Goal: Task Accomplishment & Management: Manage account settings

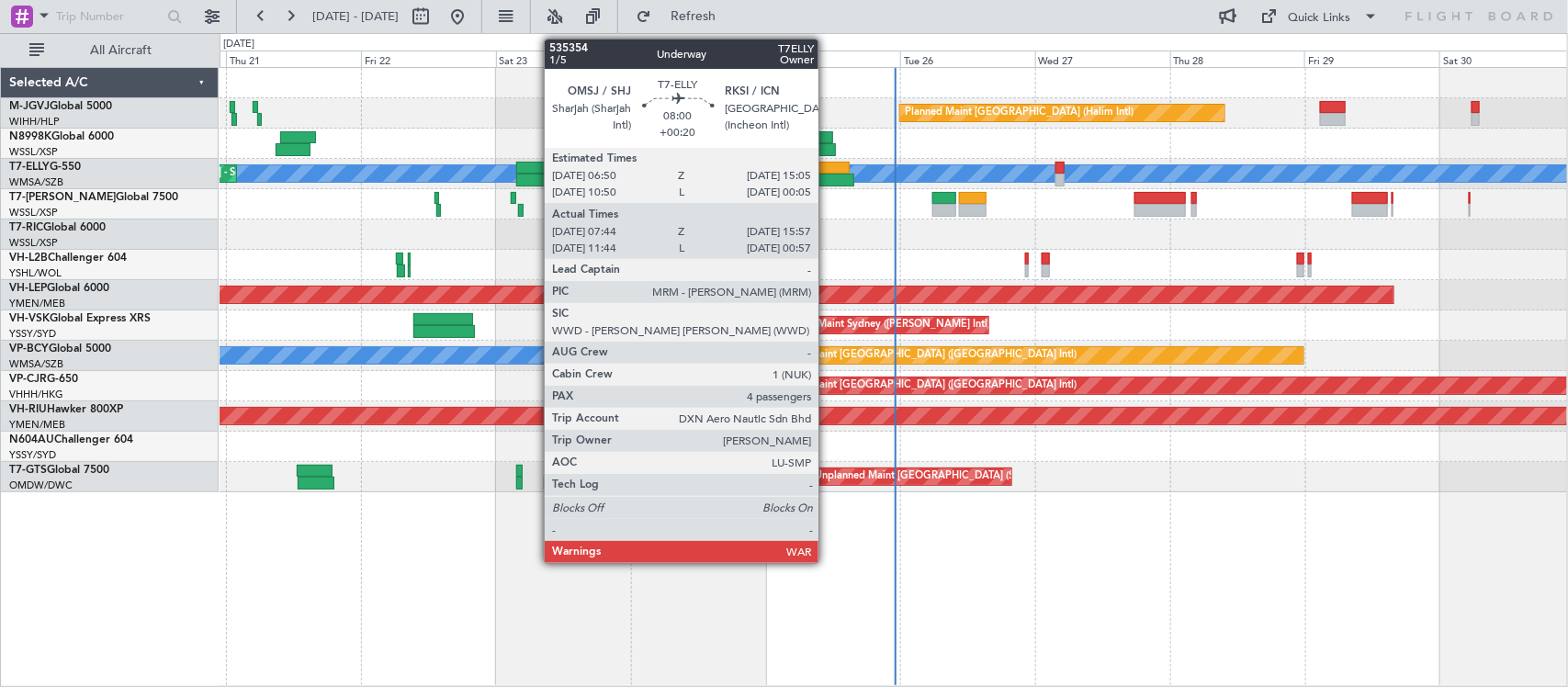
click at [828, 179] on div at bounding box center [830, 180] width 46 height 13
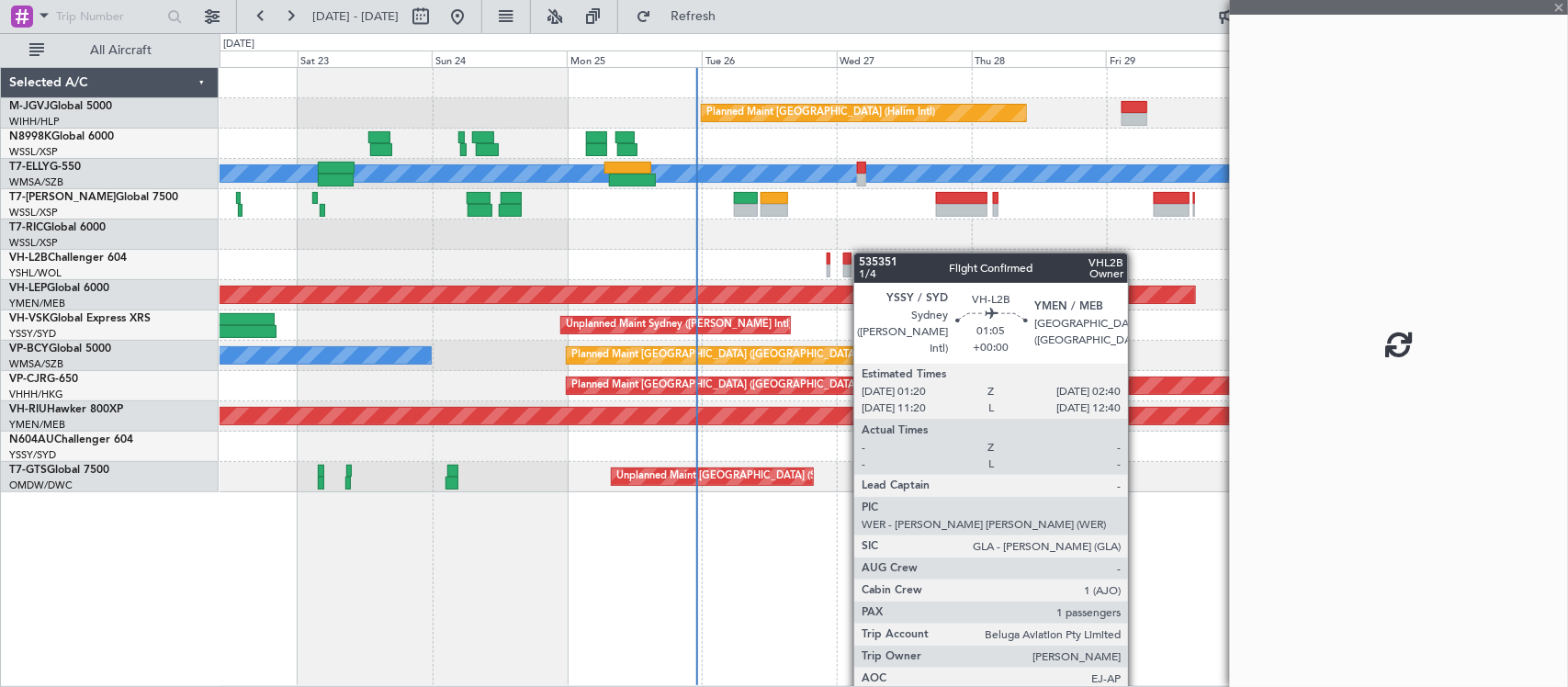
click at [769, 267] on div "Planned Maint Jakarta (Halim Intl) MEL Unplanned Maint Kuala Lumpur (Sultan Abd…" at bounding box center [893, 279] width 1348 height 424
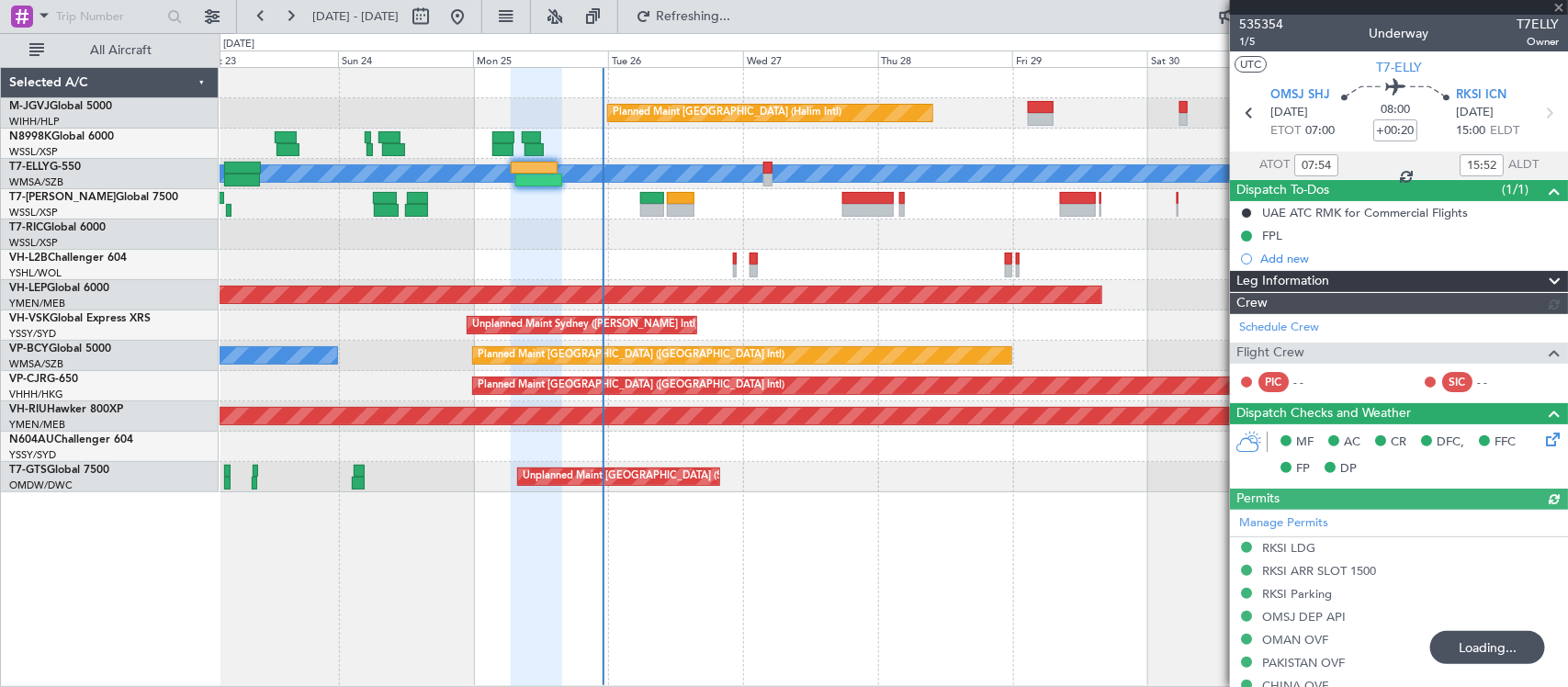
type input "Kennis Yau (KYA)"
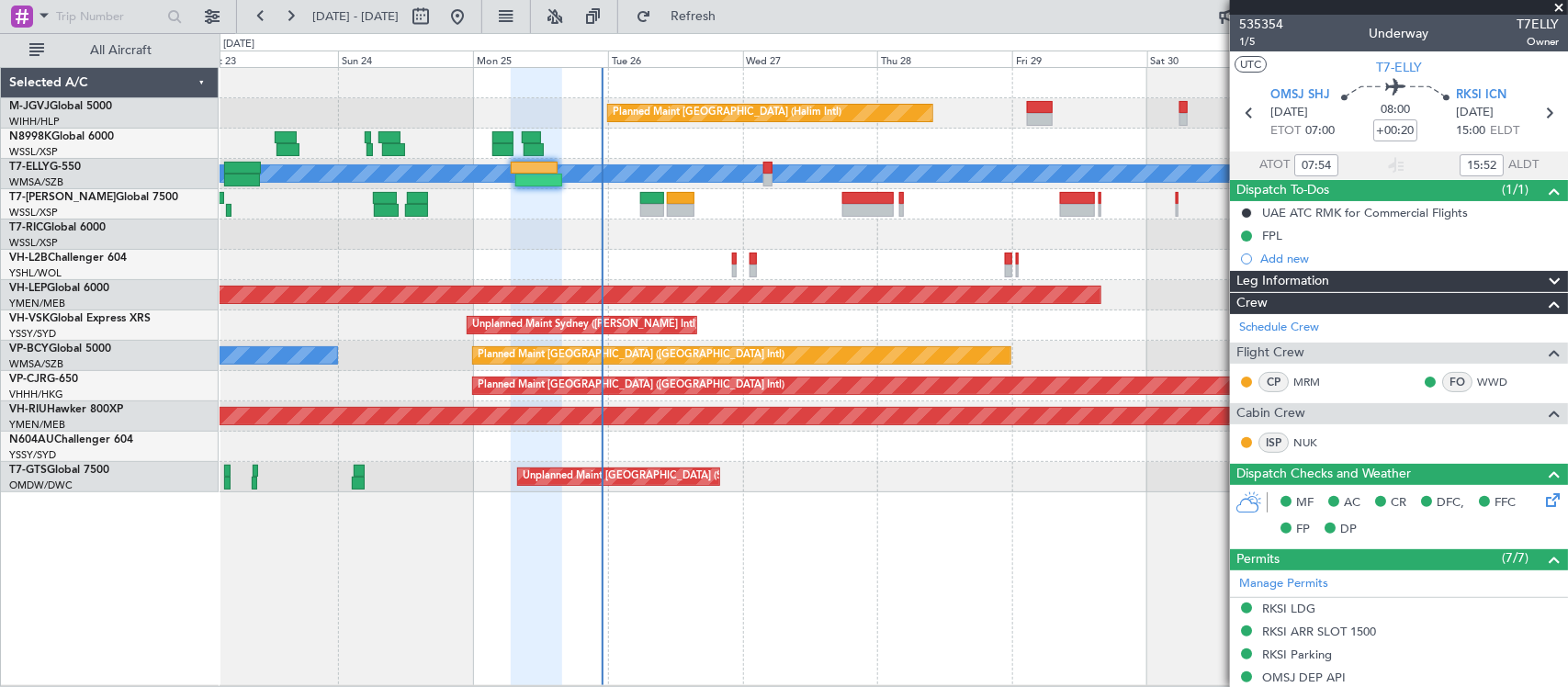
scroll to position [589, 0]
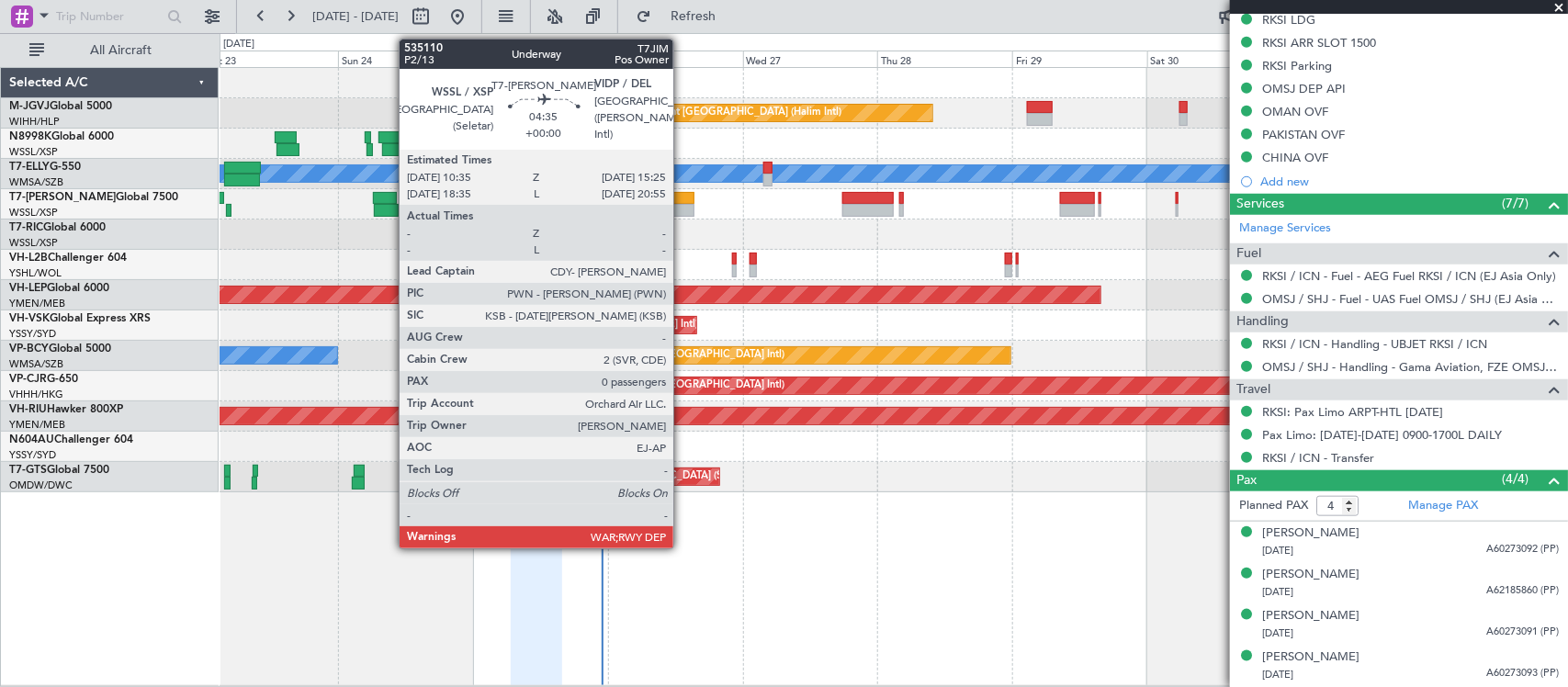
click at [682, 204] on div at bounding box center [681, 210] width 28 height 13
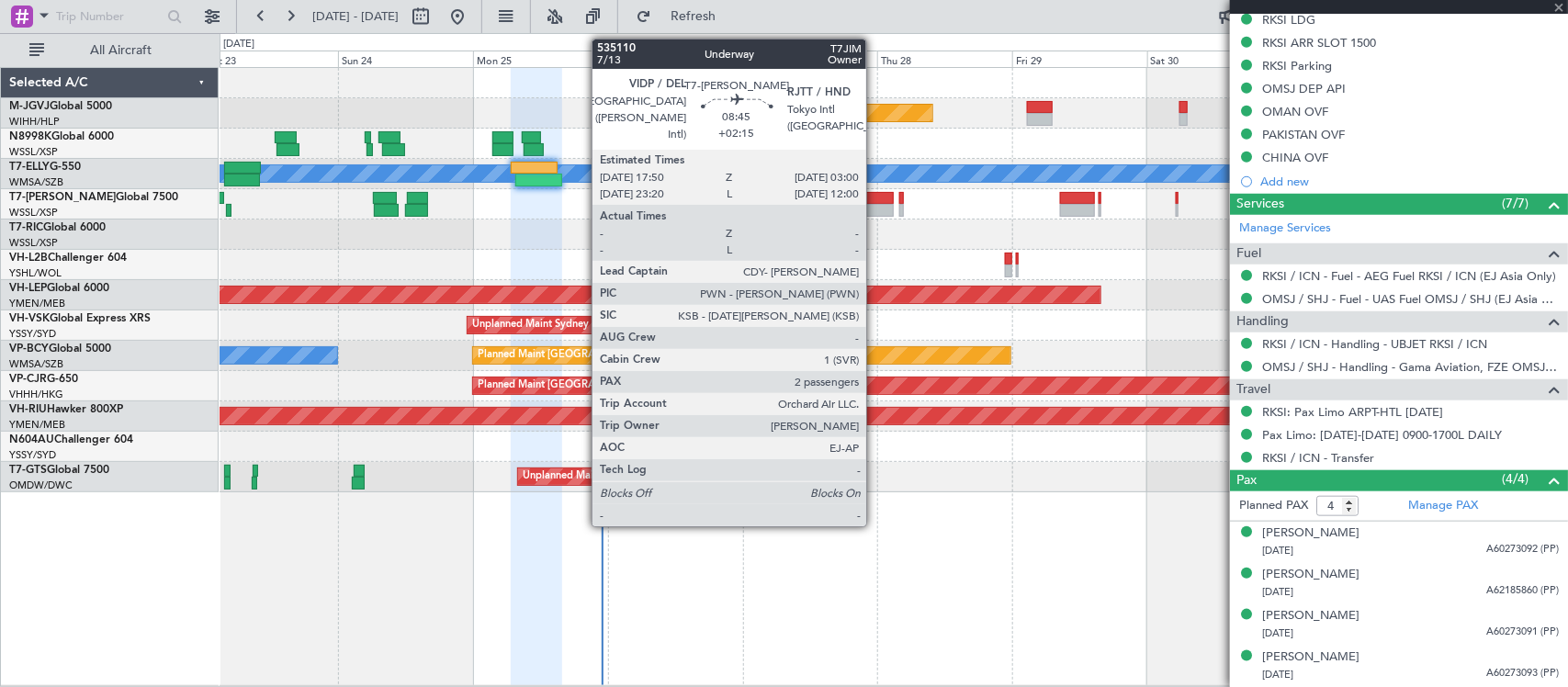
type input "0"
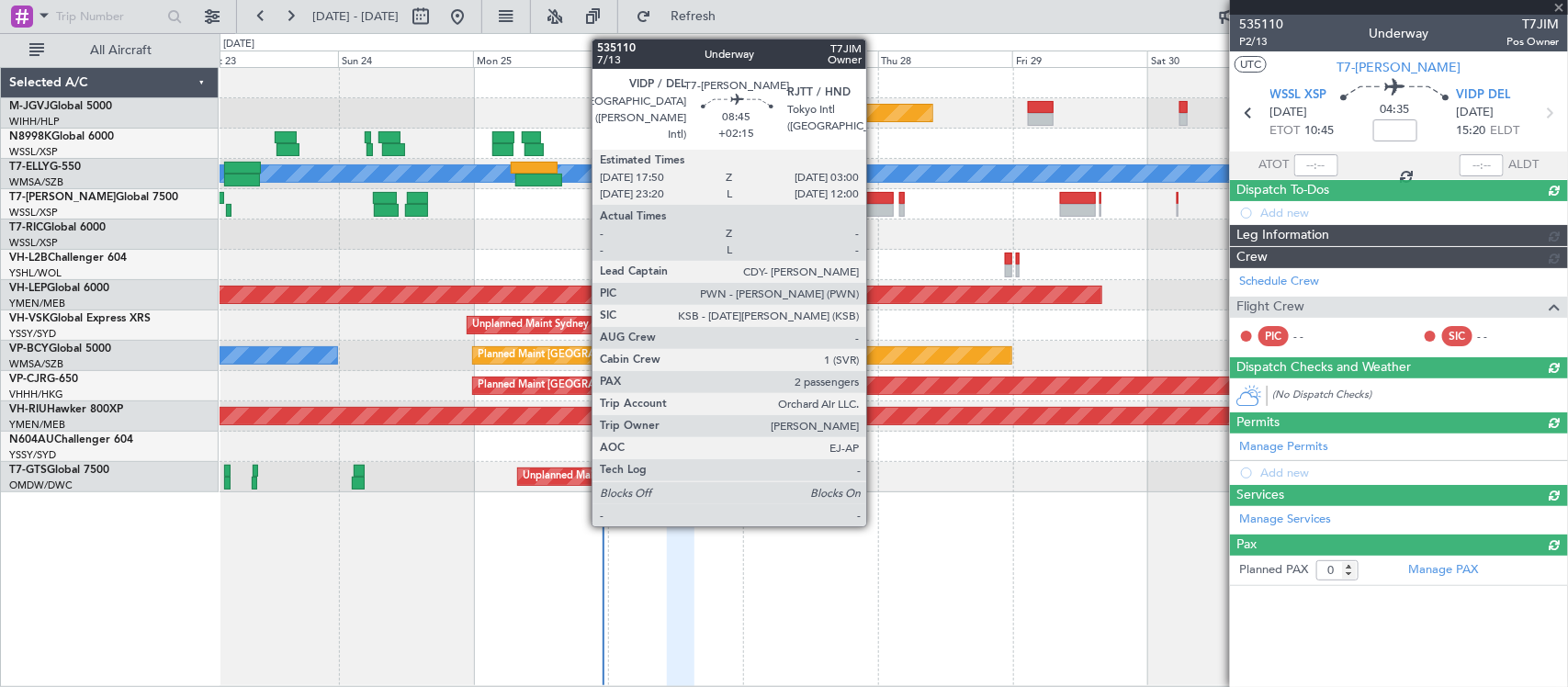
scroll to position [0, 0]
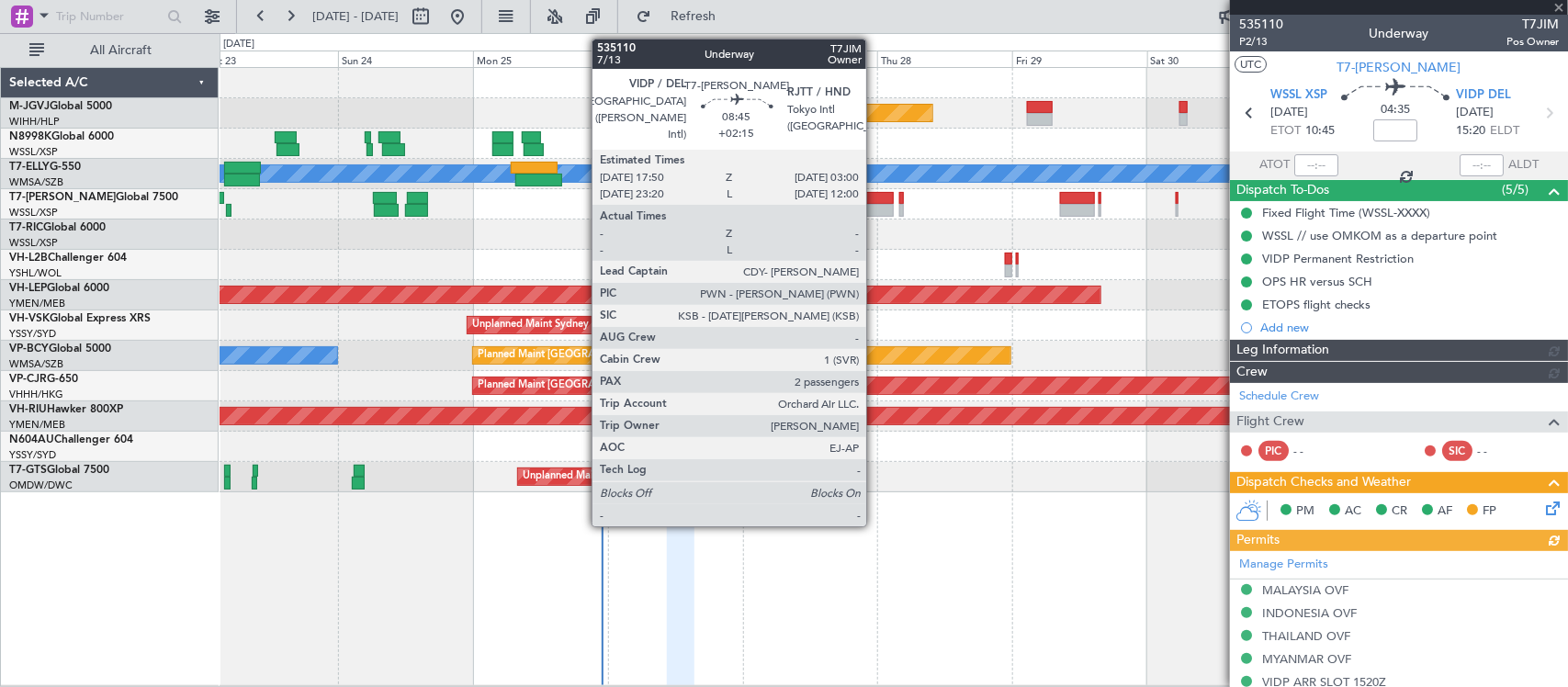
type input "Terry Leung (LEU)"
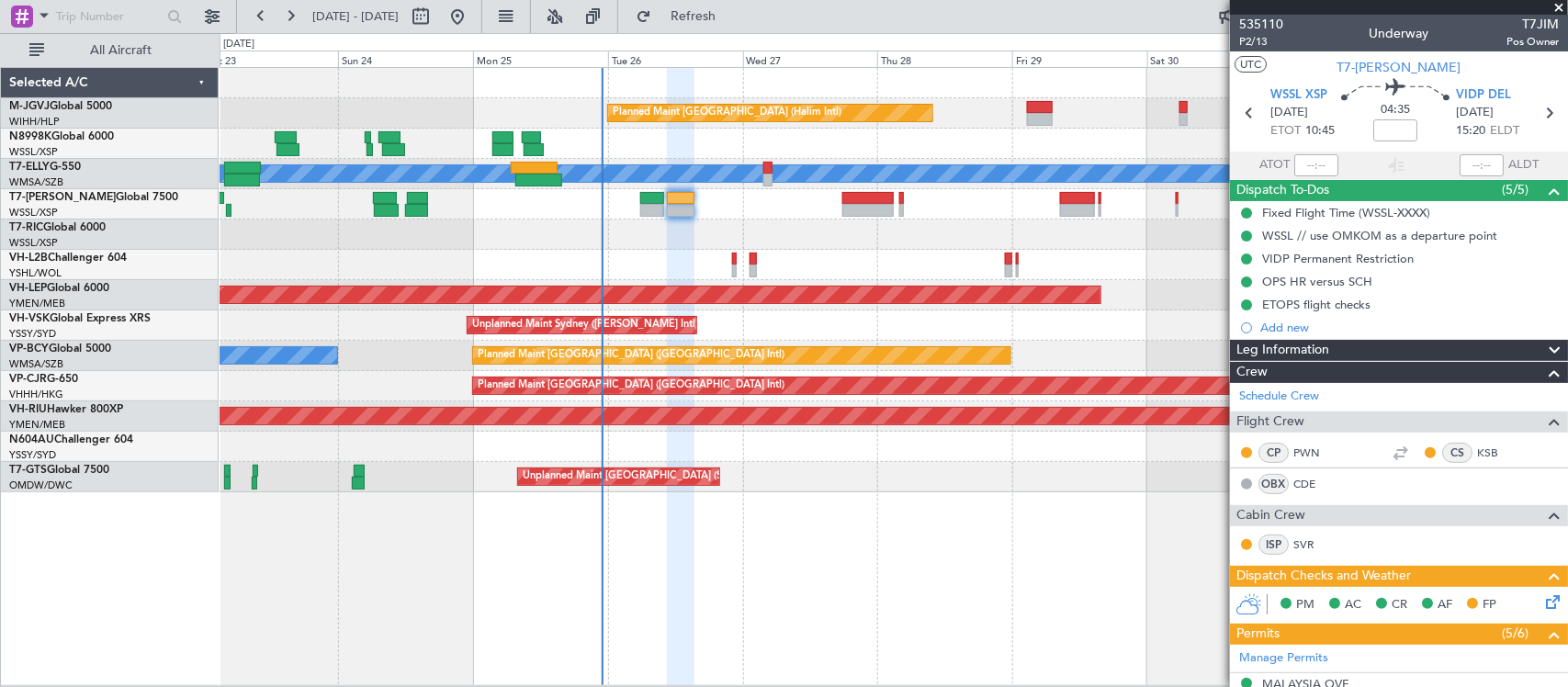
click at [808, 255] on div at bounding box center [893, 265] width 1348 height 30
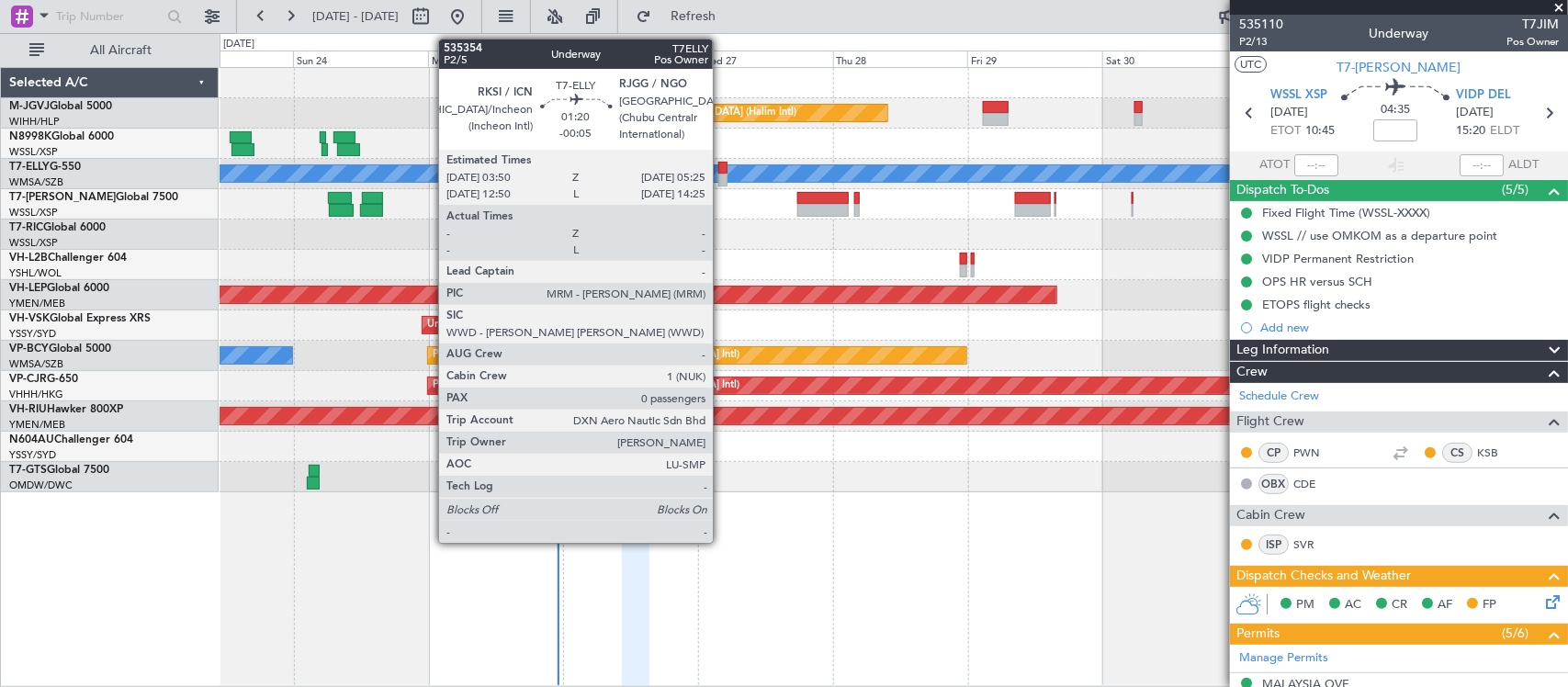
click at [722, 176] on div at bounding box center [723, 180] width 10 height 13
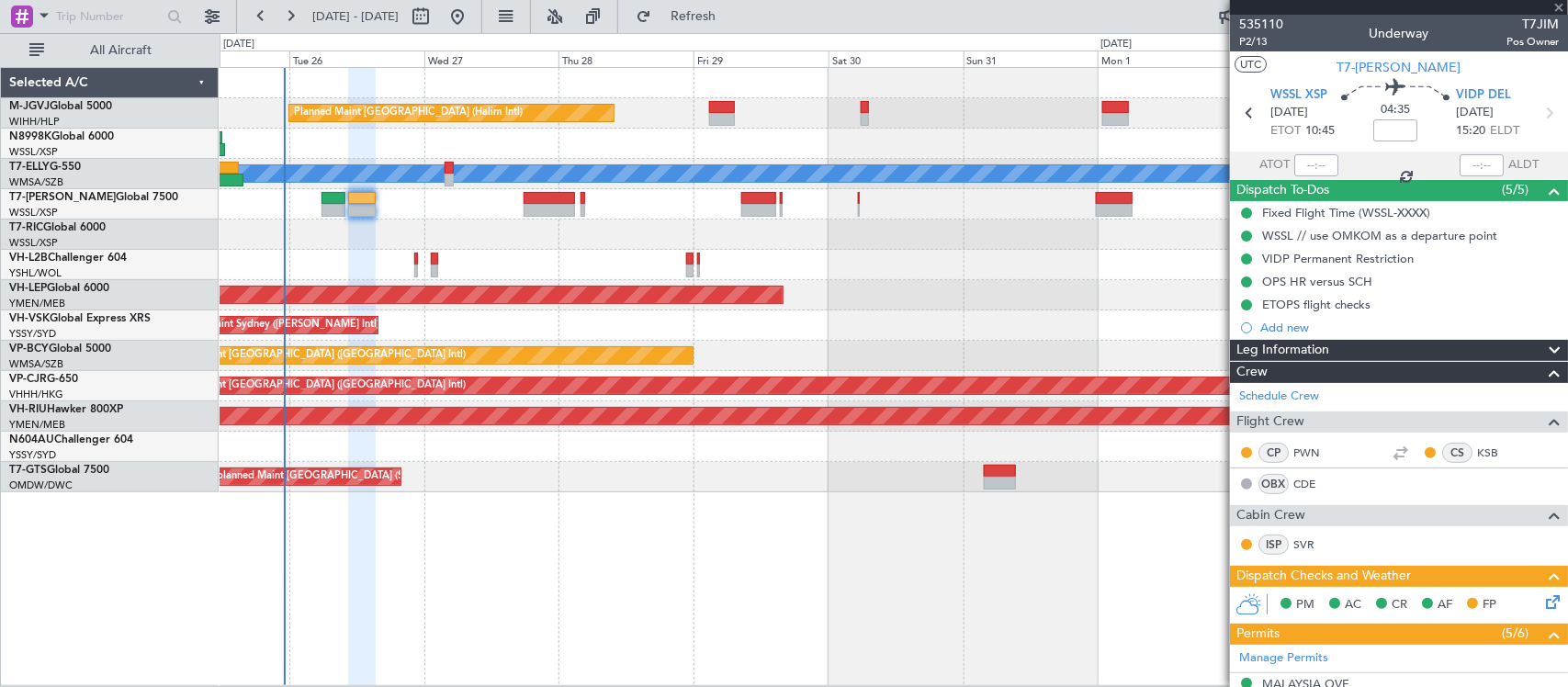
click at [644, 275] on div "Planned Maint [GEOGRAPHIC_DATA] (Halim Intl) [PERSON_NAME] Unplanned Maint Wich…" at bounding box center [893, 279] width 1348 height 424
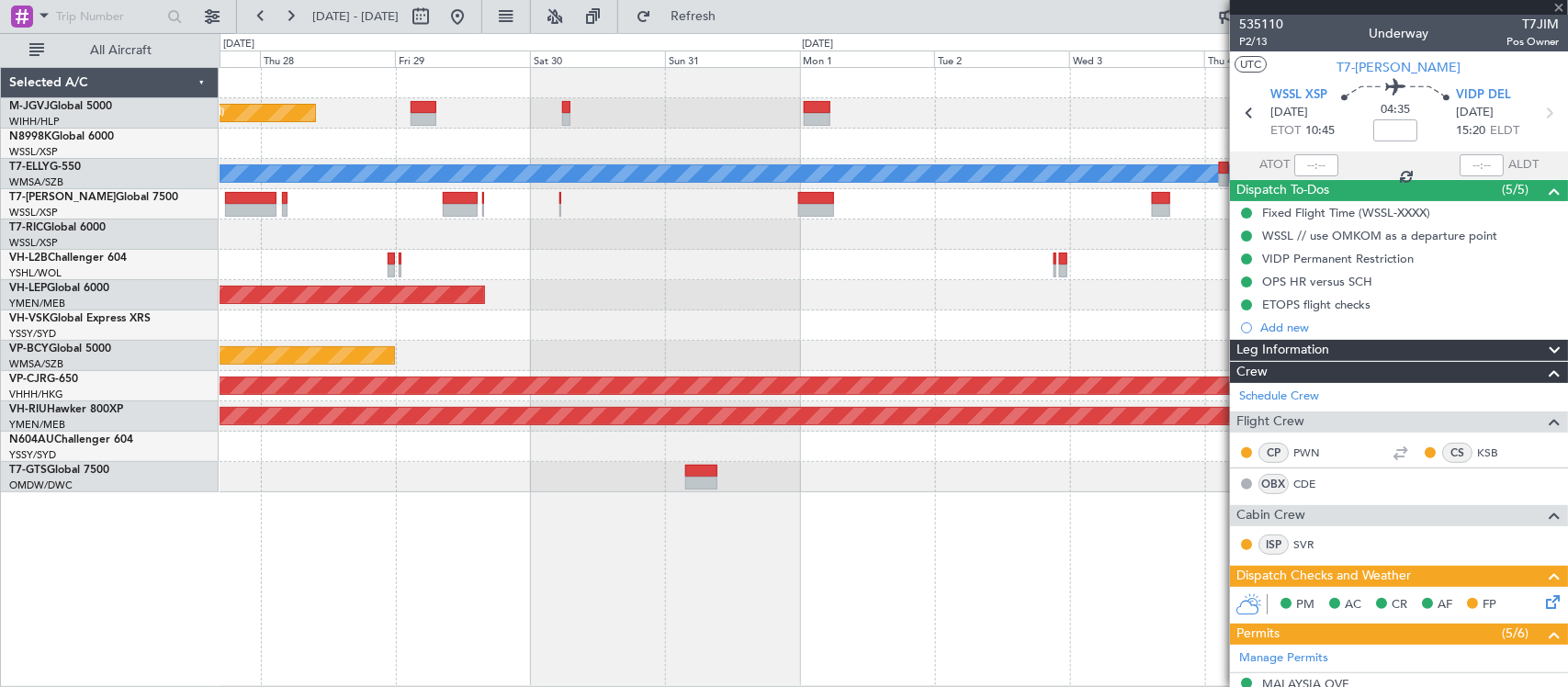
click at [499, 275] on div at bounding box center [893, 265] width 1348 height 30
type input "-00:05"
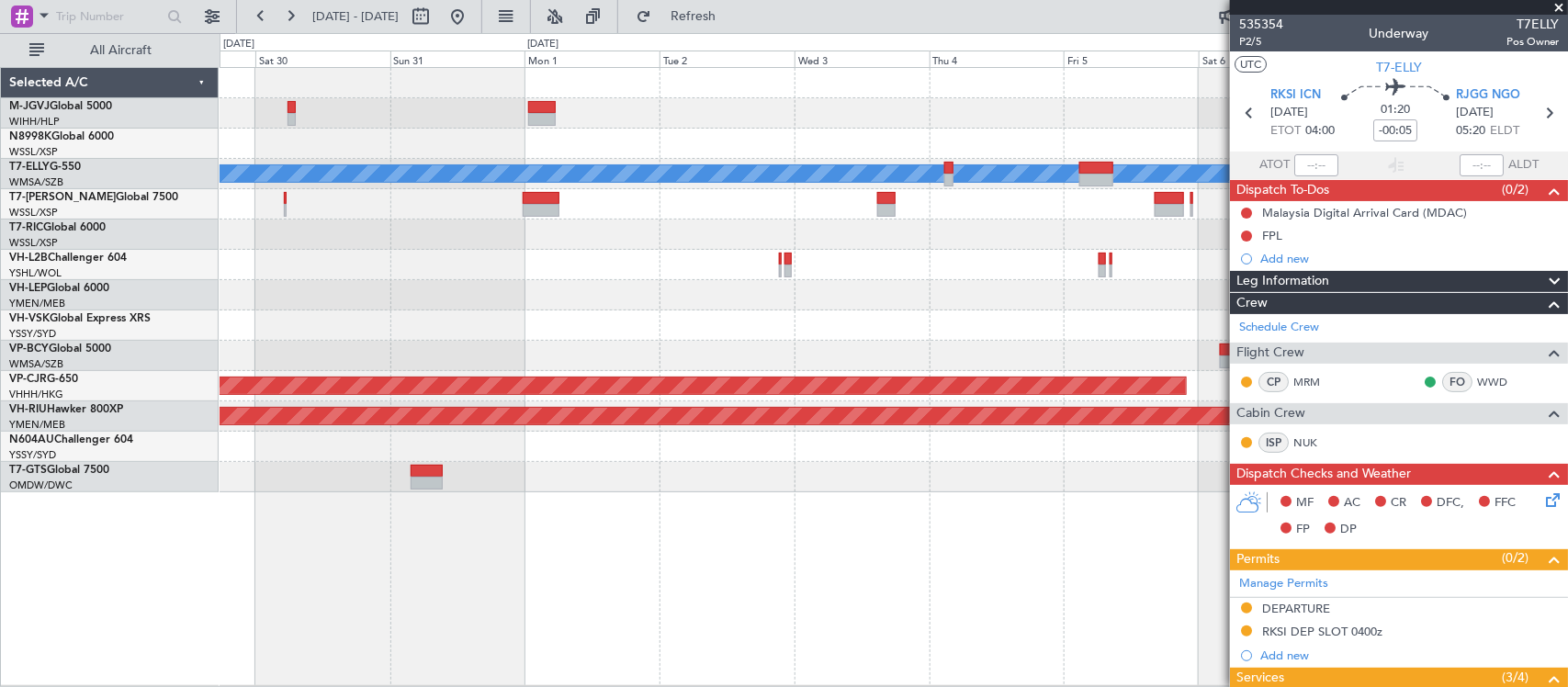
click at [939, 268] on div at bounding box center [893, 265] width 1348 height 30
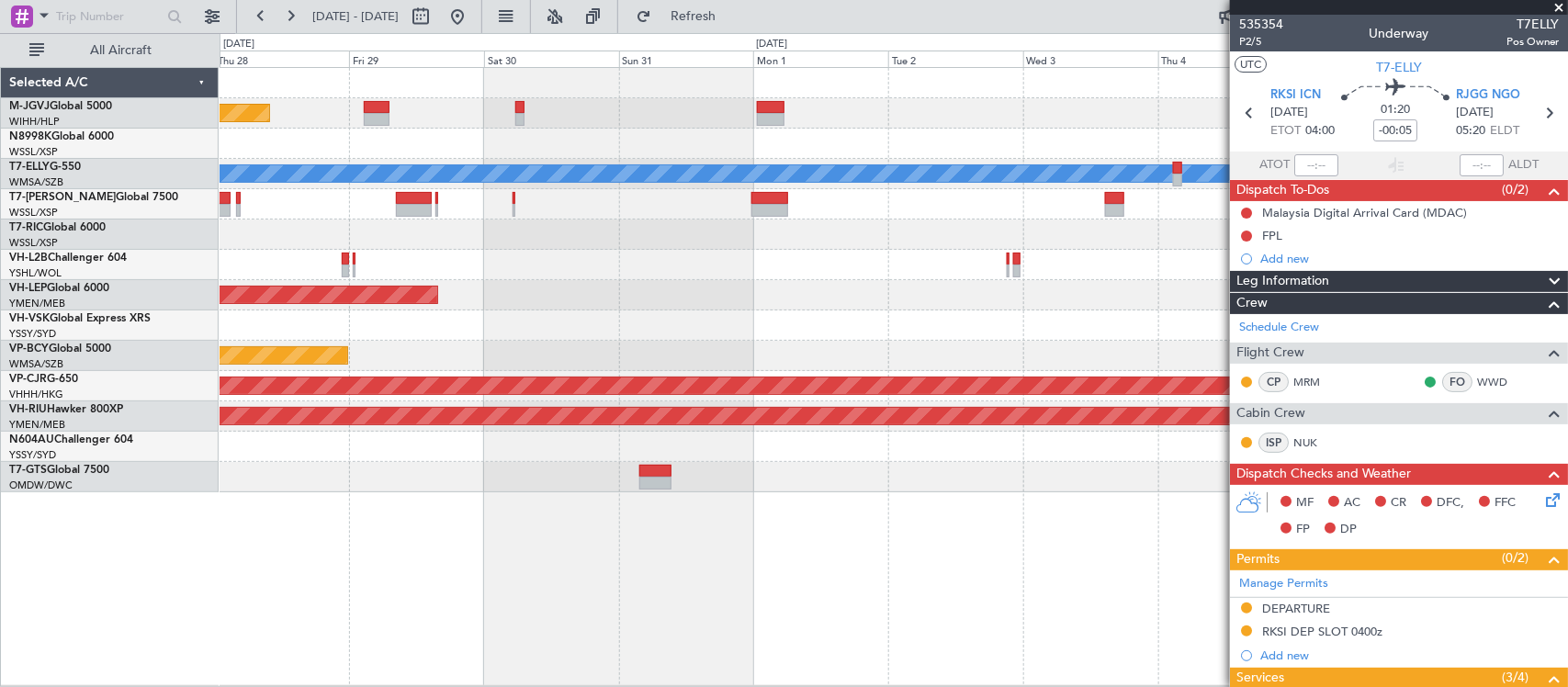
click at [843, 292] on div "Unplanned Maint Wichita (Wichita Mid-continent)" at bounding box center [893, 295] width 1348 height 30
click at [850, 297] on div "Planned Maint [GEOGRAPHIC_DATA] (Halim Intl) [PERSON_NAME] Unplanned Maint Wich…" at bounding box center [893, 279] width 1348 height 424
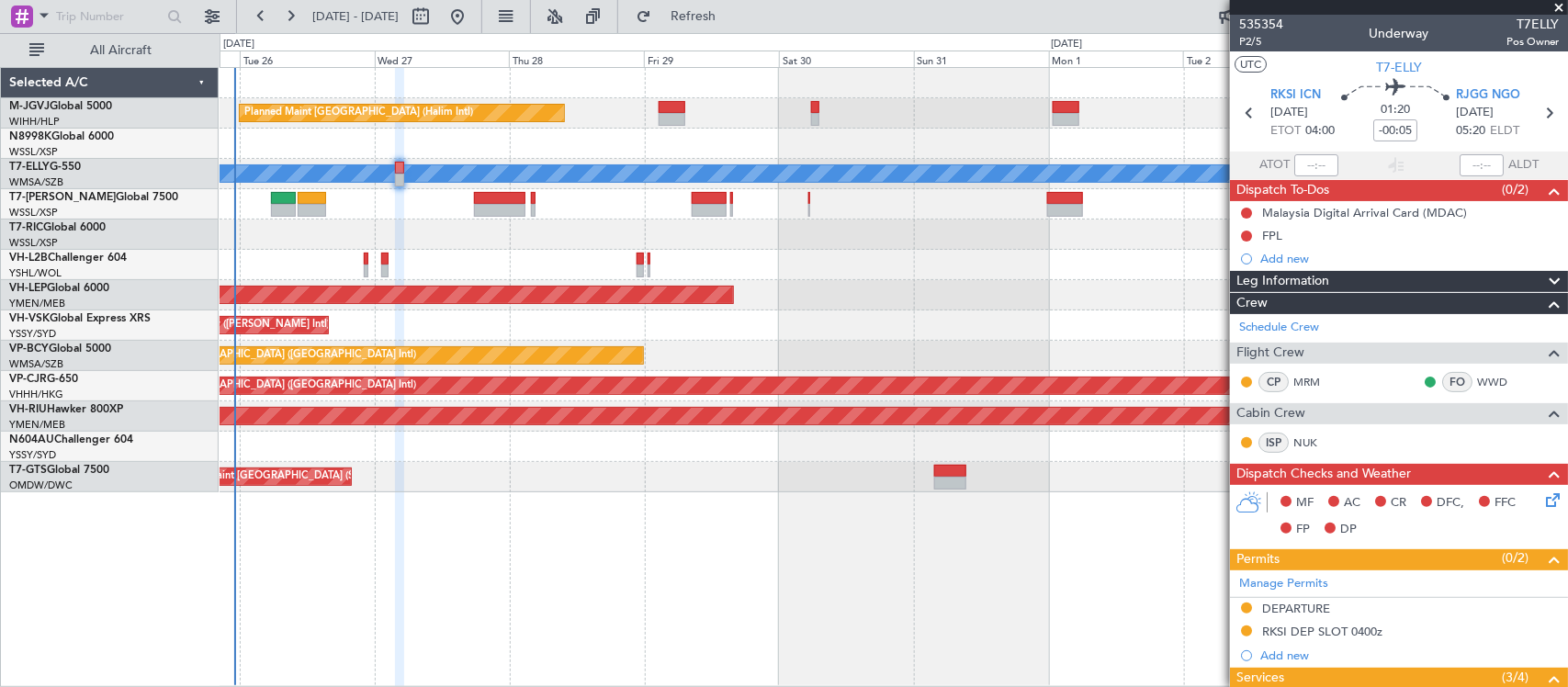
click at [796, 295] on div "Unplanned Maint Wichita (Wichita Mid-continent)" at bounding box center [893, 295] width 1348 height 30
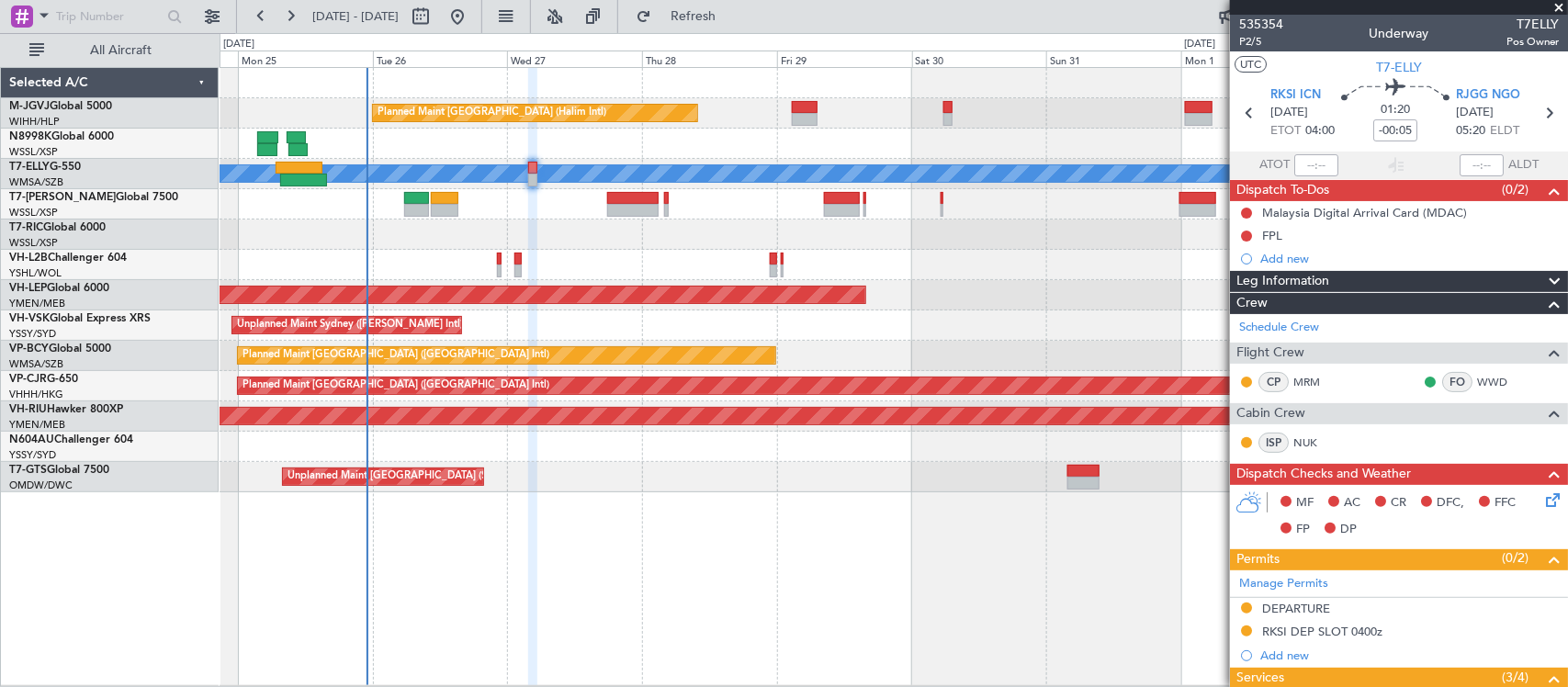
click at [570, 213] on div "Planned Maint [GEOGRAPHIC_DATA] (Halim Intl) [PERSON_NAME] Unplanned Maint Wich…" at bounding box center [893, 279] width 1348 height 424
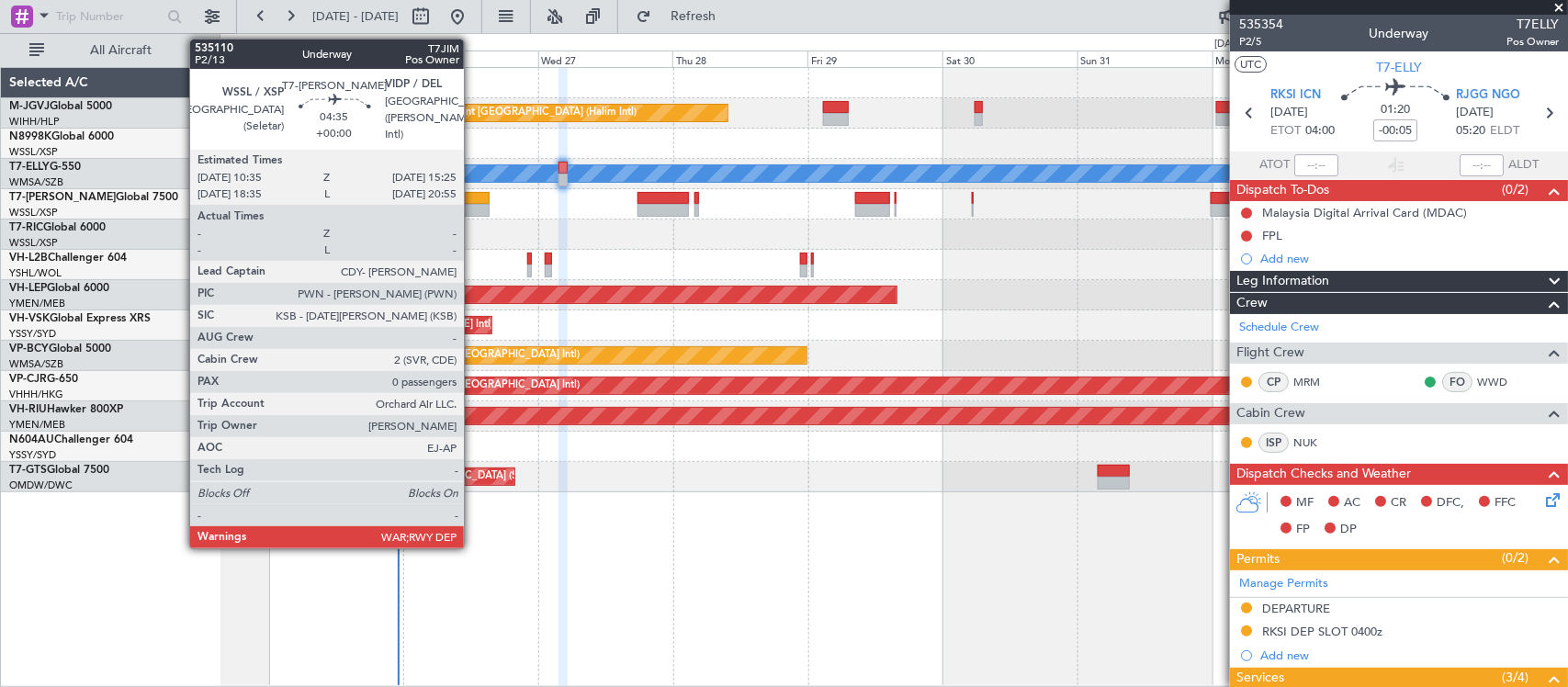
click at [473, 204] on div at bounding box center [476, 210] width 28 height 13
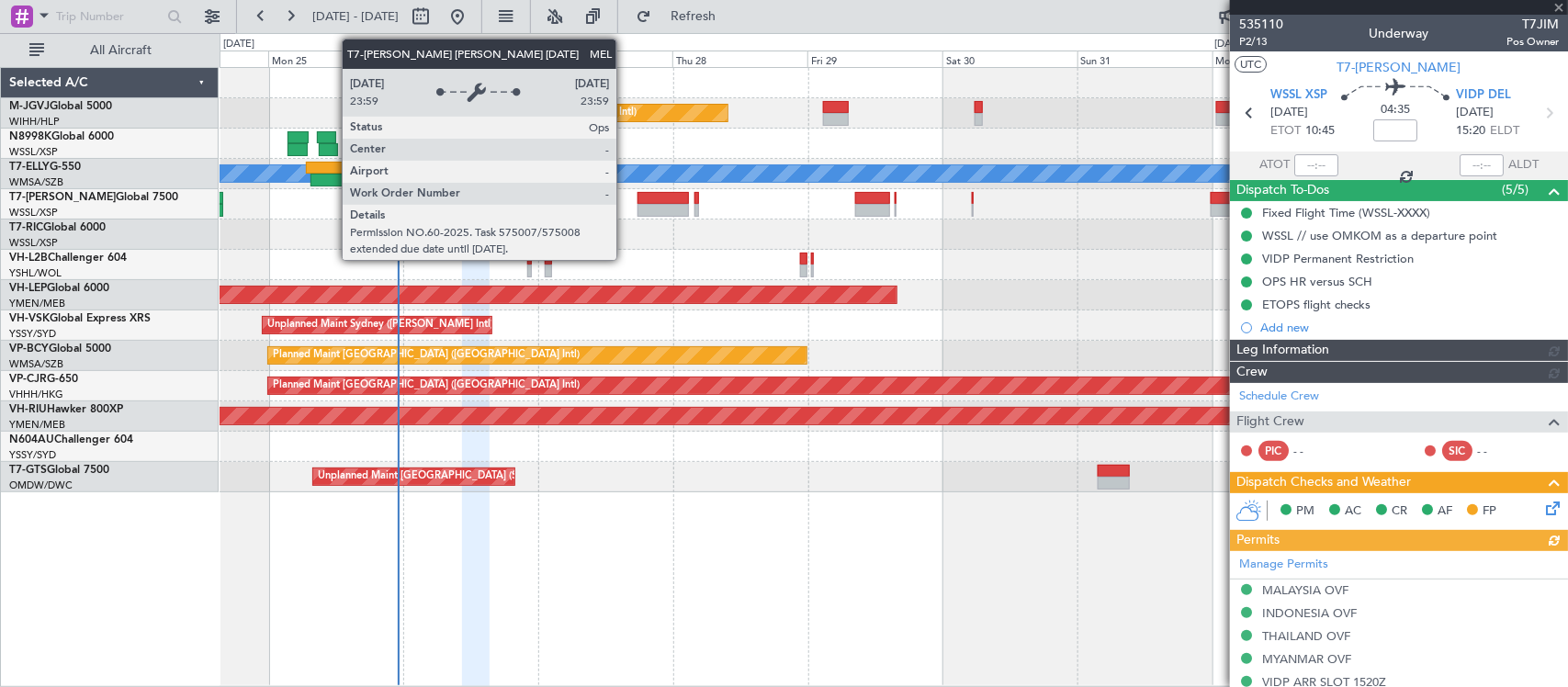
type input "Terry Leung (LEU)"
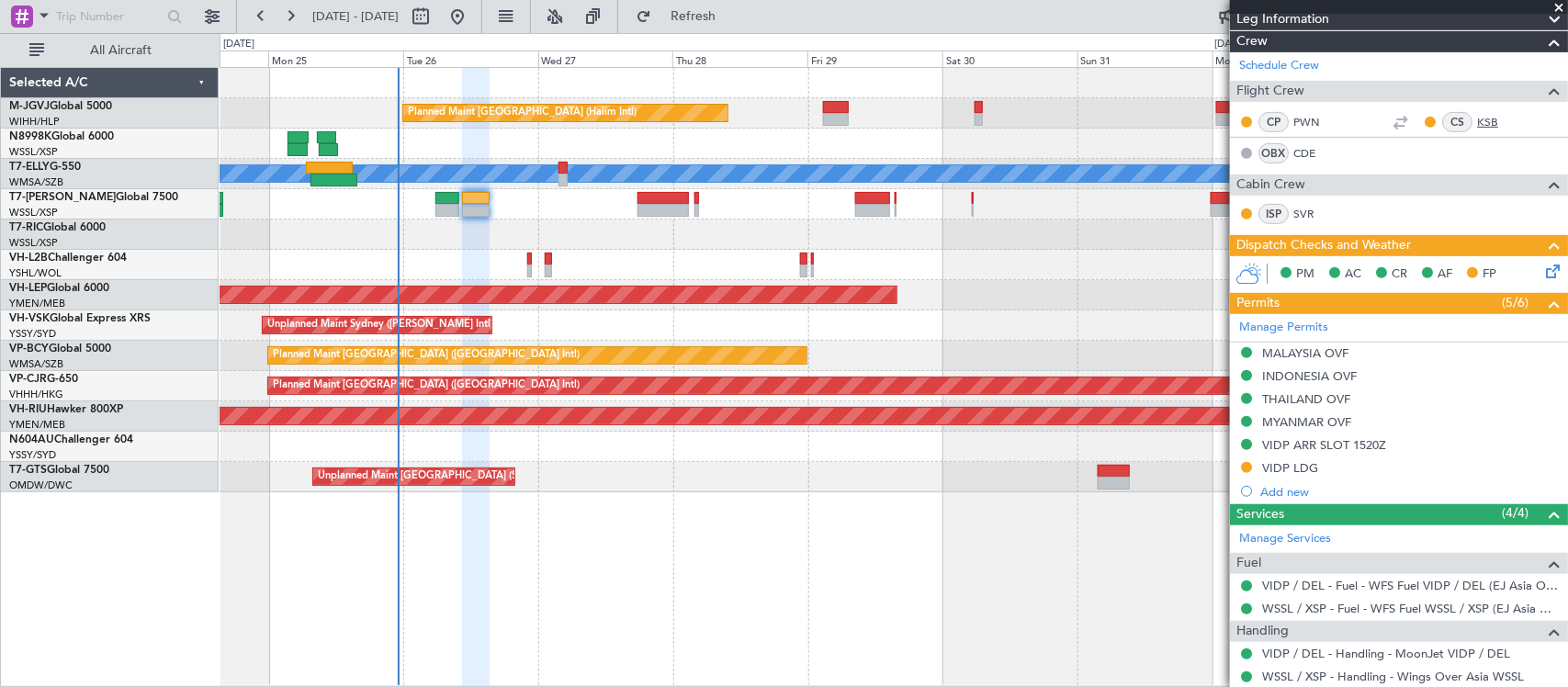
scroll to position [386, 0]
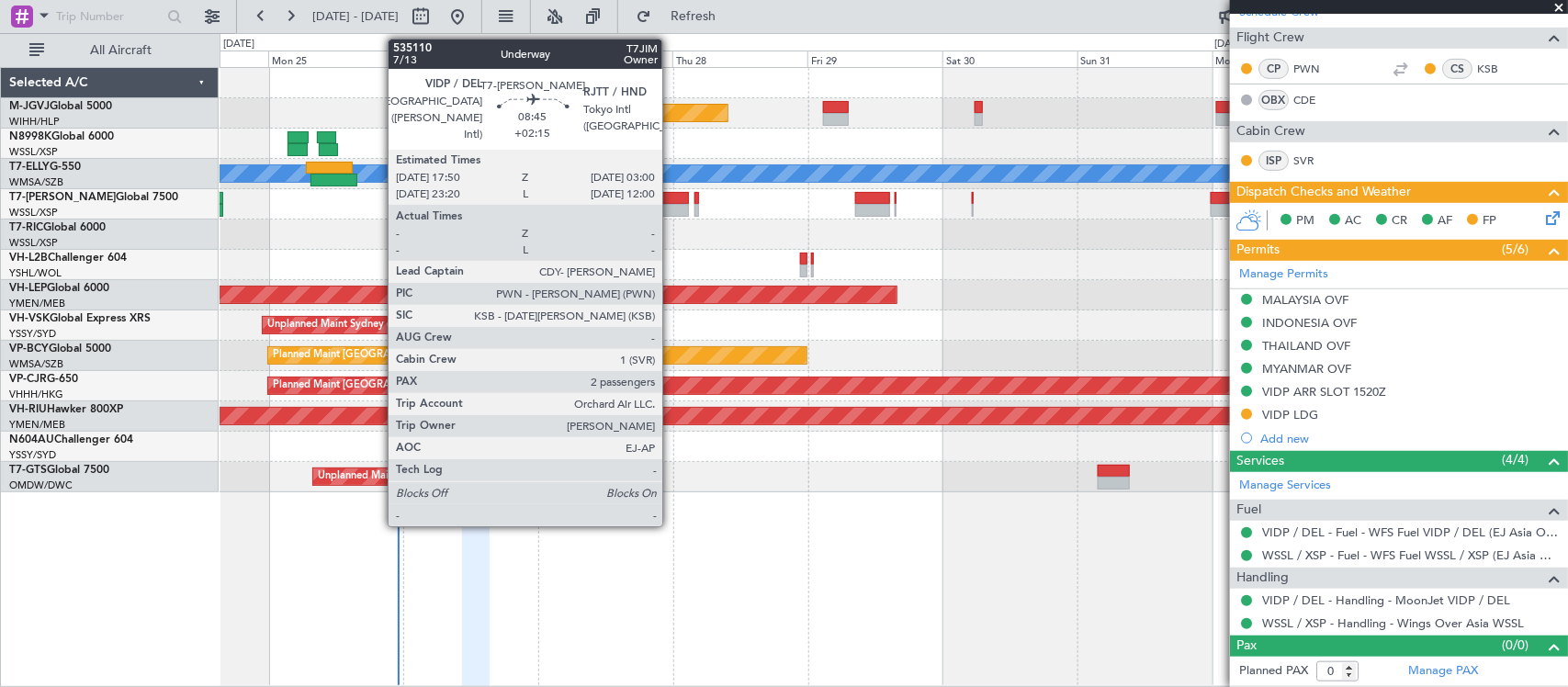
click at [672, 215] on div at bounding box center [664, 210] width 52 height 13
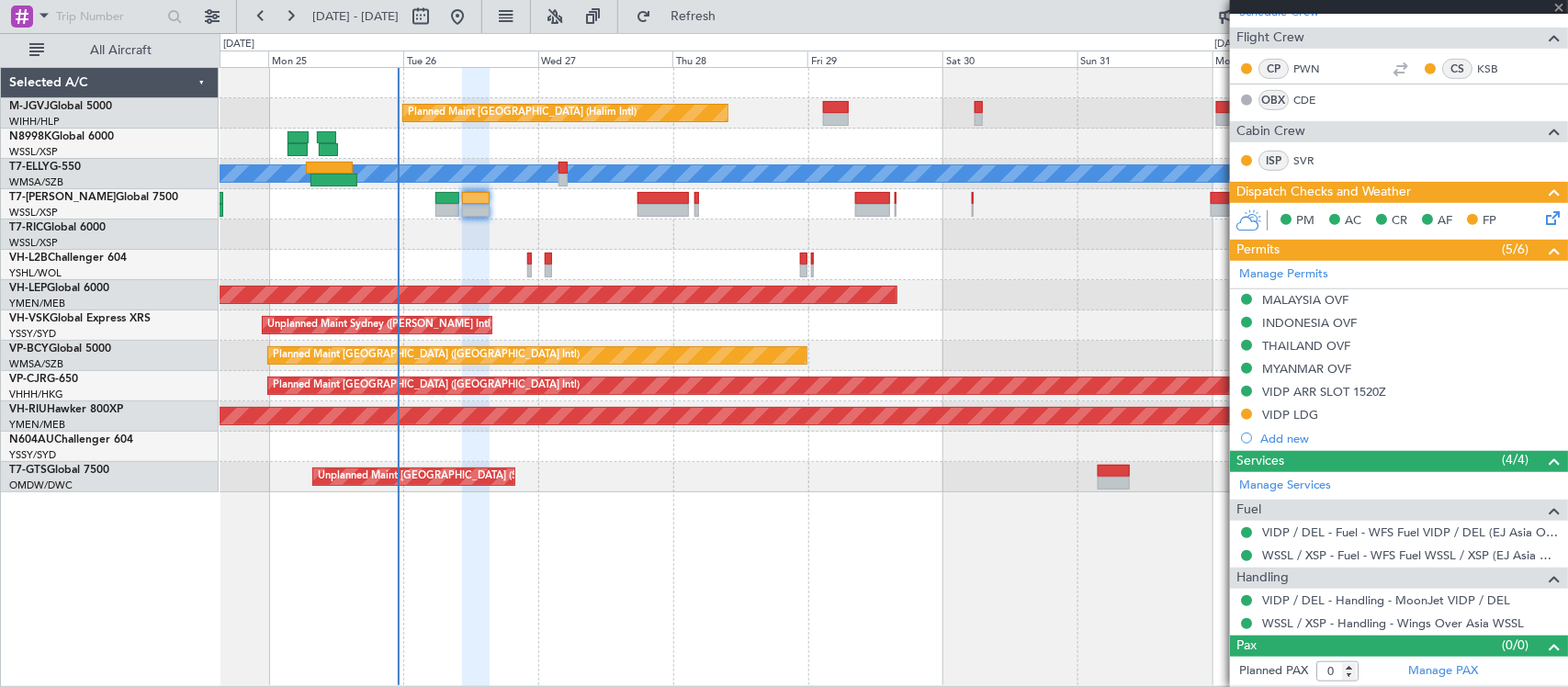
type input "+02:15"
type input "2"
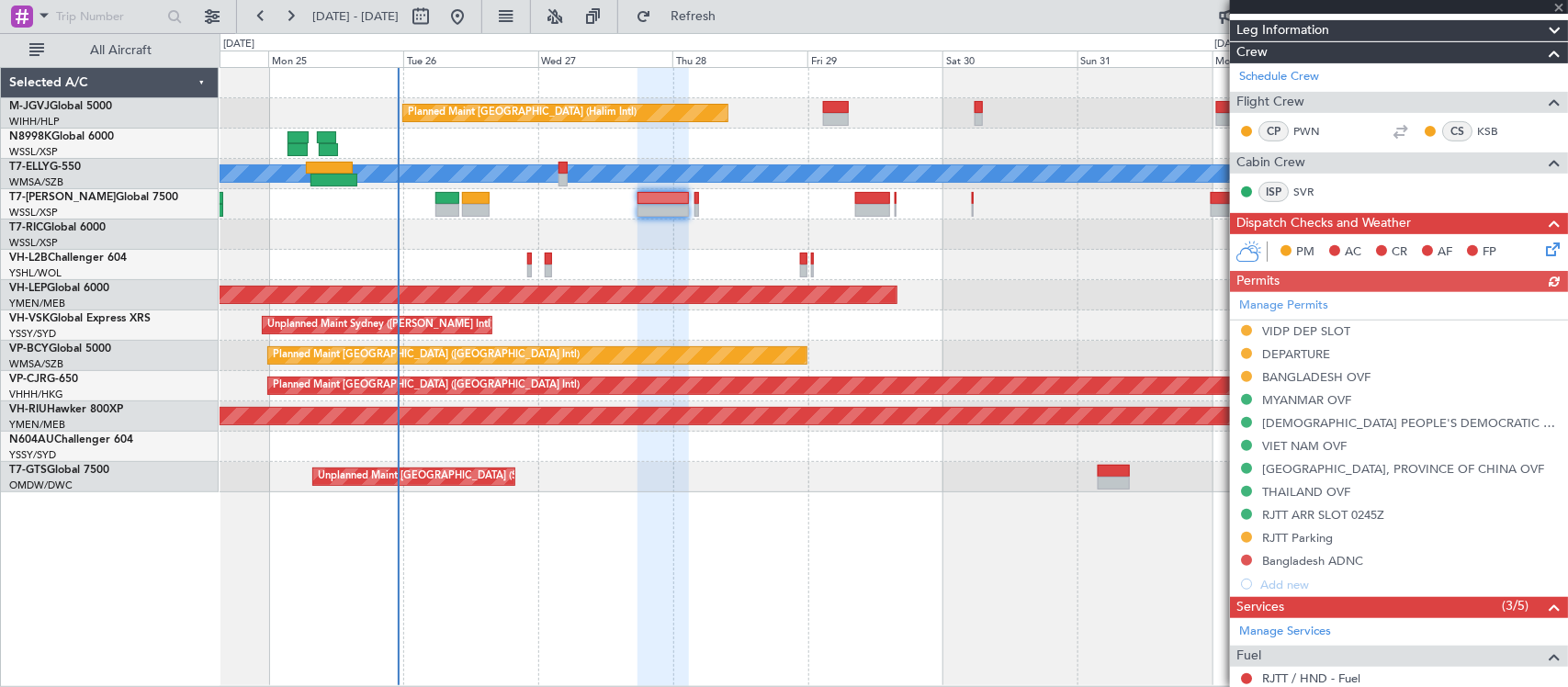
scroll to position [548, 0]
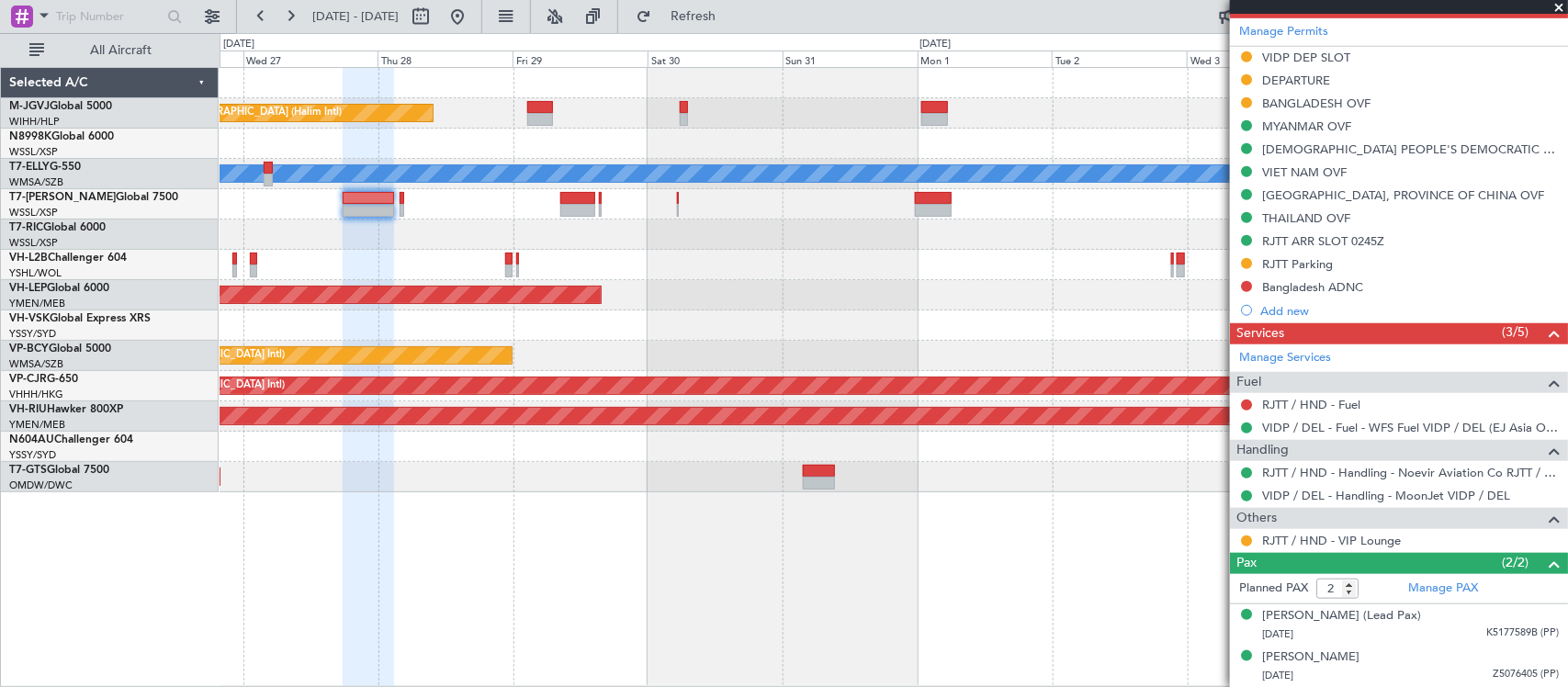
click at [632, 319] on div "Planned Maint [GEOGRAPHIC_DATA] (Halim Intl) [PERSON_NAME] Unplanned Maint Wich…" at bounding box center [893, 279] width 1348 height 424
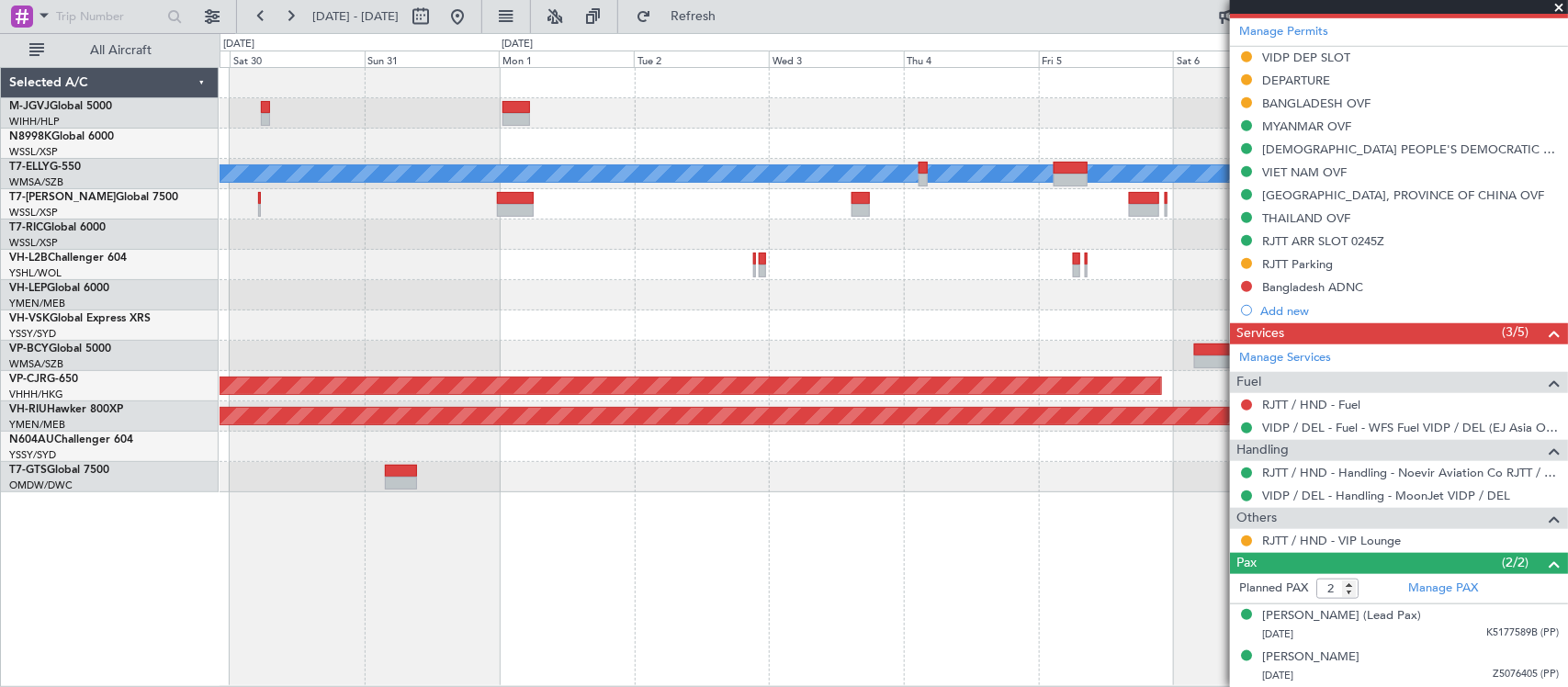
click at [566, 327] on div "Planned Maint [GEOGRAPHIC_DATA] (Halim Intl) [PERSON_NAME] Planned Maint [GEOGR…" at bounding box center [893, 279] width 1348 height 424
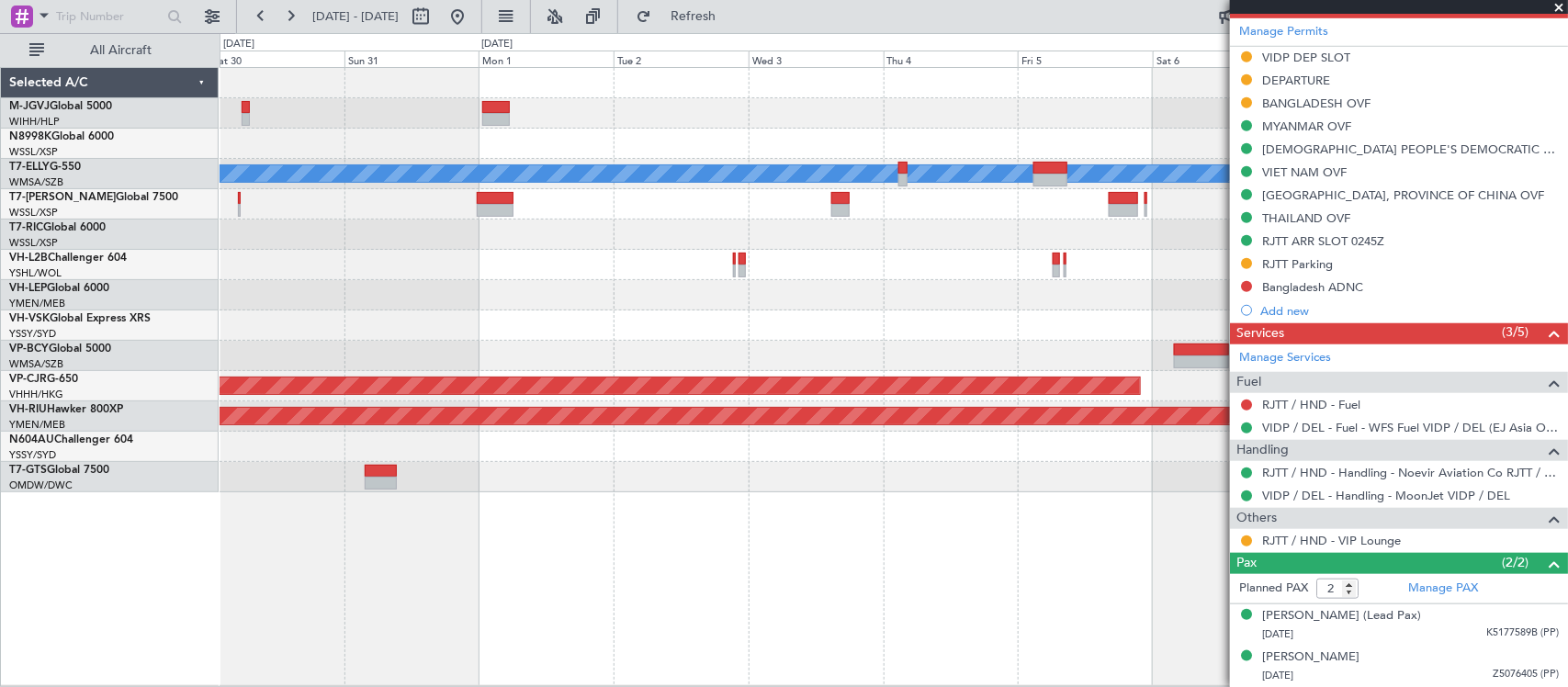
click at [755, 290] on div "Unplanned Maint Wichita (Wichita Mid-continent)" at bounding box center [893, 295] width 1348 height 30
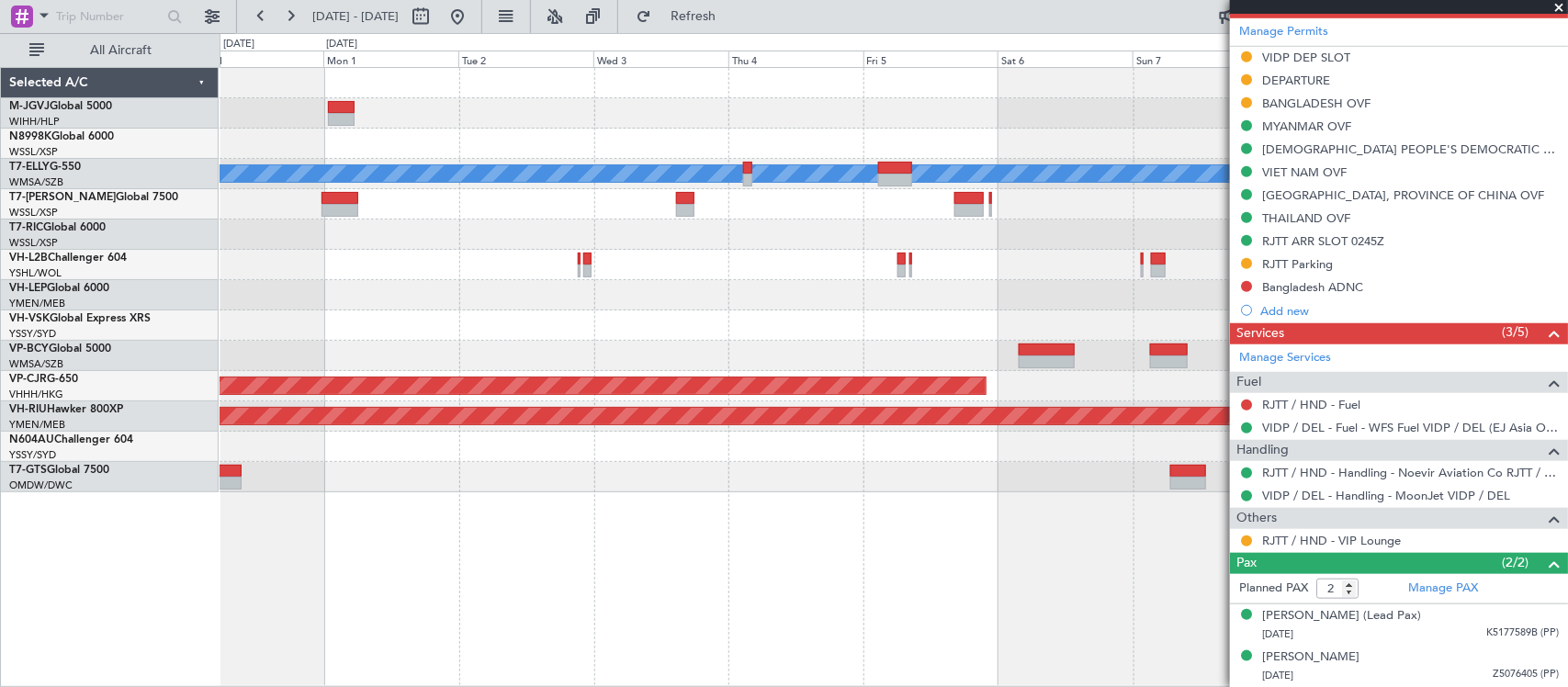
click at [896, 269] on div at bounding box center [893, 265] width 1348 height 30
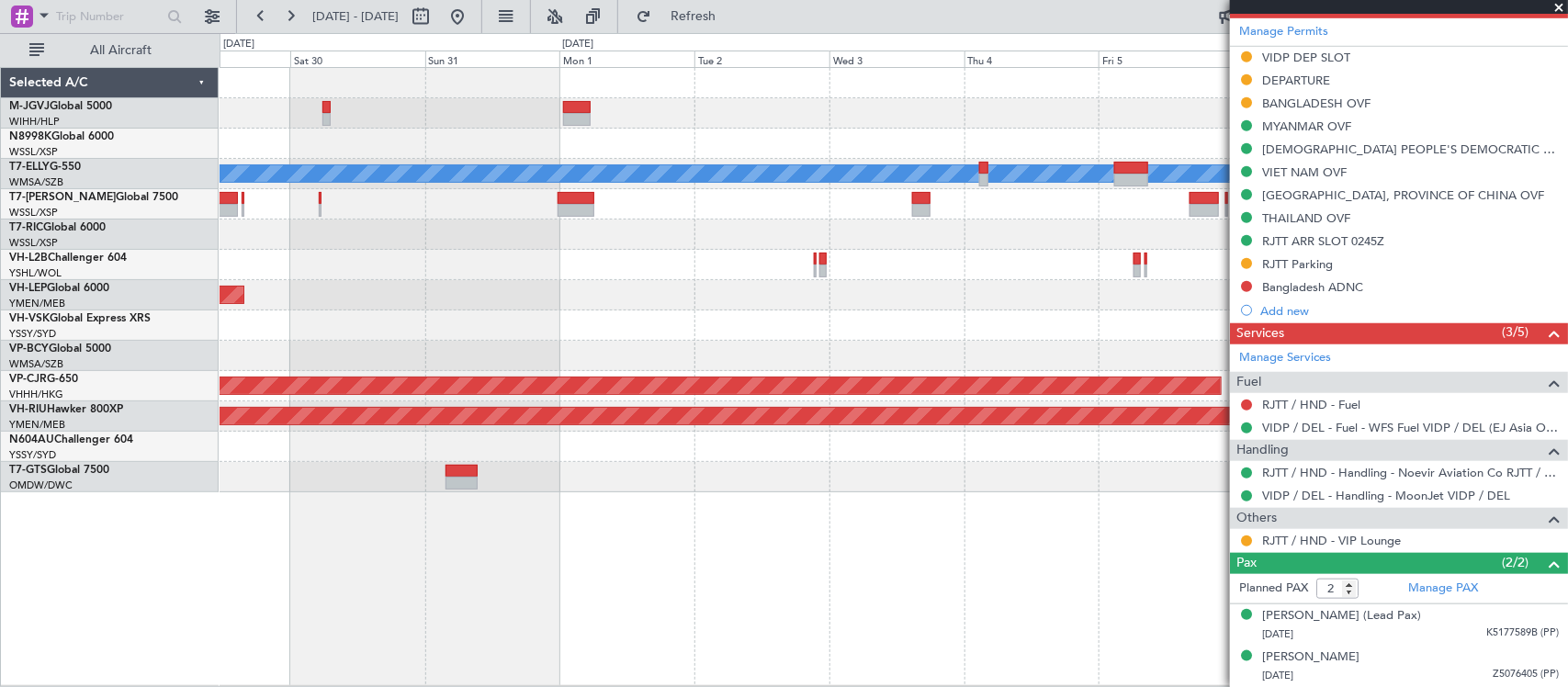
click at [883, 396] on div "Planned Maint [GEOGRAPHIC_DATA] (Halim Intl) [PERSON_NAME] Planned Maint [GEOGR…" at bounding box center [893, 279] width 1348 height 424
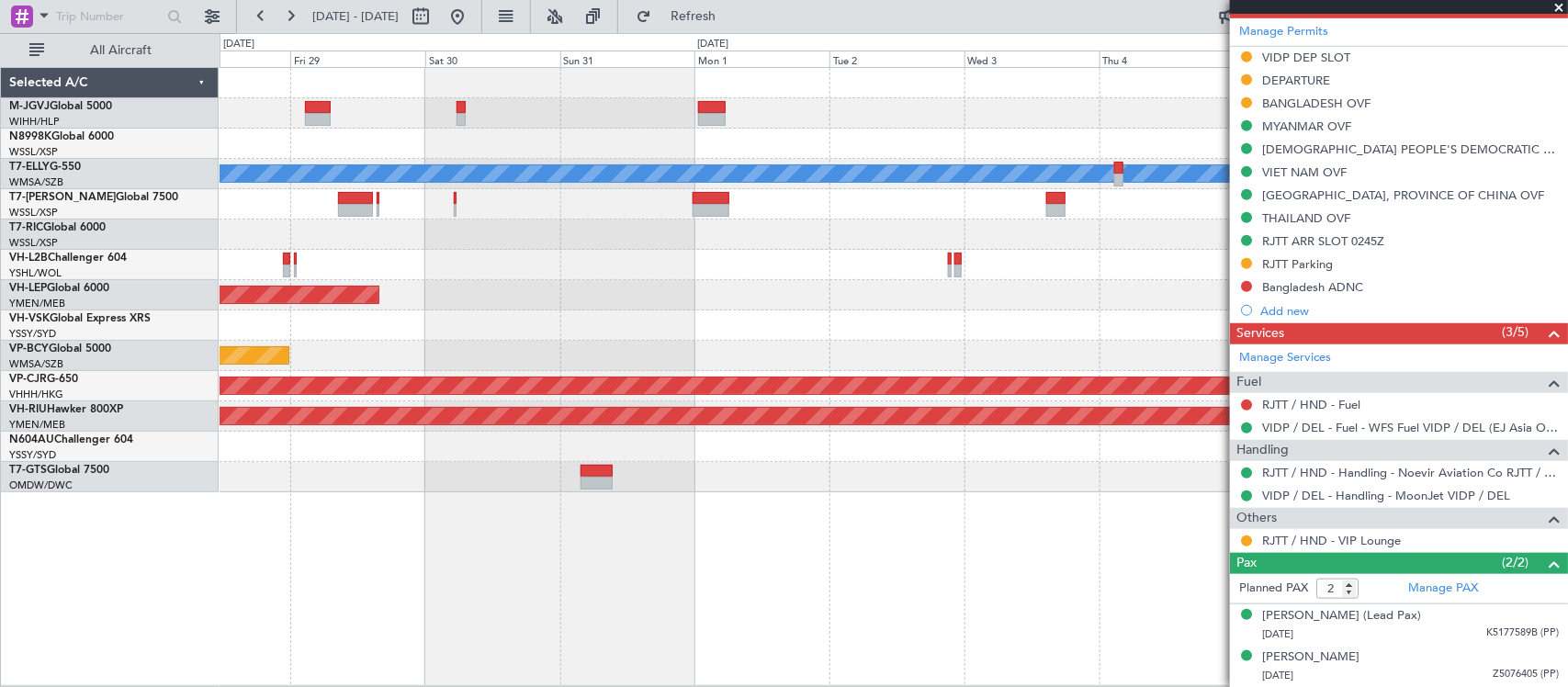
click at [947, 472] on div "Planned Maint [GEOGRAPHIC_DATA] (Halim Intl) [PERSON_NAME] Unplanned Maint Wich…" at bounding box center [893, 376] width 1349 height 619
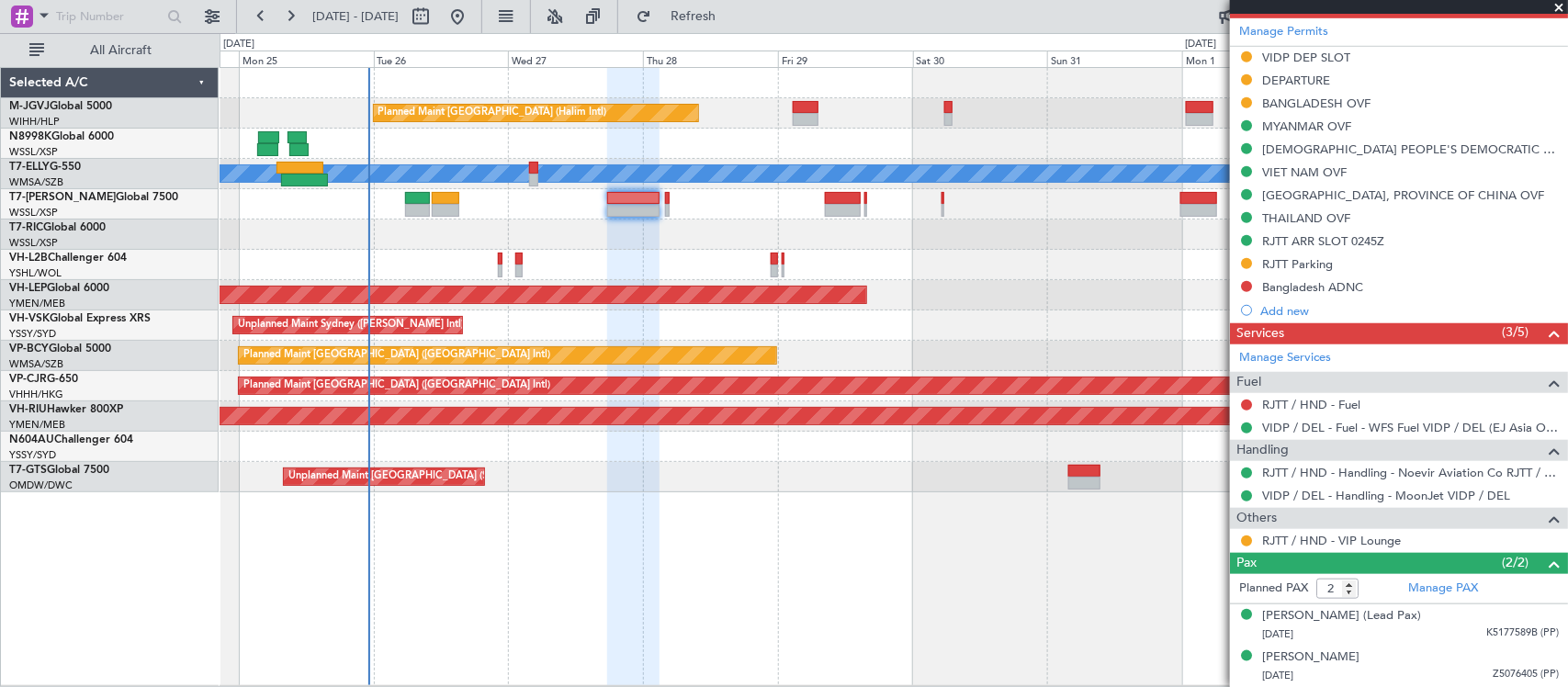
click at [708, 515] on div "Planned Maint [GEOGRAPHIC_DATA] (Halim Intl) [PERSON_NAME] Unplanned Maint Wich…" at bounding box center [893, 376] width 1349 height 619
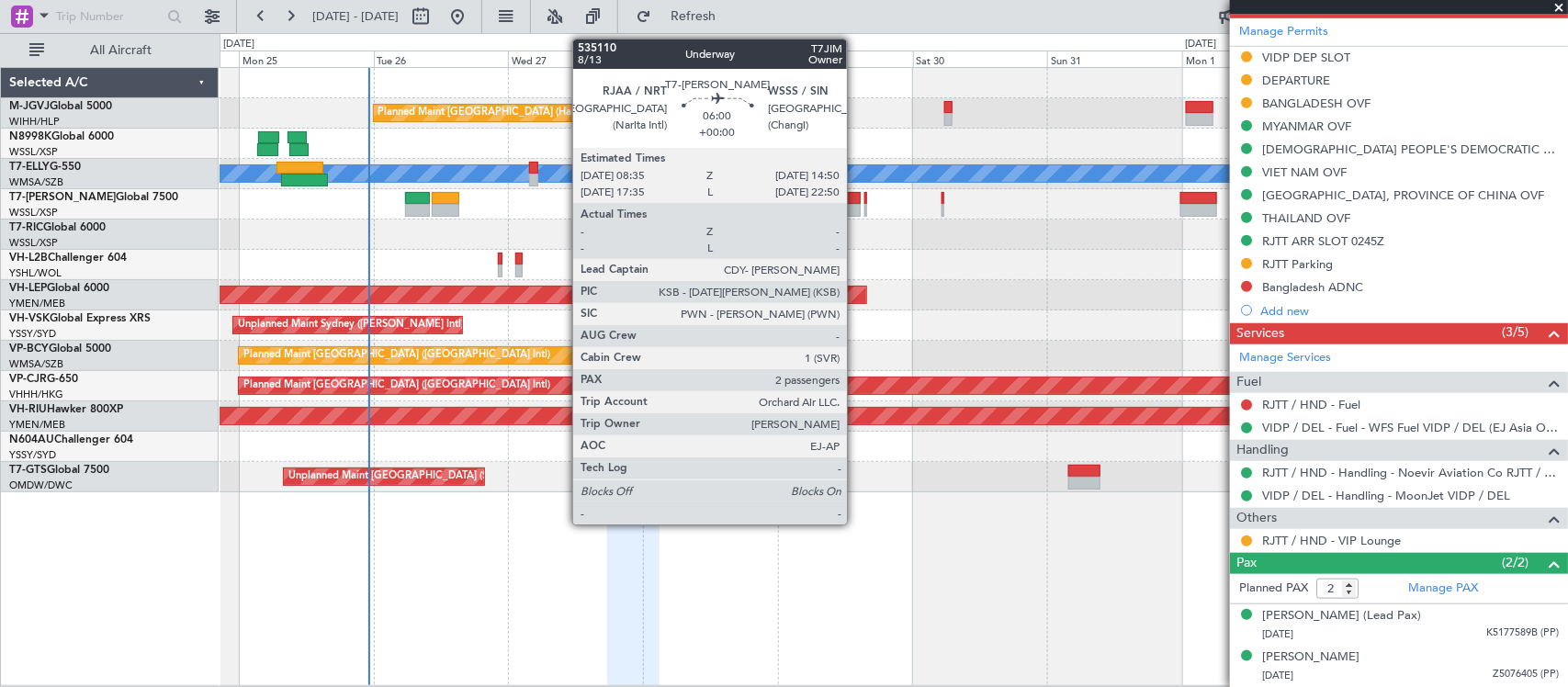
click at [857, 207] on div at bounding box center [842, 210] width 36 height 13
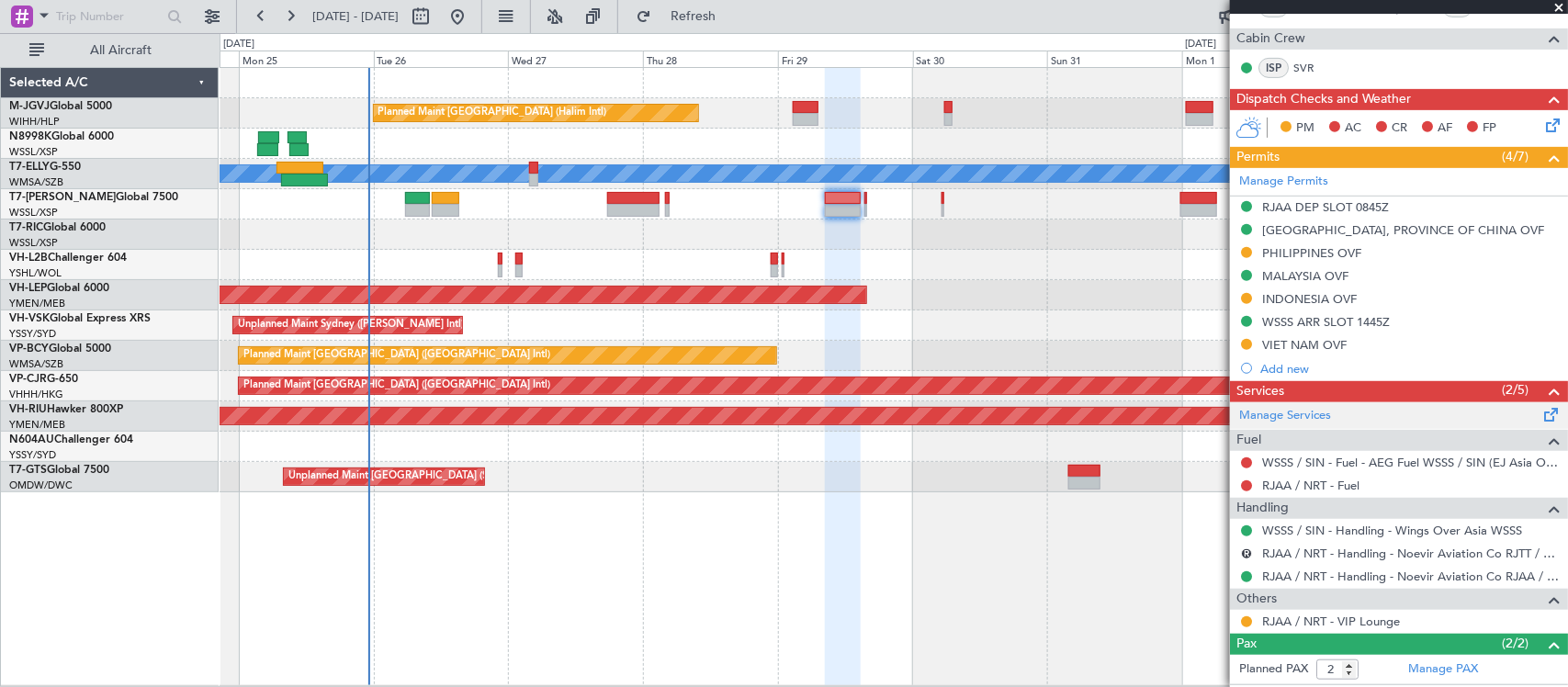
scroll to position [411, 0]
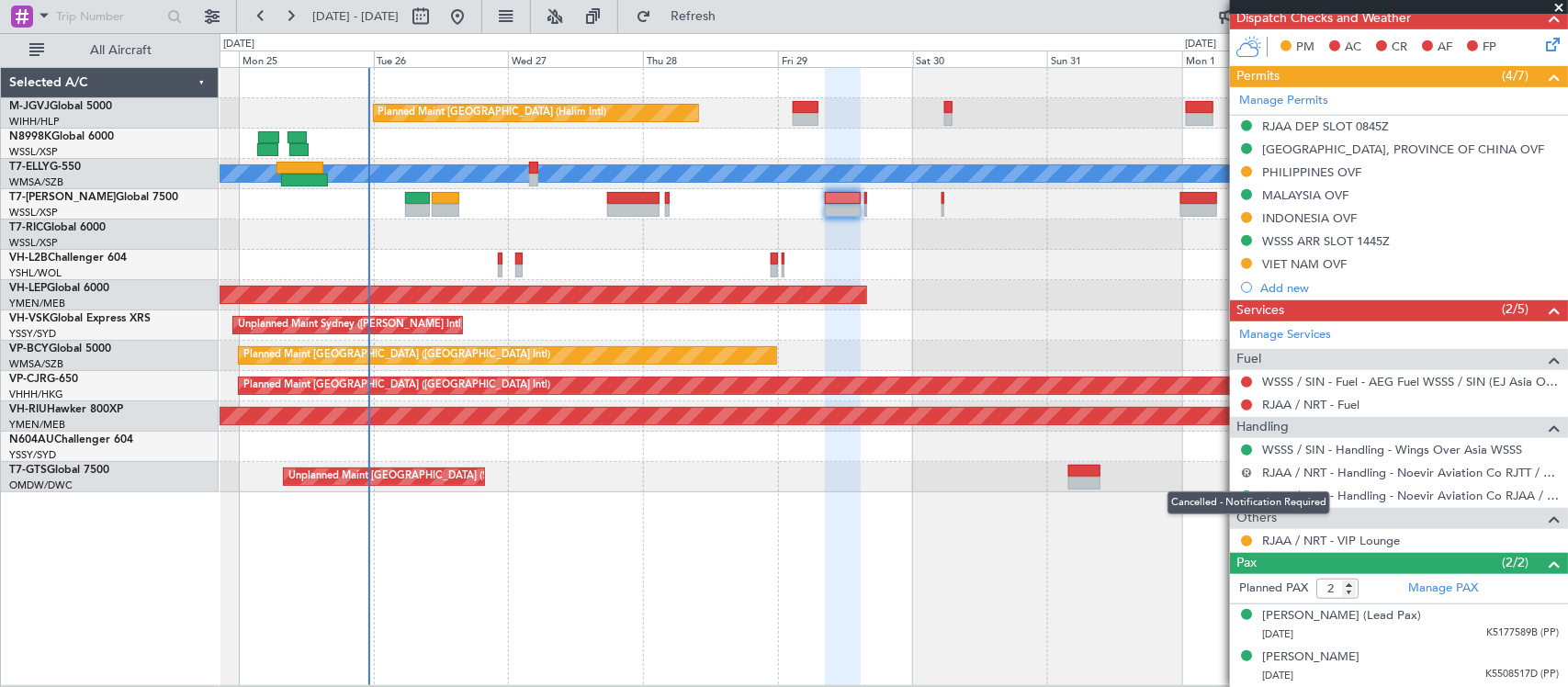
click at [1243, 473] on button "R" at bounding box center [1246, 472] width 11 height 11
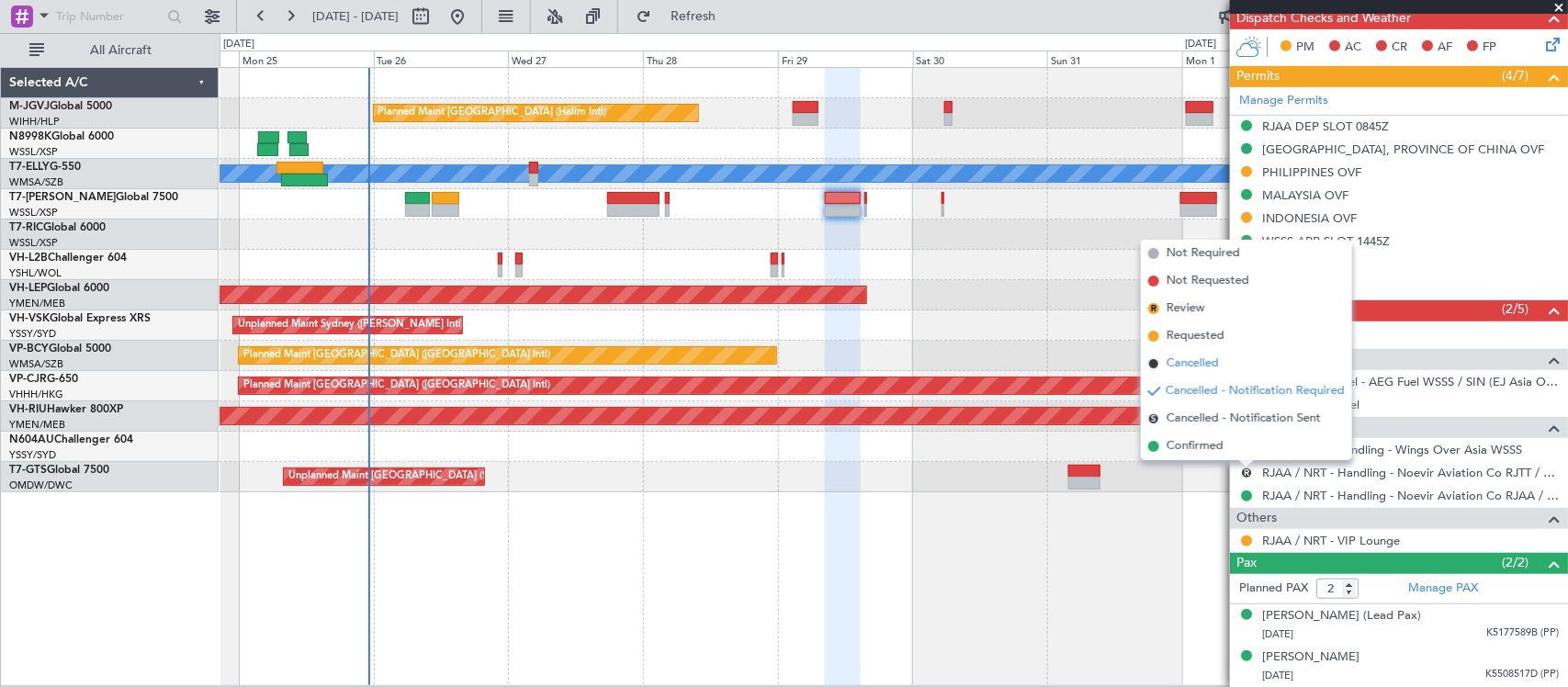
click at [1205, 363] on span "Cancelled" at bounding box center [1193, 363] width 52 height 18
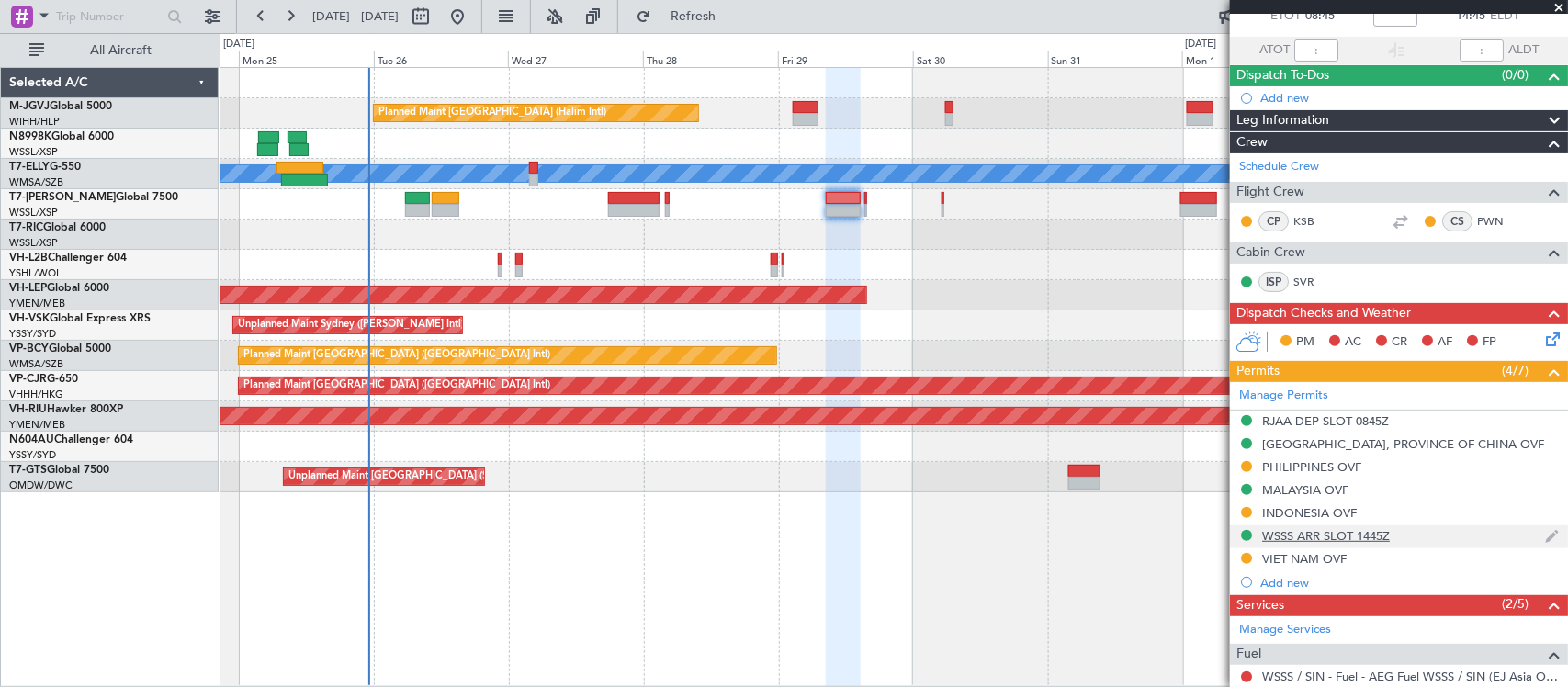
scroll to position [0, 0]
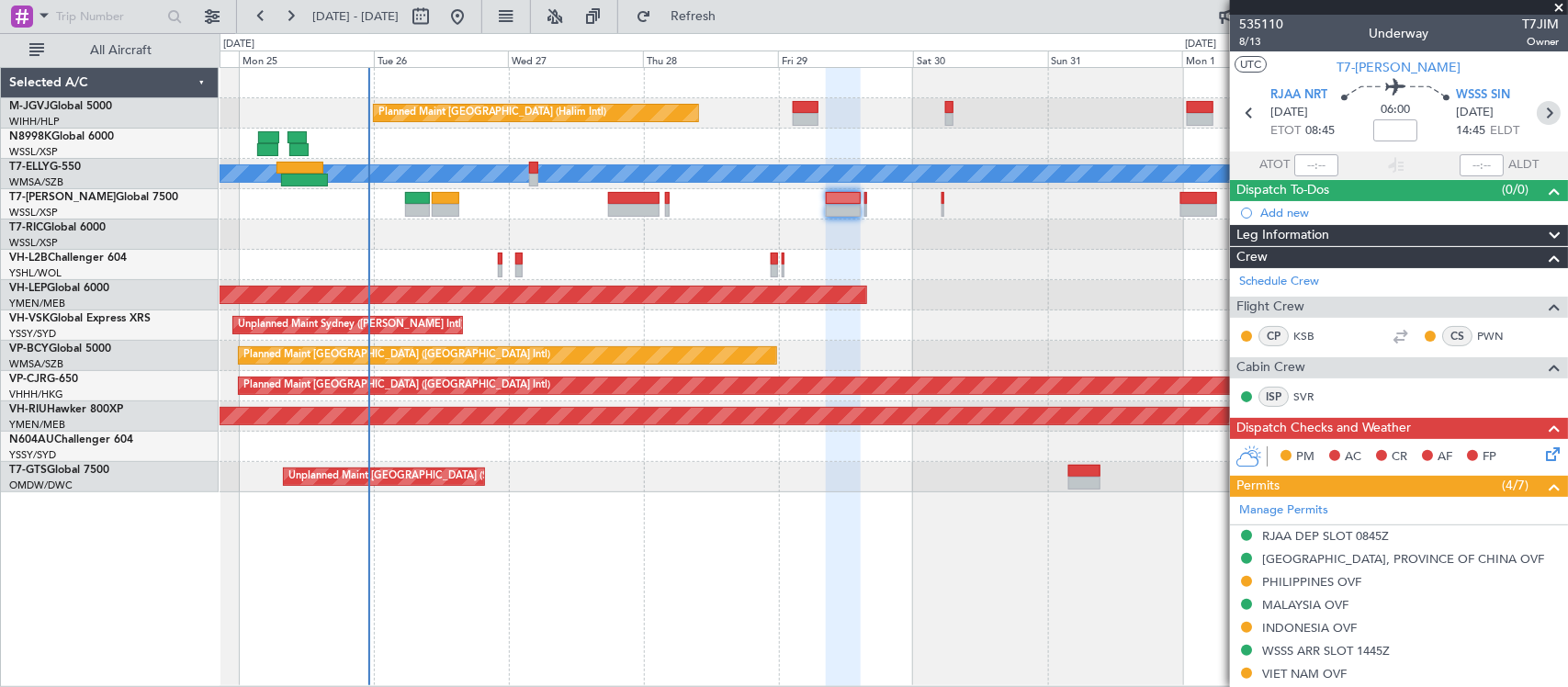
click at [1541, 106] on icon at bounding box center [1549, 113] width 24 height 24
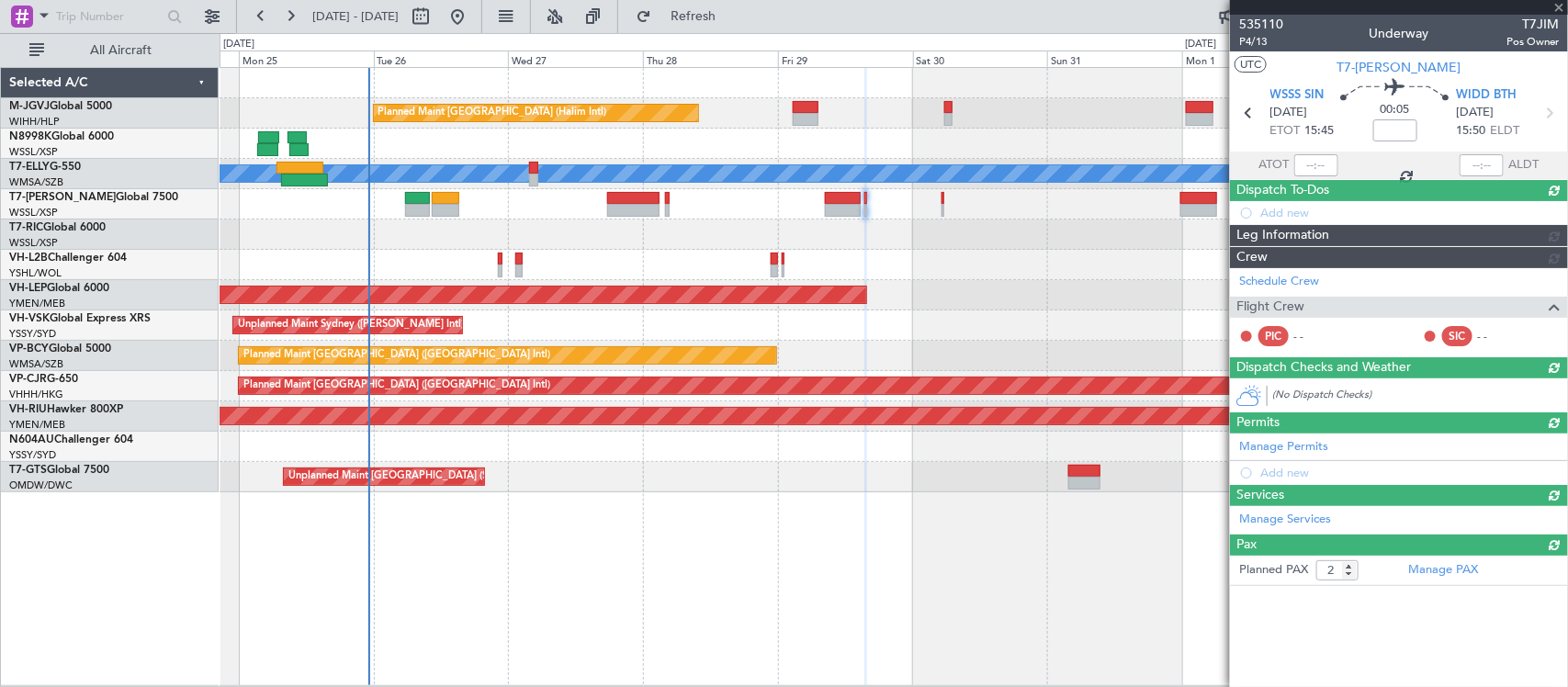
type input "-00:20"
type input "0"
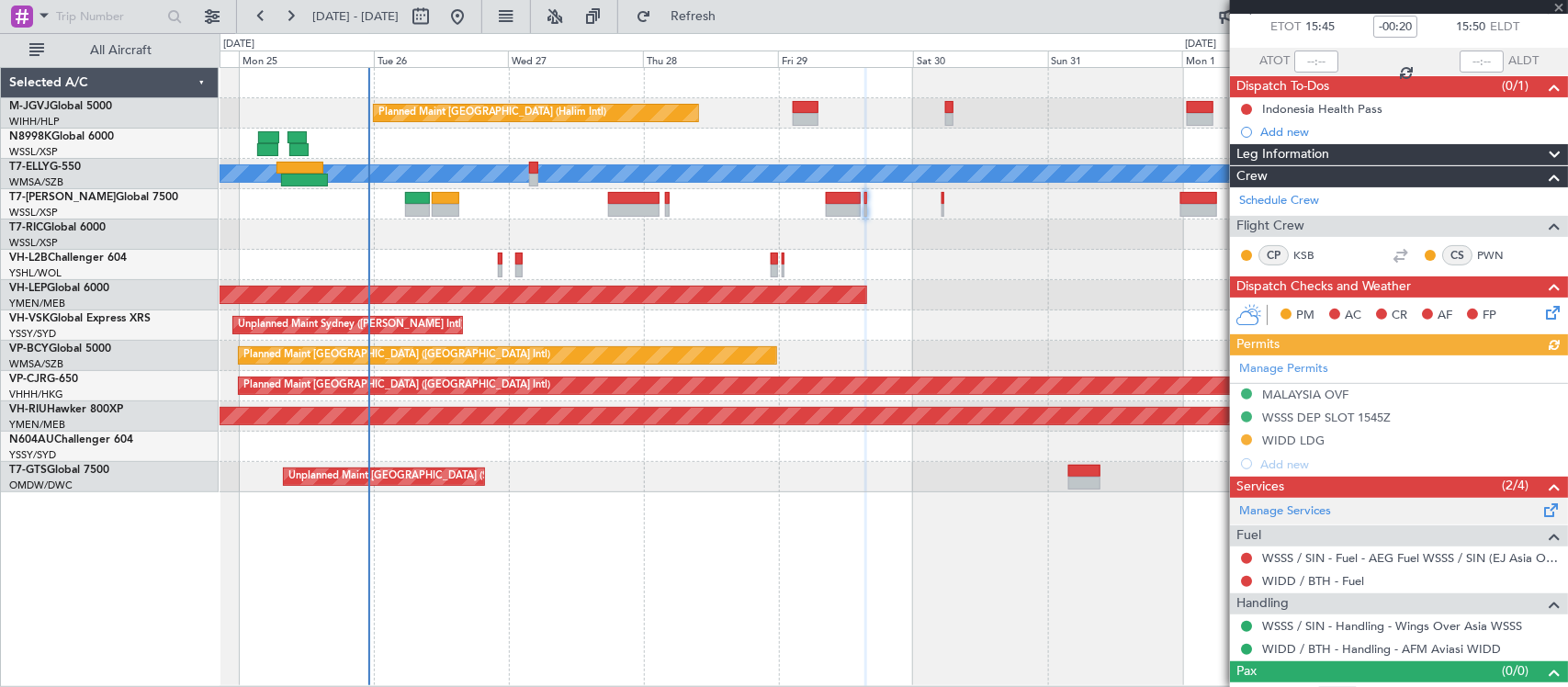
scroll to position [130, 0]
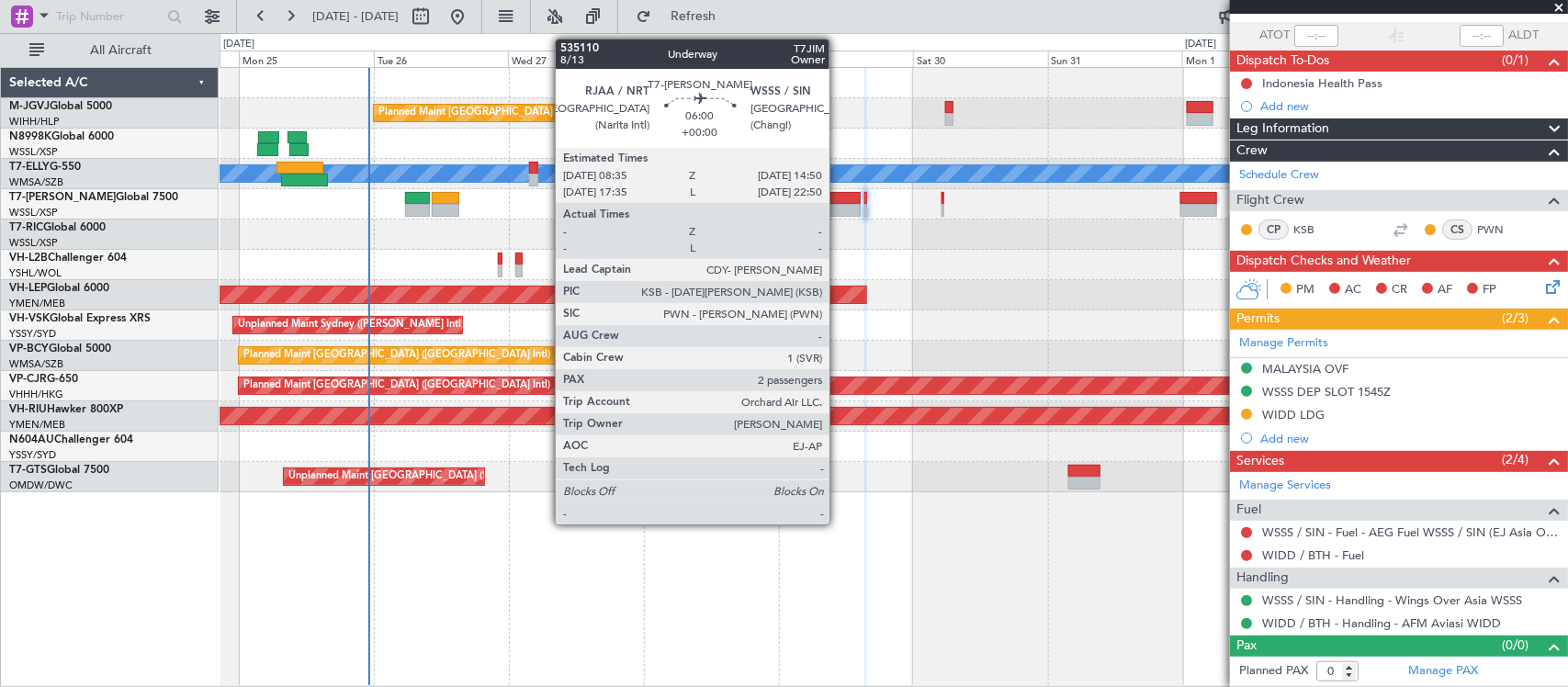
click at [839, 212] on div at bounding box center [843, 210] width 36 height 13
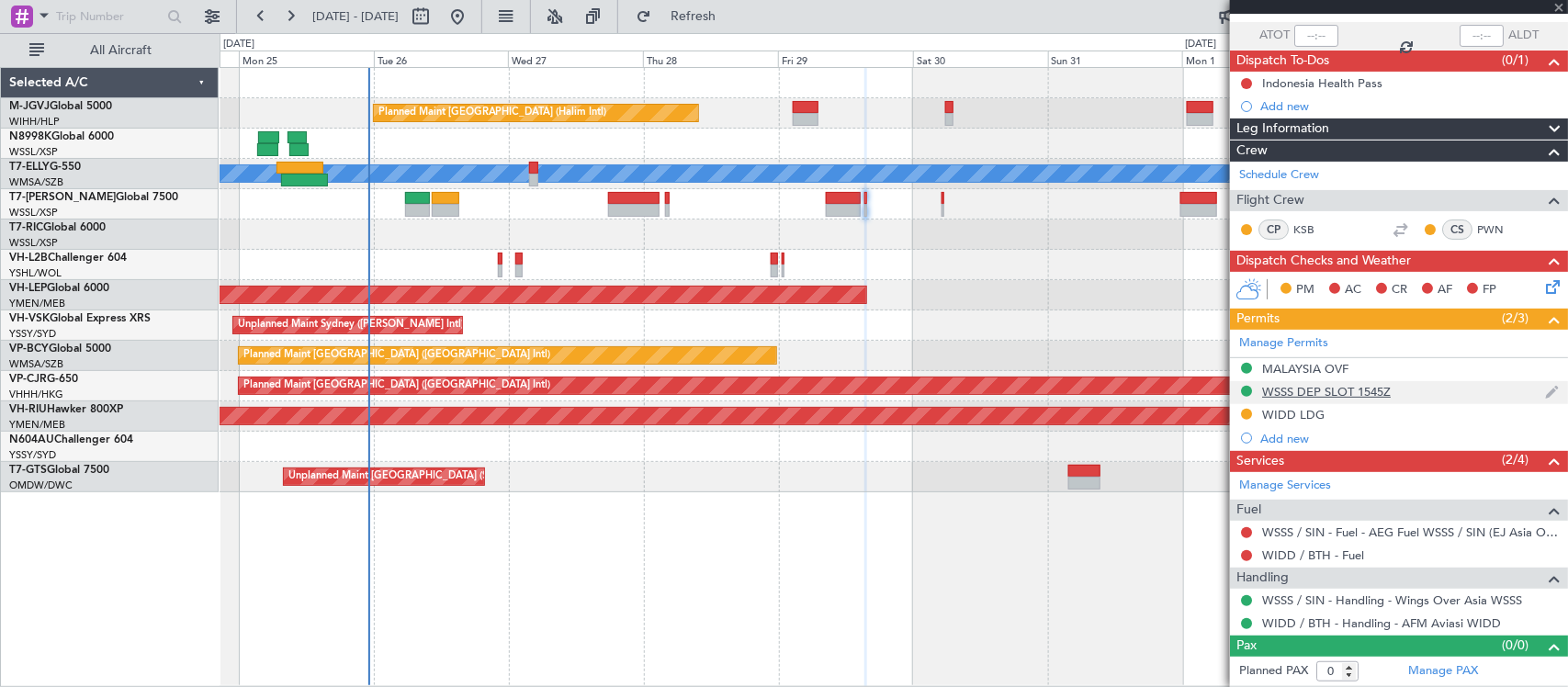
type input "2"
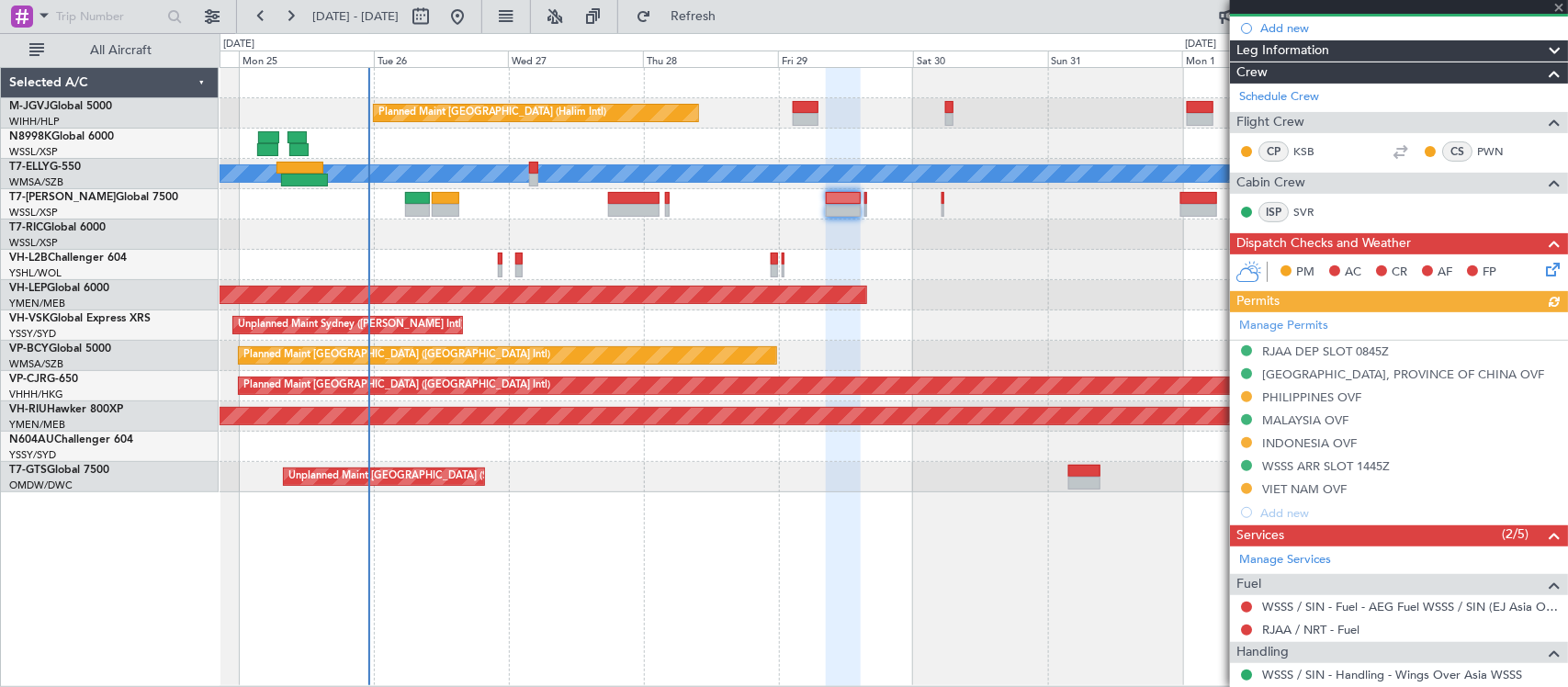
scroll to position [382, 0]
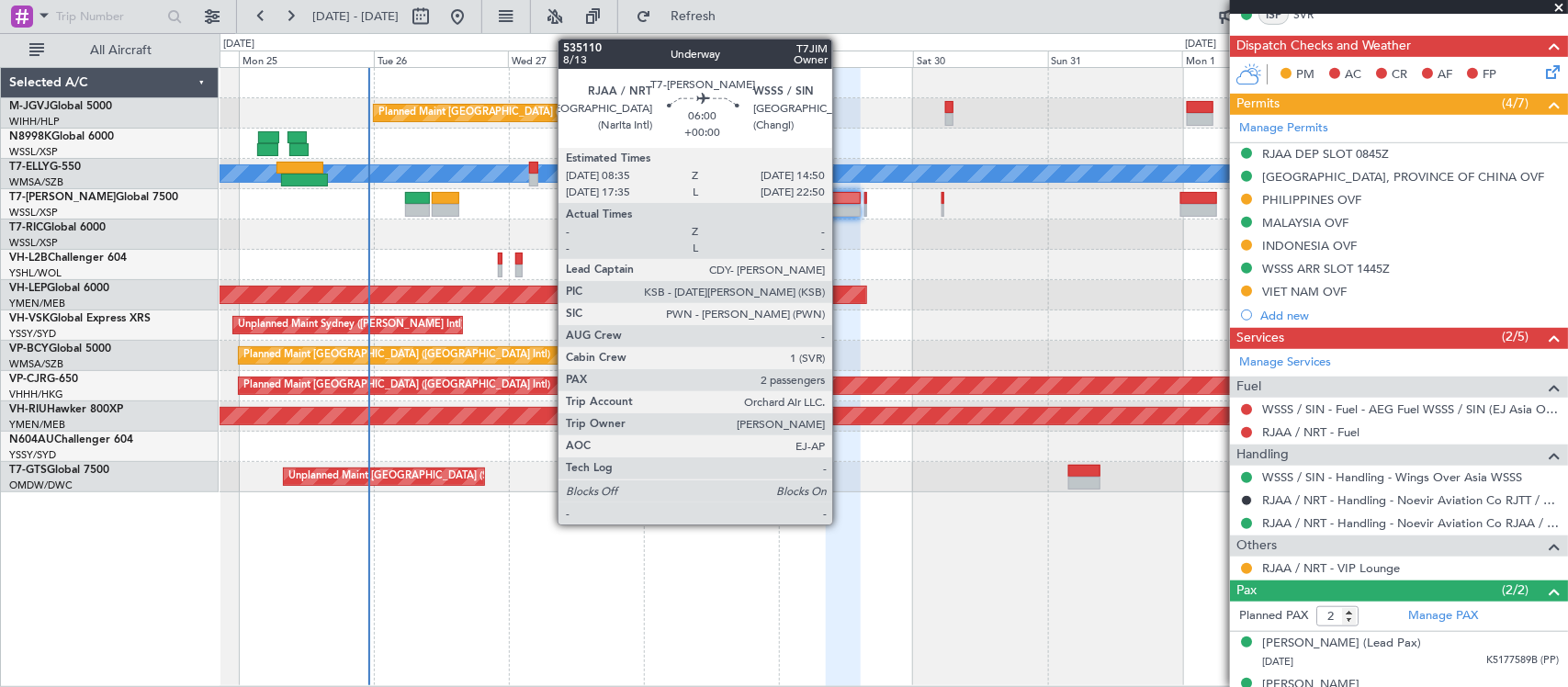
click at [842, 202] on div at bounding box center [843, 198] width 36 height 13
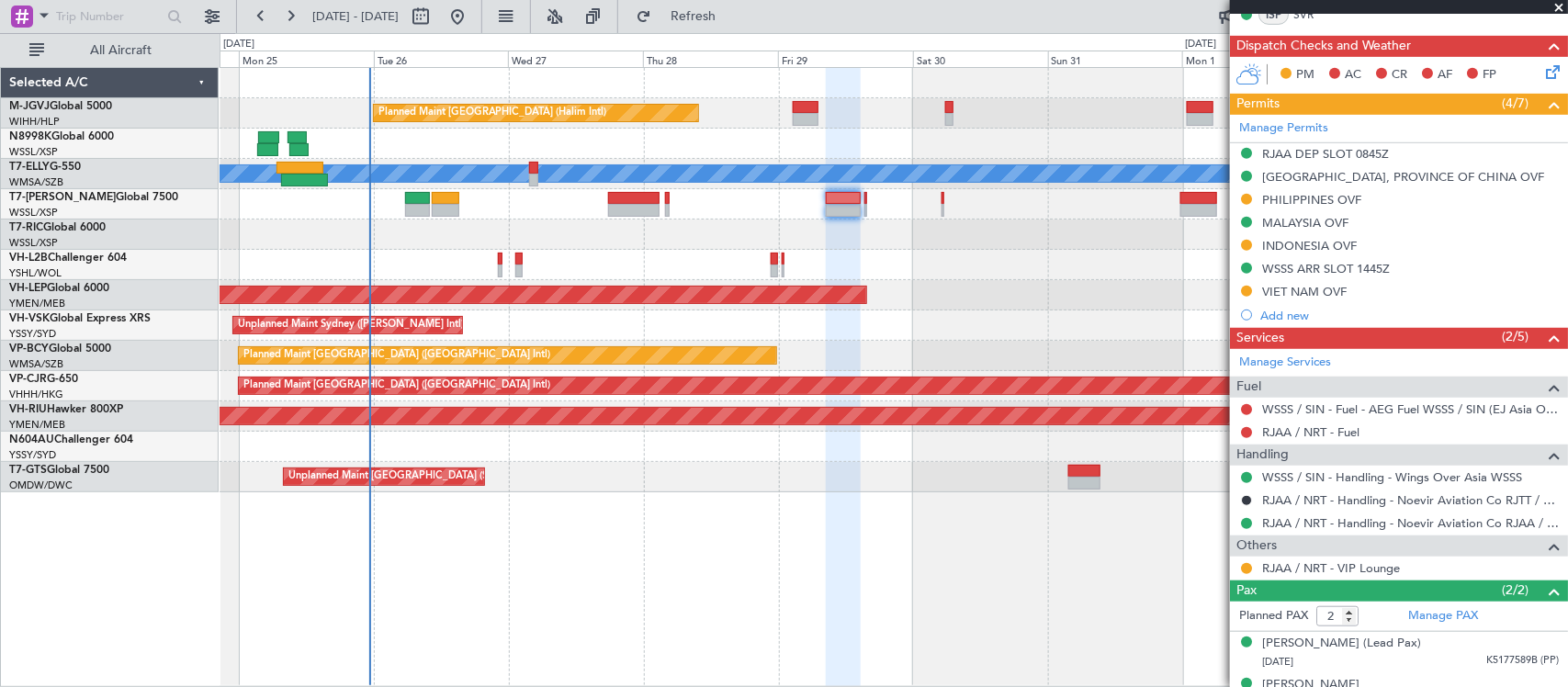
click at [678, 324] on div "Planned Maint [GEOGRAPHIC_DATA] (Halim Intl) [PERSON_NAME] Unplanned Maint Wich…" at bounding box center [893, 279] width 1348 height 424
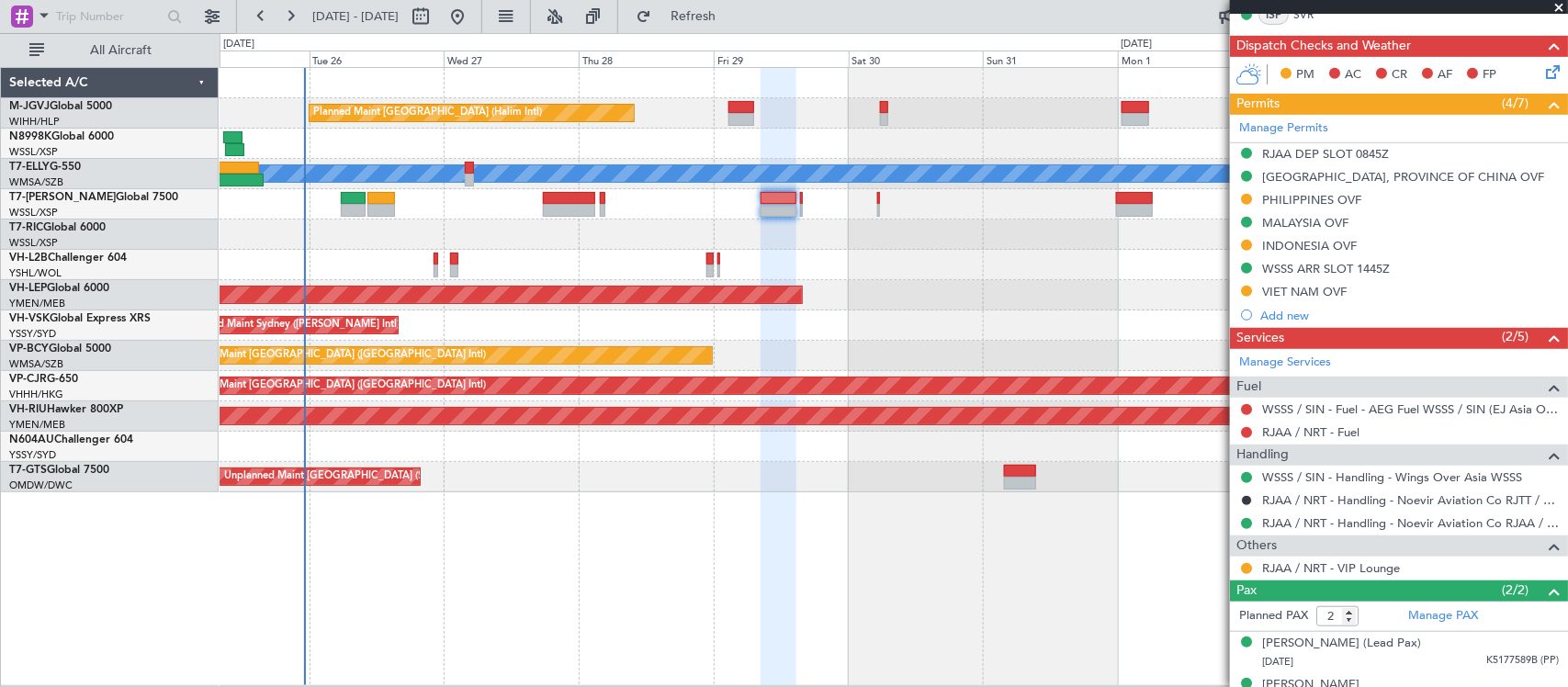
click at [983, 301] on div "Planned Maint [GEOGRAPHIC_DATA] (Halim Intl) [PERSON_NAME] Unplanned Maint Wich…" at bounding box center [893, 279] width 1348 height 424
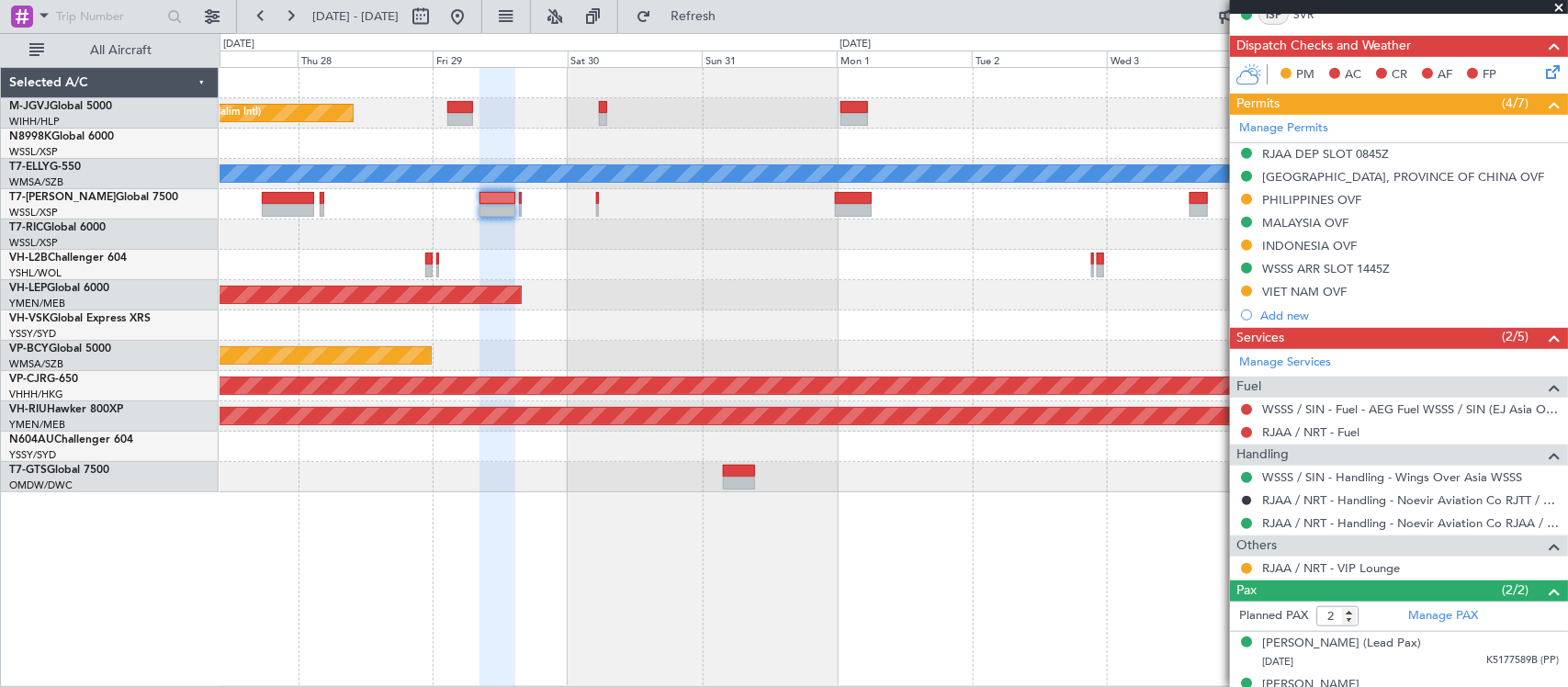
click at [747, 295] on div "Planned Maint [GEOGRAPHIC_DATA] (Halim Intl) [PERSON_NAME] Unplanned Maint Wich…" at bounding box center [893, 279] width 1348 height 424
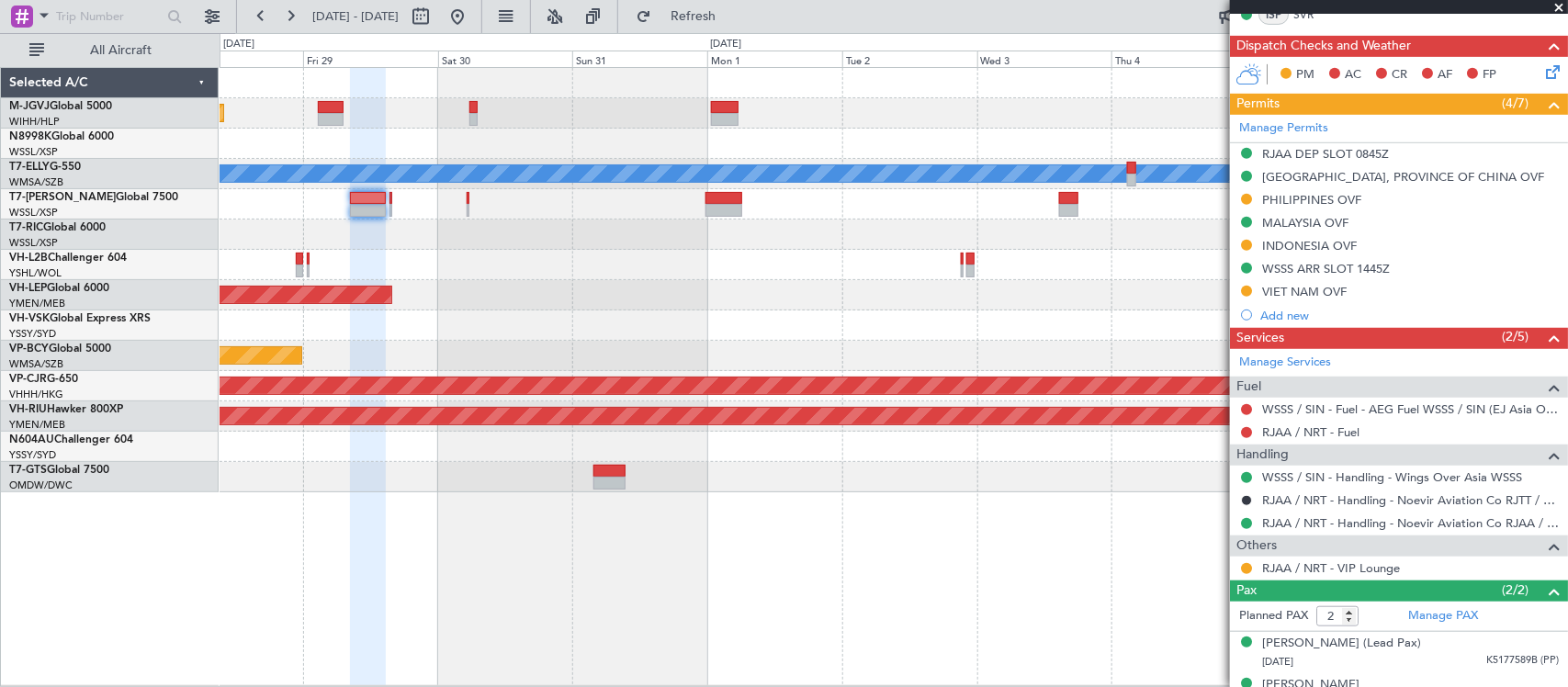
click at [905, 275] on div at bounding box center [893, 265] width 1348 height 30
click at [811, 272] on div at bounding box center [893, 265] width 1348 height 30
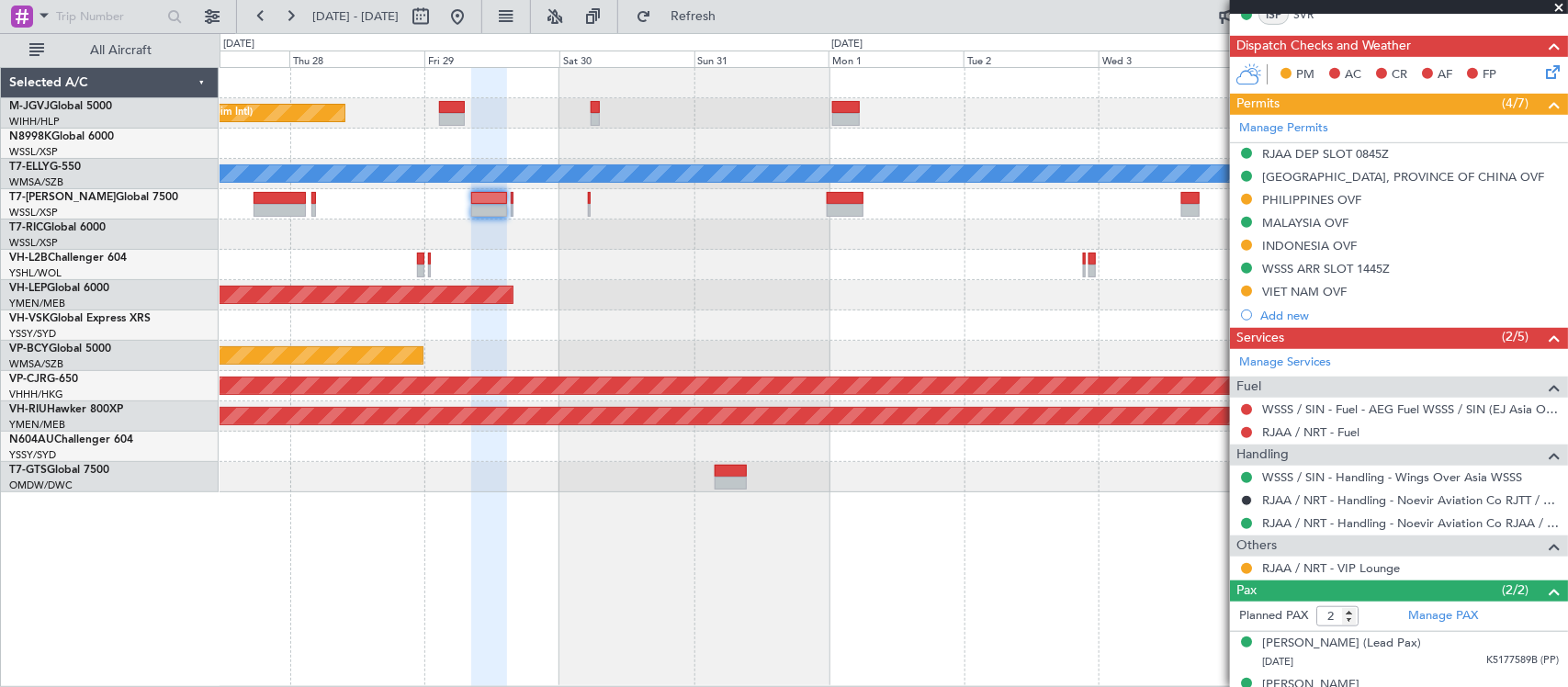
click at [777, 327] on div "Unplanned Maint Sydney ([PERSON_NAME] Intl)" at bounding box center [893, 325] width 1348 height 30
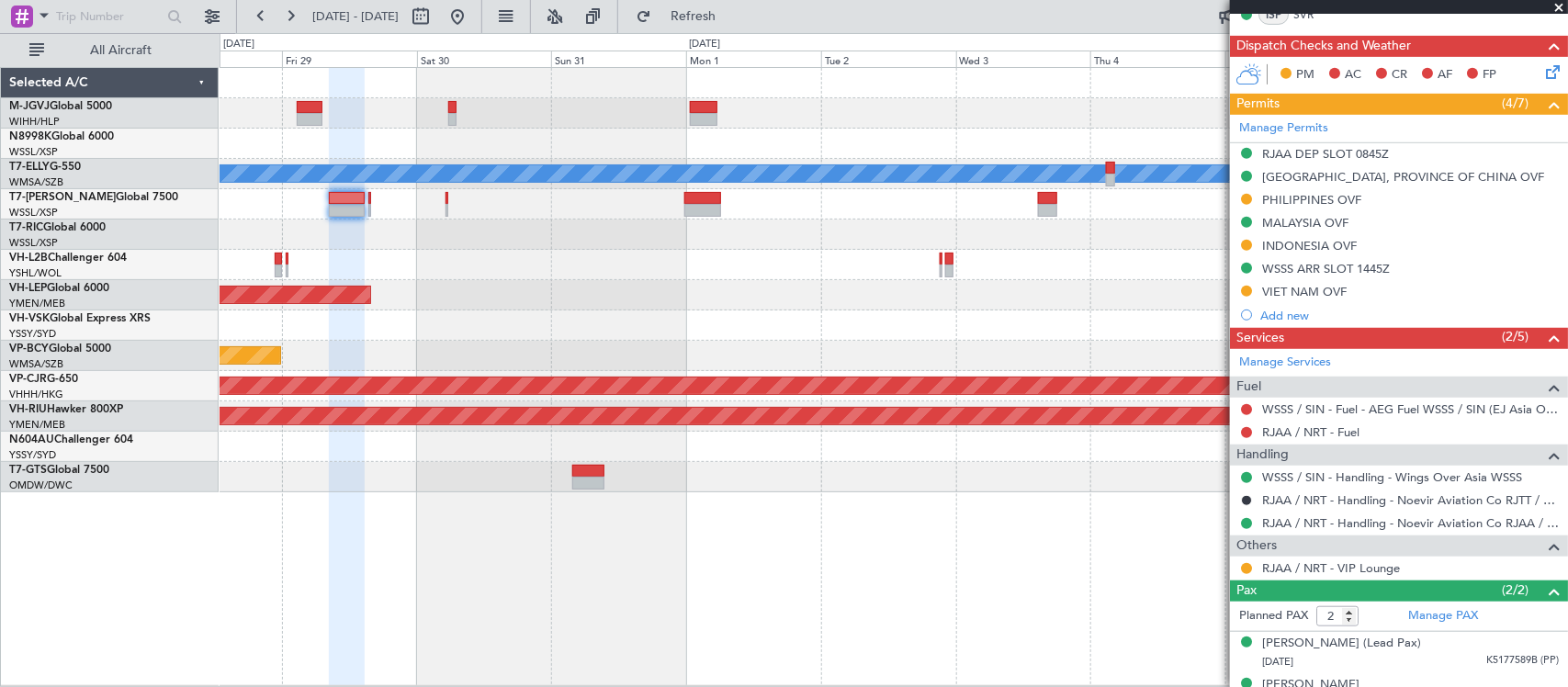
click at [631, 300] on div "Unplanned Maint Wichita (Wichita Mid-continent)" at bounding box center [893, 295] width 1348 height 30
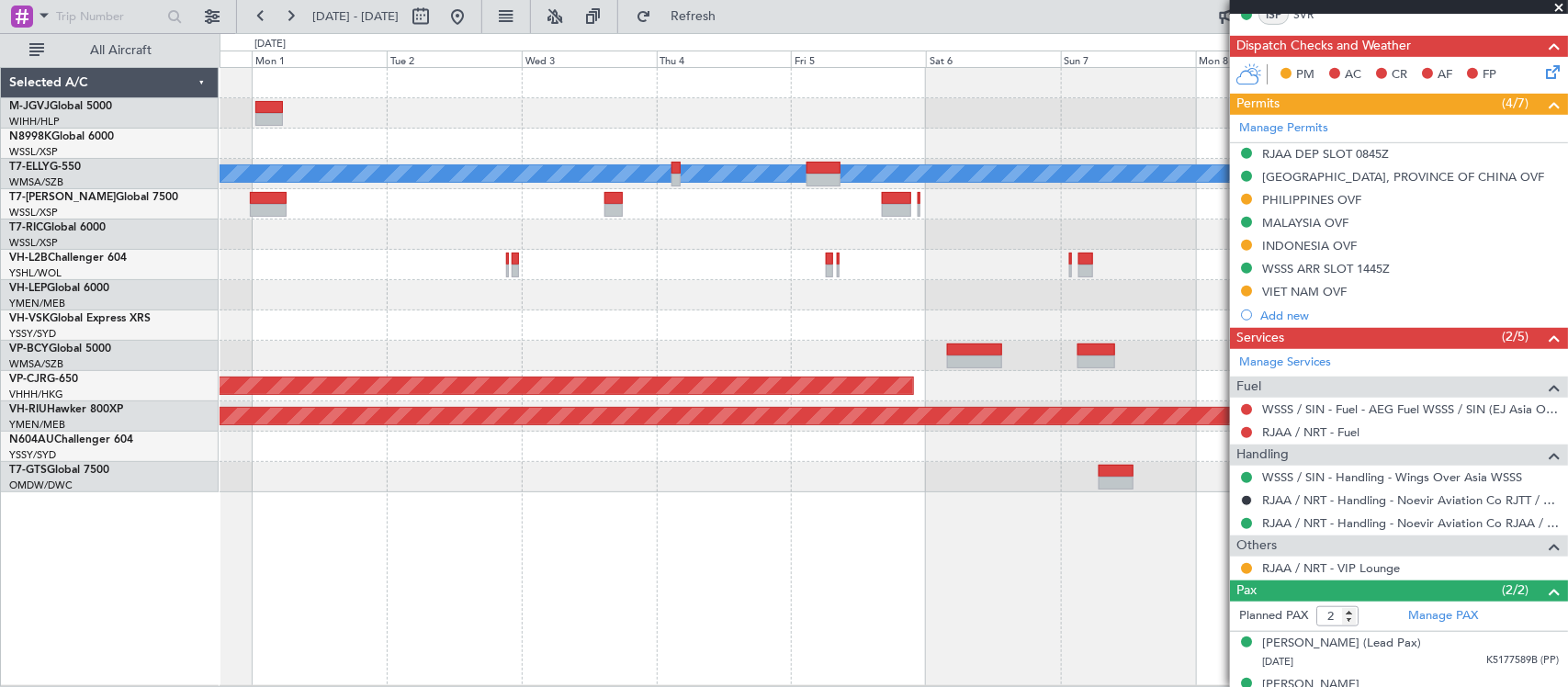
click at [875, 332] on div at bounding box center [893, 325] width 1348 height 30
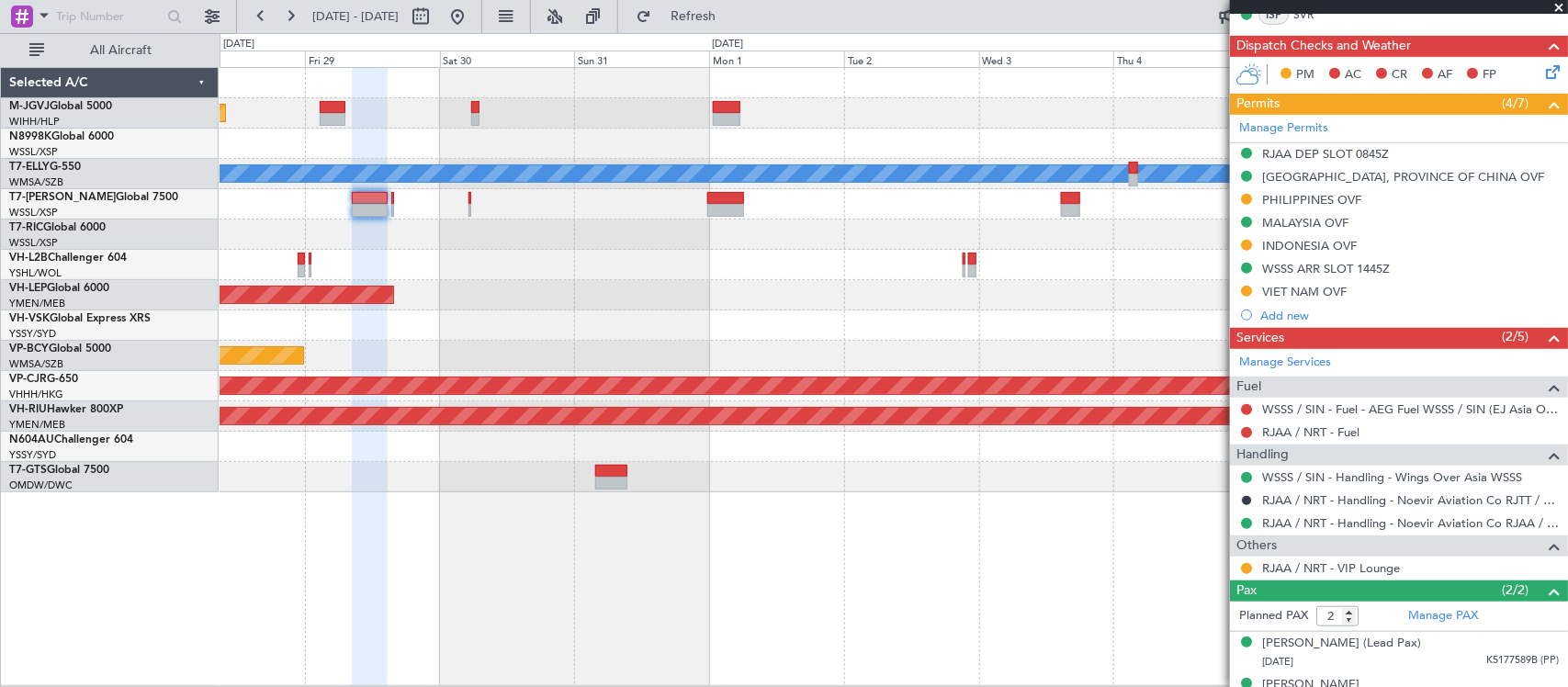
click at [971, 340] on div "Planned Maint [GEOGRAPHIC_DATA] (Halim Intl) [PERSON_NAME] Unplanned Maint Wich…" at bounding box center [893, 279] width 1348 height 424
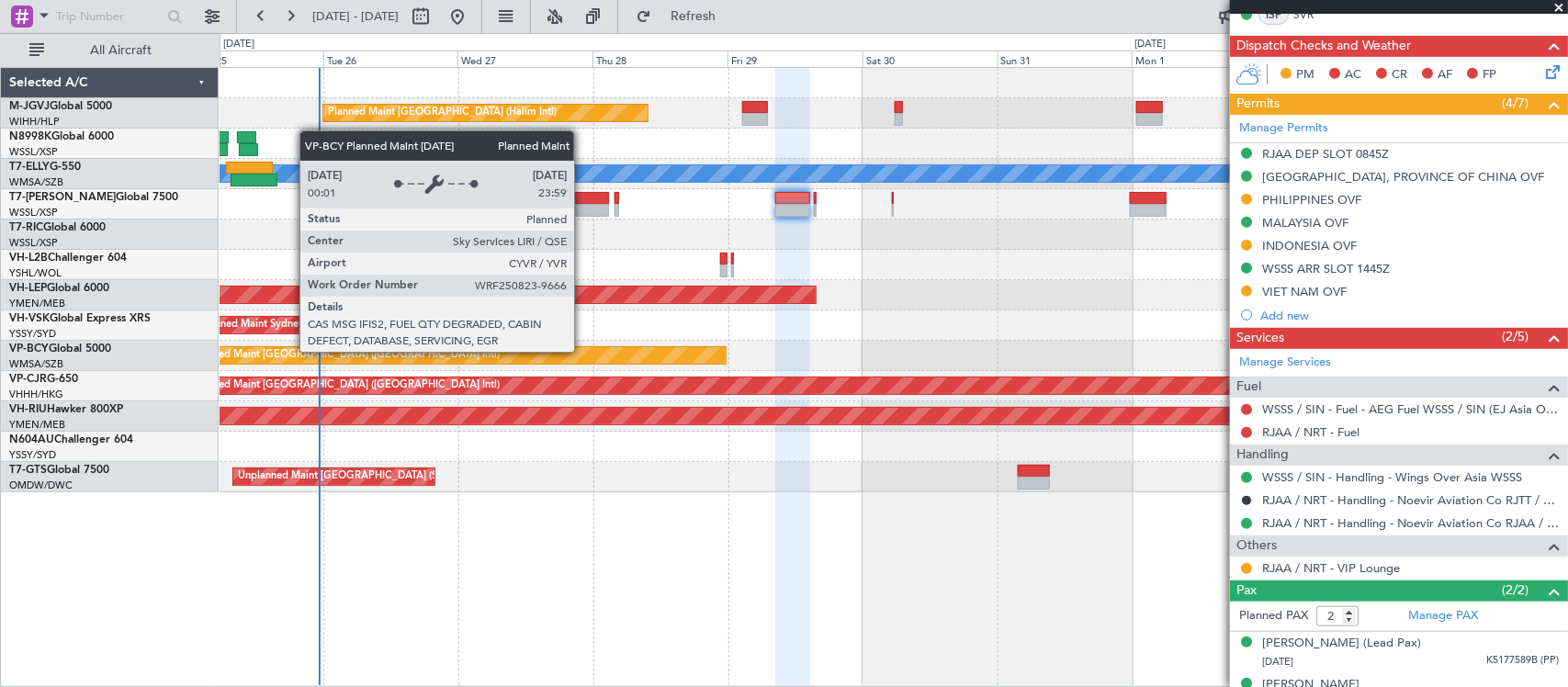
click at [726, 351] on div "Planned Maint [GEOGRAPHIC_DATA] ([GEOGRAPHIC_DATA] Intl)" at bounding box center [457, 355] width 537 height 16
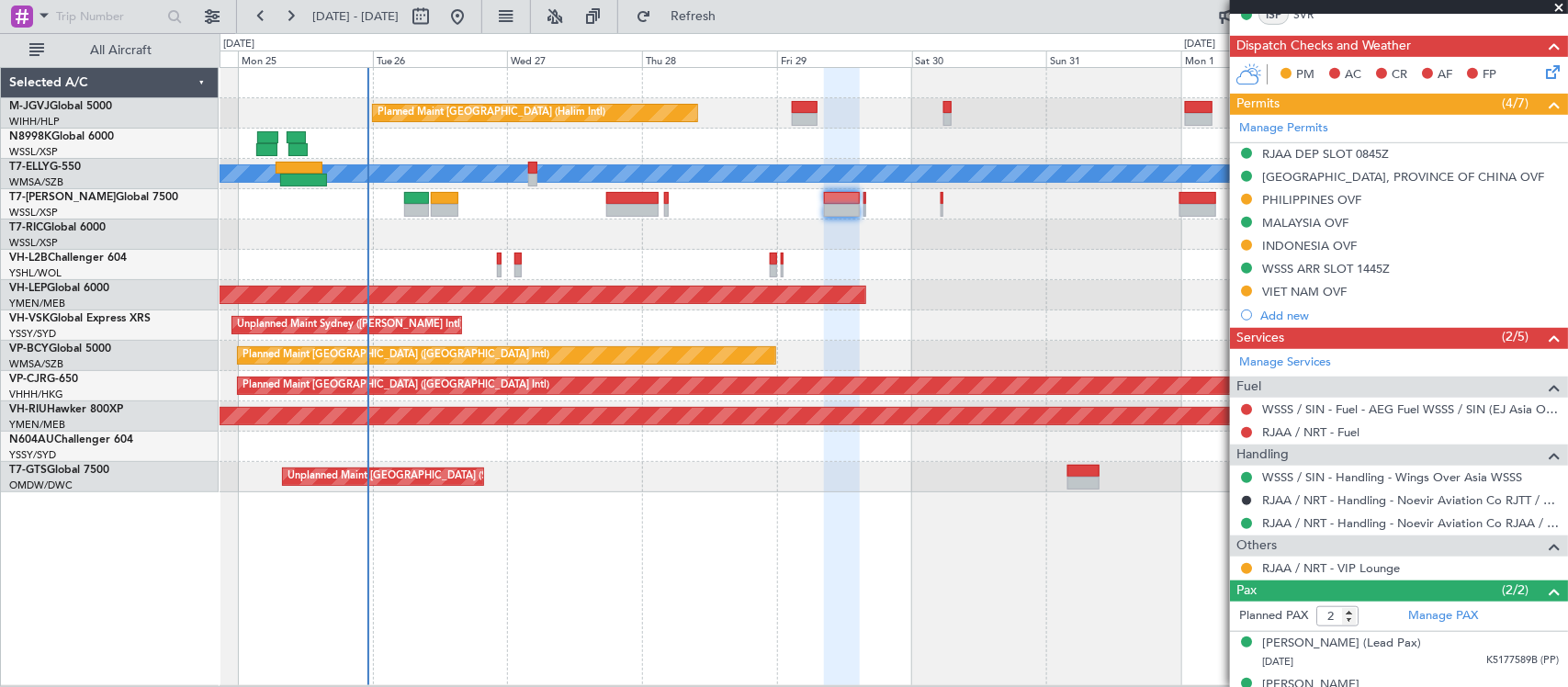
click at [800, 361] on div "Planned Maint [GEOGRAPHIC_DATA] ([GEOGRAPHIC_DATA] Intl) [PERSON_NAME] (Sultan …" at bounding box center [893, 356] width 1348 height 30
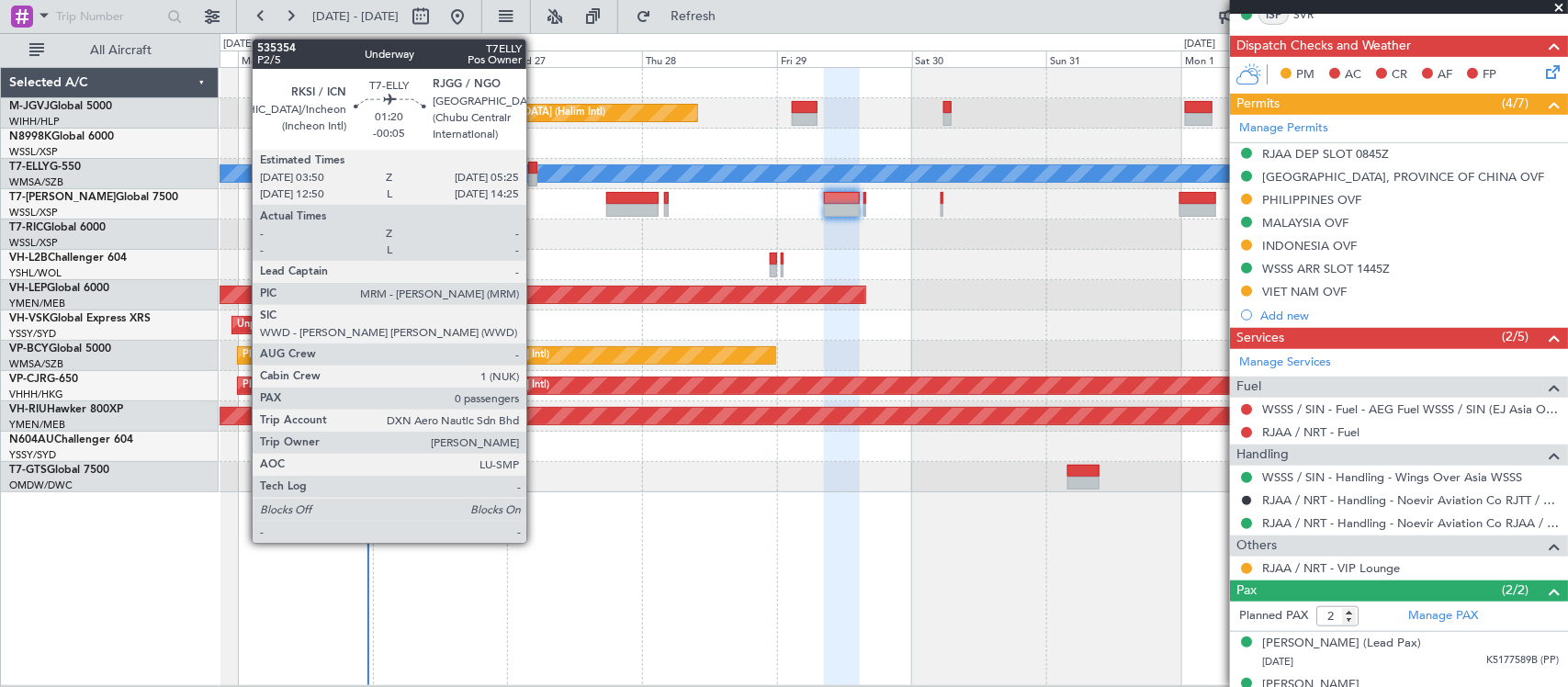
click at [536, 176] on div at bounding box center [533, 180] width 10 height 13
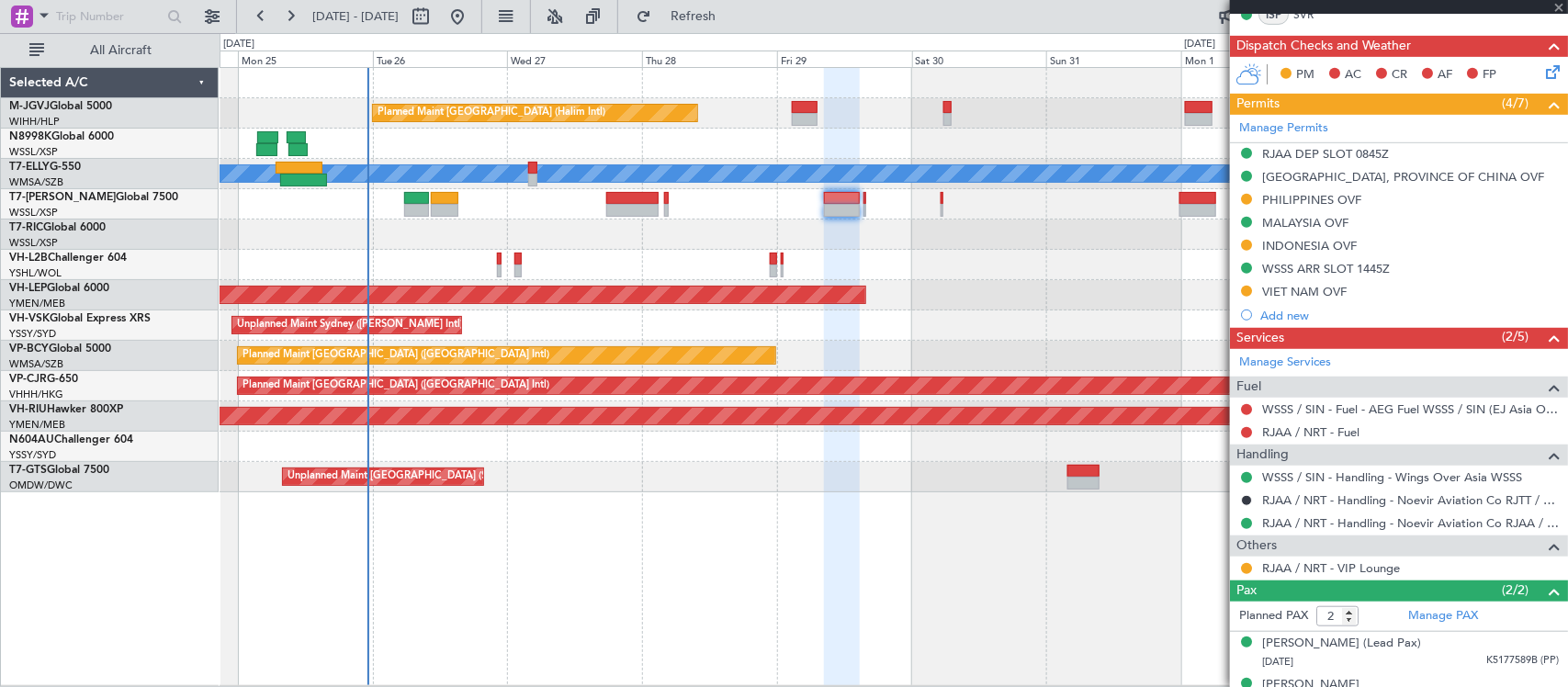
type input "-00:05"
type input "0"
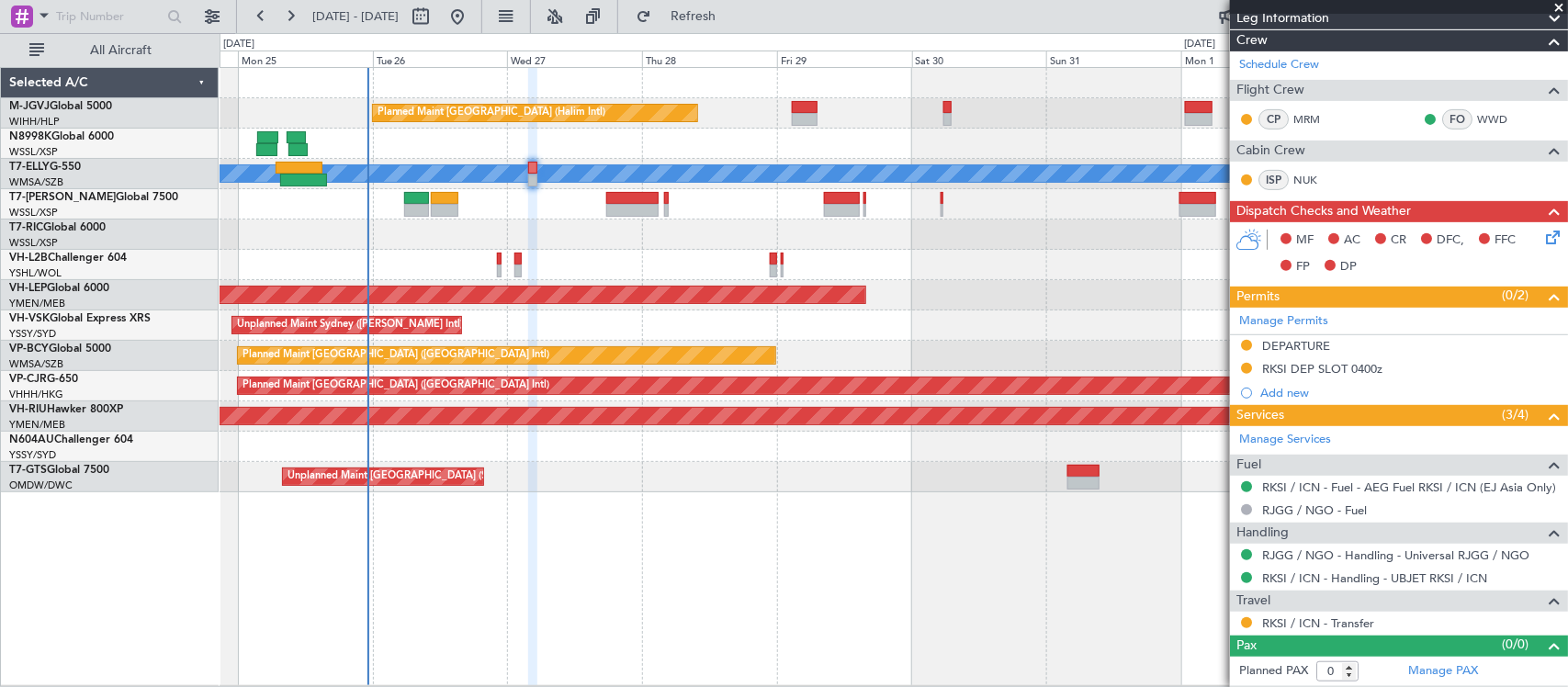
scroll to position [0, 0]
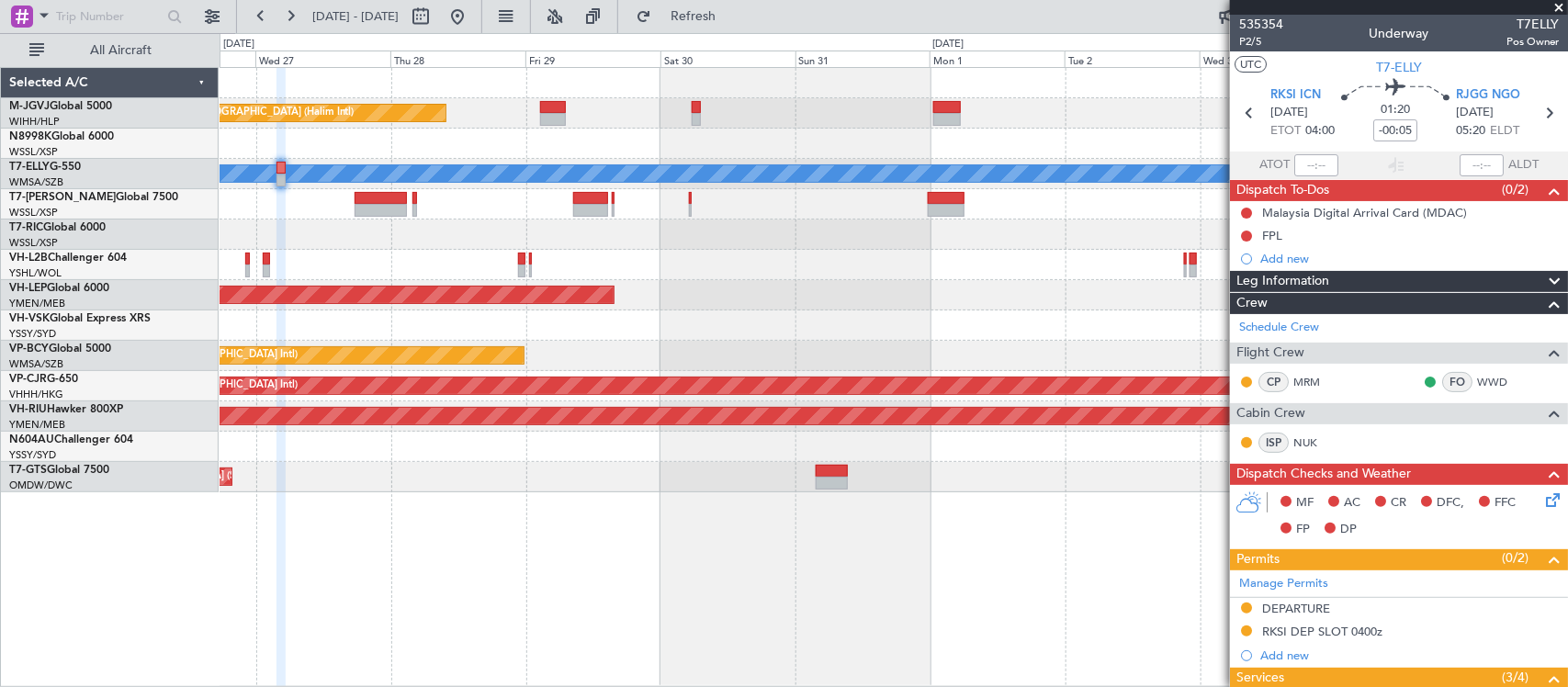
click at [517, 357] on div "Planned Maint [GEOGRAPHIC_DATA] (Halim Intl) [PERSON_NAME] Unplanned Maint Wich…" at bounding box center [893, 279] width 1348 height 424
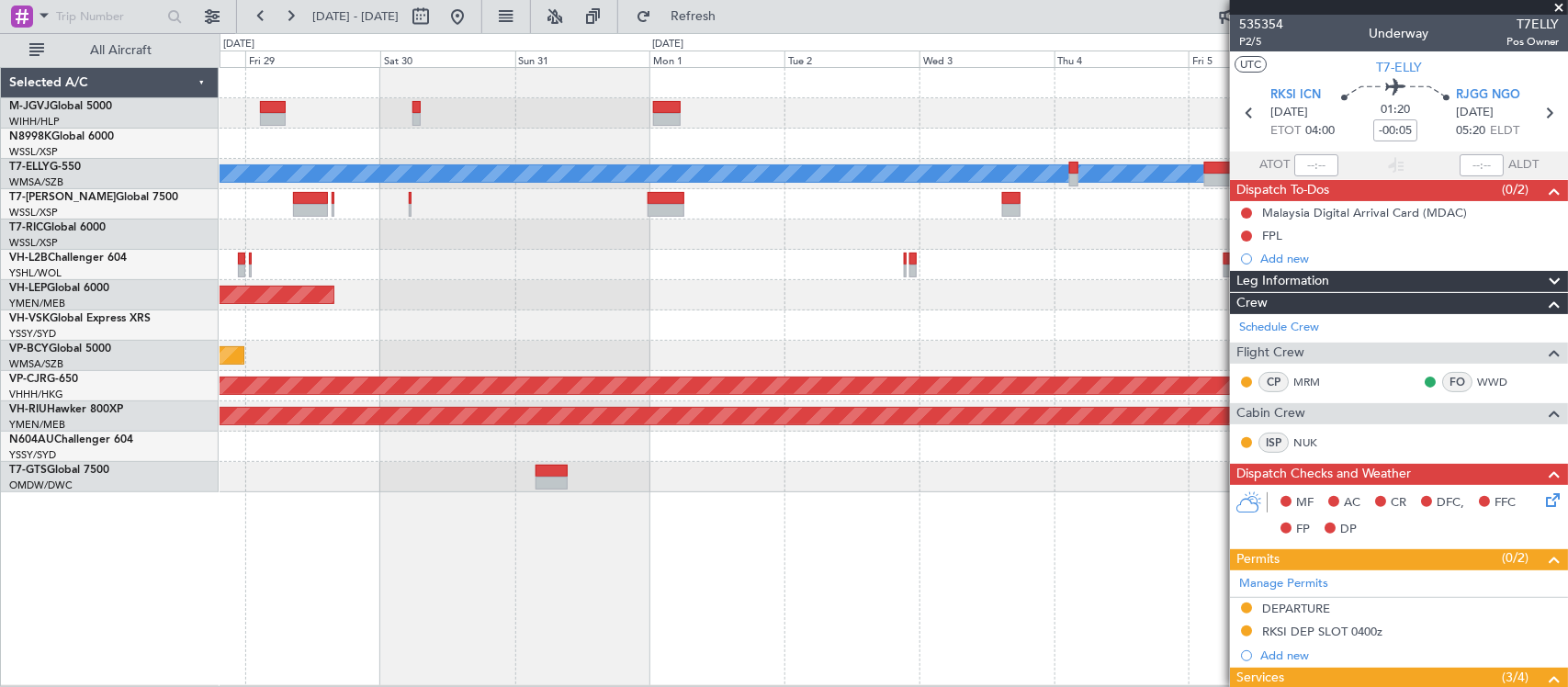
click at [536, 349] on div "Planned Maint [GEOGRAPHIC_DATA] (Halim Intl) [PERSON_NAME] Unplanned Maint Wich…" at bounding box center [893, 279] width 1348 height 424
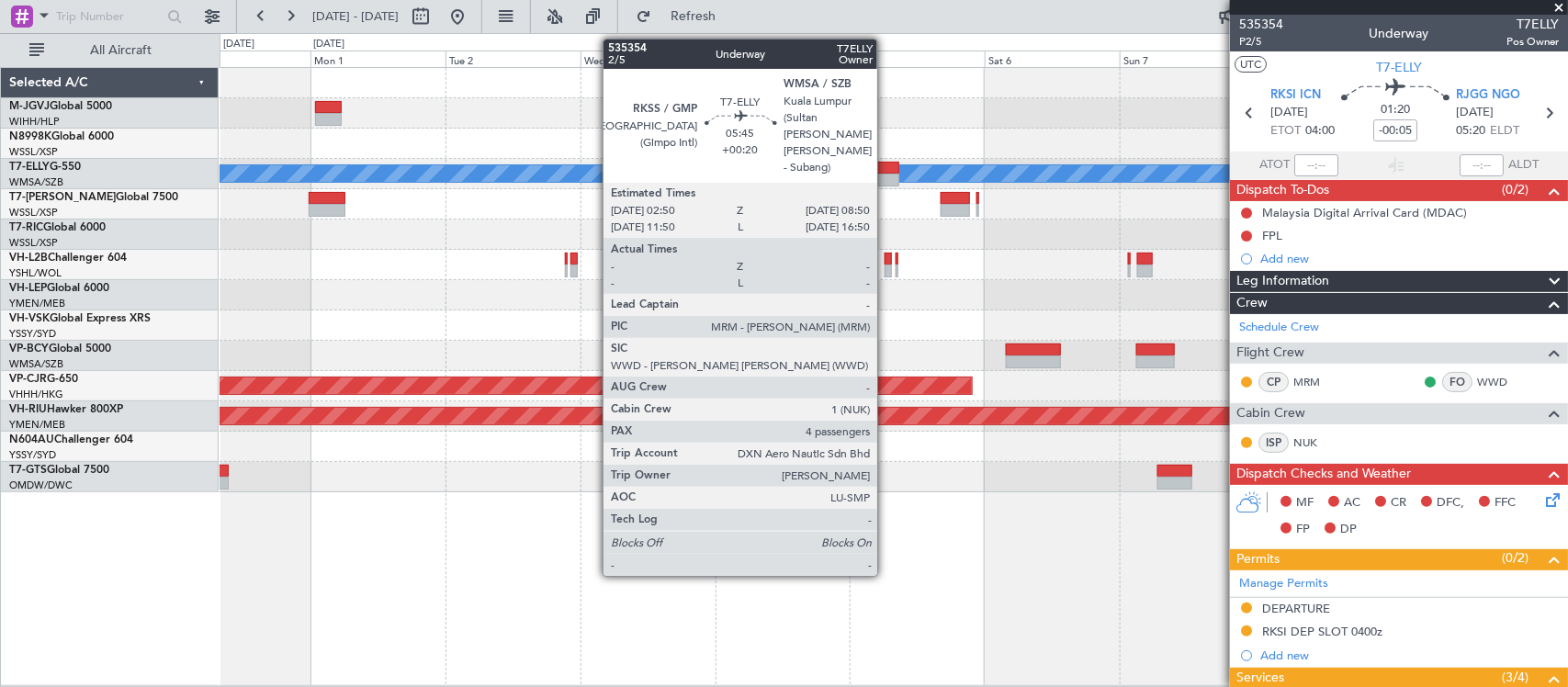
click at [886, 171] on div at bounding box center [882, 167] width 34 height 13
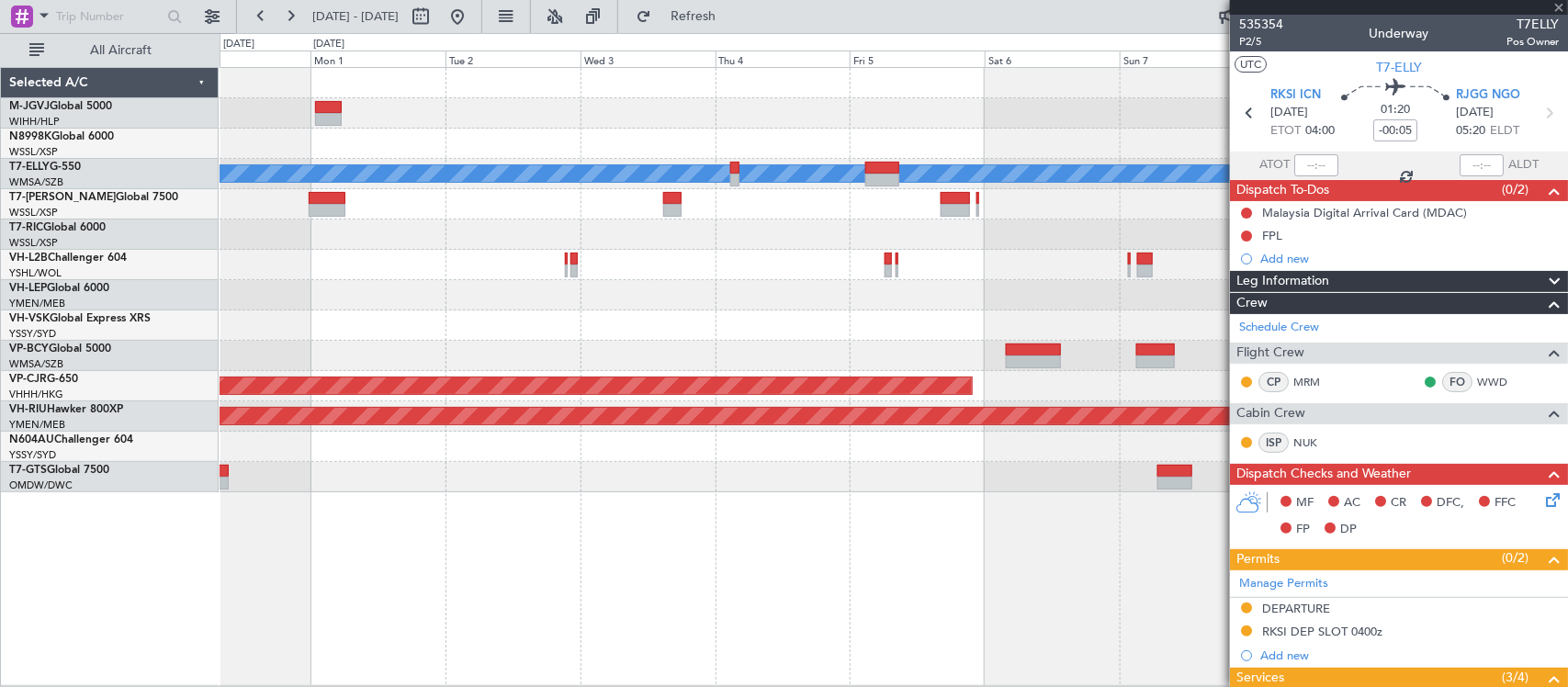
type input "+00:20"
type input "4"
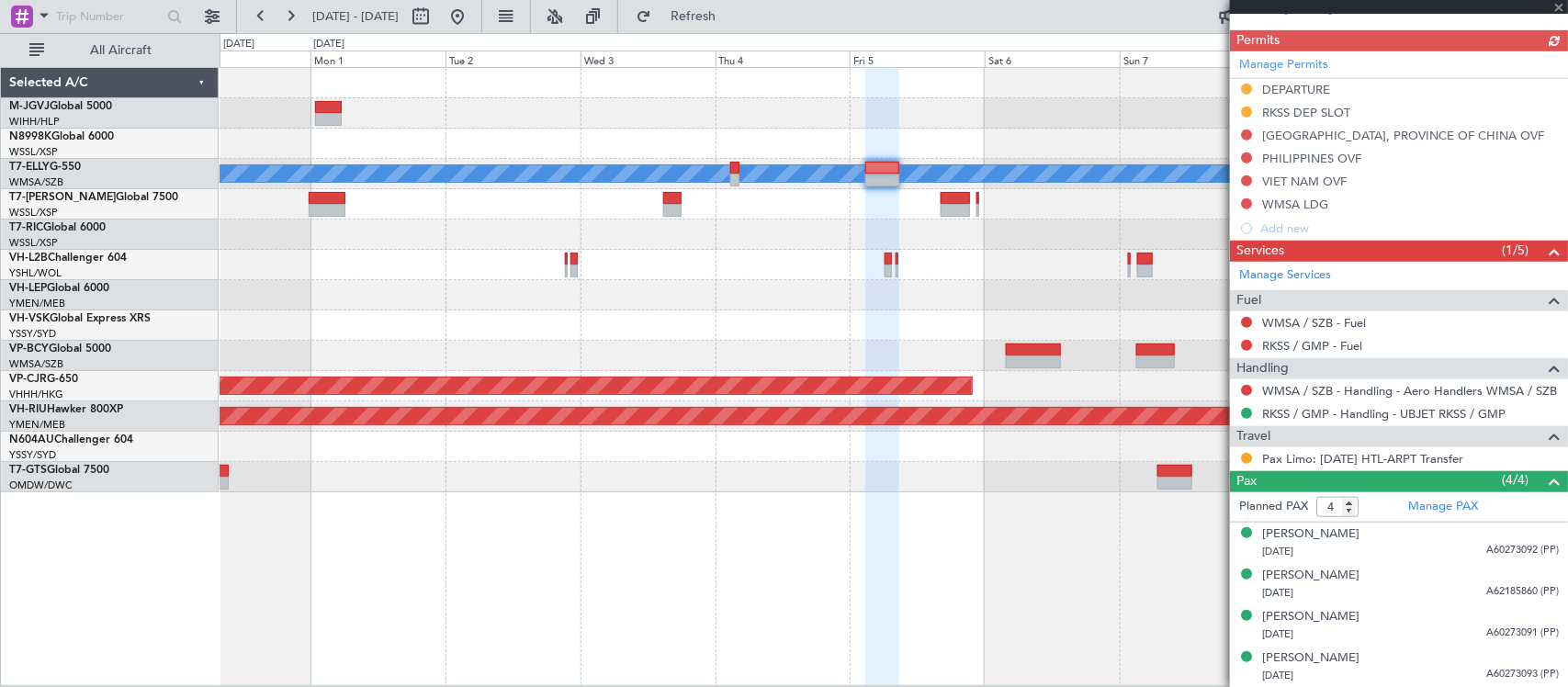
scroll to position [498, 0]
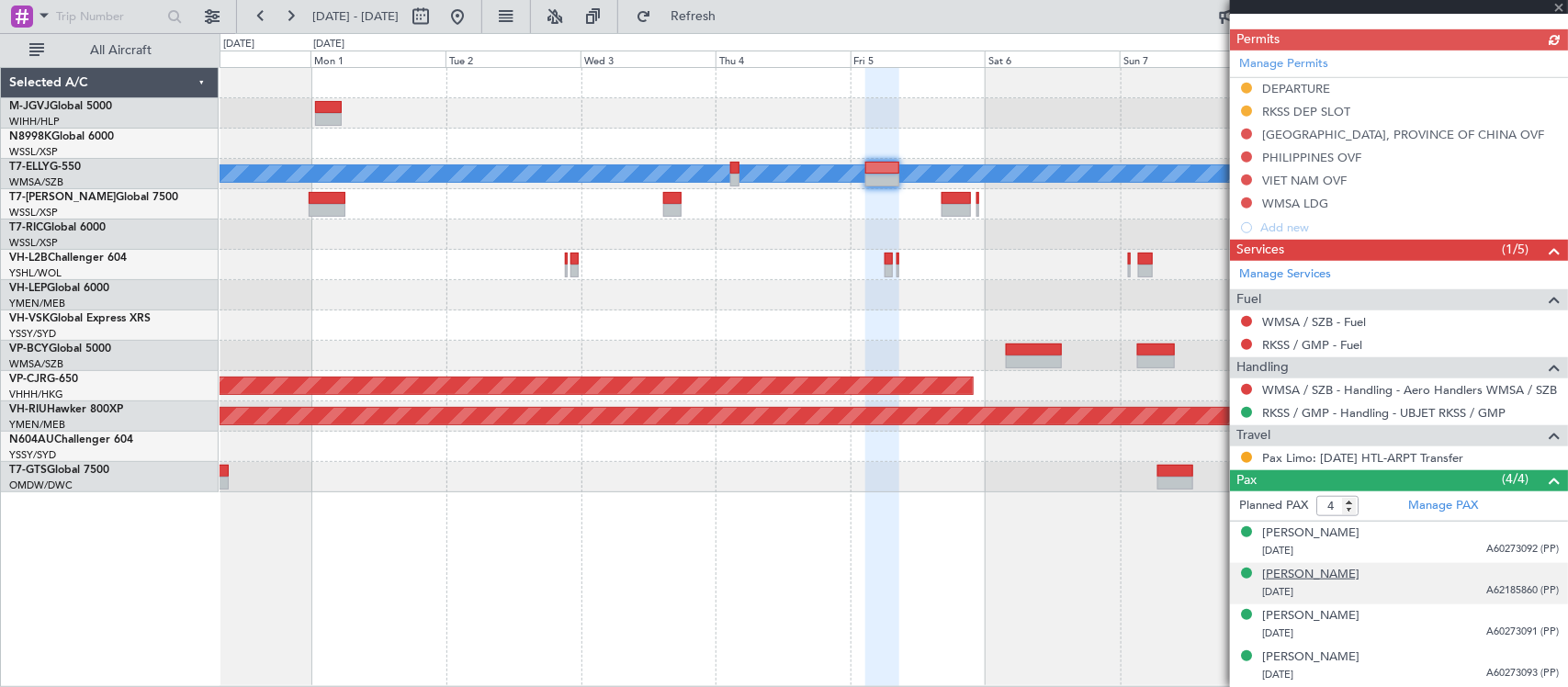
click at [1360, 572] on div "WAN ILLIYYIN BINTI WAN MOHD NAZI" at bounding box center [1311, 574] width 98 height 18
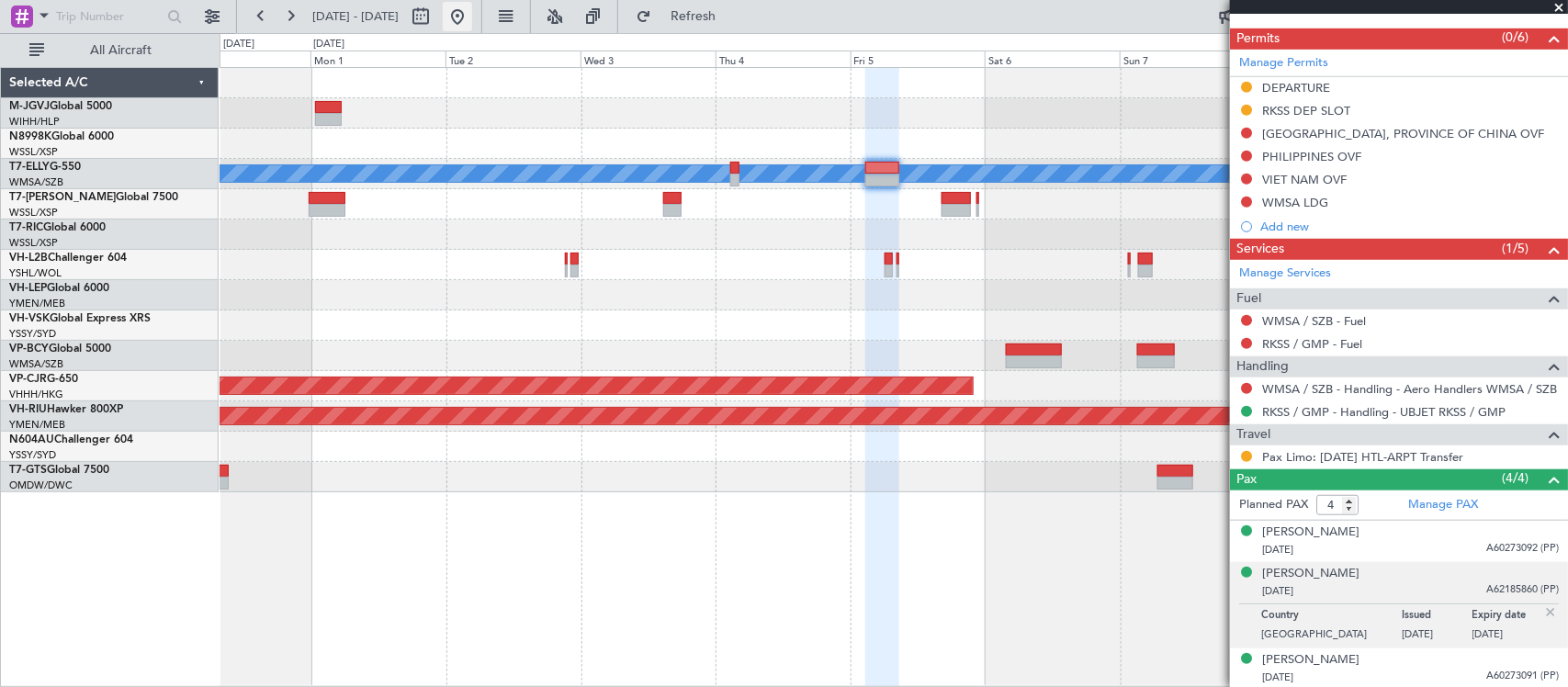
click at [473, 15] on button at bounding box center [457, 16] width 29 height 29
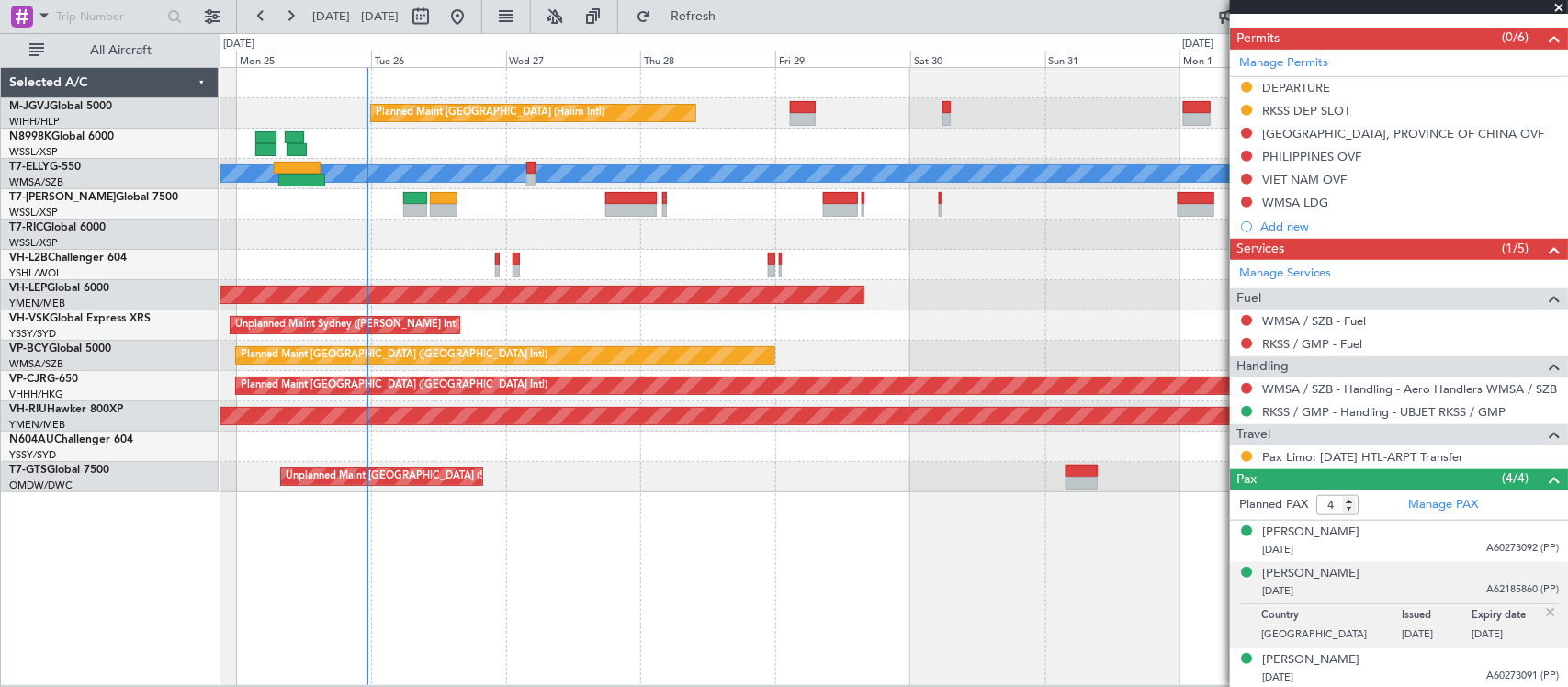
click at [435, 378] on div "Planned Maint [GEOGRAPHIC_DATA] (Halim Intl) [PERSON_NAME] Unplanned Maint Wich…" at bounding box center [893, 279] width 1348 height 424
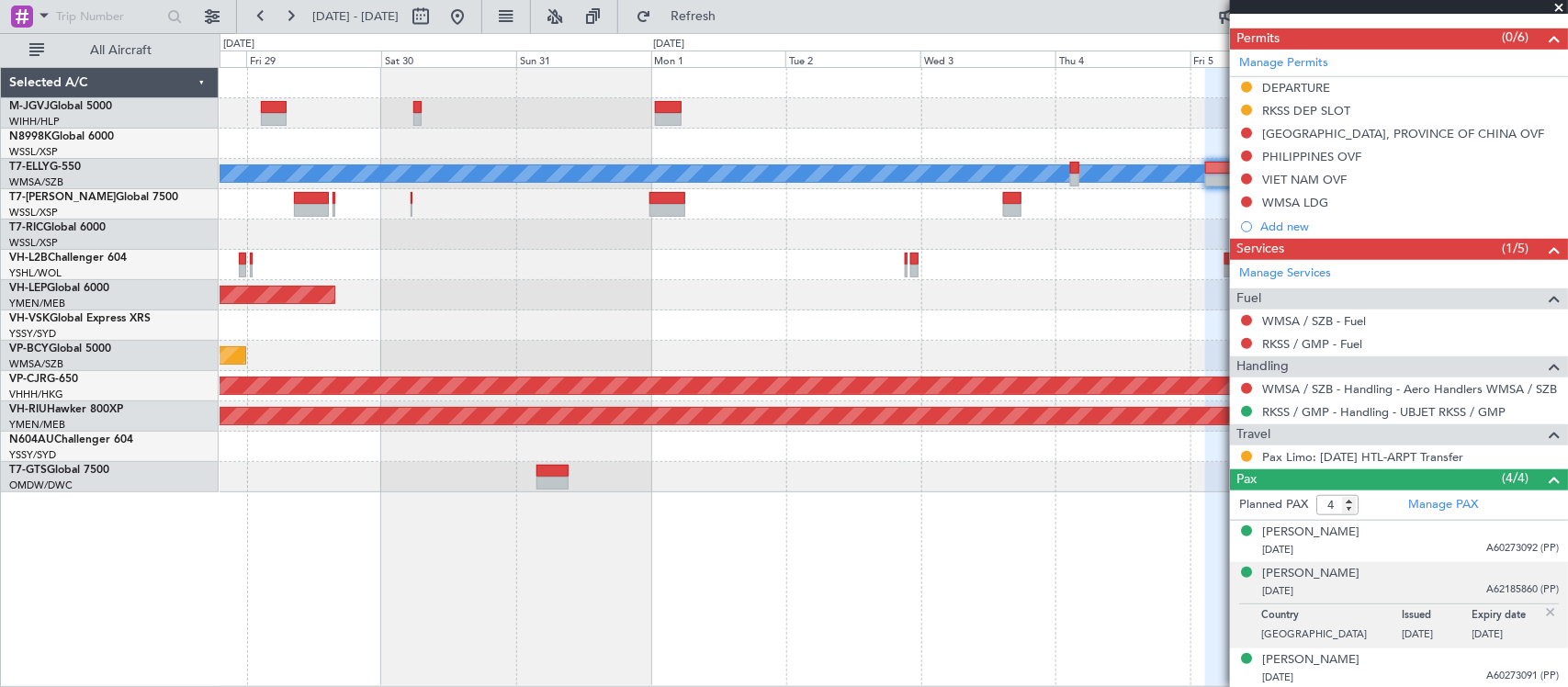
click at [357, 373] on div "Planned Maint [GEOGRAPHIC_DATA] (Halim Intl) [PERSON_NAME] Unplanned Maint Wich…" at bounding box center [893, 279] width 1348 height 424
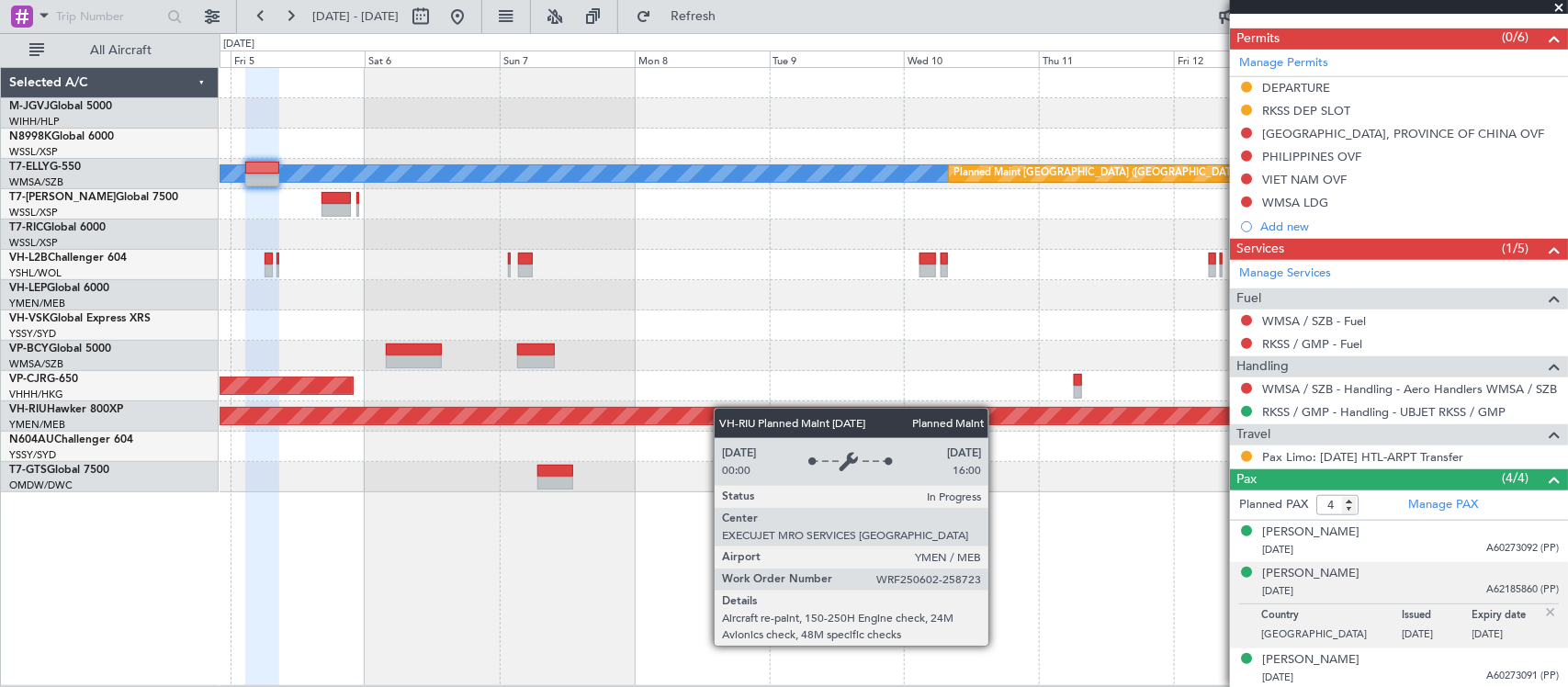
click at [409, 418] on div "[PERSON_NAME] Planned Maint [GEOGRAPHIC_DATA] ([GEOGRAPHIC_DATA]) Planned Maint…" at bounding box center [893, 279] width 1348 height 424
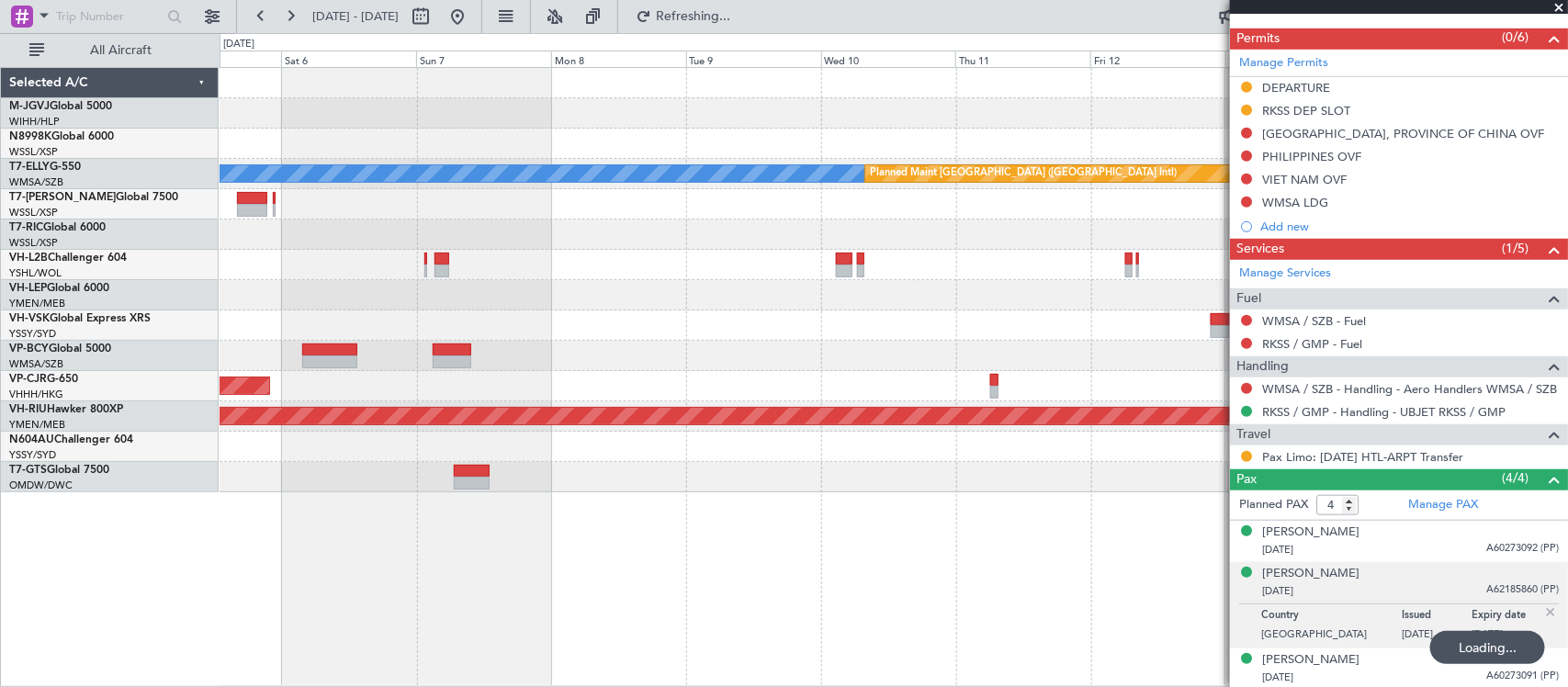
click at [456, 399] on div "Planned Maint [GEOGRAPHIC_DATA] ([GEOGRAPHIC_DATA] Intl)" at bounding box center [893, 386] width 1348 height 30
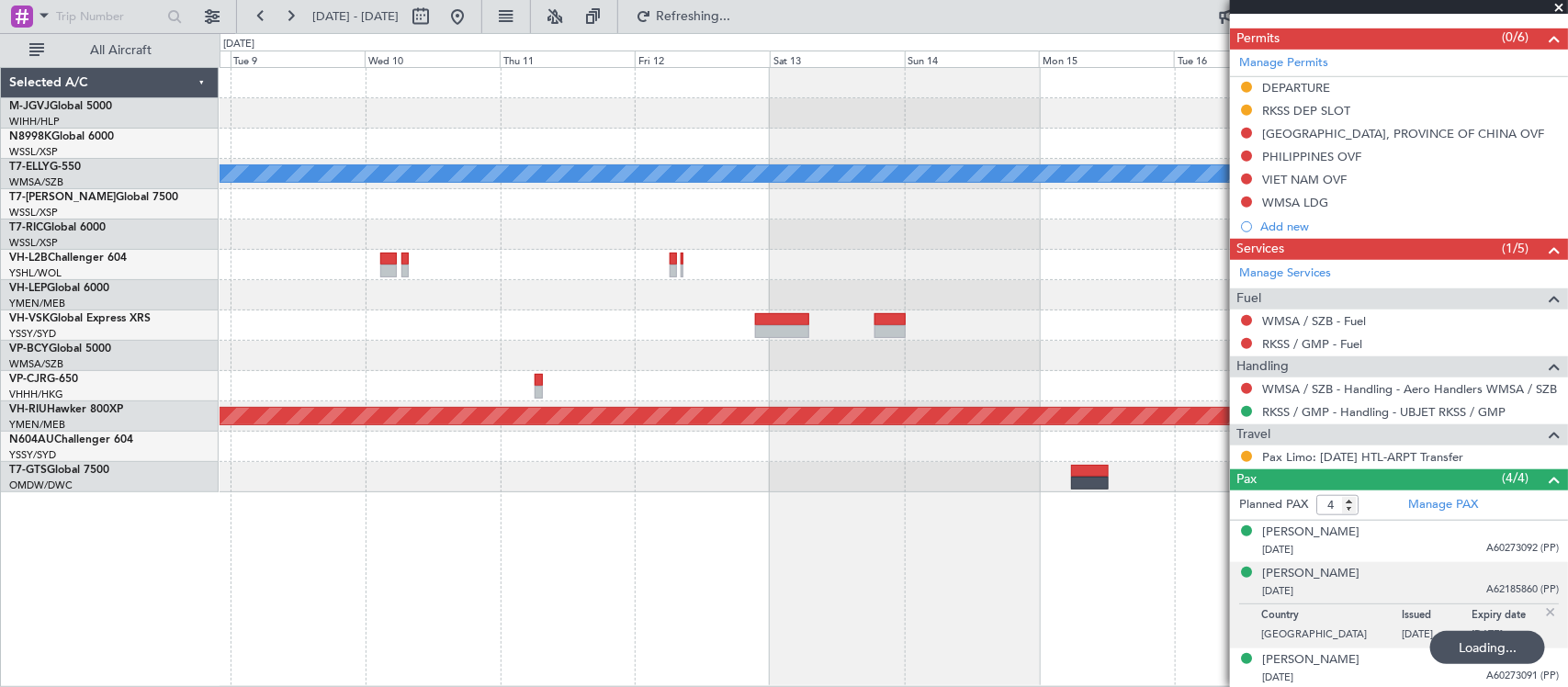
click at [755, 381] on div at bounding box center [893, 386] width 1348 height 30
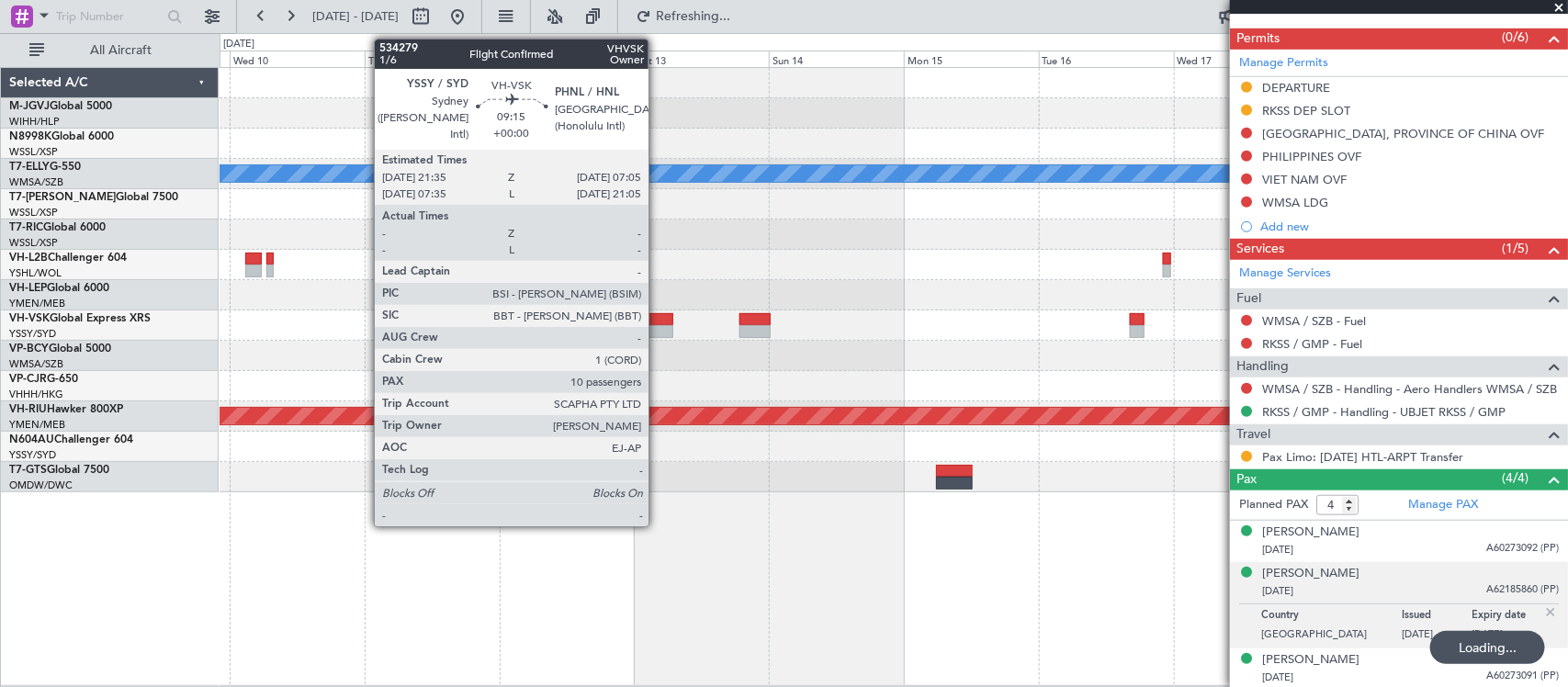
click at [657, 324] on div at bounding box center [648, 319] width 54 height 13
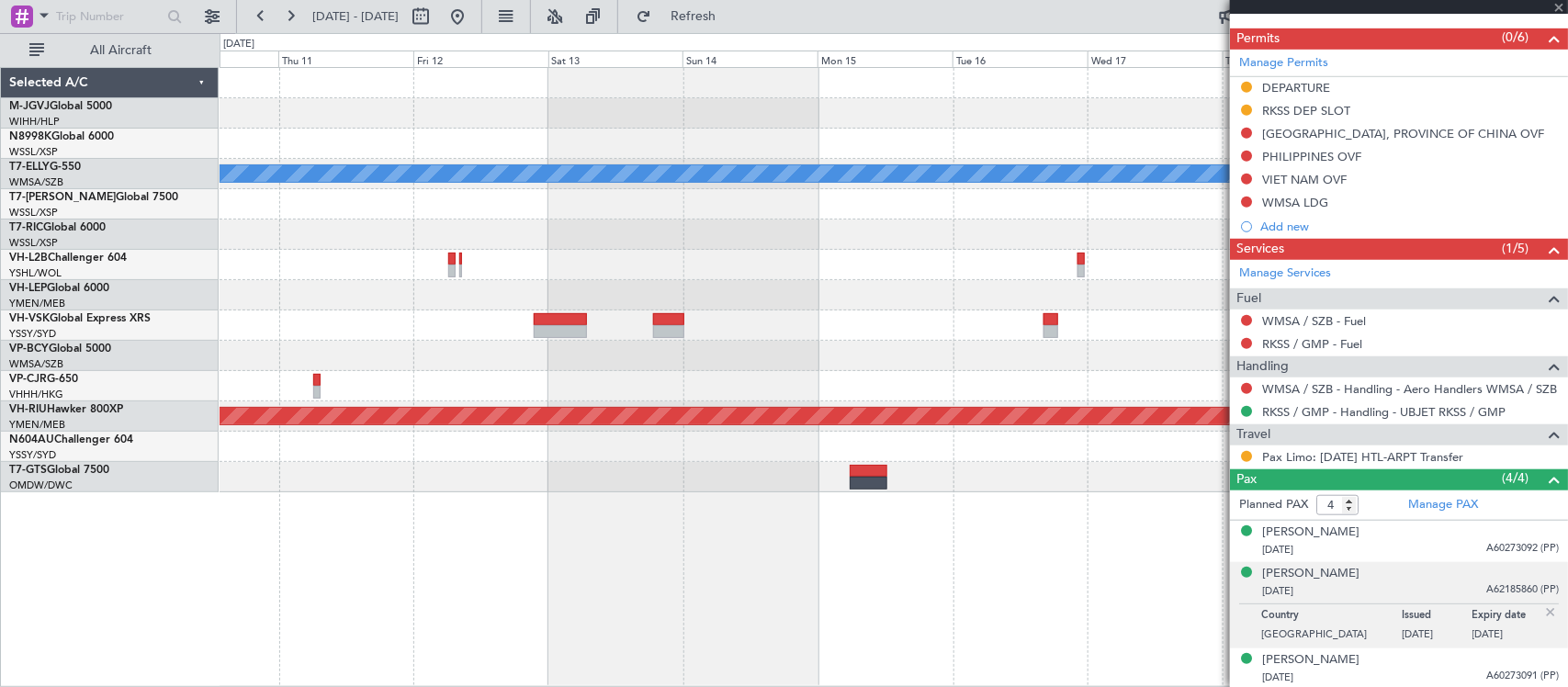
click at [901, 384] on div at bounding box center [893, 386] width 1348 height 30
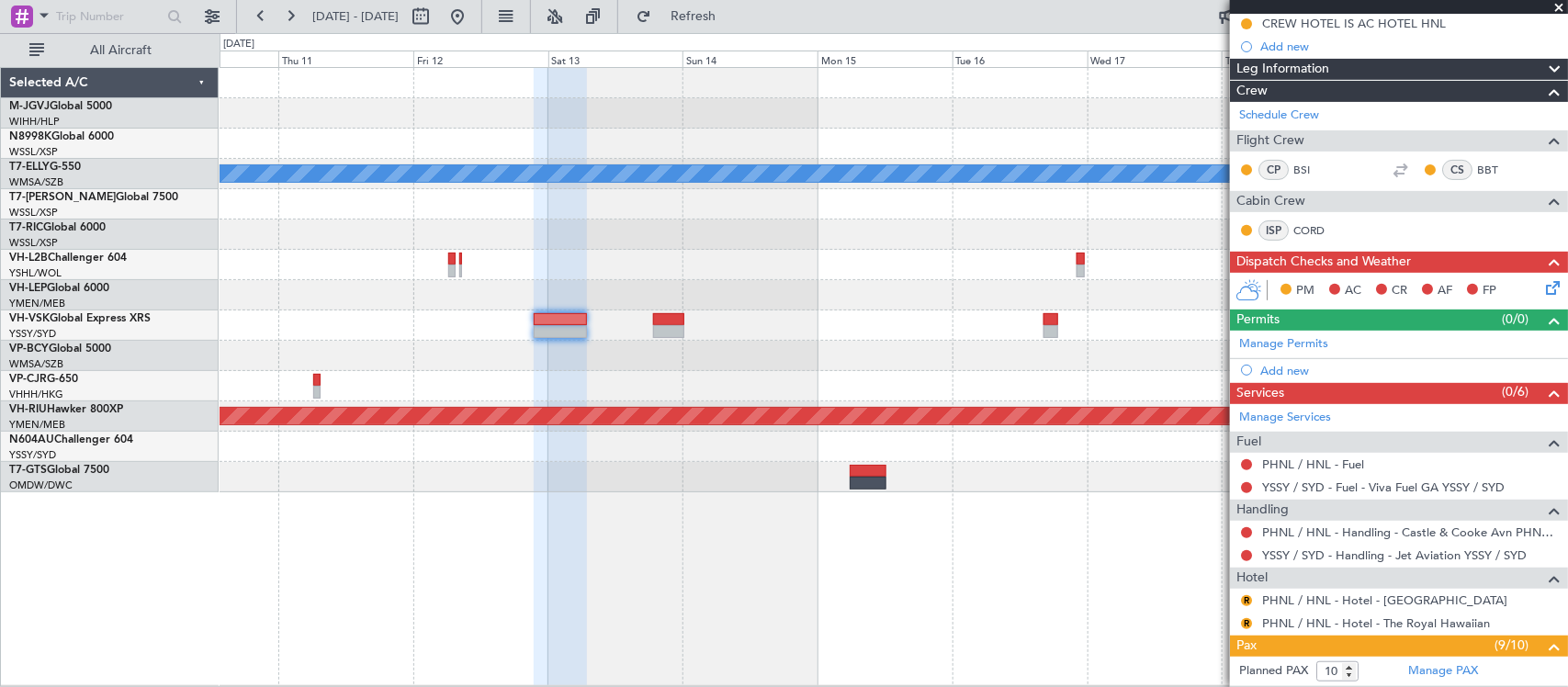
scroll to position [50, 0]
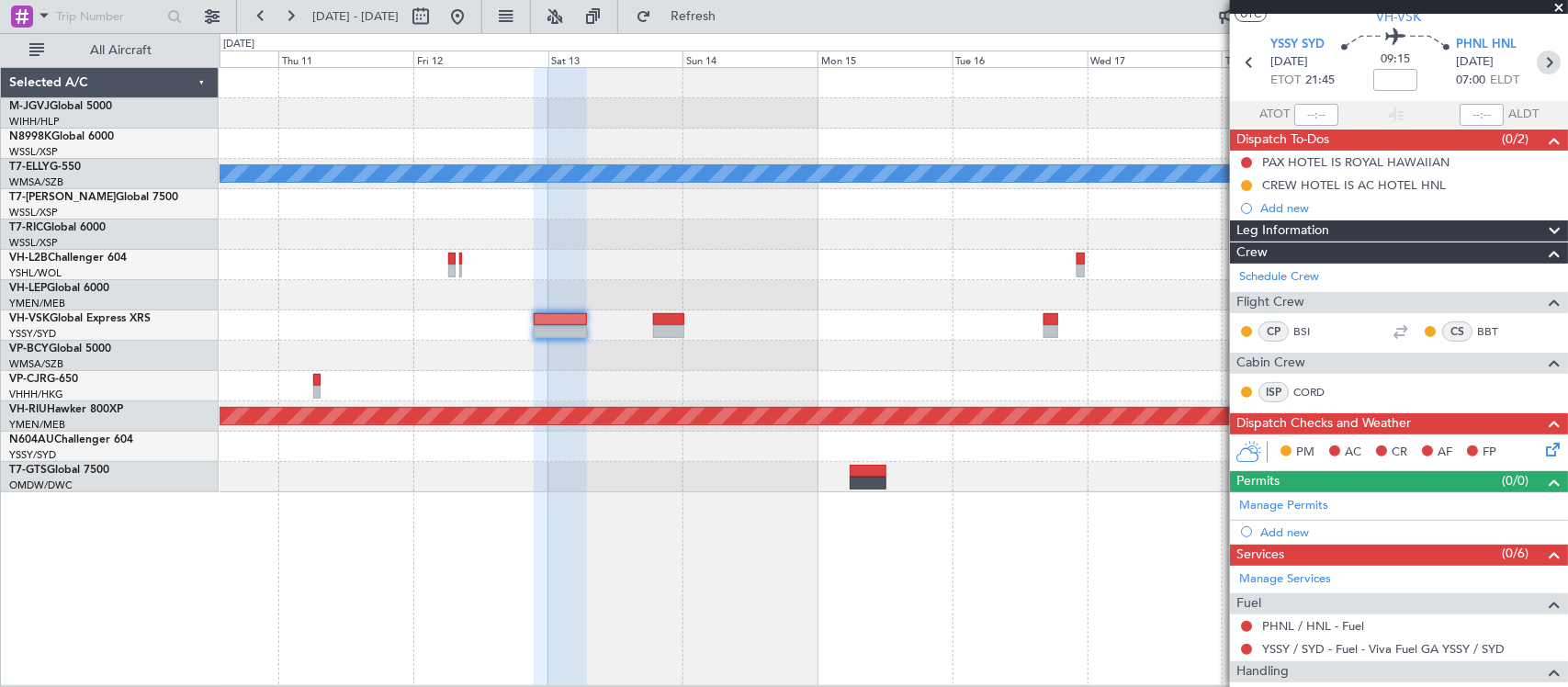
click at [1537, 60] on icon at bounding box center [1549, 62] width 24 height 24
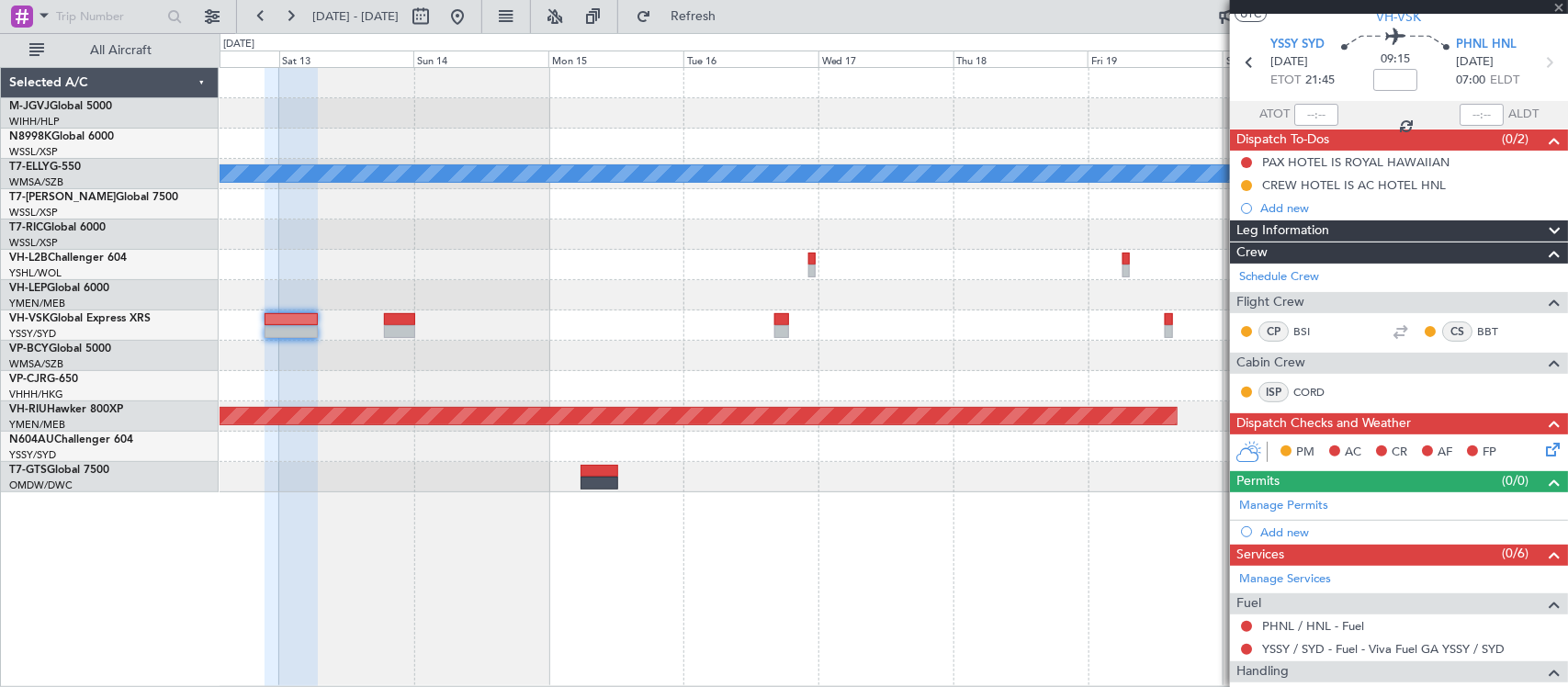
click at [846, 391] on div at bounding box center [893, 386] width 1348 height 30
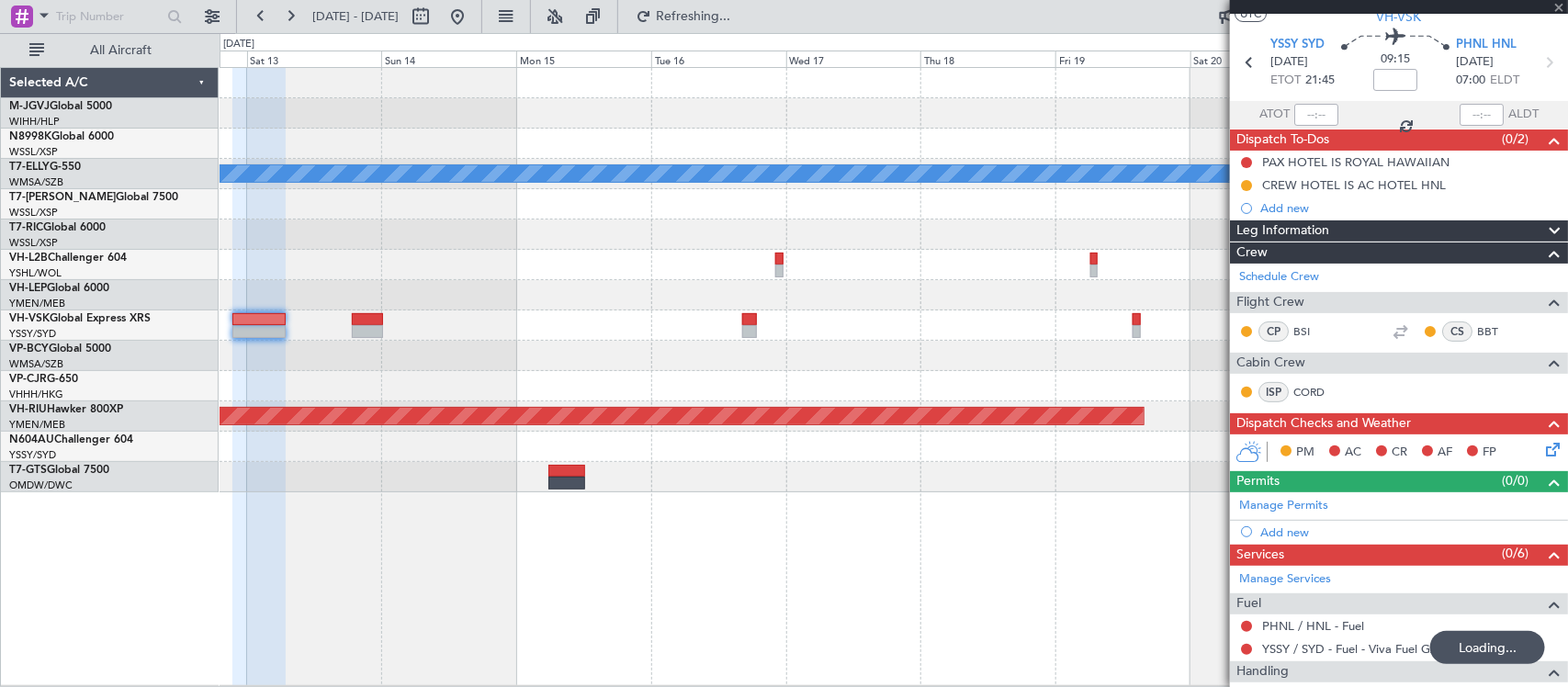
type input "8"
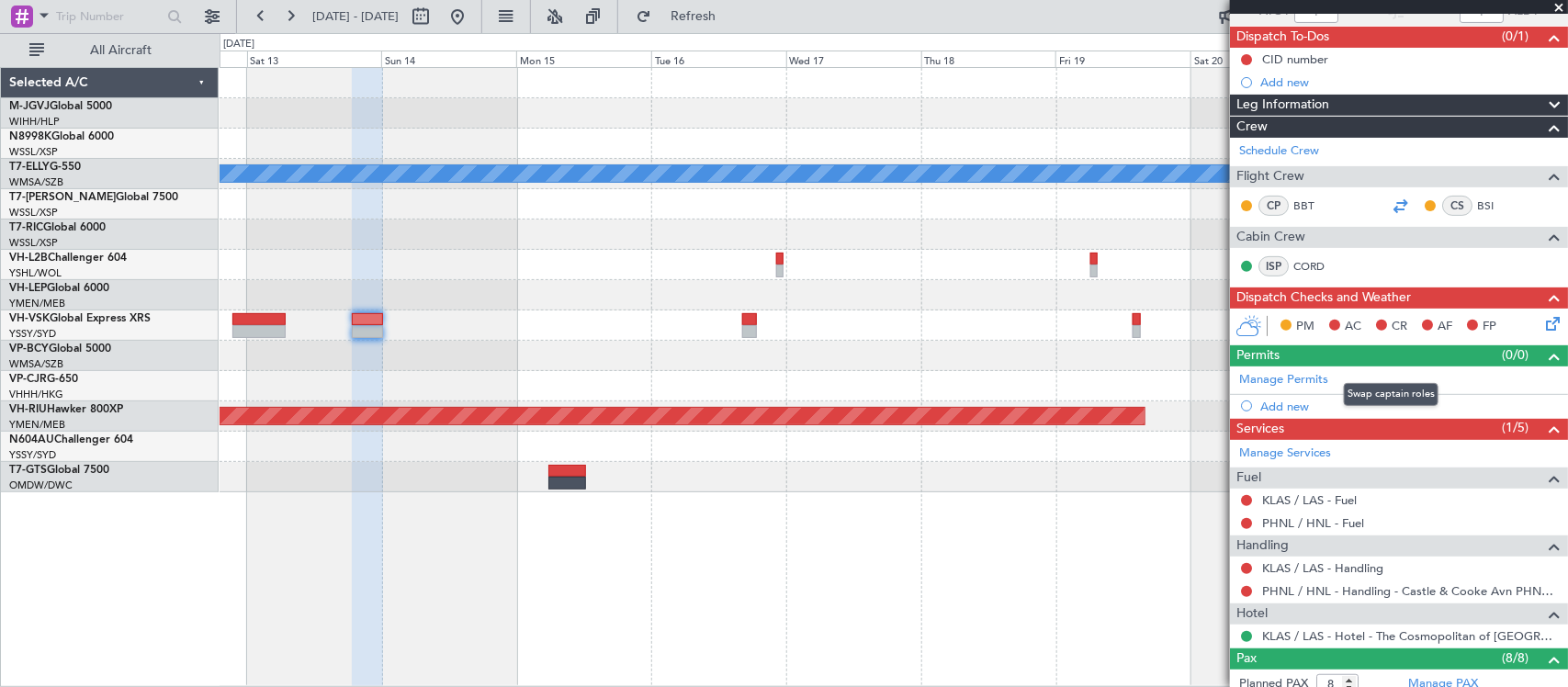
scroll to position [191, 0]
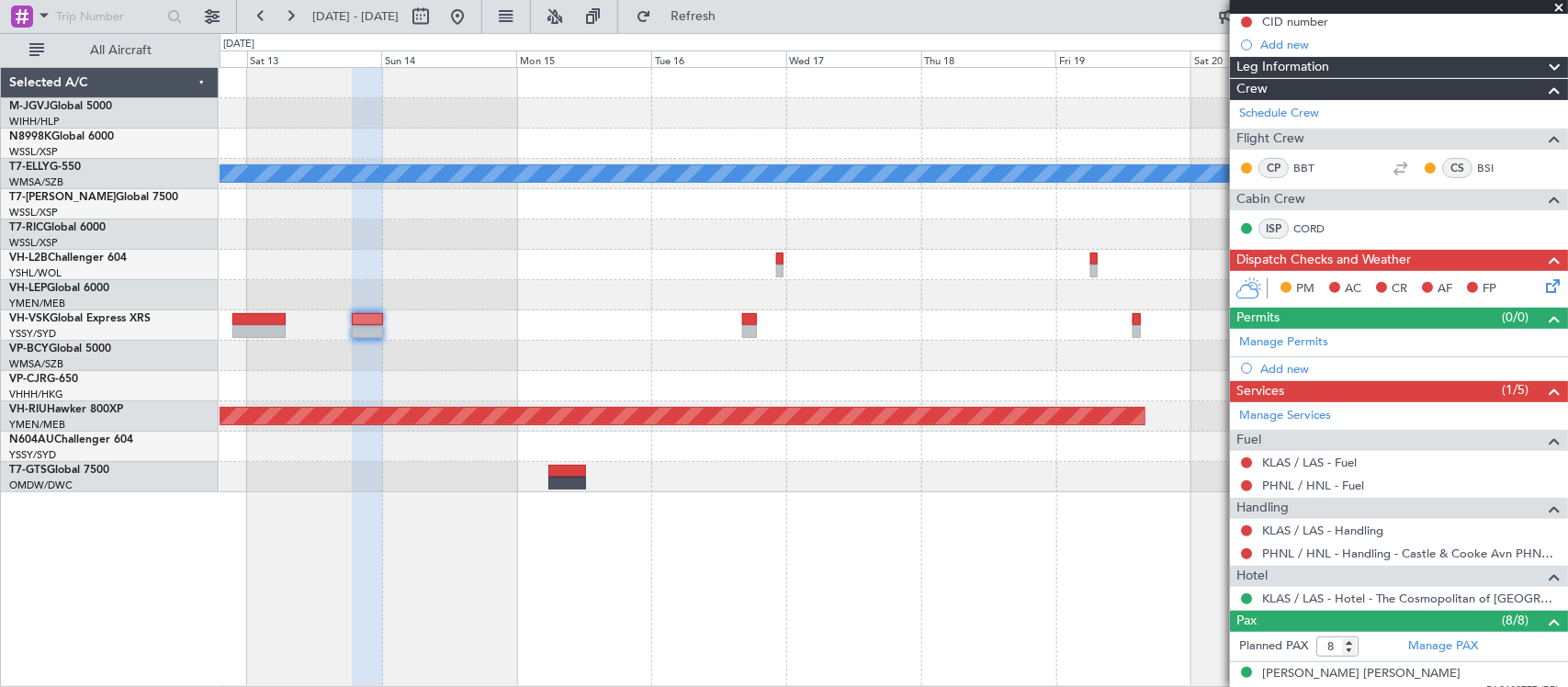
click at [700, 346] on div at bounding box center [893, 356] width 1348 height 30
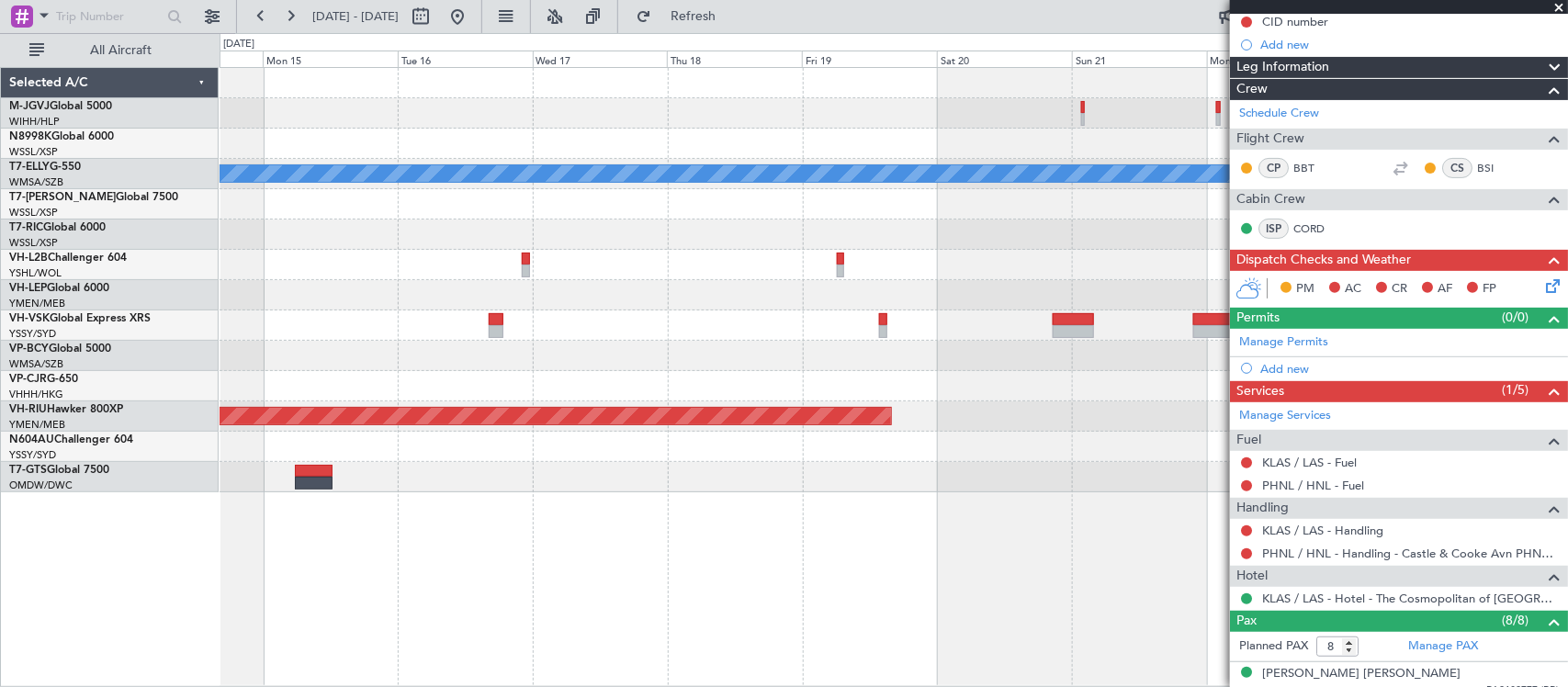
click at [664, 367] on div "Planned Maint Dubai (Dubai Intl) MEL Planned Maint Melbourne (Essendon)" at bounding box center [893, 279] width 1348 height 424
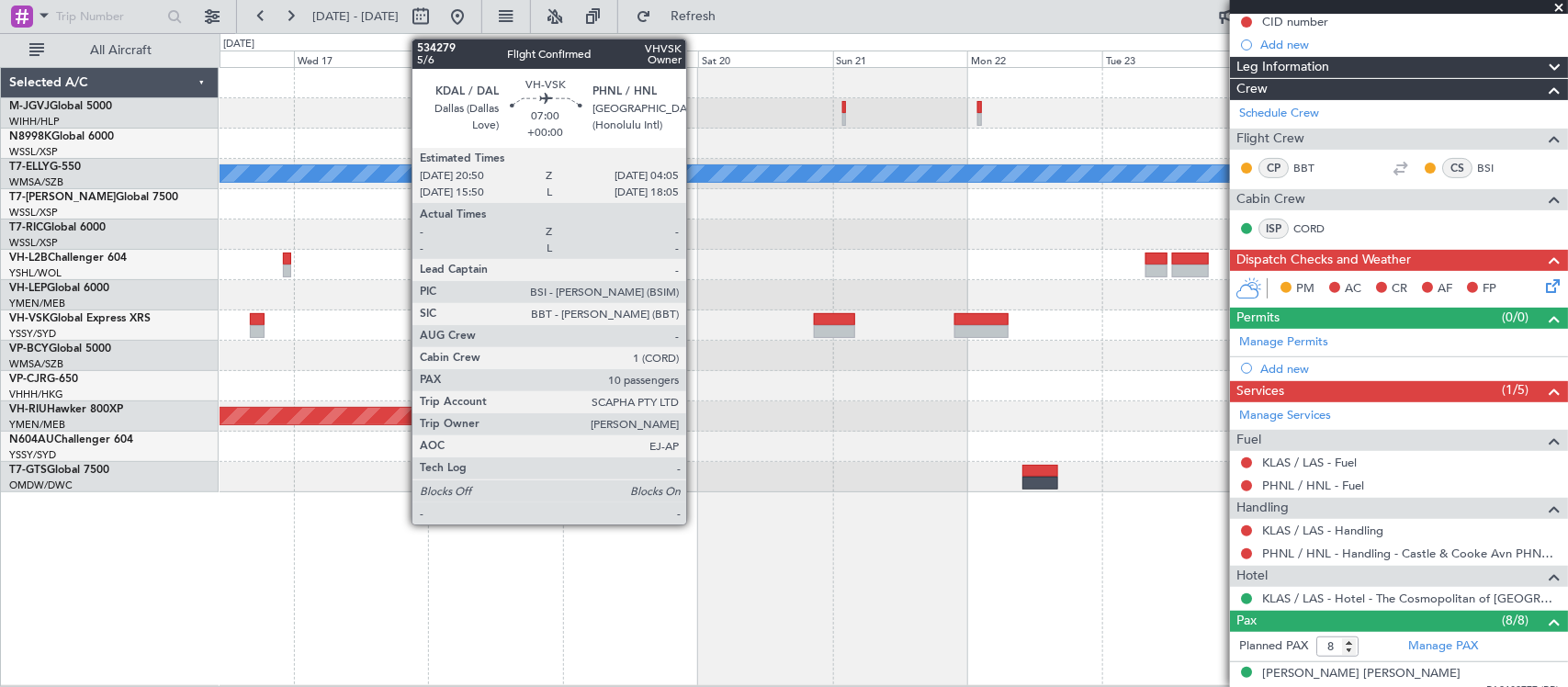
click at [911, 402] on div "Planned Maint [GEOGRAPHIC_DATA] ([GEOGRAPHIC_DATA])" at bounding box center [893, 415] width 1348 height 30
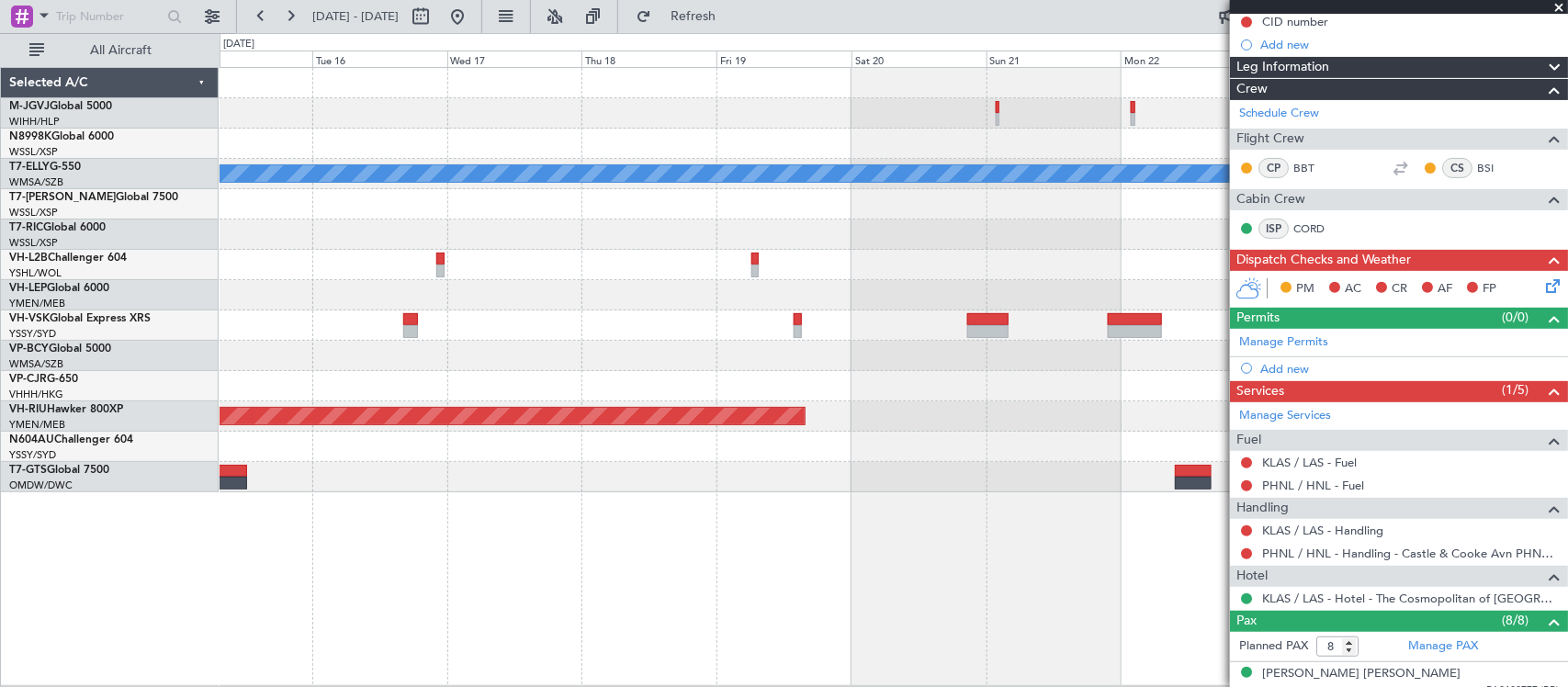
click at [995, 312] on div "Planned Maint Dubai (Dubai Intl) MEL Planned Maint Melbourne (Essendon)" at bounding box center [893, 279] width 1348 height 424
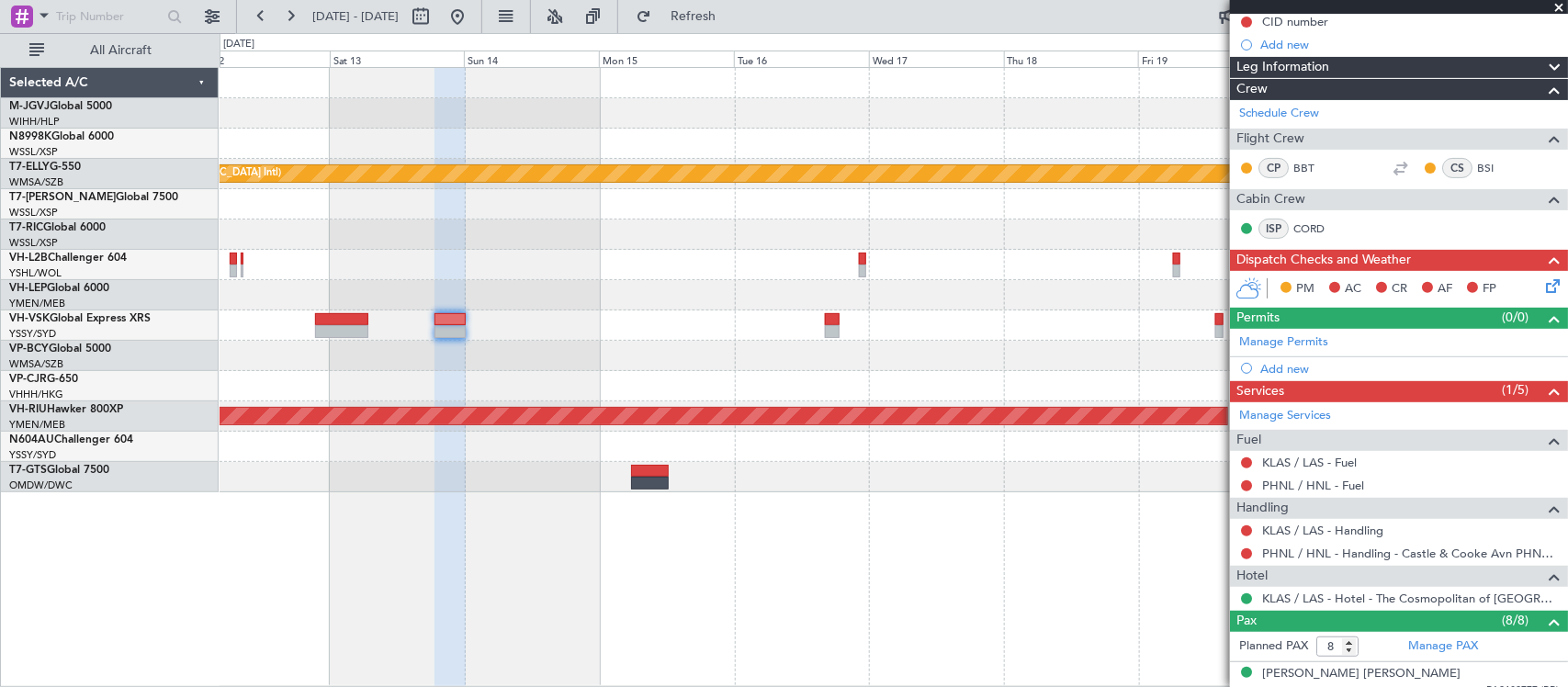
click at [860, 235] on div at bounding box center [893, 234] width 1348 height 30
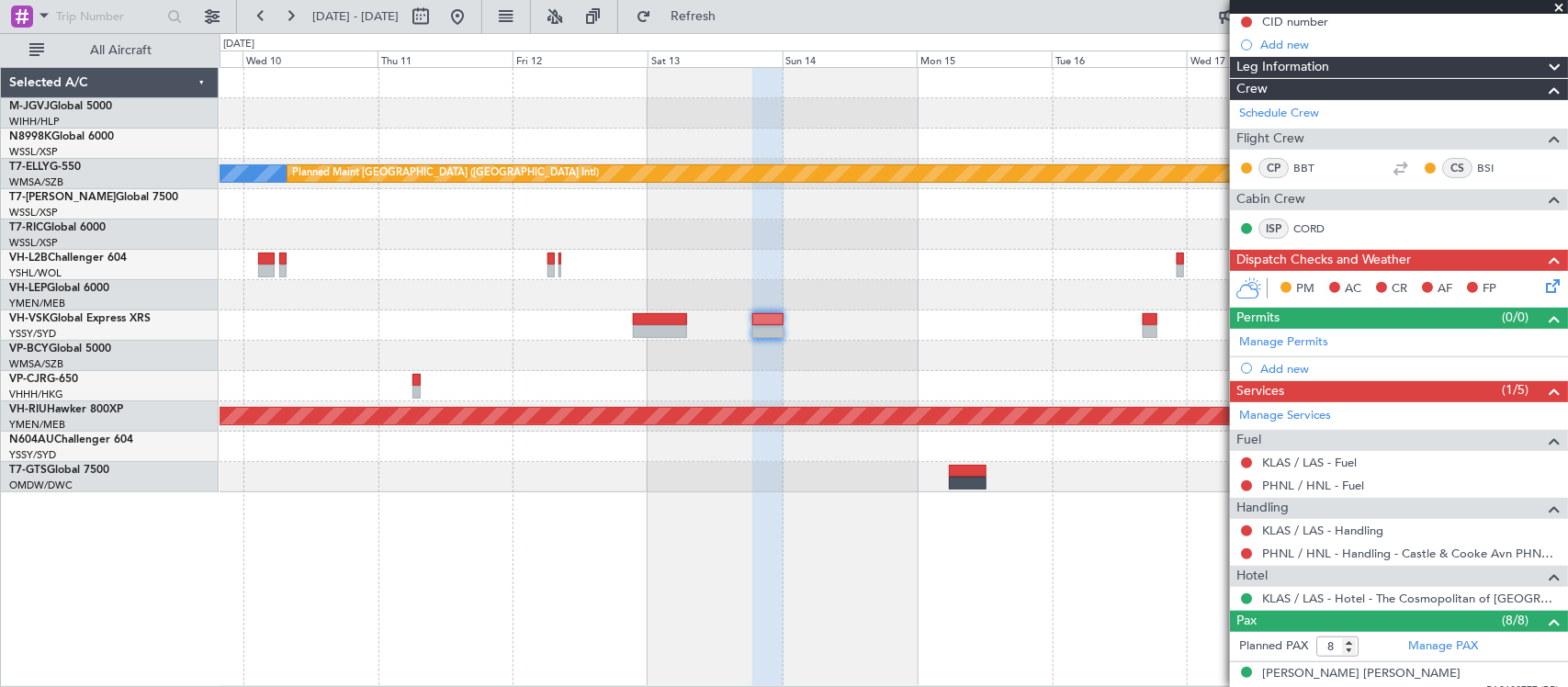
click at [1015, 260] on div at bounding box center [893, 265] width 1348 height 30
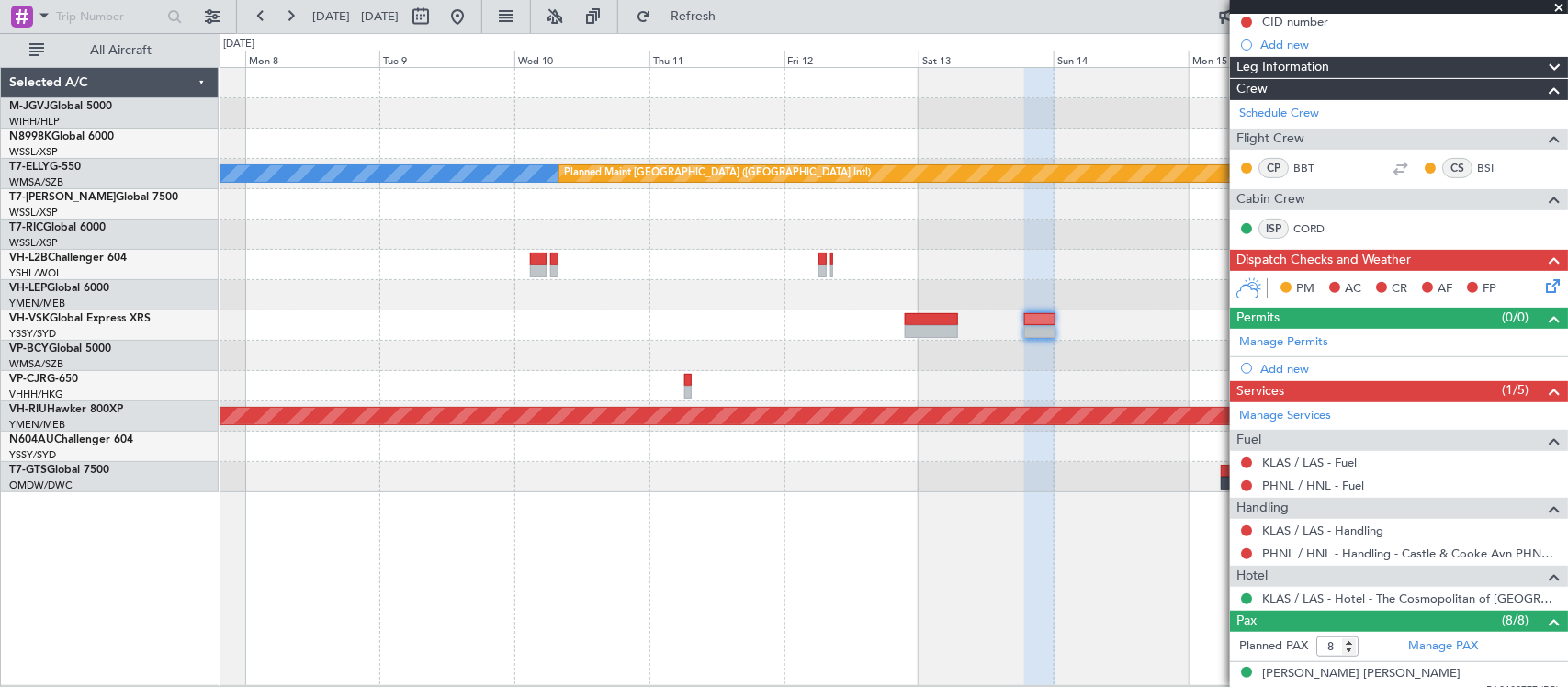
click at [873, 269] on div at bounding box center [893, 265] width 1348 height 30
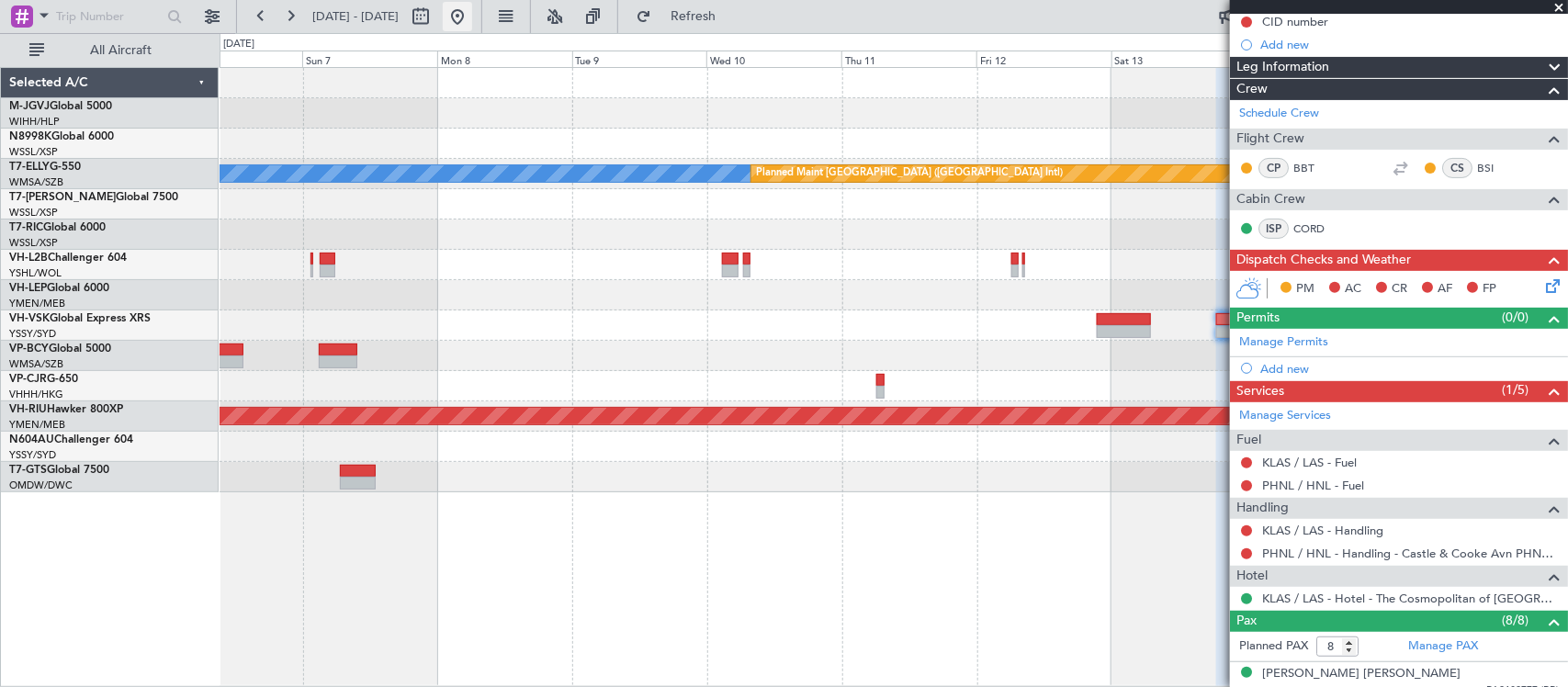
click at [473, 23] on button at bounding box center [457, 16] width 29 height 29
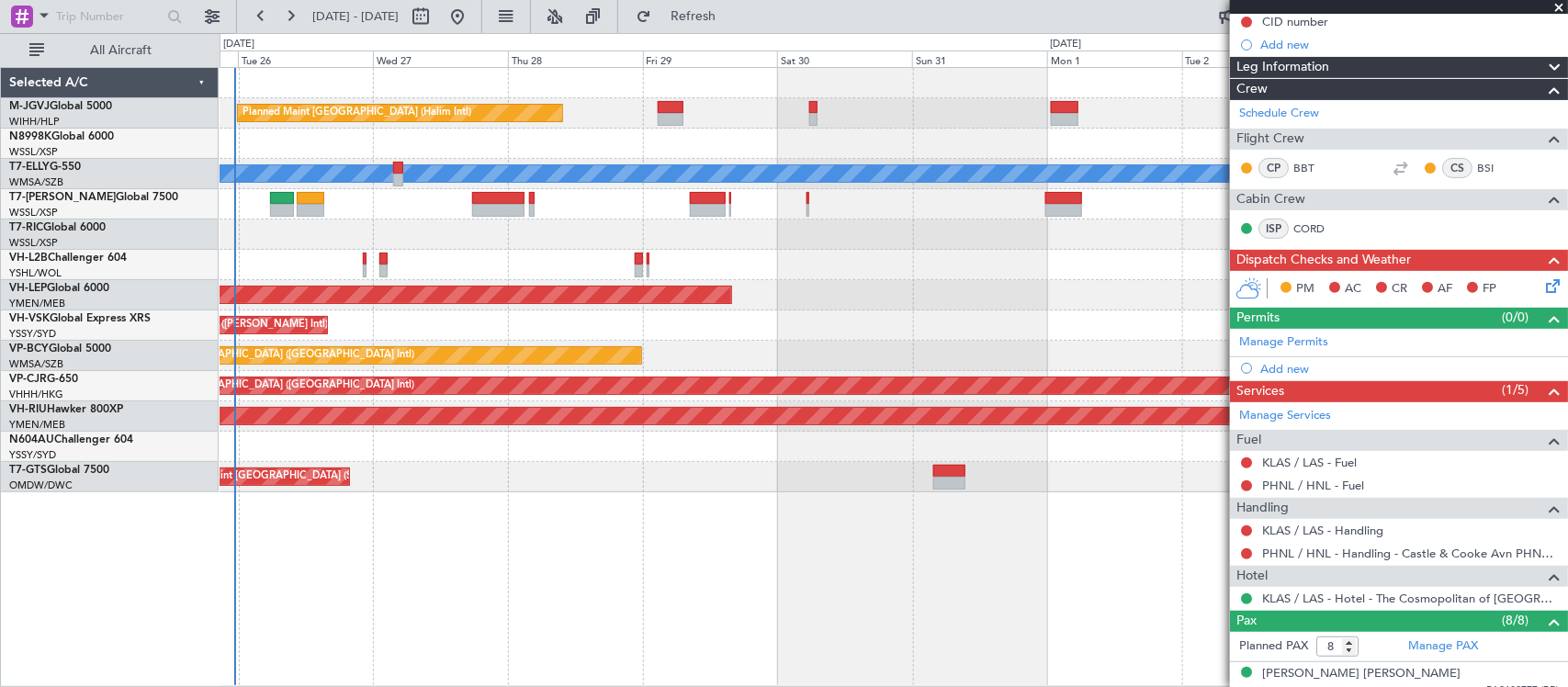
click at [491, 342] on div "Planned Maint [GEOGRAPHIC_DATA] ([GEOGRAPHIC_DATA] Intl) [PERSON_NAME] (Sultan …" at bounding box center [893, 356] width 1348 height 30
click at [653, 259] on div at bounding box center [893, 265] width 1348 height 30
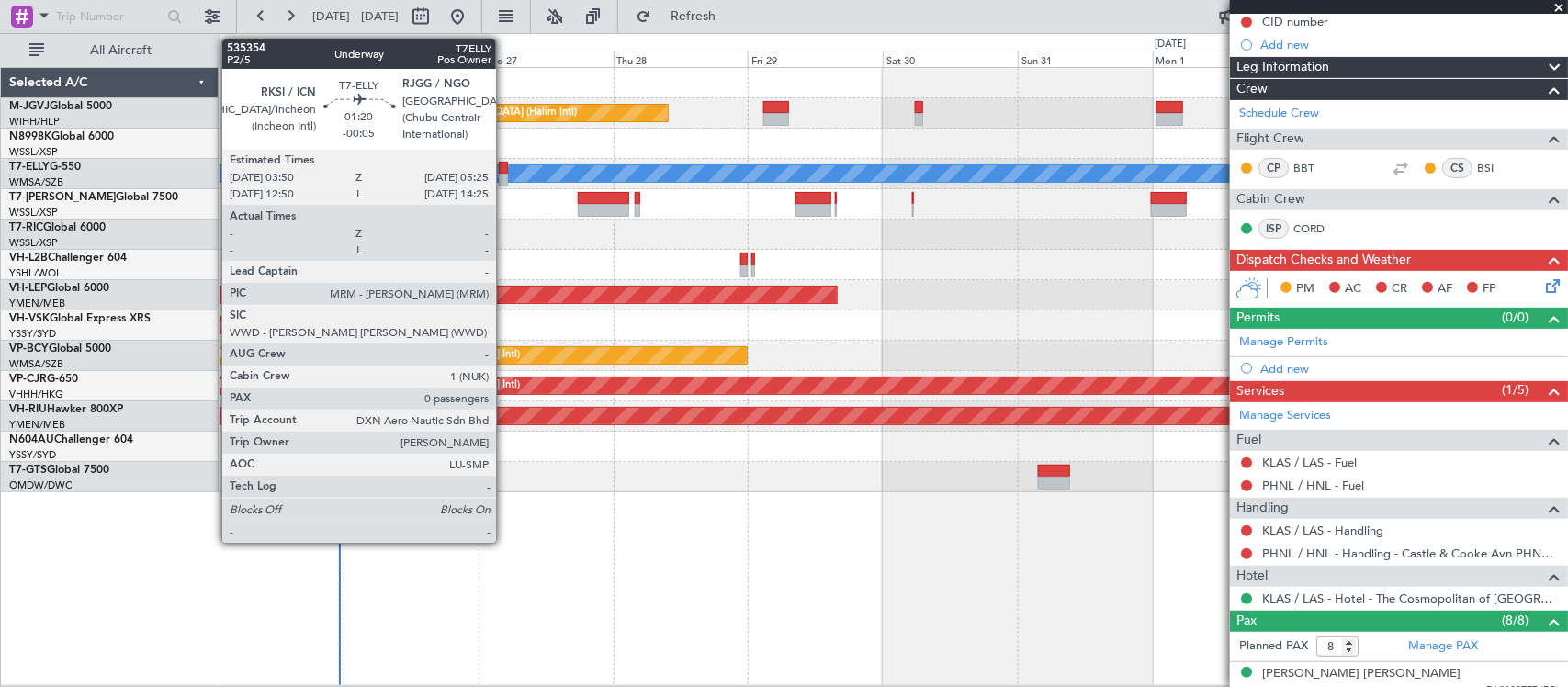
click at [506, 176] on div at bounding box center [504, 180] width 10 height 13
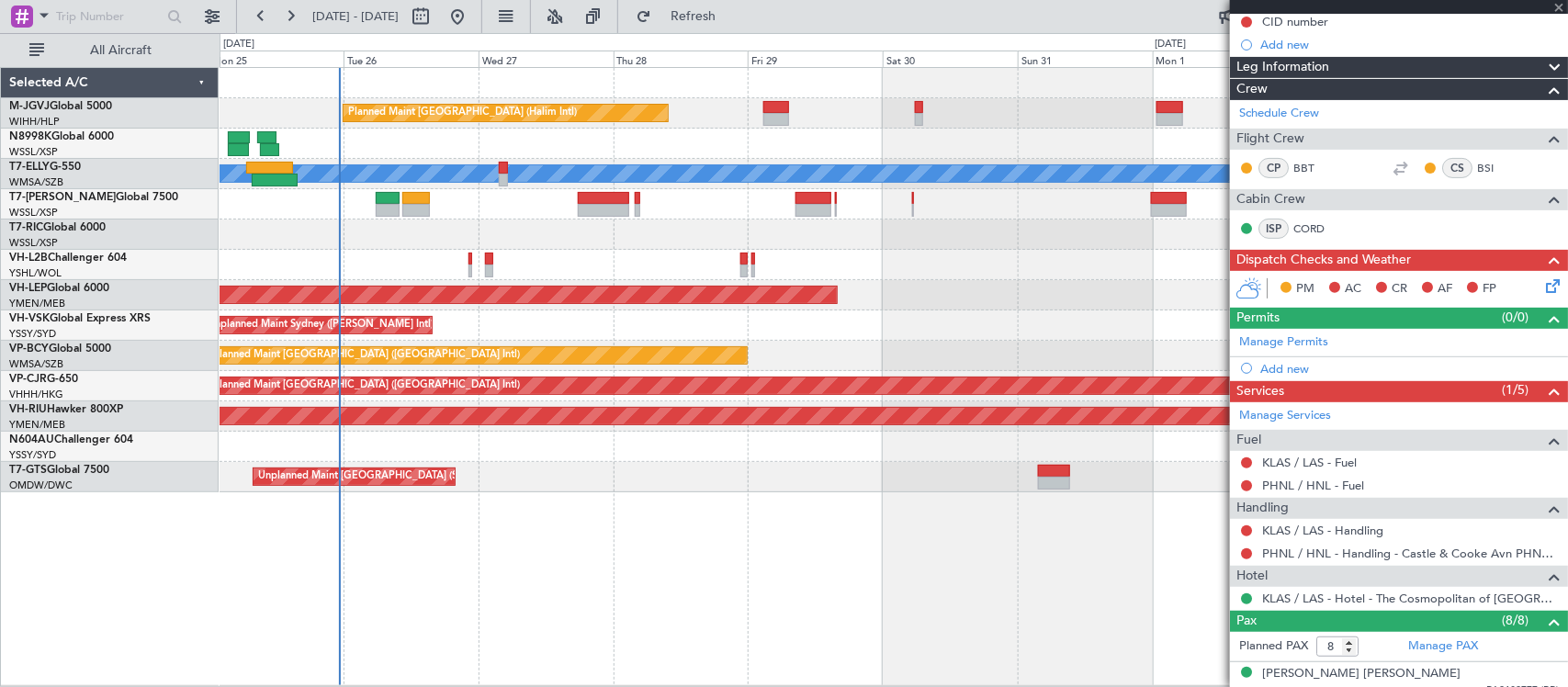
type input "-00:05"
type input "0"
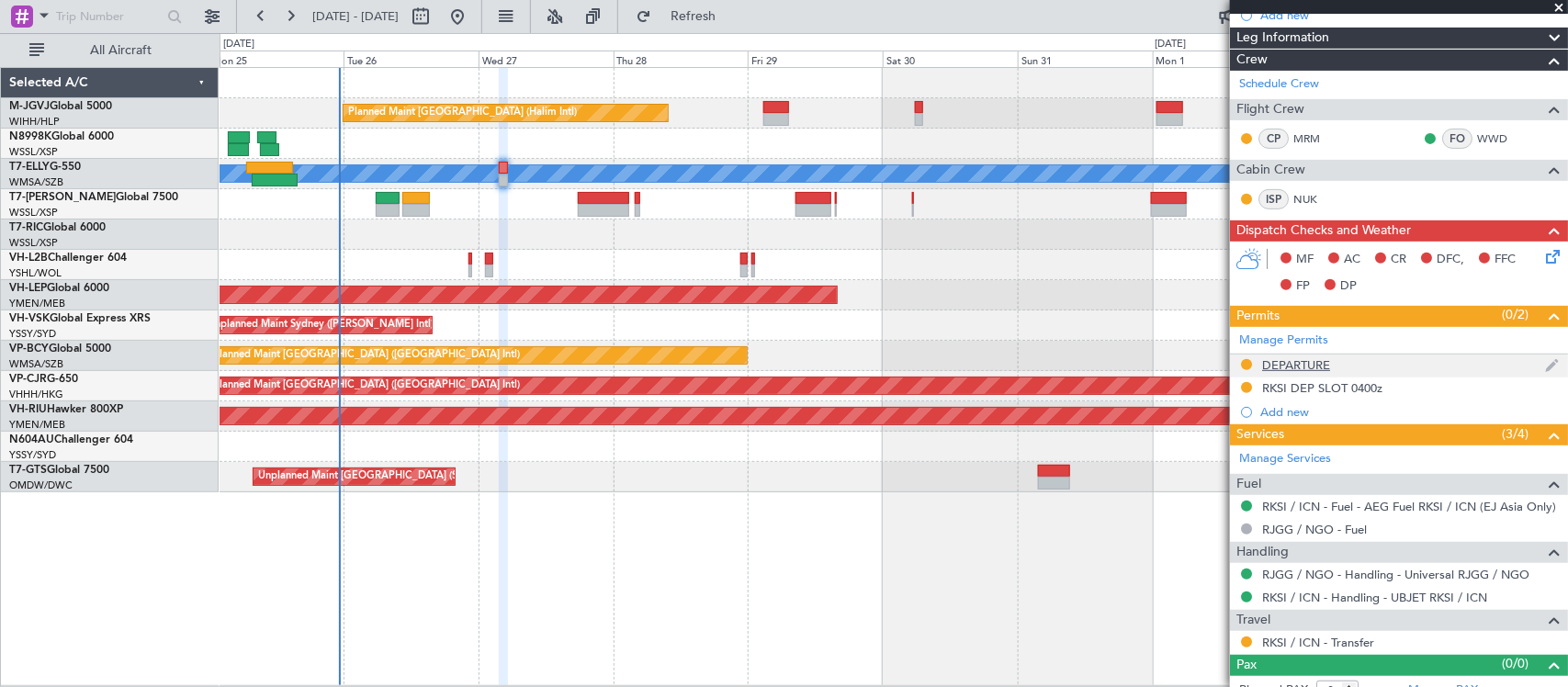
scroll to position [264, 0]
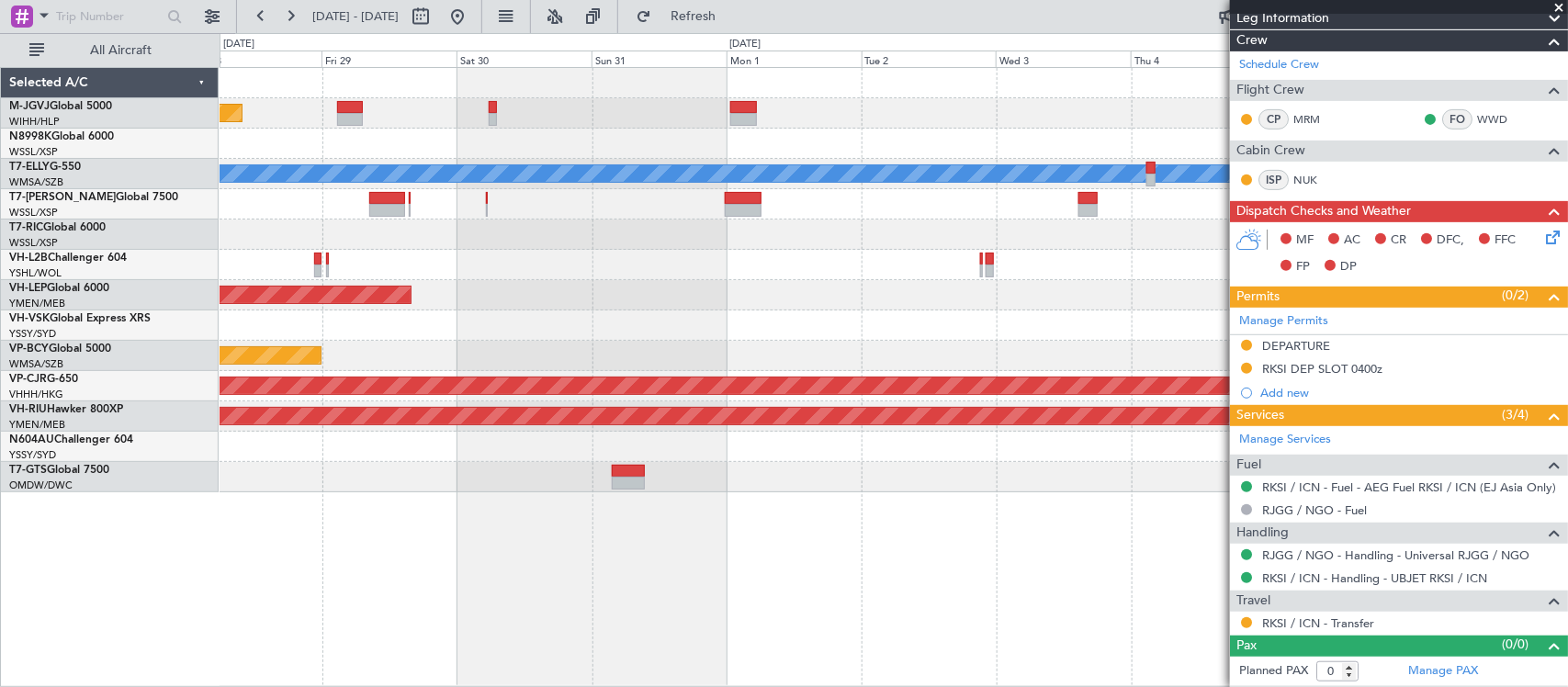
click at [545, 574] on div "Planned Maint [GEOGRAPHIC_DATA] (Halim Intl) [PERSON_NAME] Unplanned Maint Wich…" at bounding box center [893, 377] width 1349 height 620
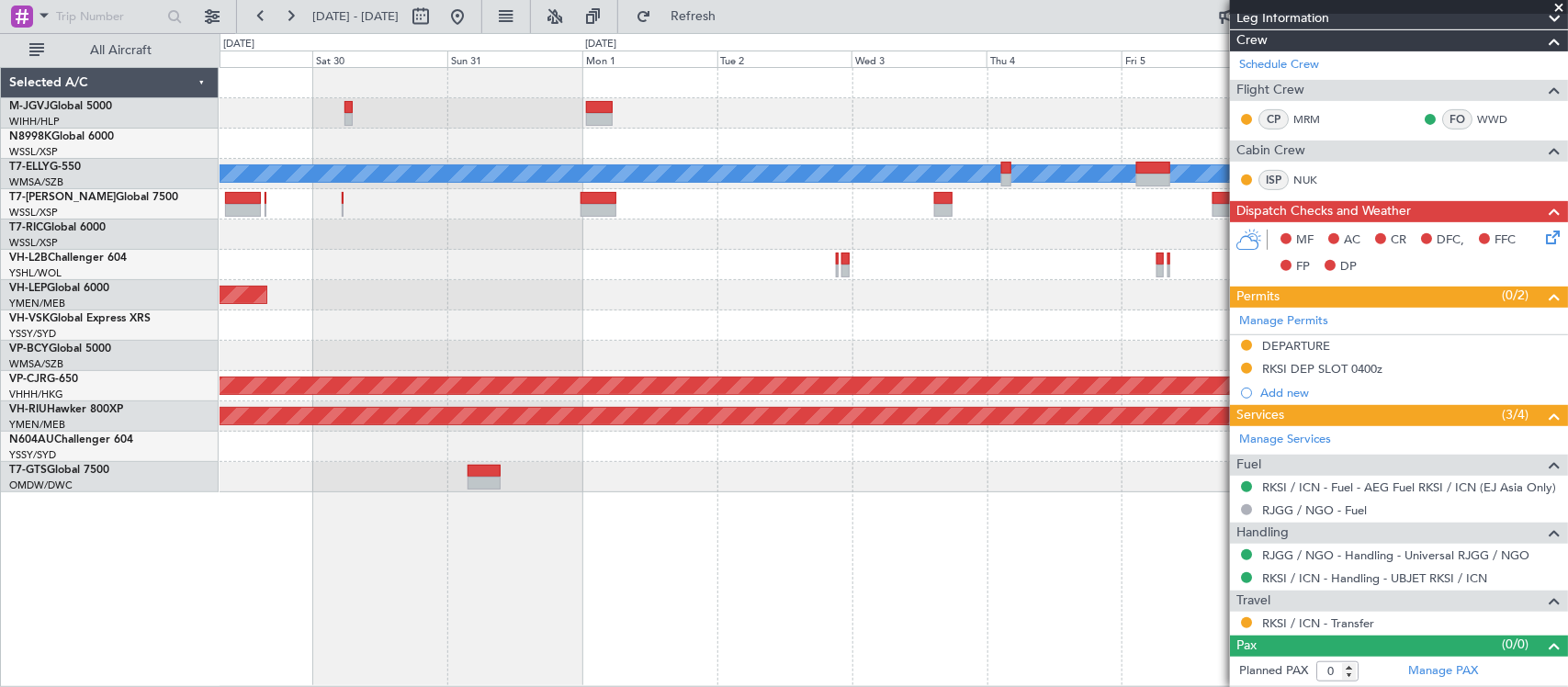
click at [414, 484] on div "Planned Maint Jakarta (Halim Intl) MEL Planned Maint Dubai (Dubai Intl) Unplann…" at bounding box center [893, 279] width 1348 height 424
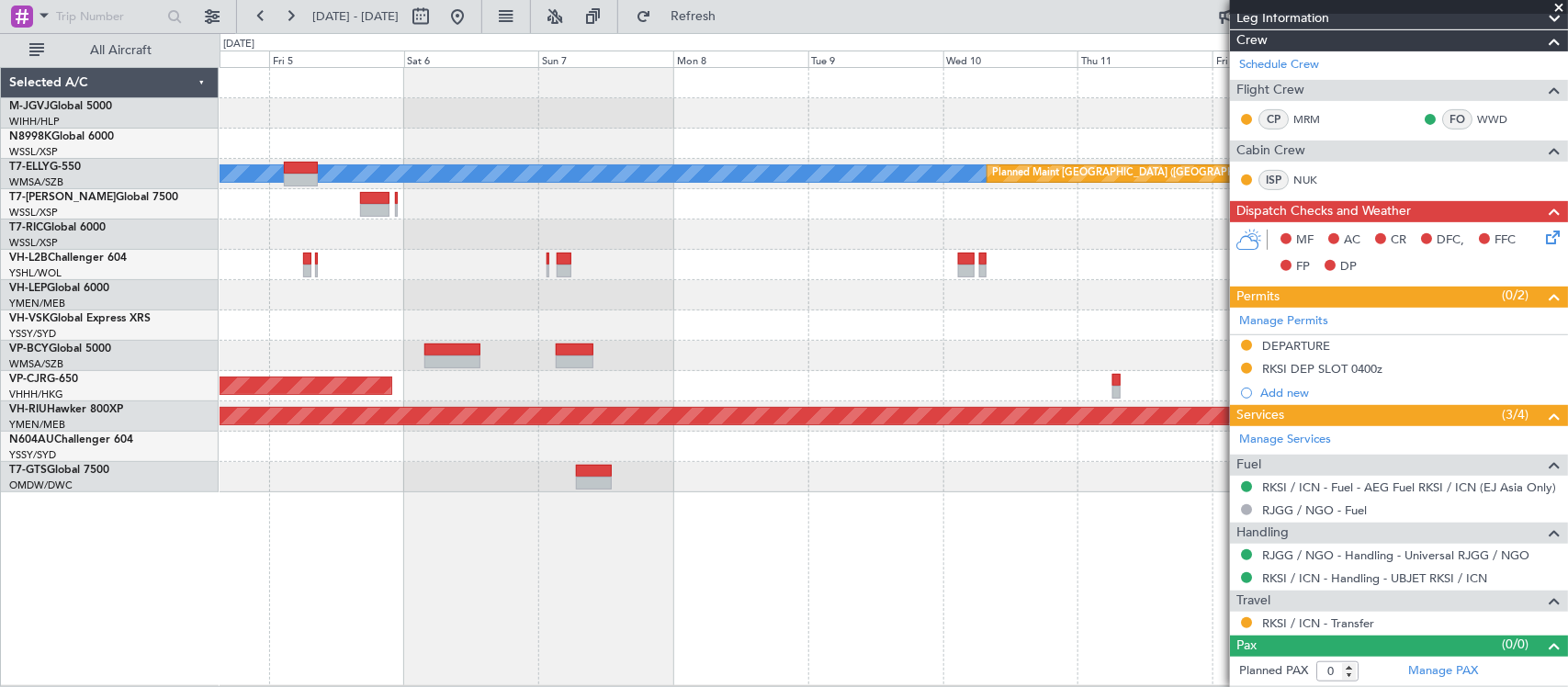
click at [712, 512] on div "[PERSON_NAME] Planned Maint [GEOGRAPHIC_DATA] ([GEOGRAPHIC_DATA]) Planned Maint…" at bounding box center [893, 376] width 1349 height 619
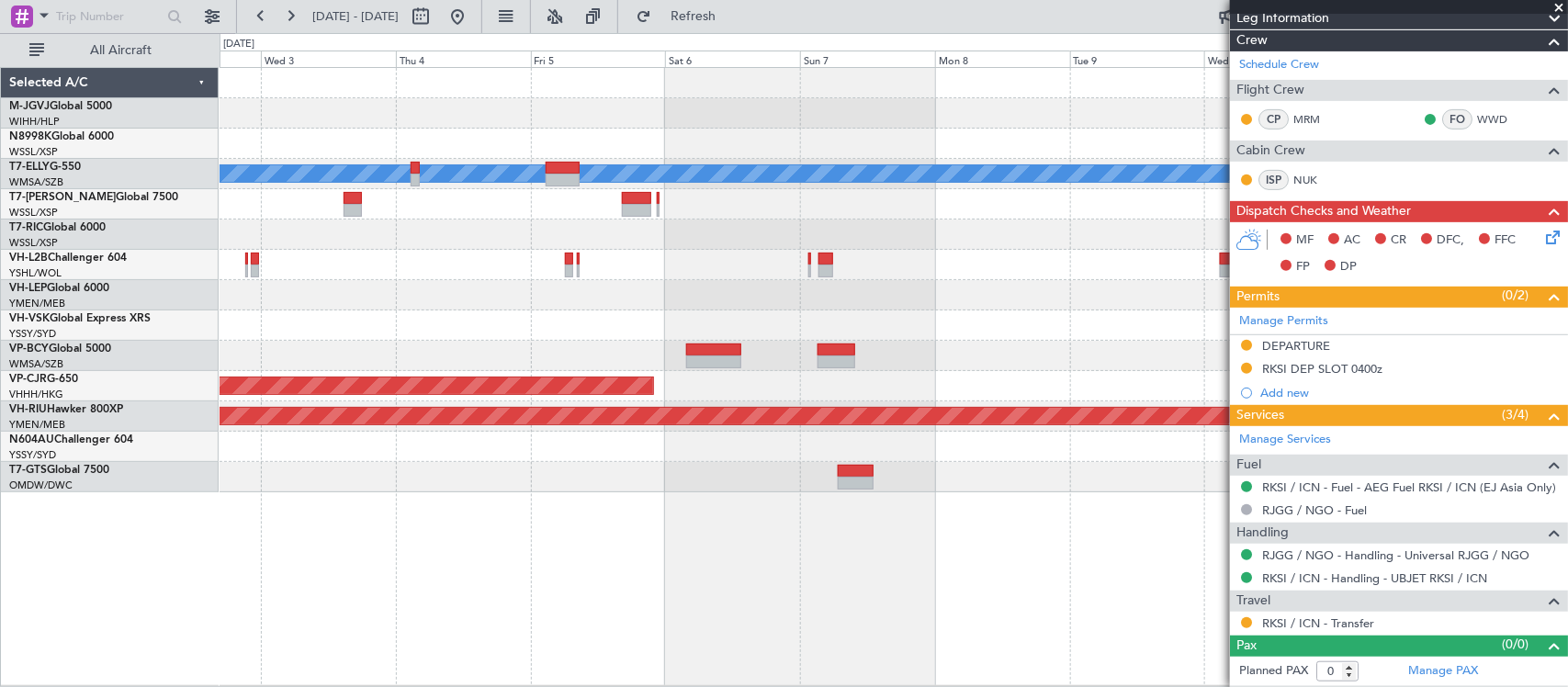
click at [861, 295] on div "[PERSON_NAME] Planned Maint [GEOGRAPHIC_DATA] ([GEOGRAPHIC_DATA]) Planned Maint…" at bounding box center [893, 279] width 1348 height 424
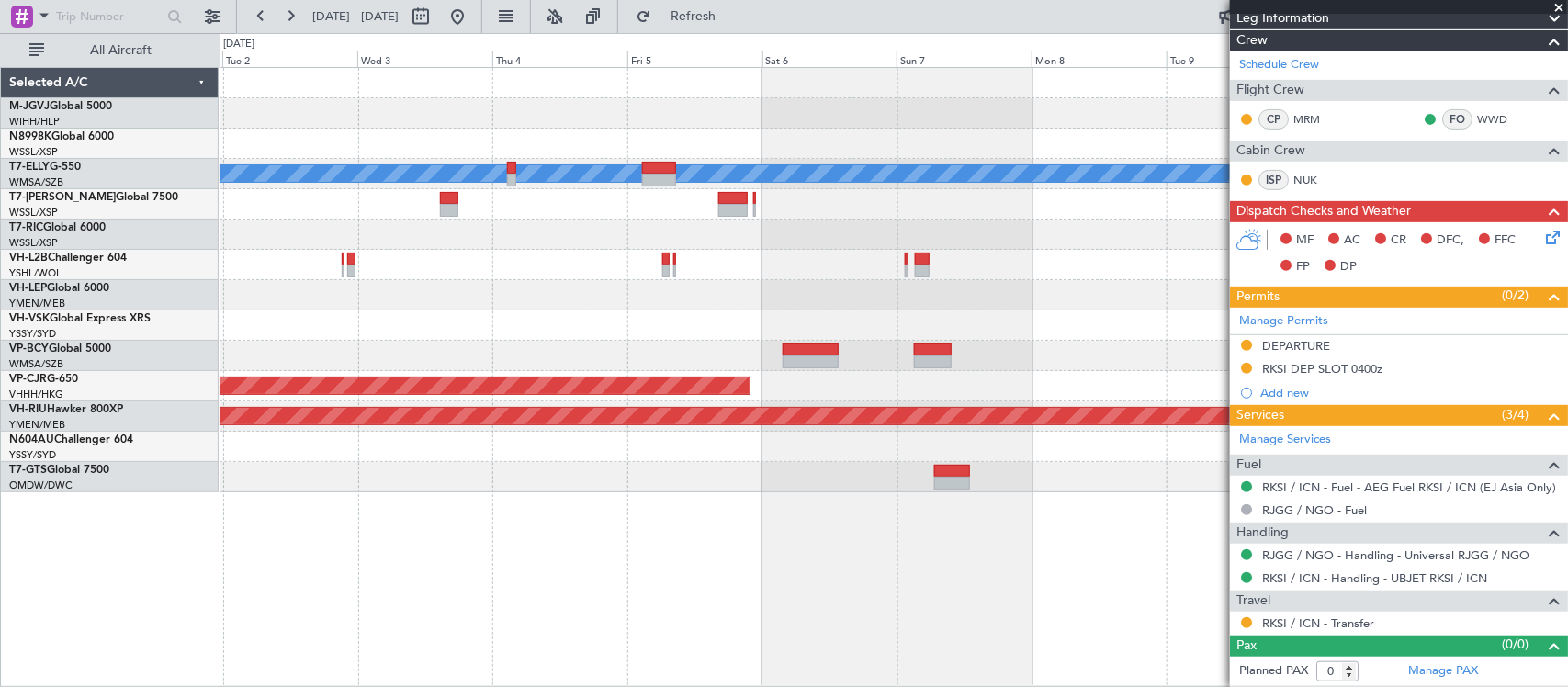
click at [939, 414] on div "[PERSON_NAME] Planned Maint [GEOGRAPHIC_DATA] ([GEOGRAPHIC_DATA]) Planned Maint…" at bounding box center [893, 279] width 1348 height 424
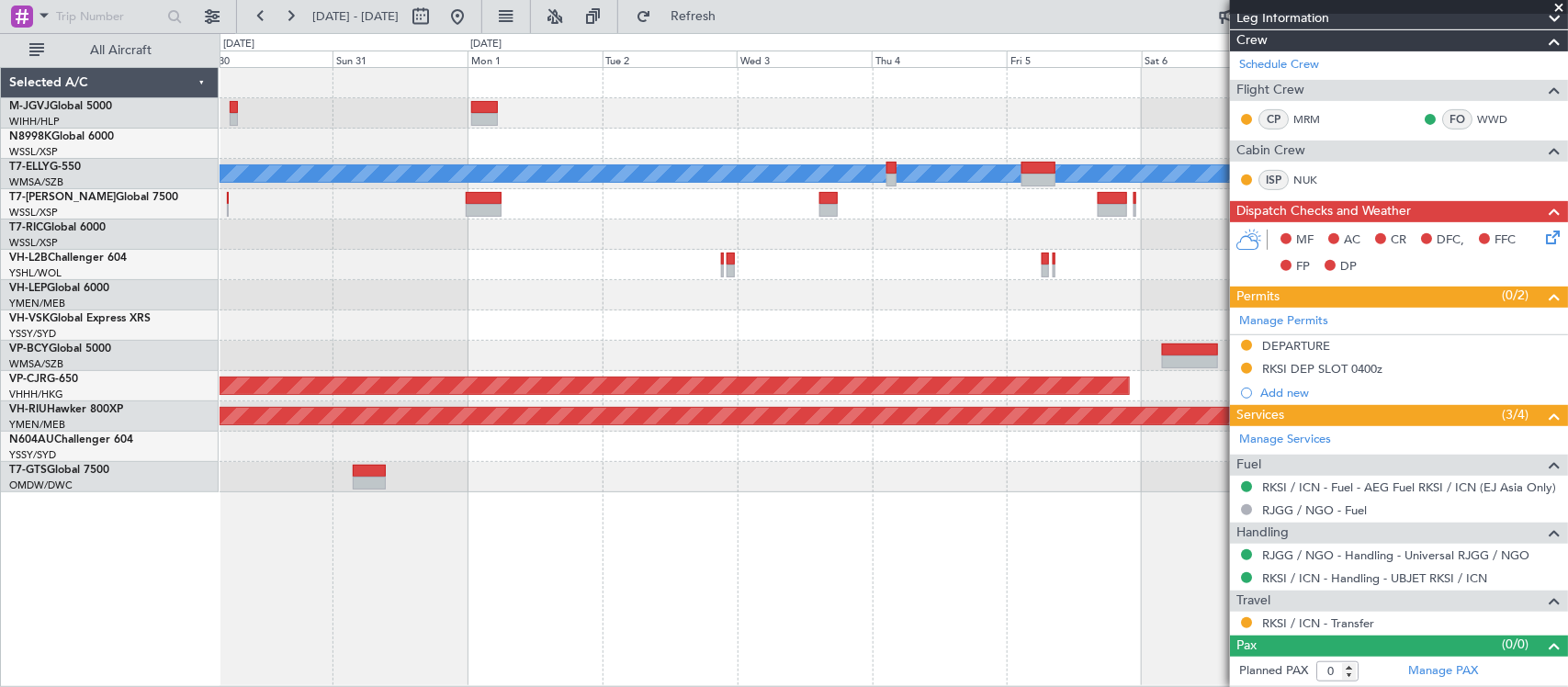
click at [802, 453] on div "Planned Maint [GEOGRAPHIC_DATA] (Halim Intl) [PERSON_NAME] Planned Maint [GEOGR…" at bounding box center [893, 279] width 1348 height 424
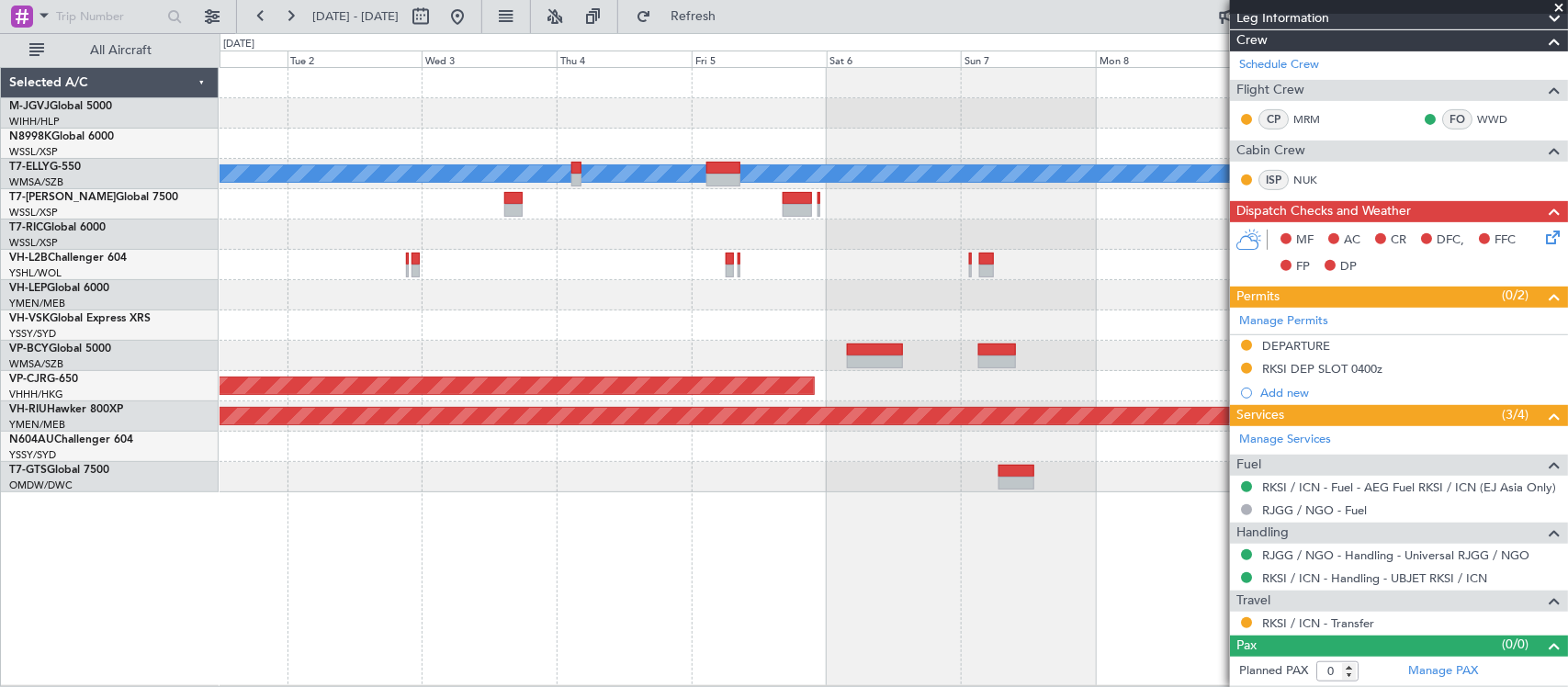
click at [301, 357] on div "[PERSON_NAME] Planned Maint [GEOGRAPHIC_DATA] ([GEOGRAPHIC_DATA]) Planned Maint…" at bounding box center [893, 279] width 1348 height 424
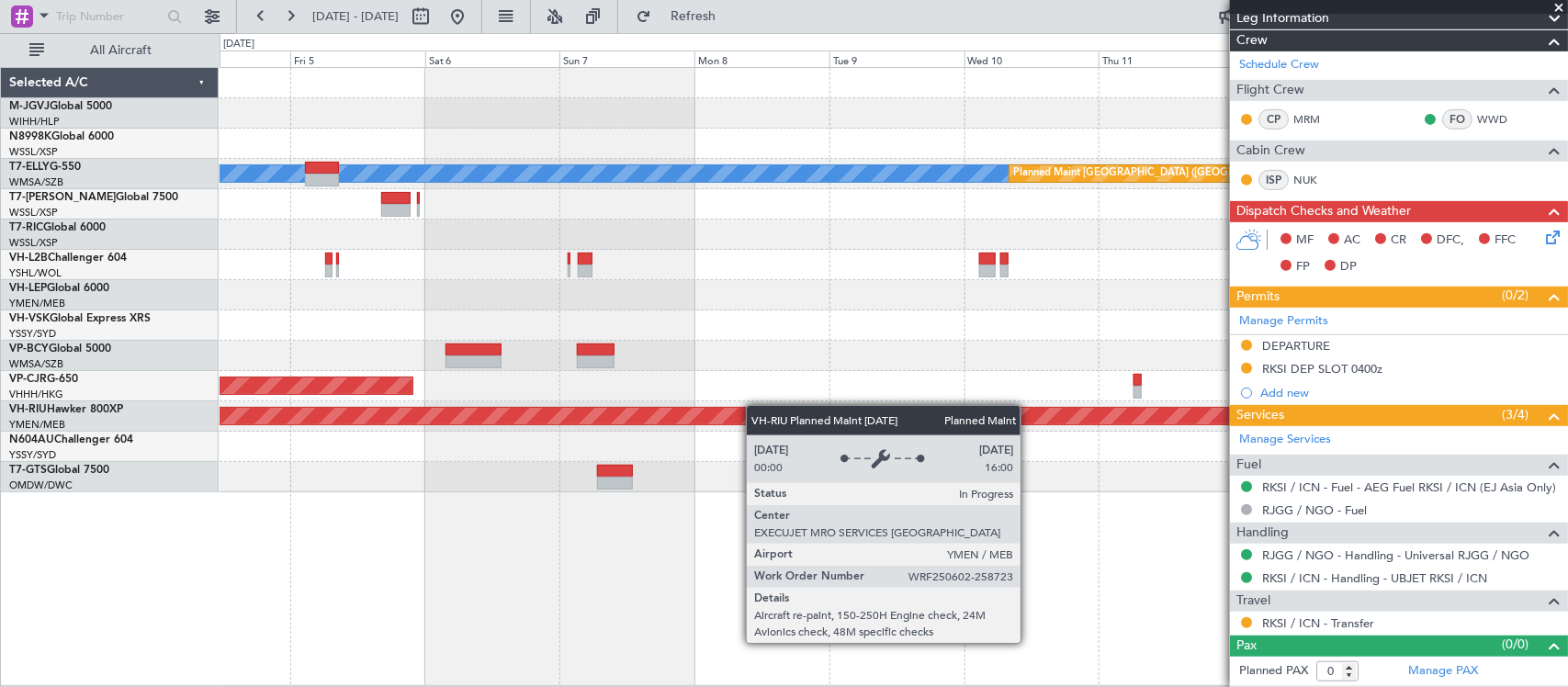
click at [710, 407] on div "[PERSON_NAME] Planned Maint [GEOGRAPHIC_DATA] ([GEOGRAPHIC_DATA]) Planned Maint…" at bounding box center [893, 279] width 1348 height 424
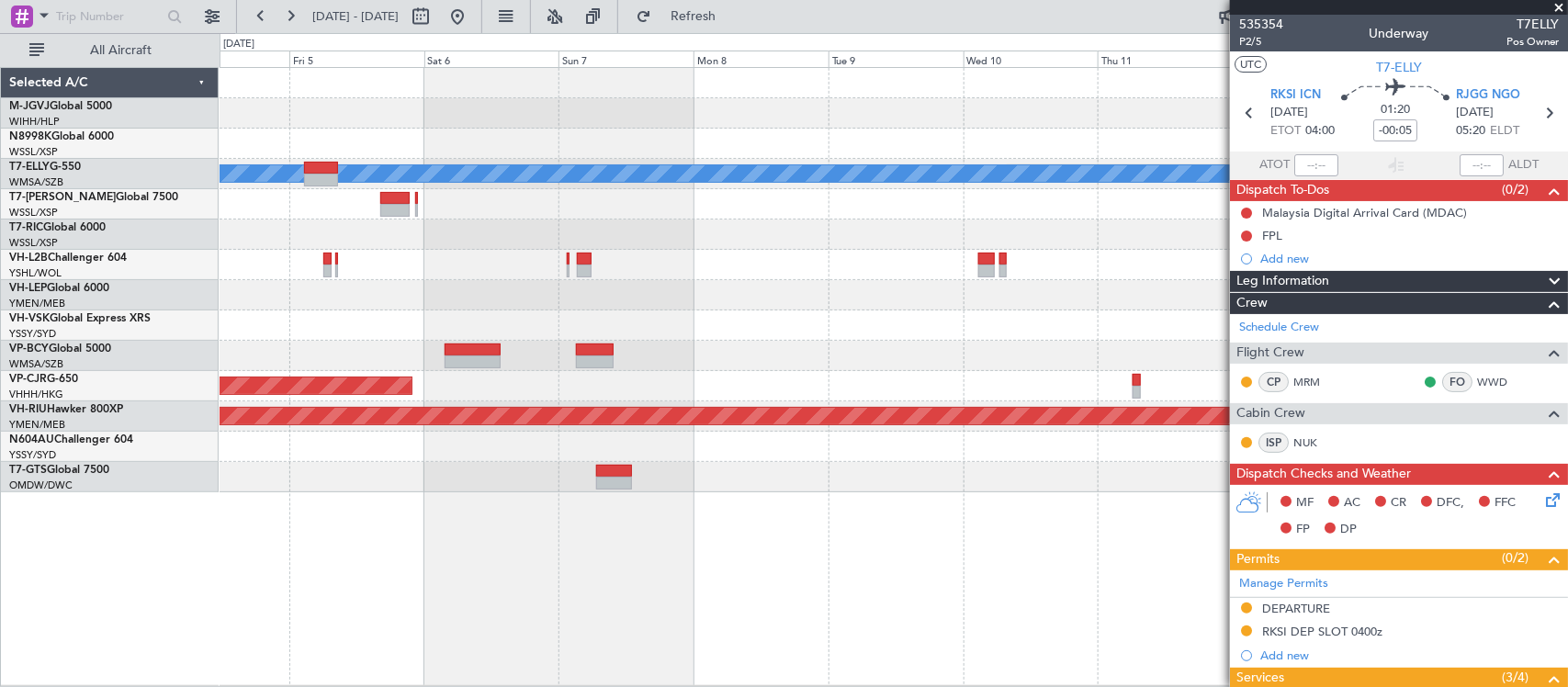
scroll to position [264, 0]
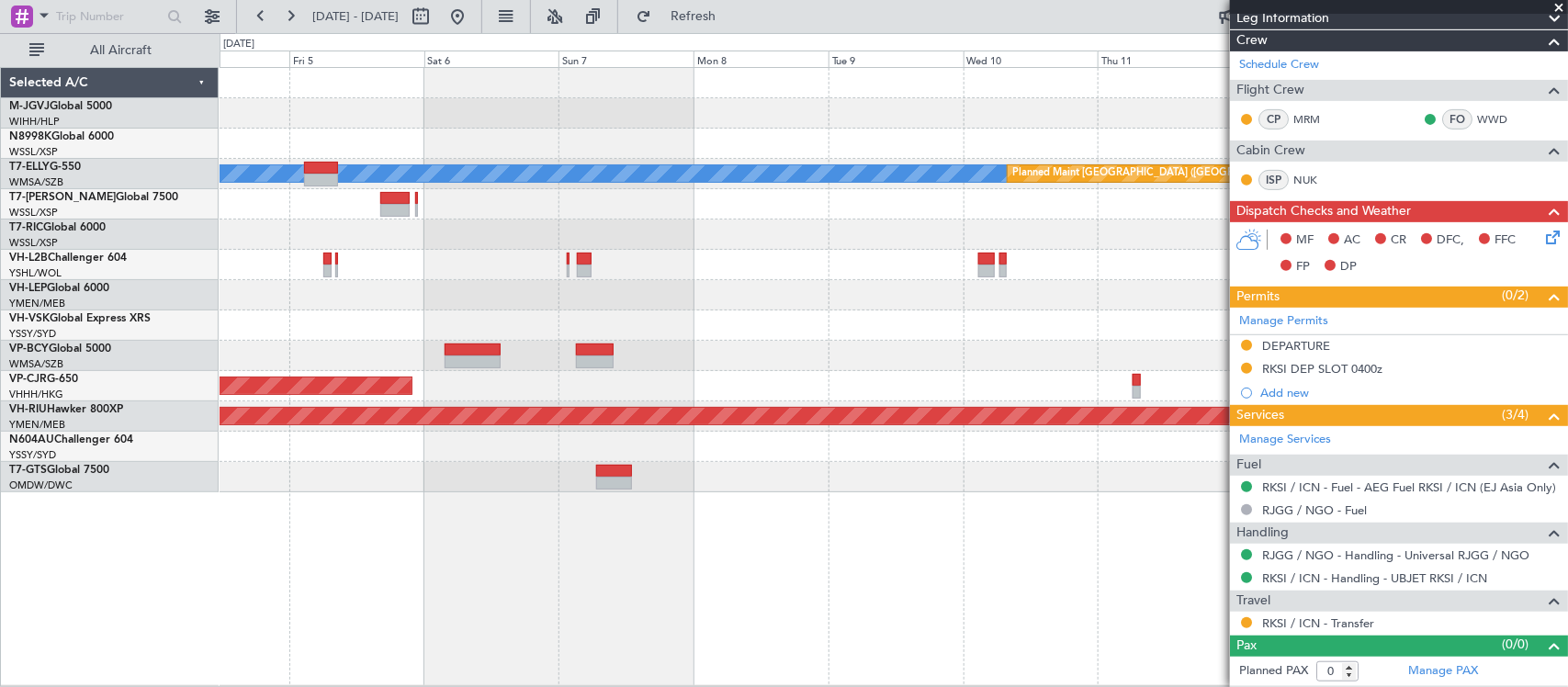
click at [839, 310] on div at bounding box center [893, 325] width 1348 height 30
click at [944, 217] on div "[PERSON_NAME] Planned Maint [GEOGRAPHIC_DATA] ([GEOGRAPHIC_DATA]) Planned Maint…" at bounding box center [893, 279] width 1348 height 424
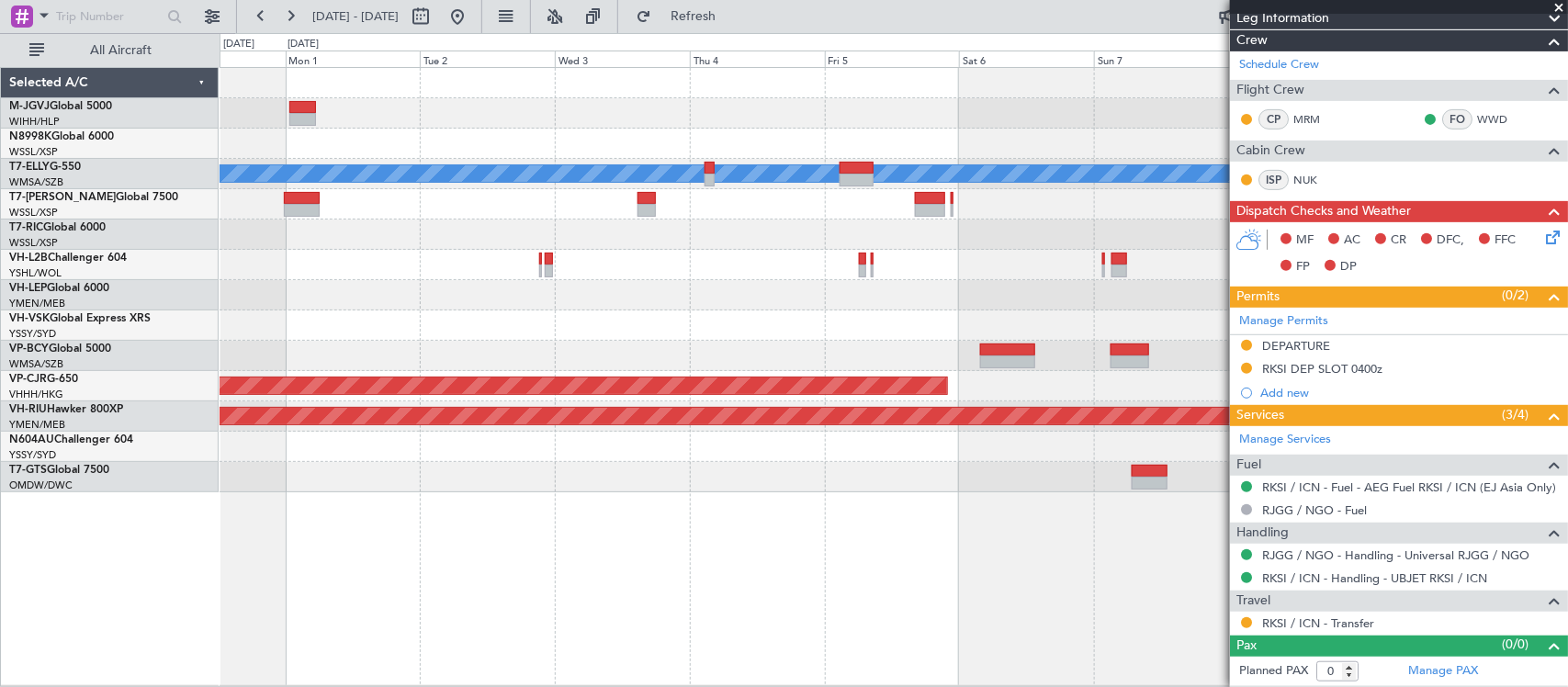
click at [878, 208] on div "[PERSON_NAME] Planned Maint [GEOGRAPHIC_DATA] ([GEOGRAPHIC_DATA]) Unplanned Mai…" at bounding box center [893, 279] width 1348 height 424
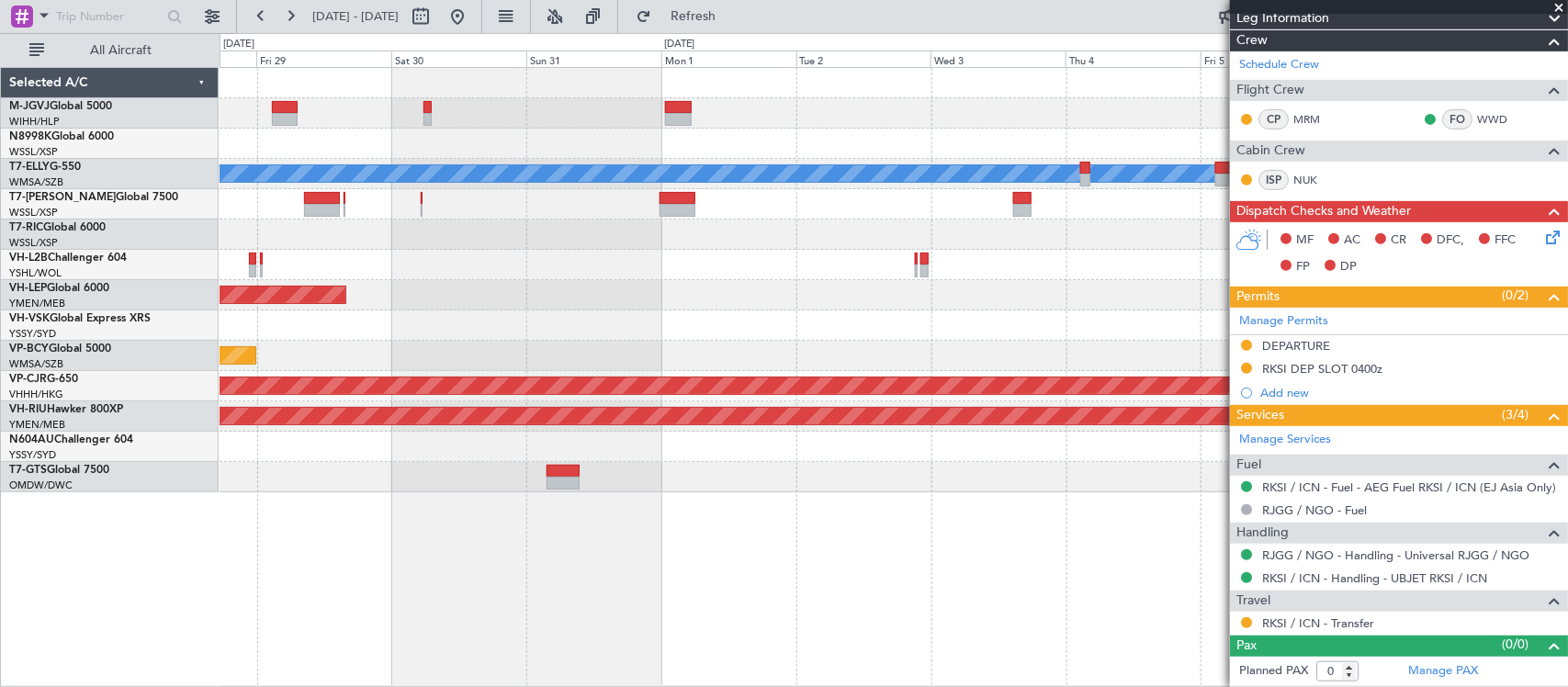
click at [696, 231] on div "Planned Maint [GEOGRAPHIC_DATA] (Halim Intl) [PERSON_NAME] Unplanned Maint Wich…" at bounding box center [893, 279] width 1348 height 424
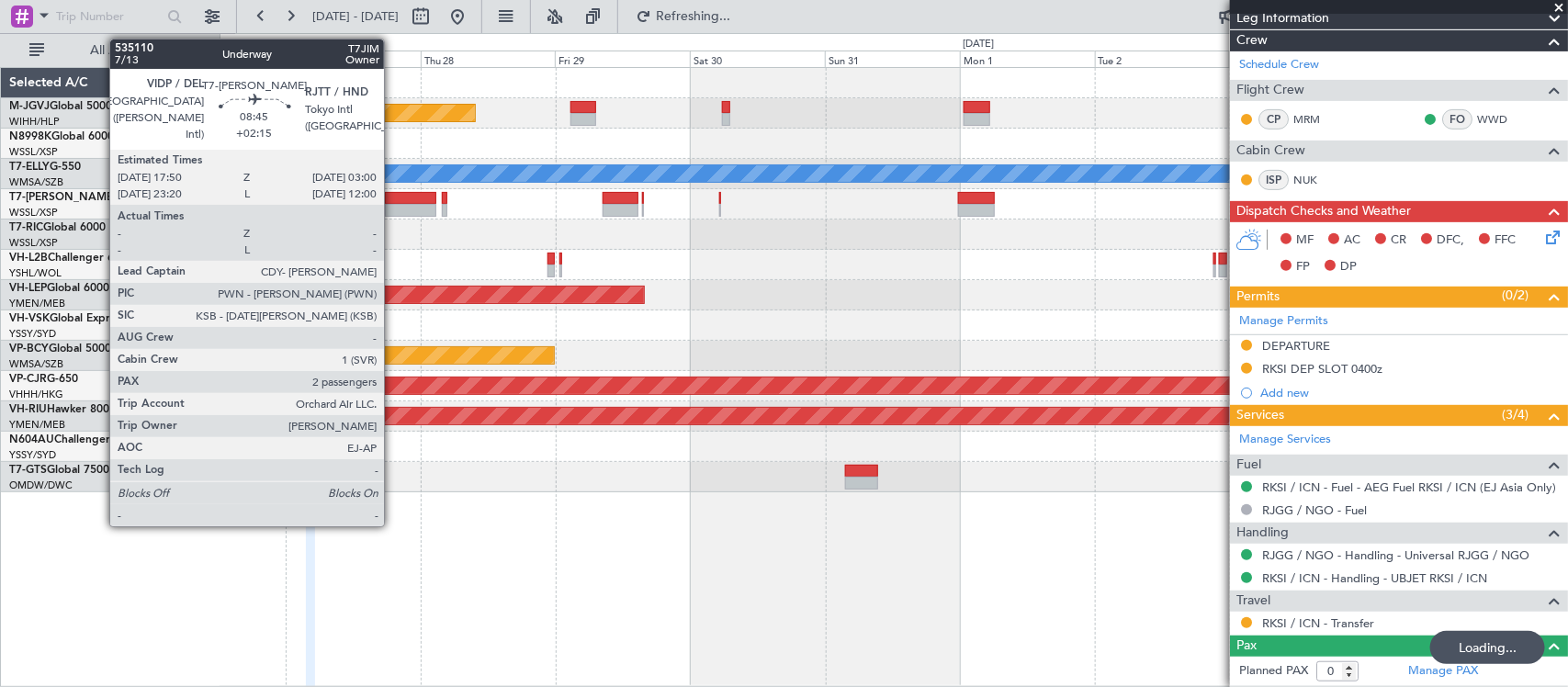
click at [393, 212] on div at bounding box center [411, 210] width 52 height 13
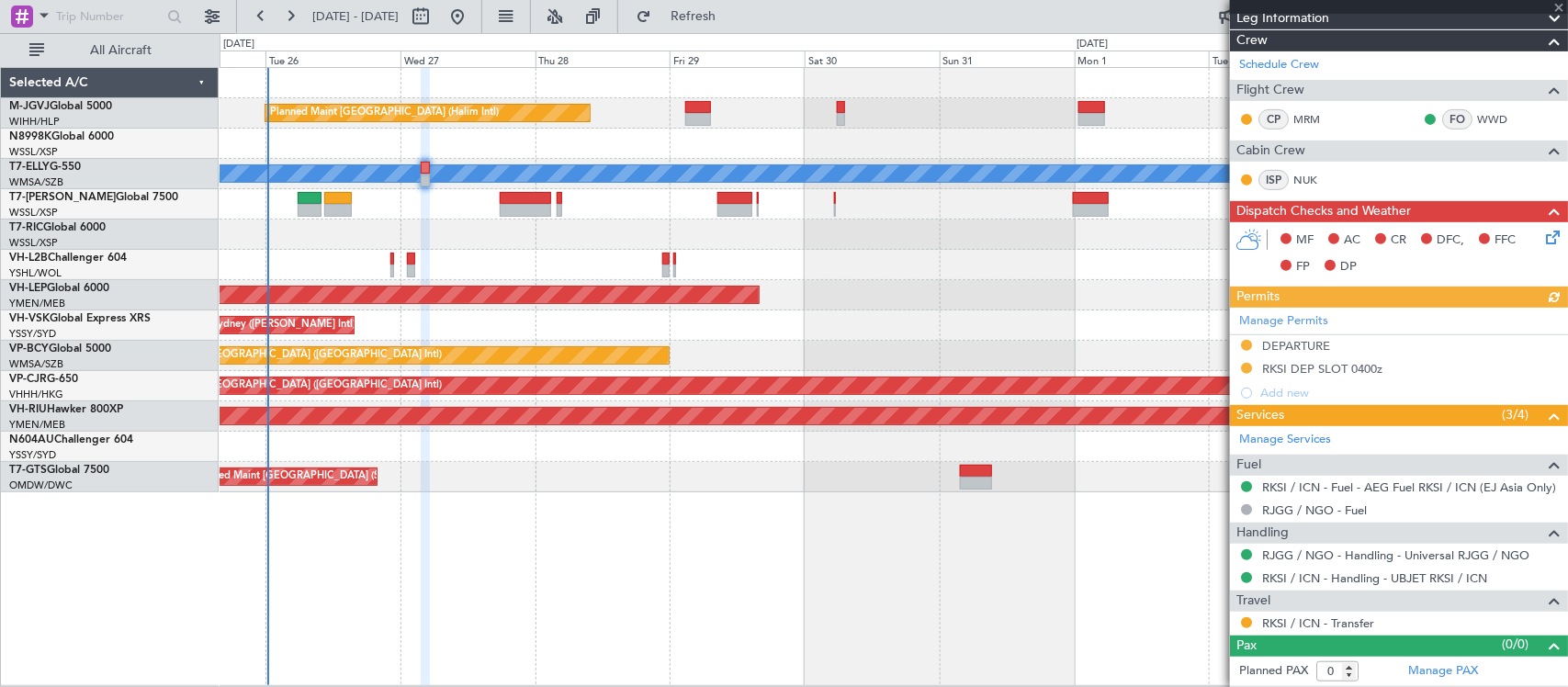
click at [662, 194] on div at bounding box center [893, 204] width 1348 height 30
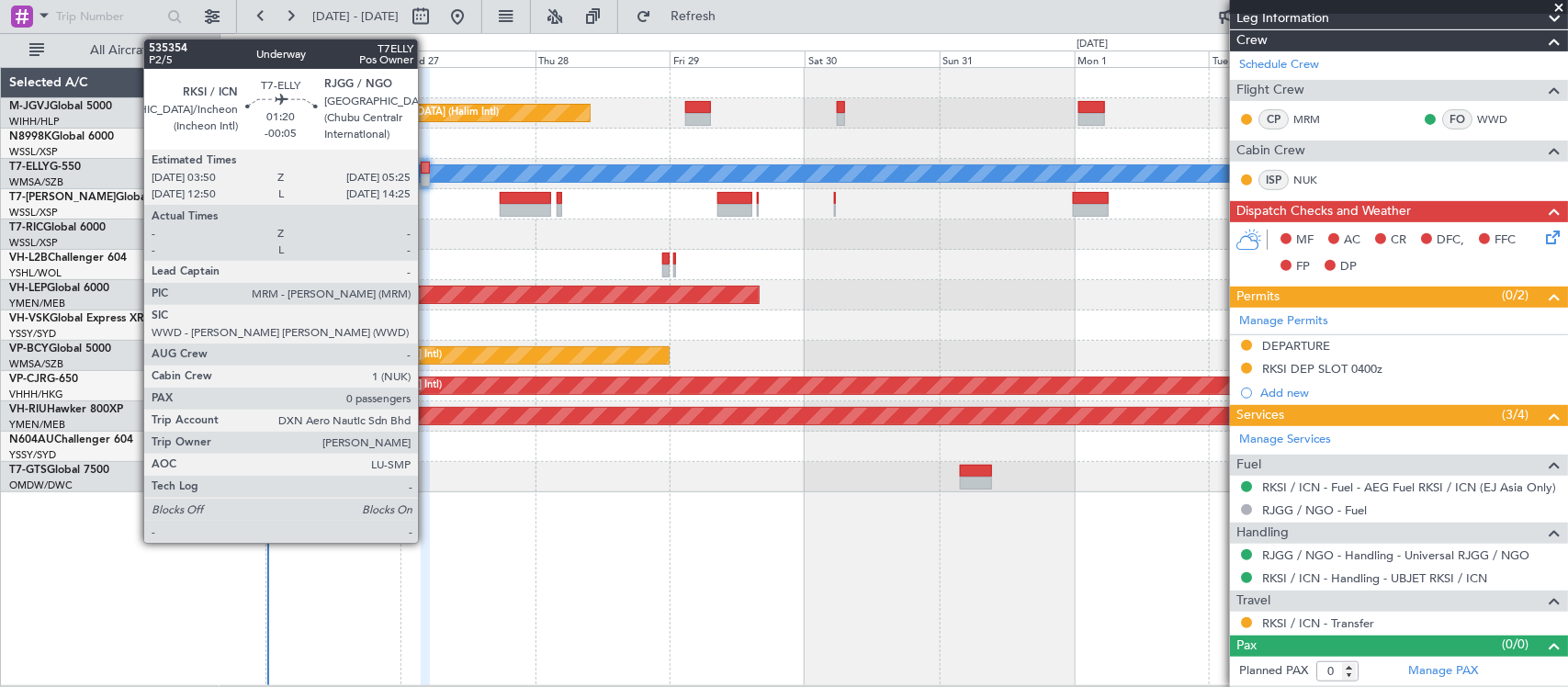
click at [427, 177] on div at bounding box center [425, 180] width 10 height 13
click at [423, 163] on div at bounding box center [425, 167] width 10 height 13
click at [427, 176] on div at bounding box center [425, 180] width 10 height 13
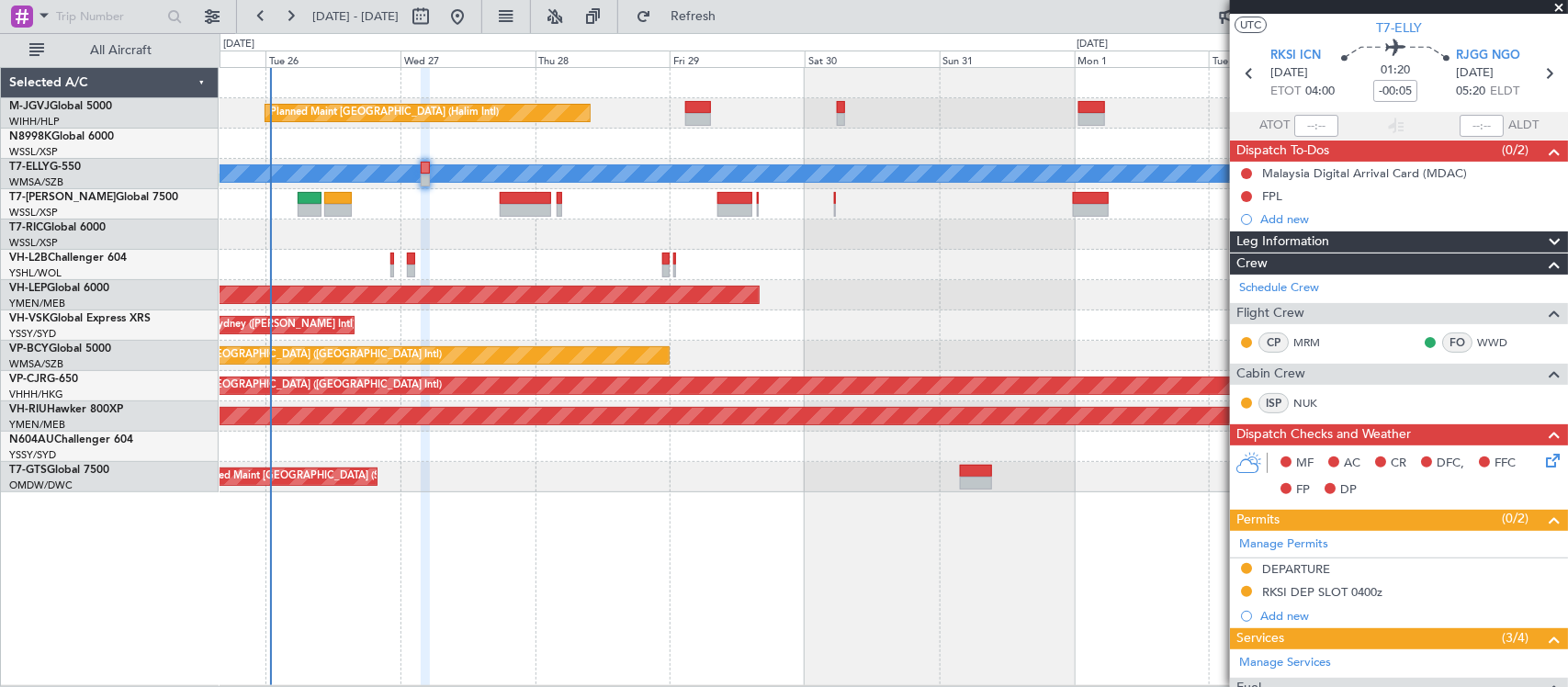
scroll to position [0, 0]
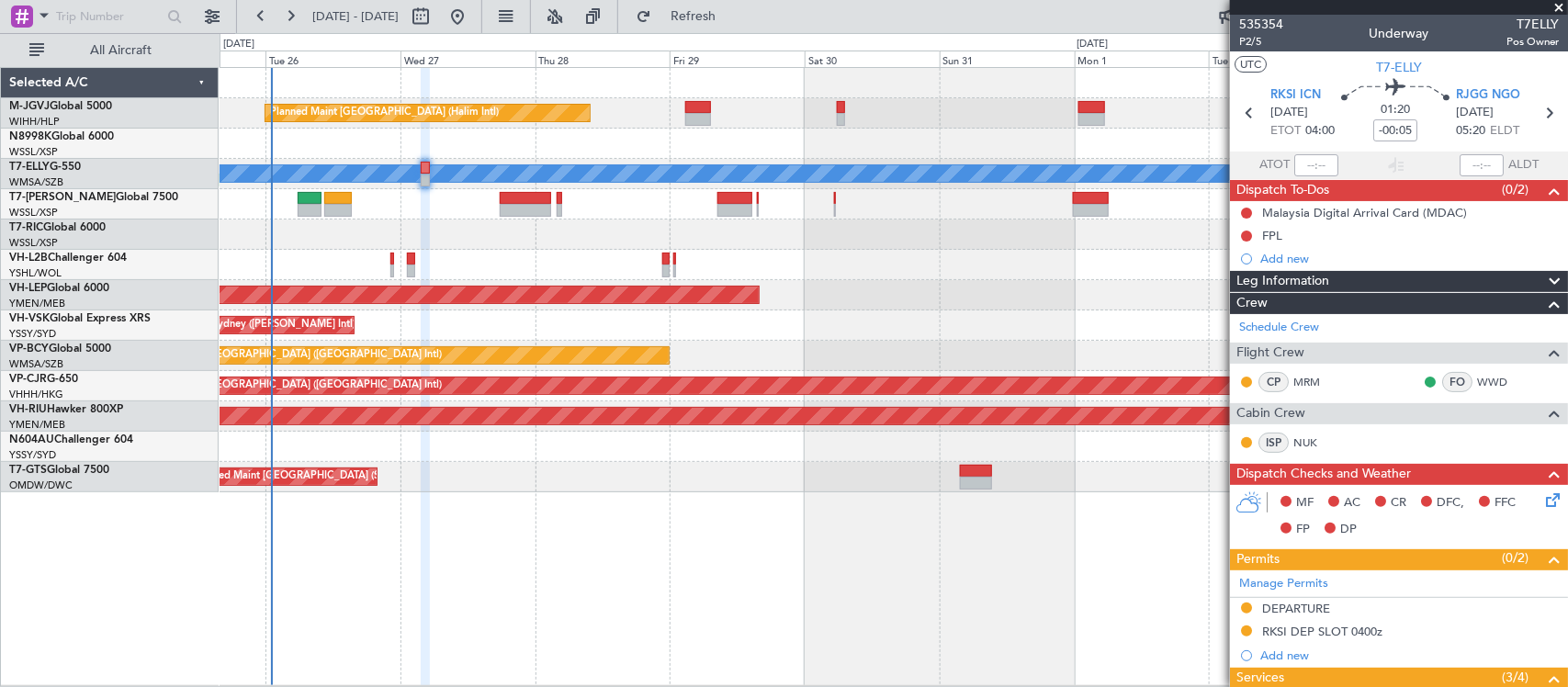
click at [181, 290] on div "Planned Maint [GEOGRAPHIC_DATA] (Halim Intl) [PERSON_NAME] Unplanned Maint Wich…" at bounding box center [784, 359] width 1568 height 654
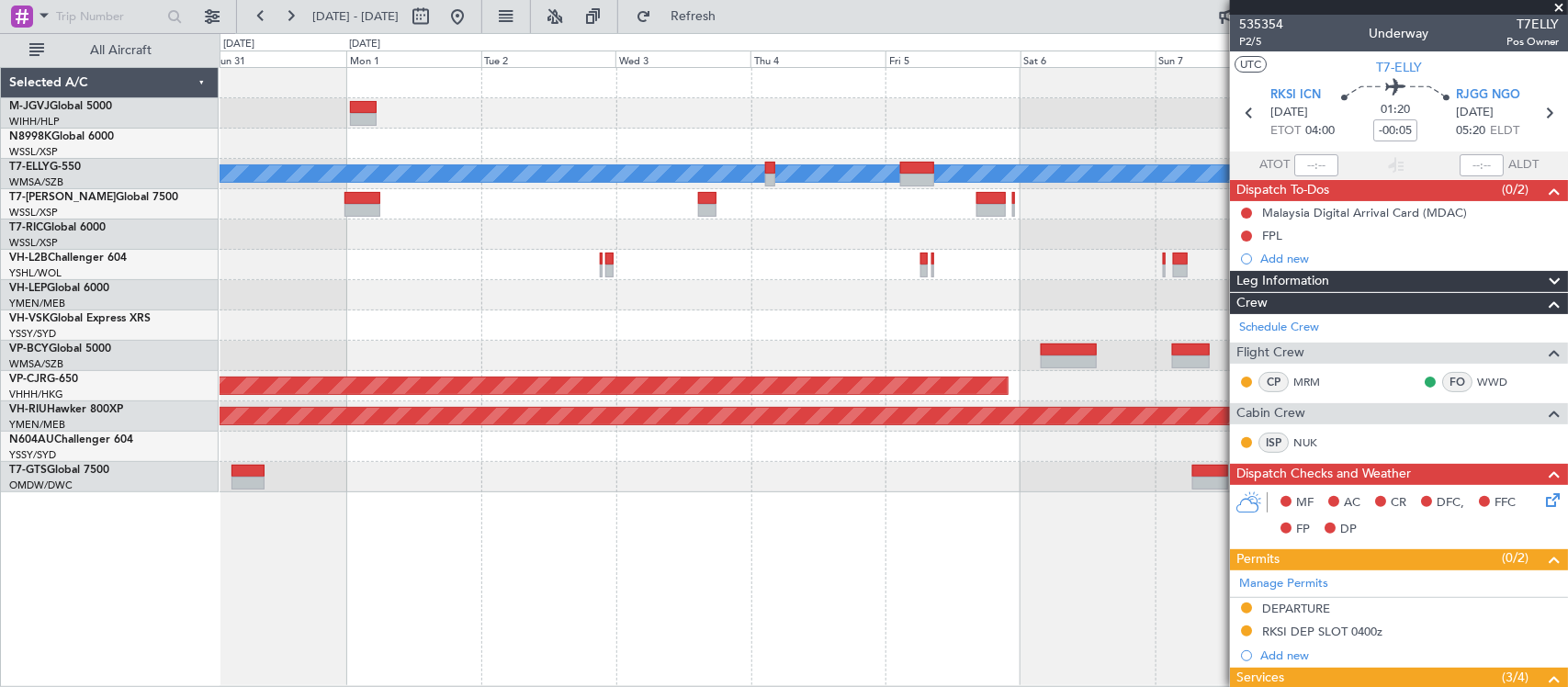
click at [441, 312] on div "[PERSON_NAME] Planned Maint [GEOGRAPHIC_DATA] ([GEOGRAPHIC_DATA]) Unplanned Mai…" at bounding box center [893, 279] width 1348 height 424
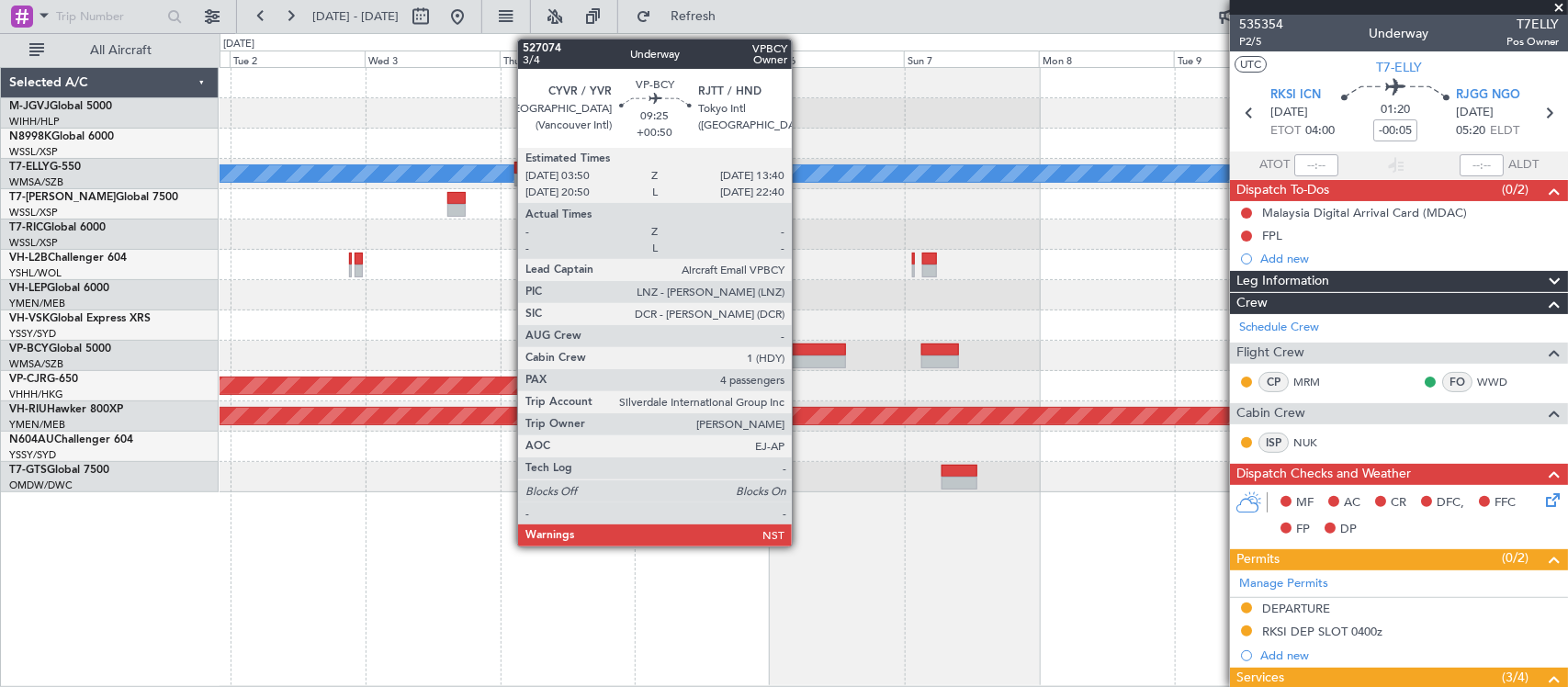
click at [801, 356] on div at bounding box center [818, 361] width 56 height 13
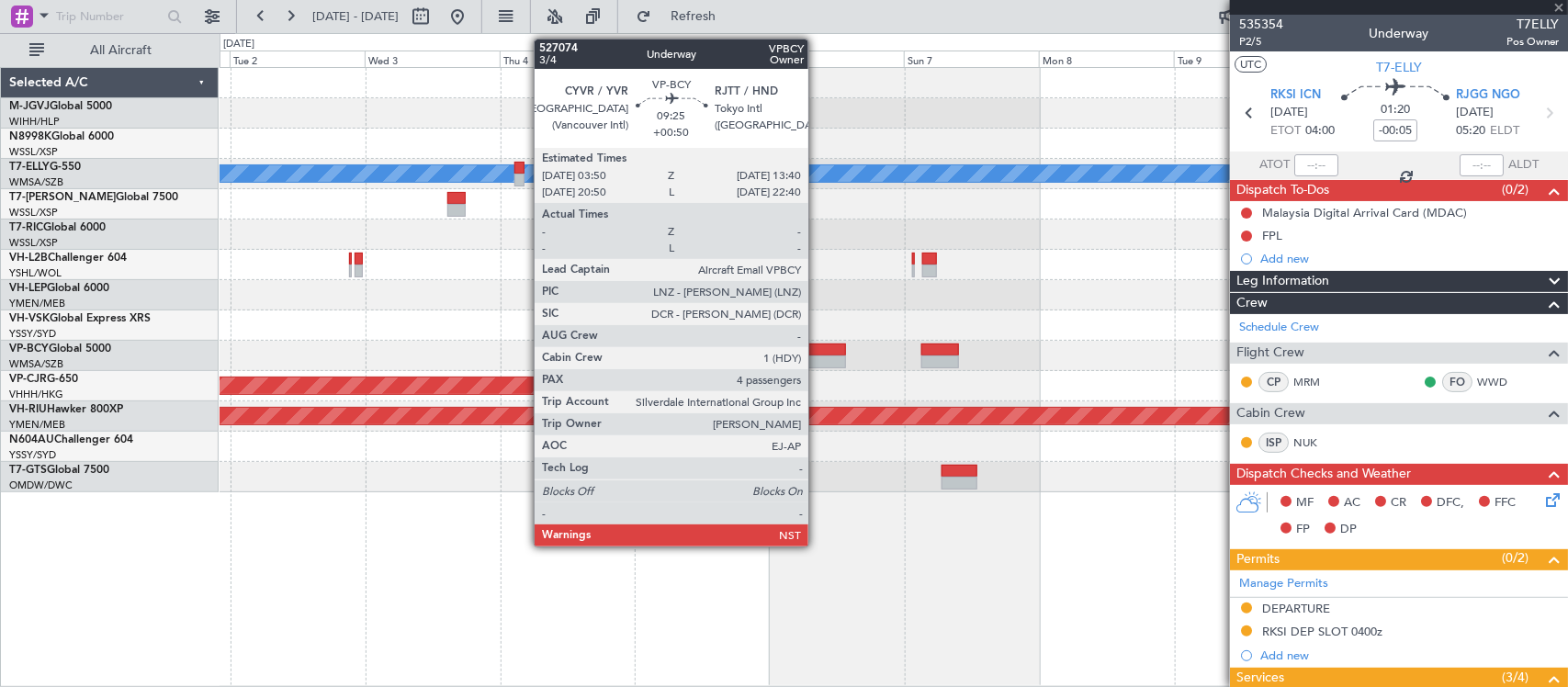
click at [818, 363] on div at bounding box center [818, 361] width 56 height 13
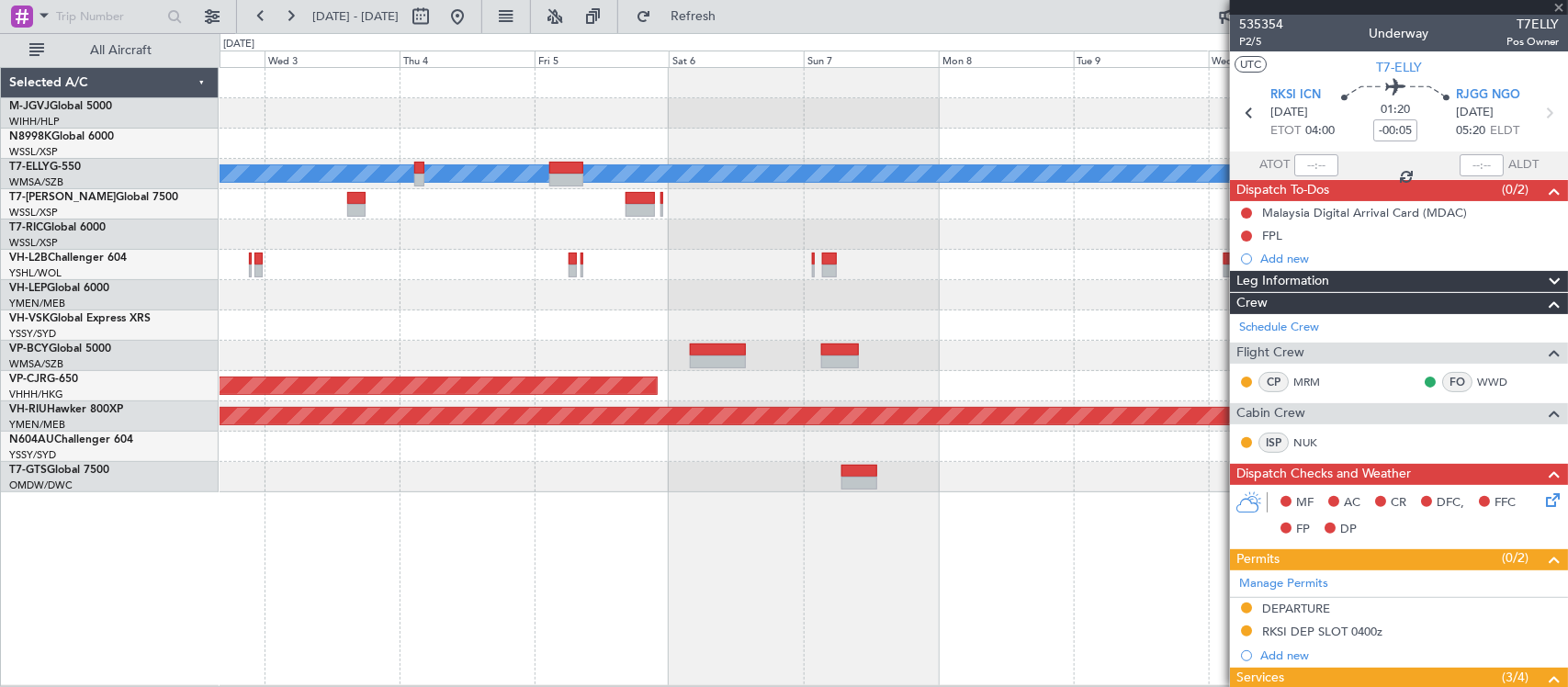
click at [821, 450] on div at bounding box center [893, 446] width 1348 height 30
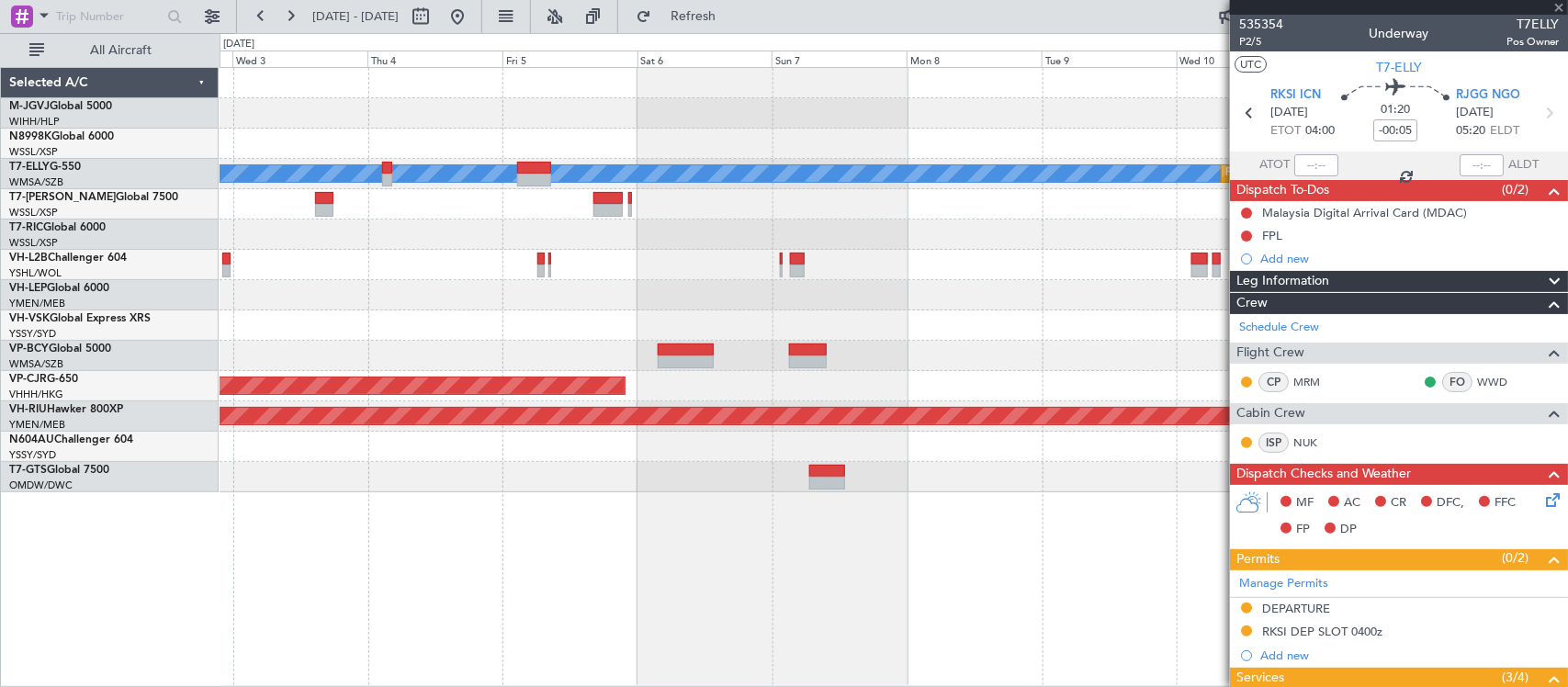
type input "+00:50"
type input "4"
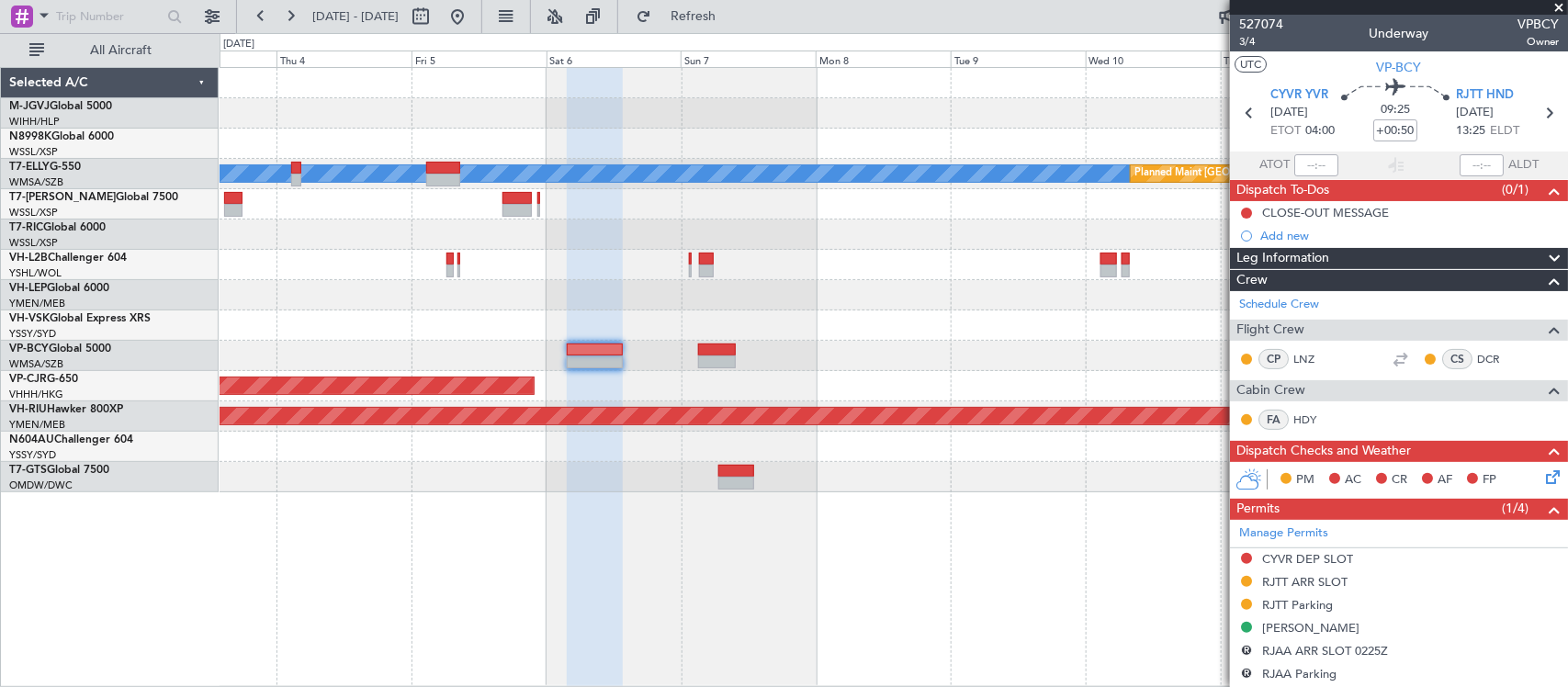
click at [942, 324] on div at bounding box center [893, 325] width 1348 height 30
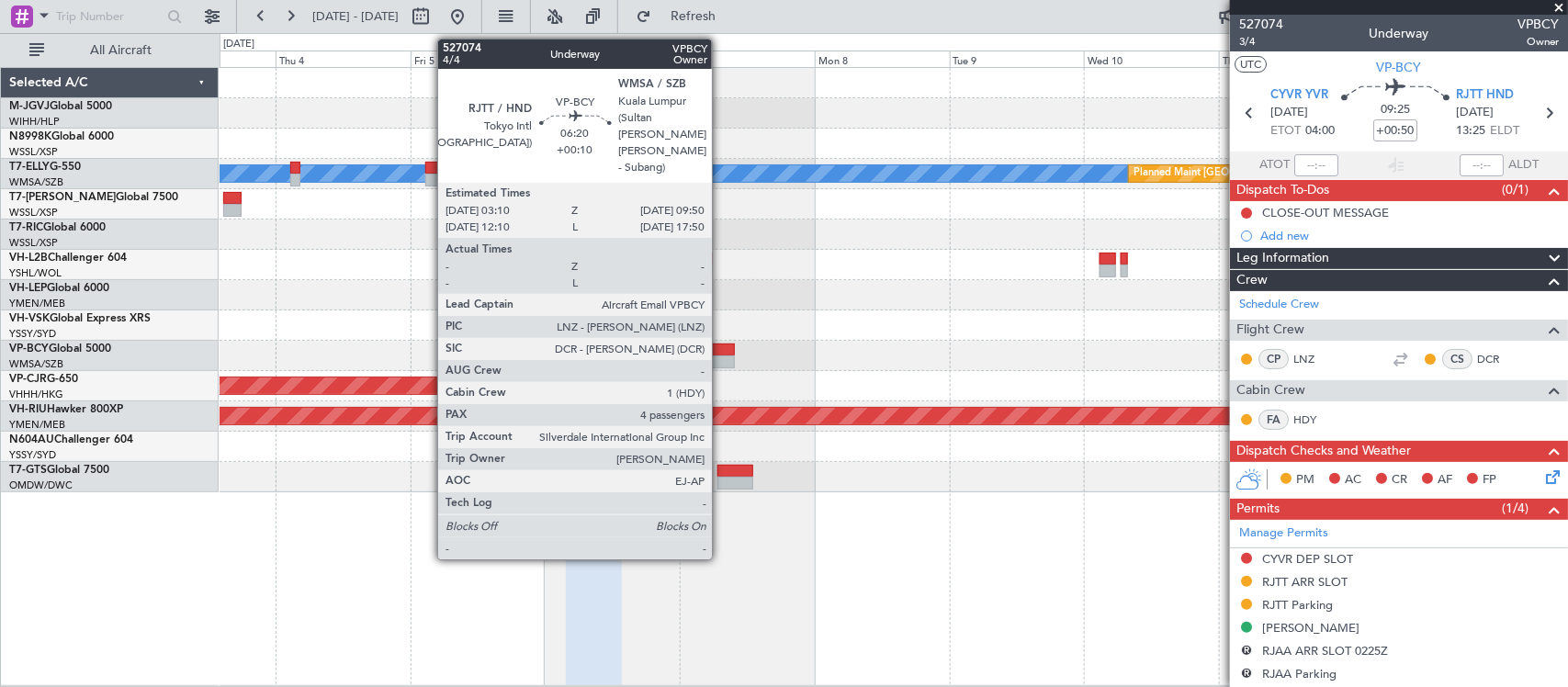
click at [721, 357] on div at bounding box center [715, 361] width 38 height 13
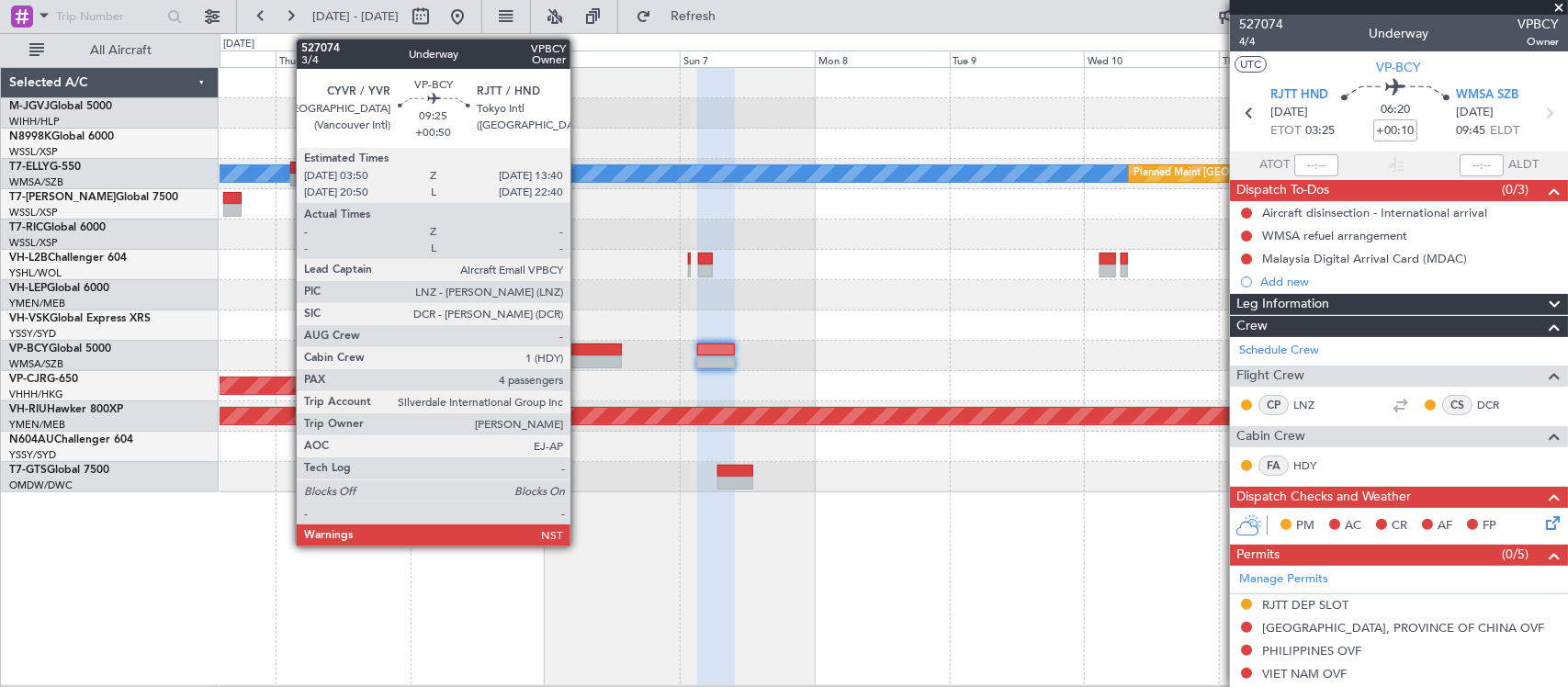
click at [580, 356] on div at bounding box center [594, 361] width 56 height 13
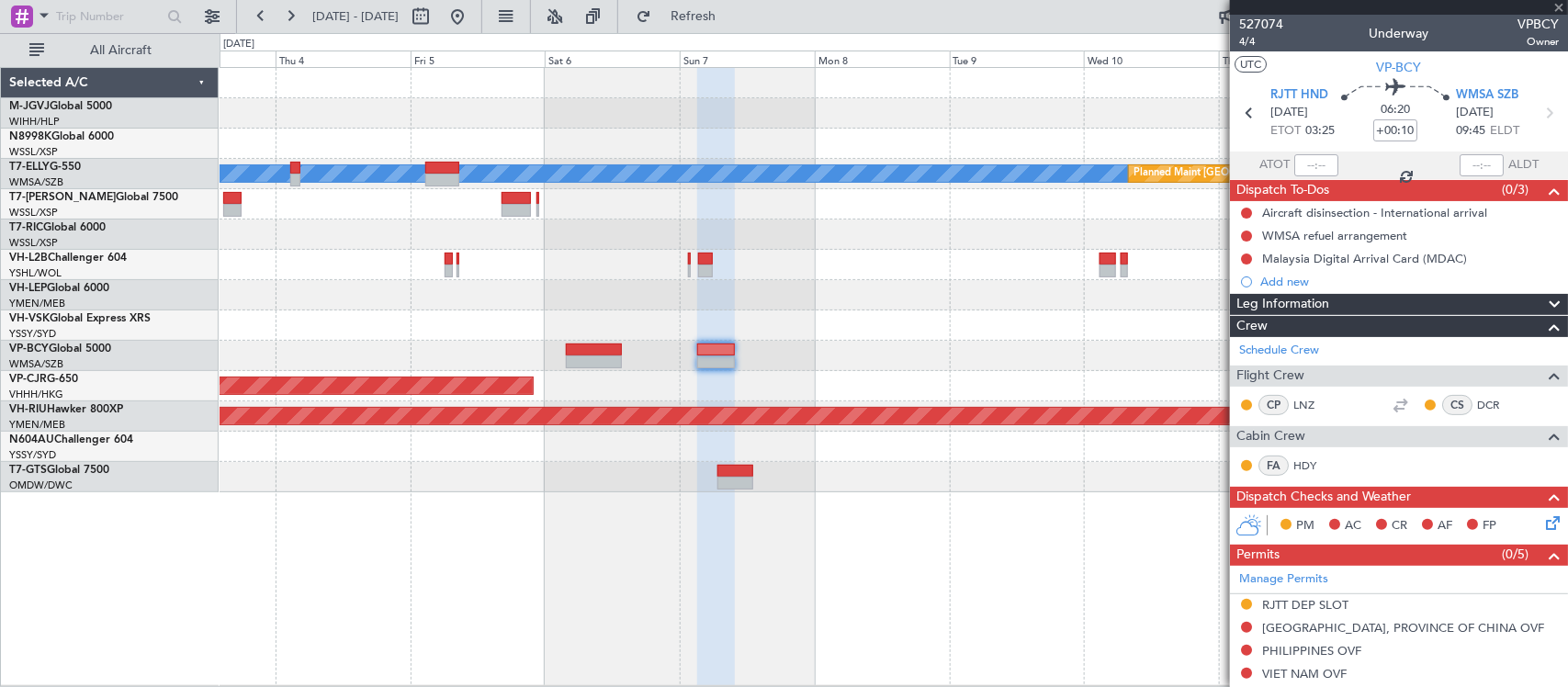
type input "+00:50"
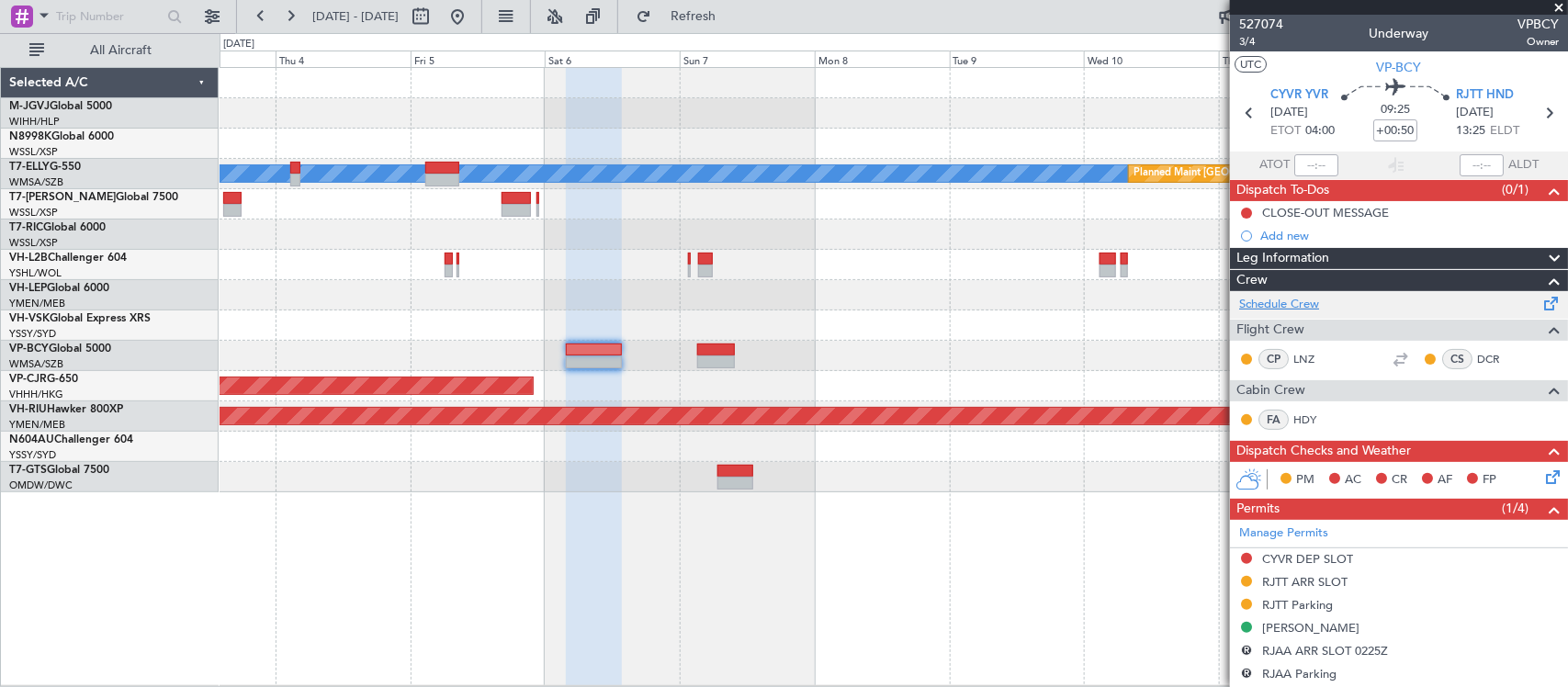
click at [1275, 301] on link "Schedule Crew" at bounding box center [1279, 304] width 80 height 18
click at [1045, 292] on div at bounding box center [893, 295] width 1348 height 30
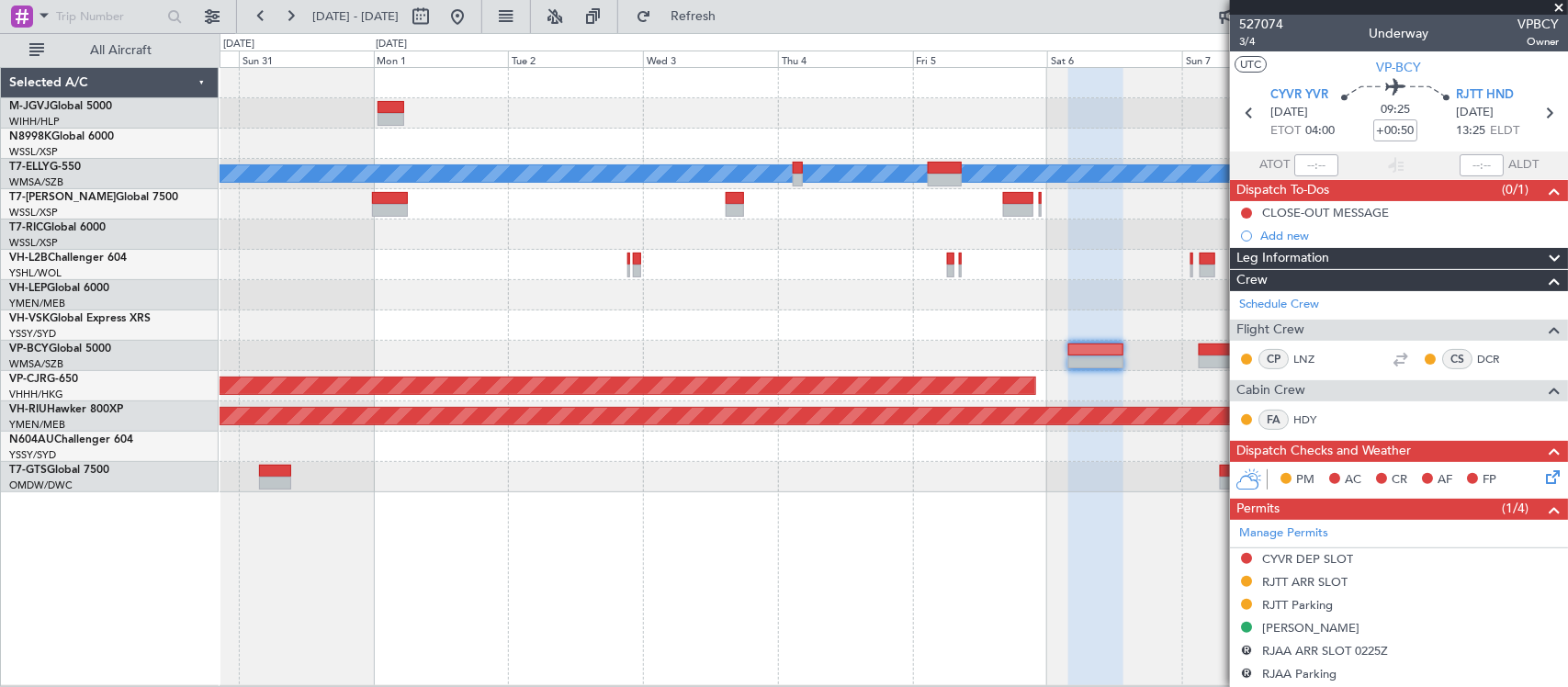
click at [1052, 305] on div "Planned Maint [GEOGRAPHIC_DATA] (Halim Intl) [PERSON_NAME] Planned Maint [GEOGR…" at bounding box center [893, 279] width 1348 height 424
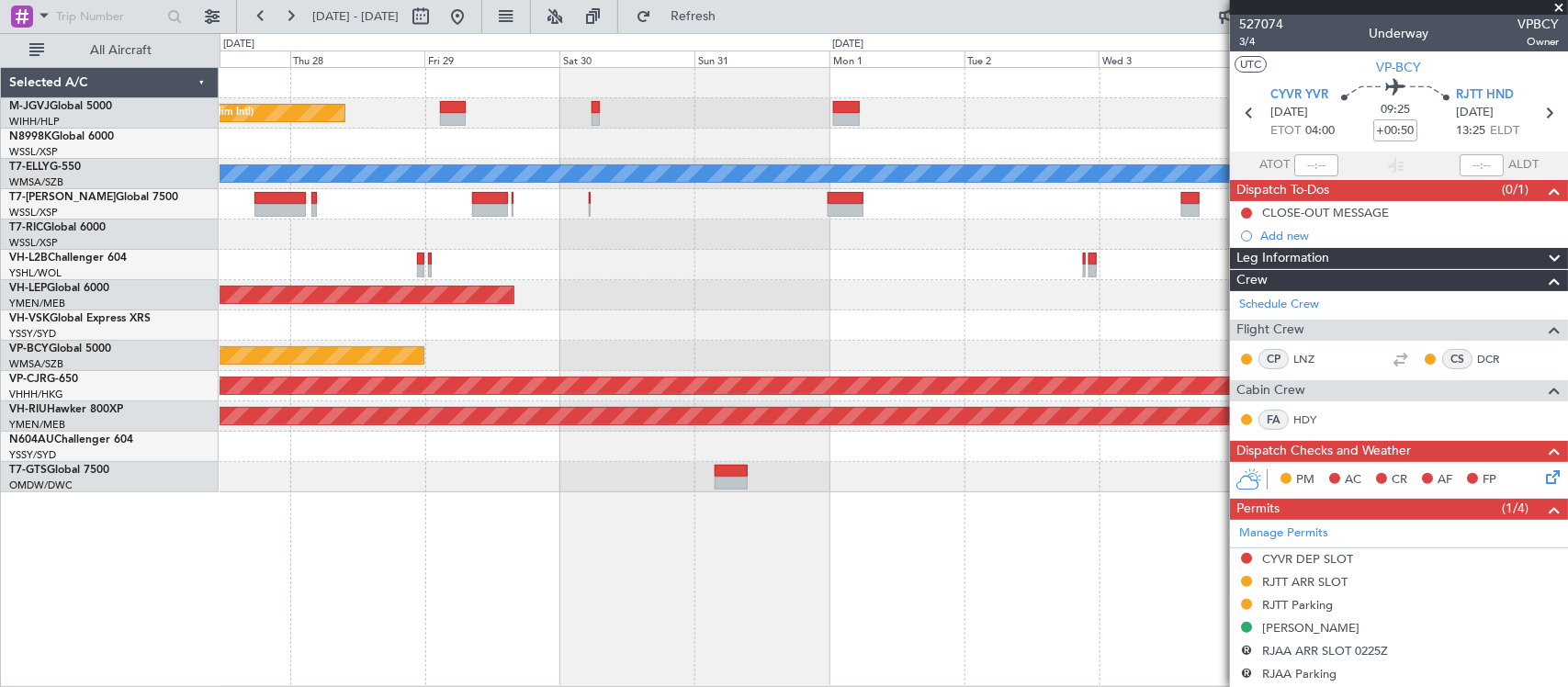
click at [960, 301] on div "Planned Maint [GEOGRAPHIC_DATA] (Halim Intl) [PERSON_NAME] Unplanned Maint Wich…" at bounding box center [893, 279] width 1348 height 424
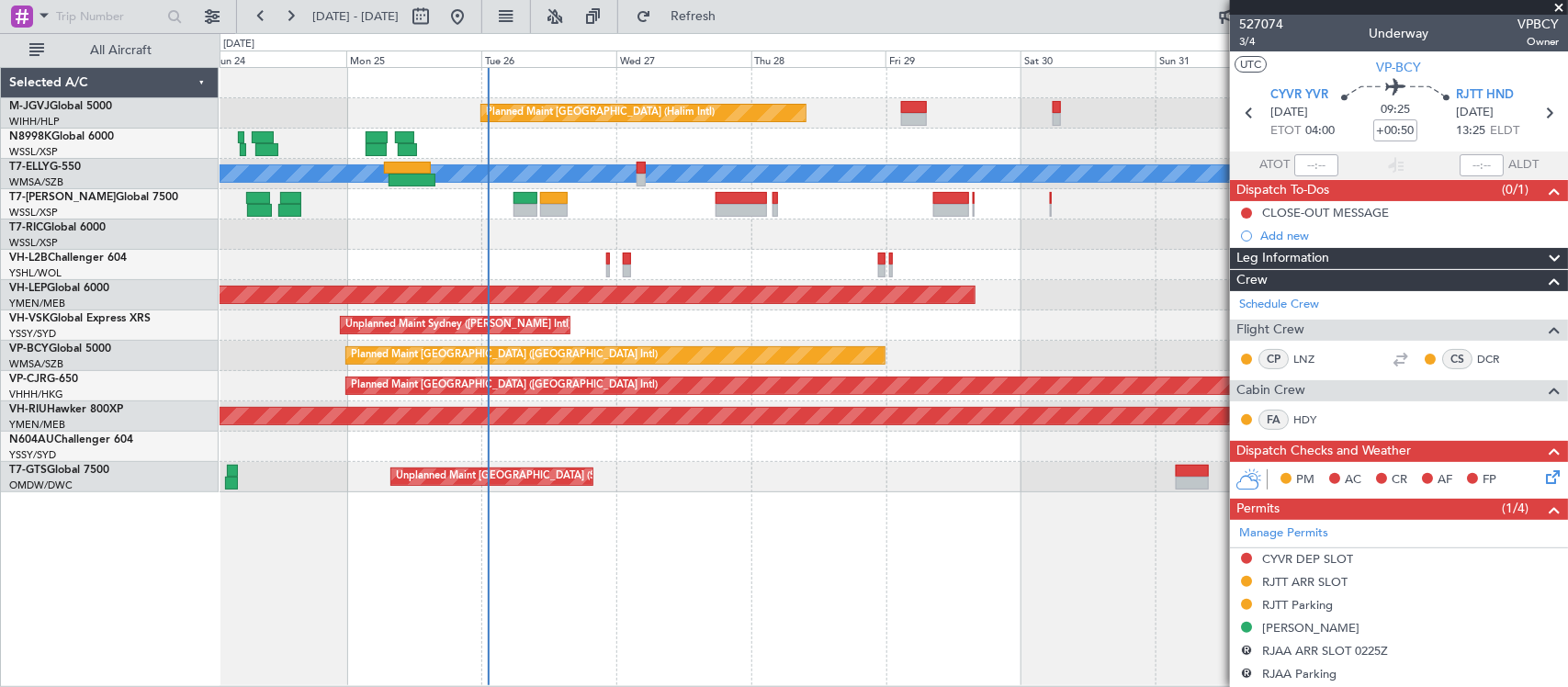
click at [760, 305] on div "Planned Maint [GEOGRAPHIC_DATA] (Halim Intl) [PERSON_NAME] Unplanned Maint Wich…" at bounding box center [893, 279] width 1348 height 424
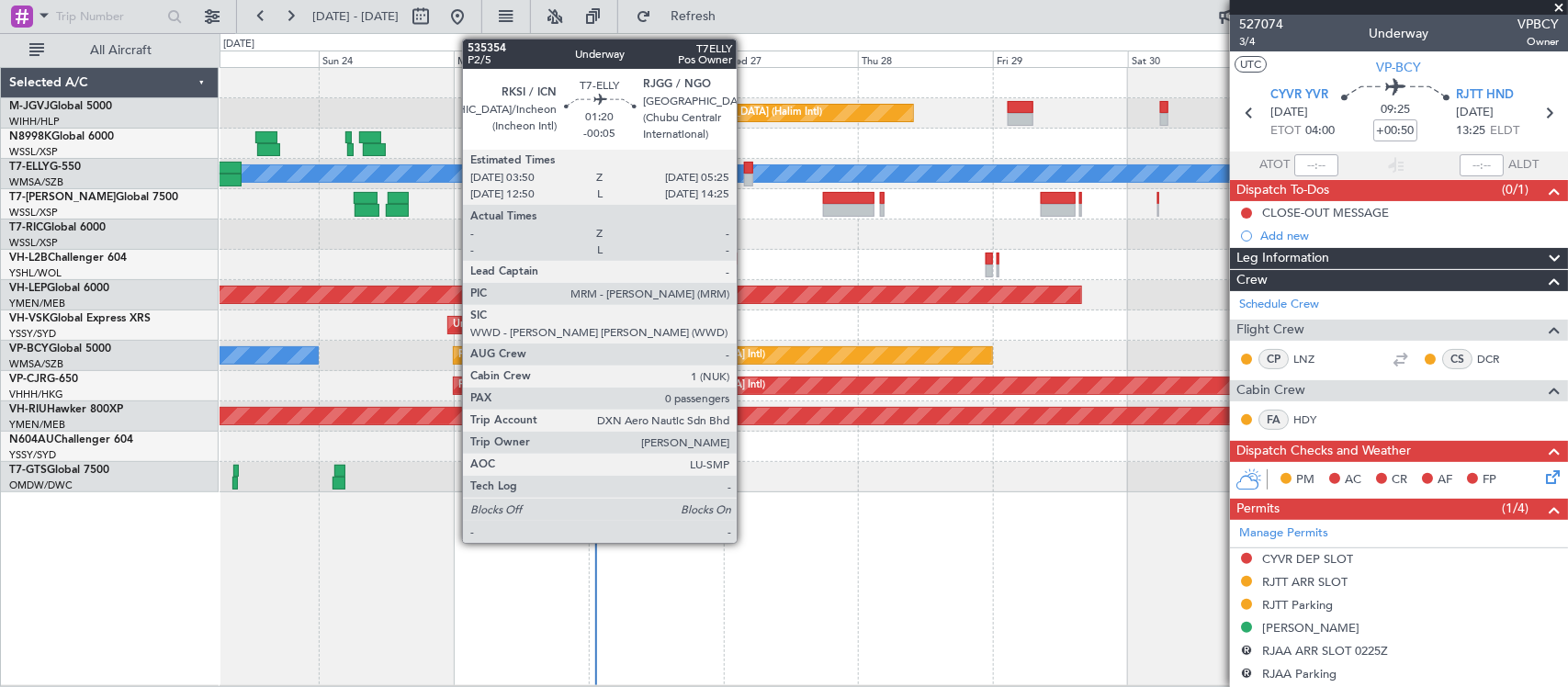
click at [749, 168] on div at bounding box center [749, 167] width 10 height 13
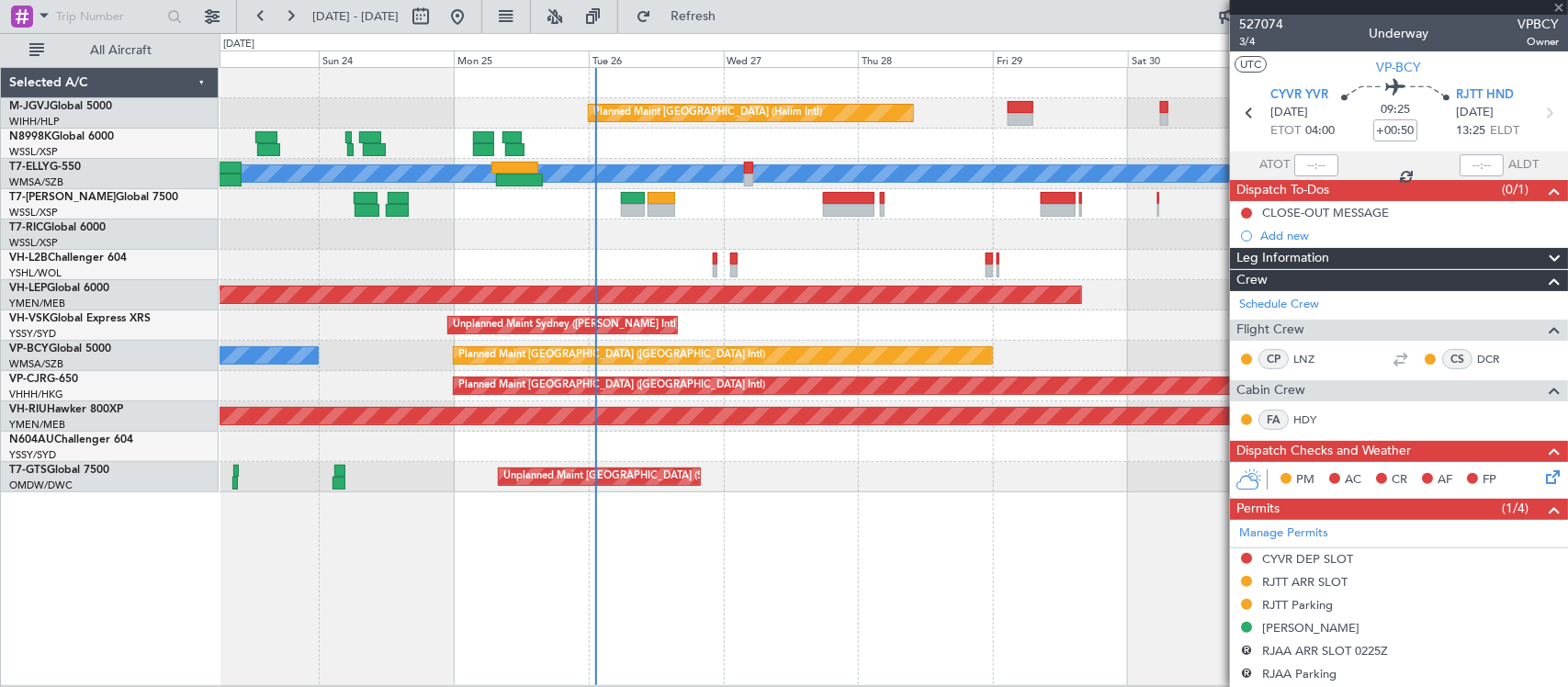
type input "-00:05"
type input "0"
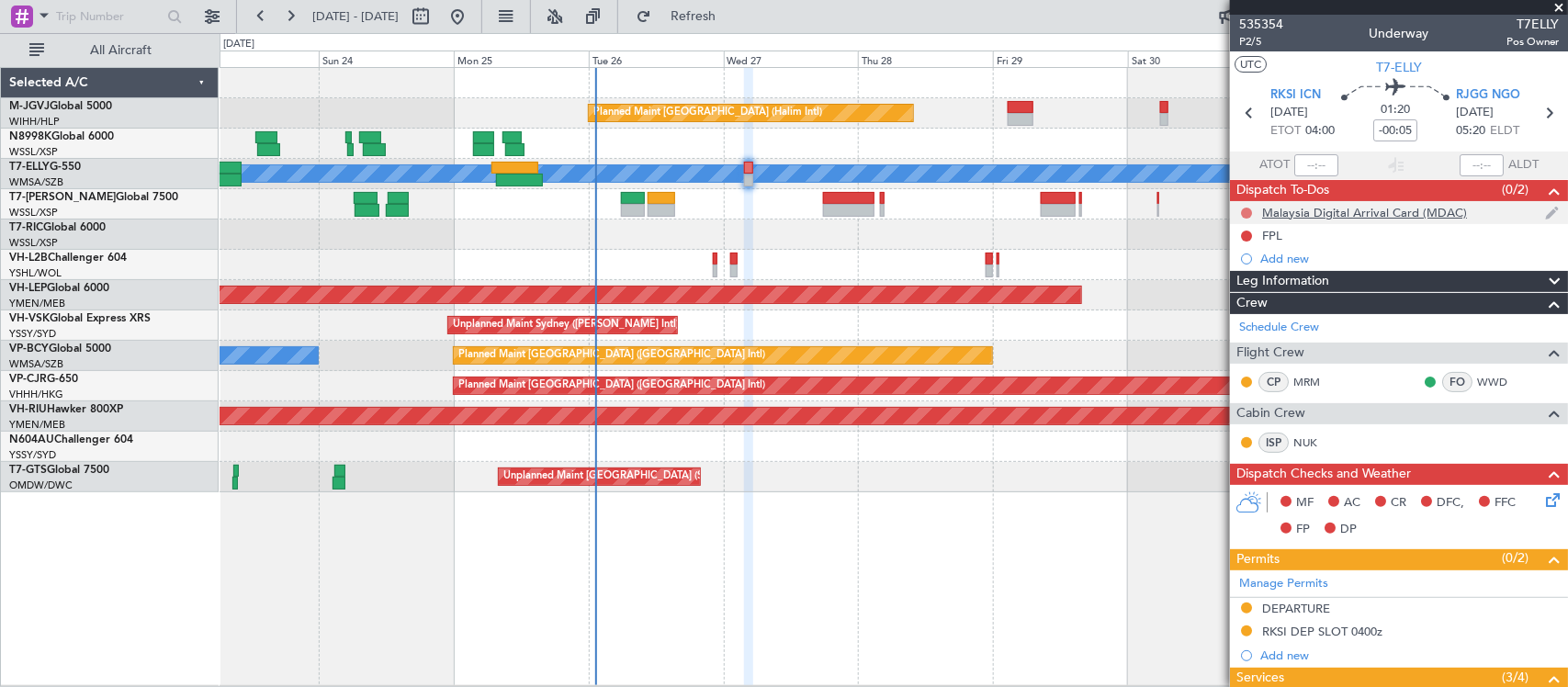
click at [1250, 213] on button at bounding box center [1246, 213] width 11 height 11
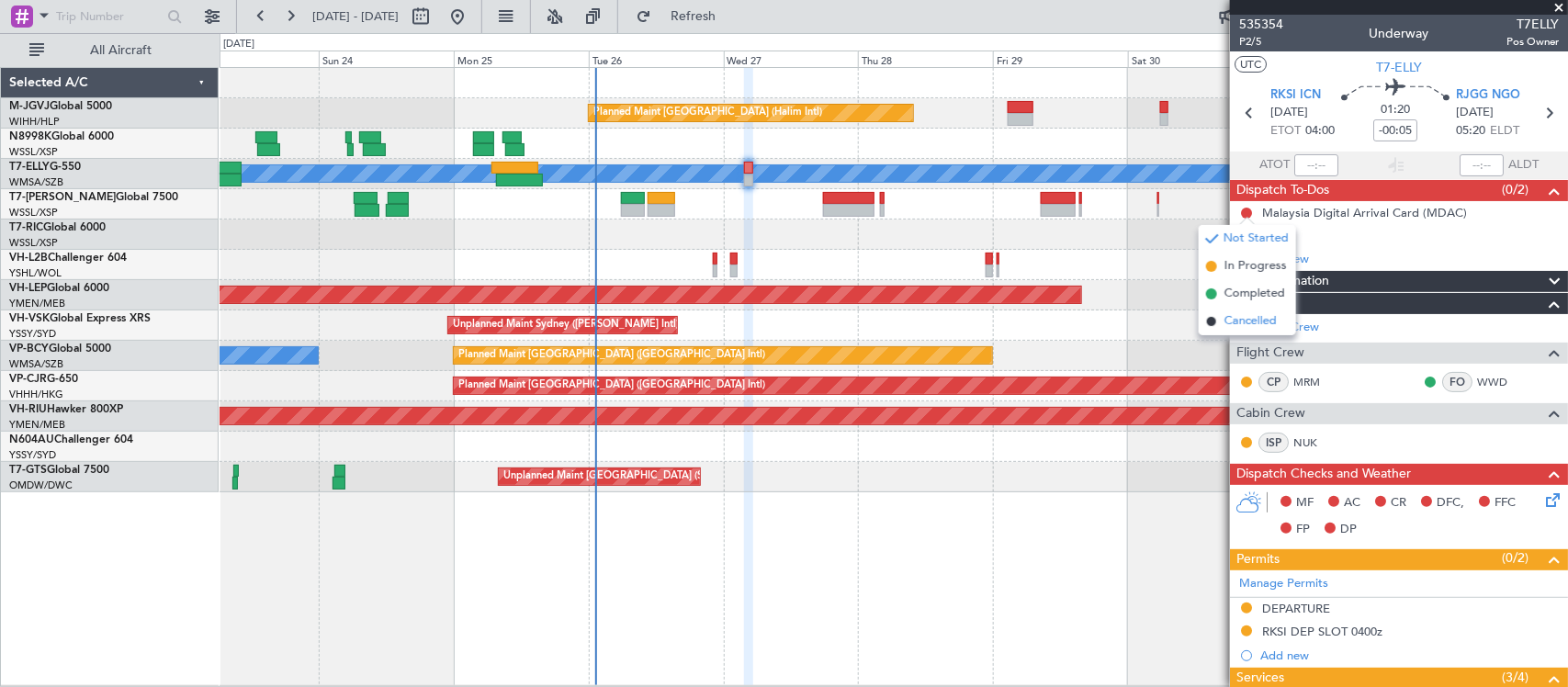
click at [1248, 314] on span "Cancelled" at bounding box center [1251, 321] width 52 height 18
drag, startPoint x: 1288, startPoint y: 235, endPoint x: 1293, endPoint y: 243, distance: 9.4
click at [1288, 237] on div "FPL" at bounding box center [1400, 236] width 338 height 23
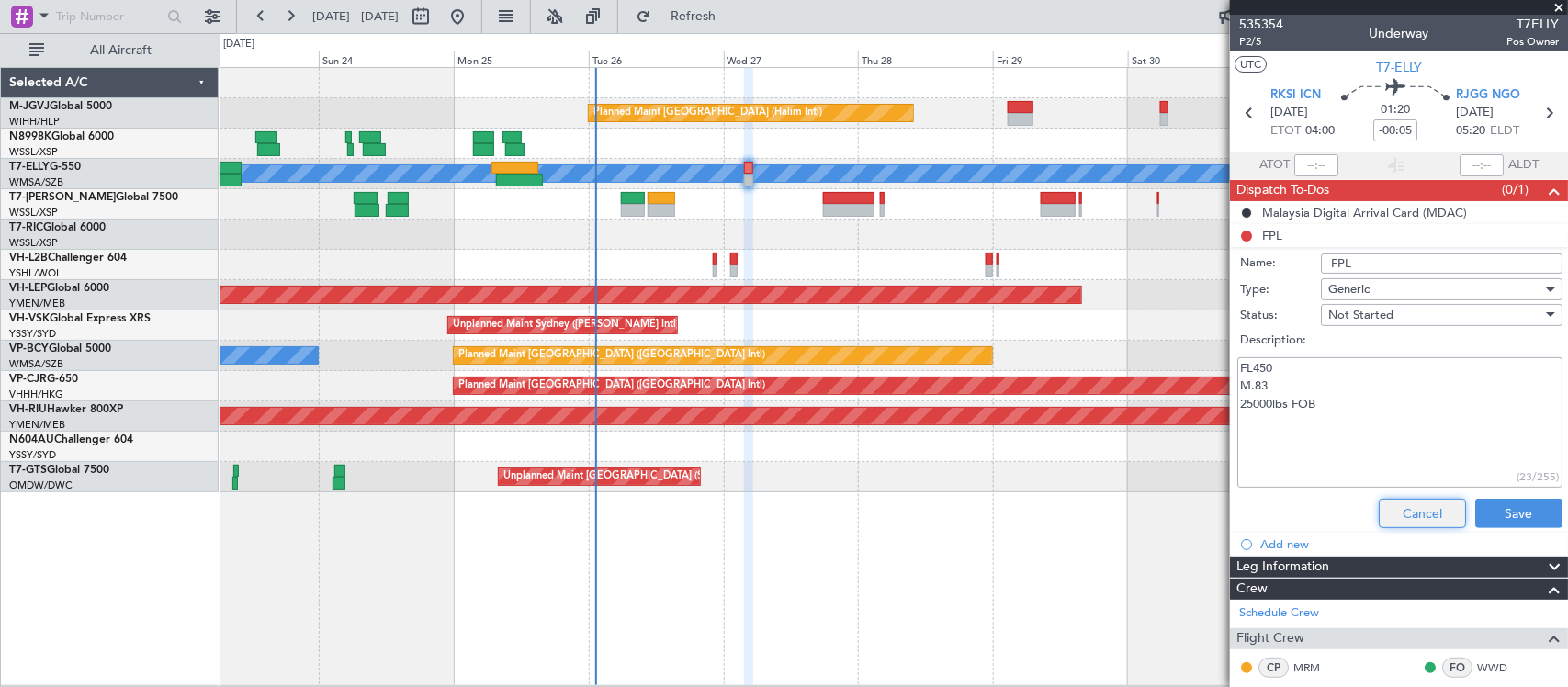
click at [1399, 514] on button "Cancel" at bounding box center [1423, 513] width 87 height 29
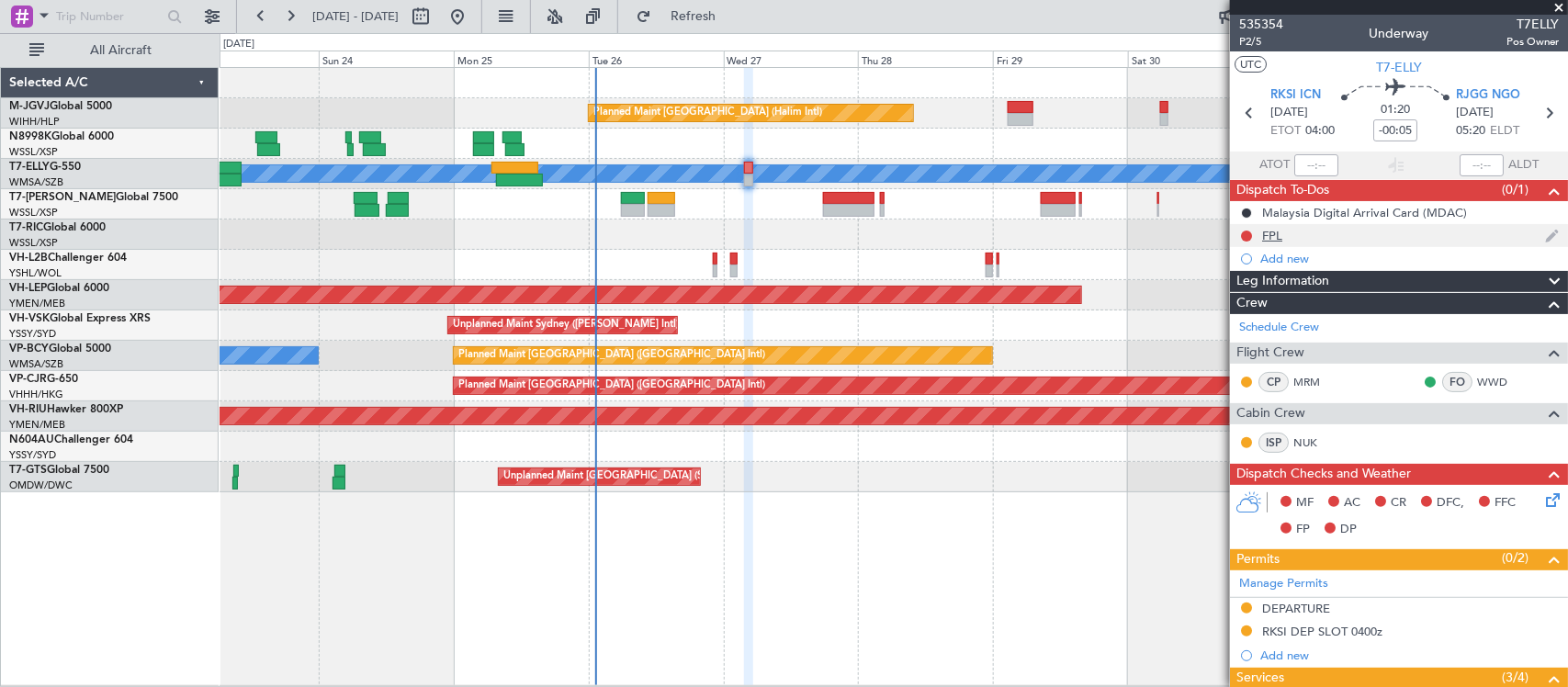
click at [1270, 231] on div "FPL" at bounding box center [1272, 236] width 20 height 15
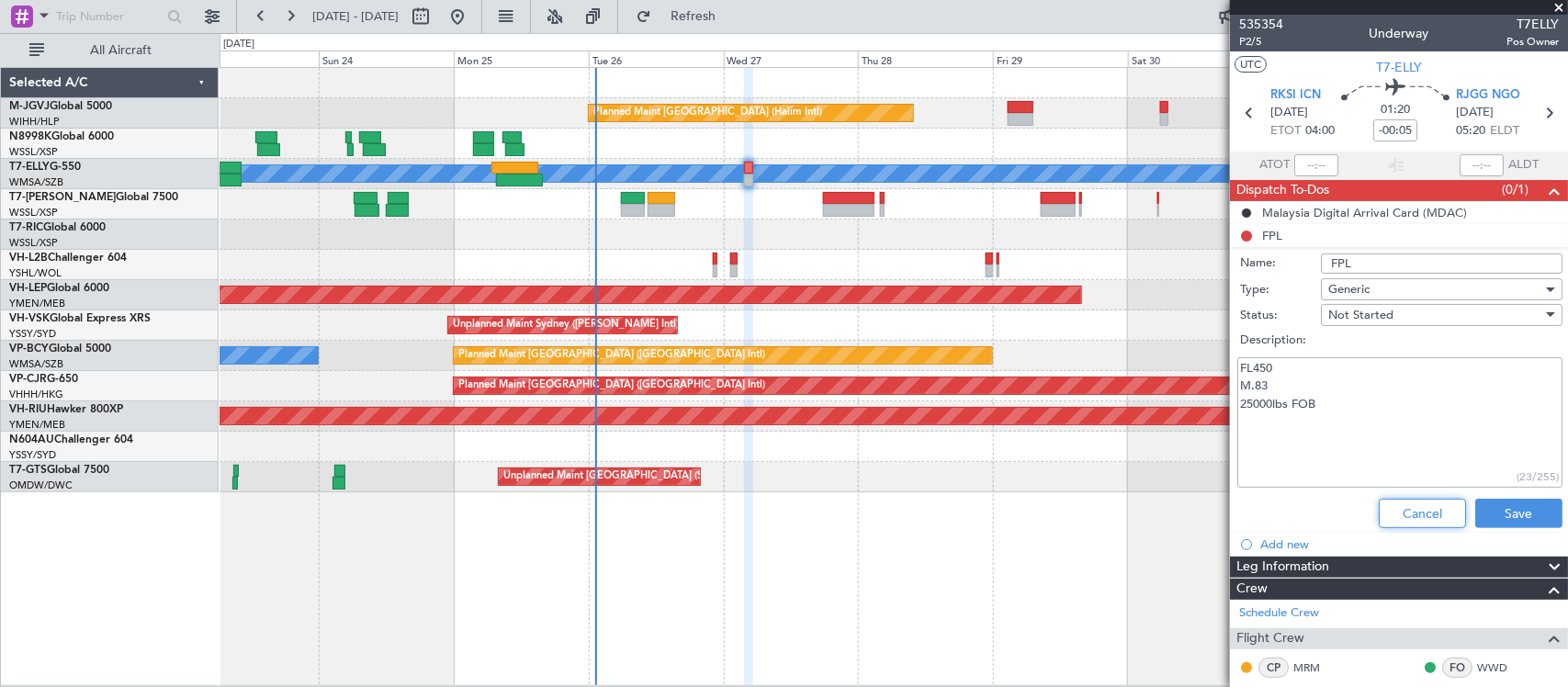
click at [1417, 515] on button "Cancel" at bounding box center [1423, 513] width 87 height 29
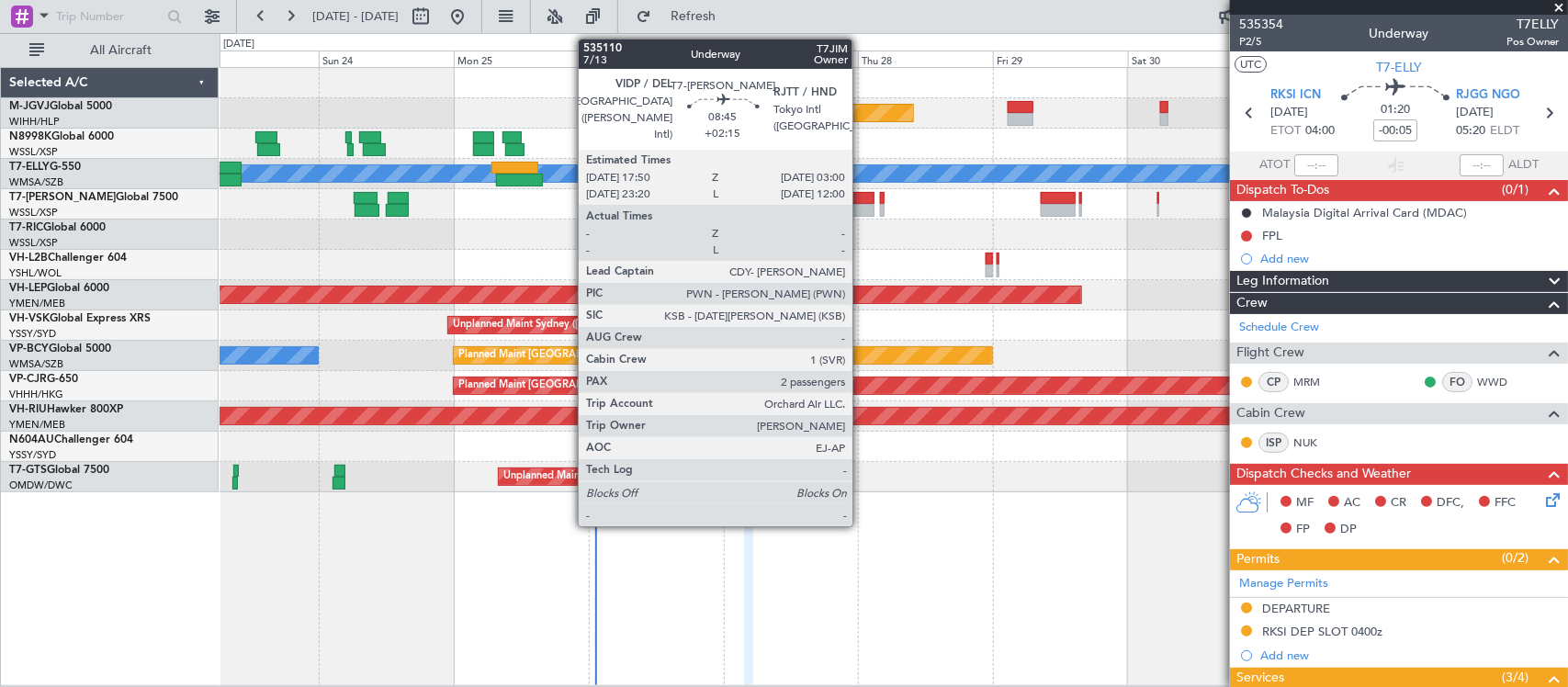
click at [861, 213] on div at bounding box center [850, 210] width 52 height 13
click at [861, 214] on div at bounding box center [850, 210] width 52 height 13
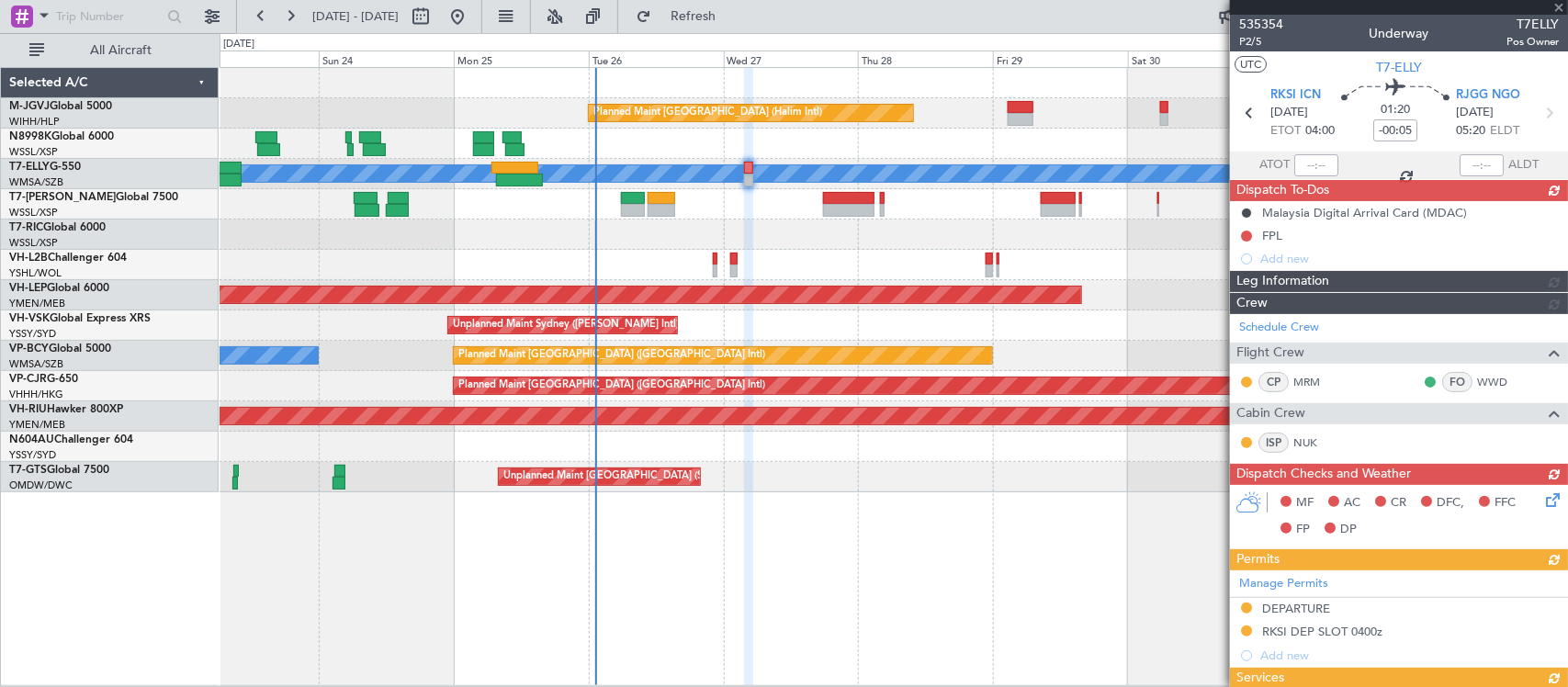
type input "+02:15"
type input "2"
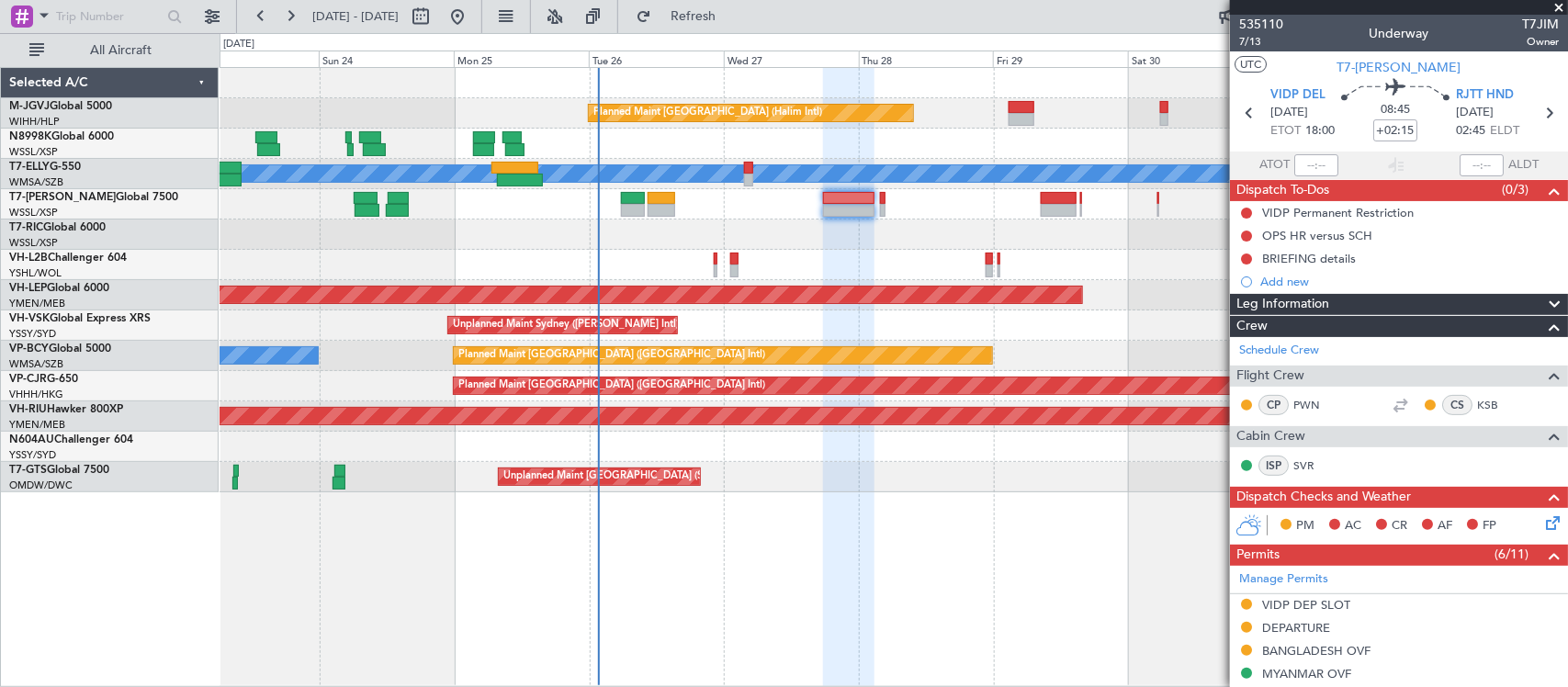
click at [595, 228] on div "Planned Maint [GEOGRAPHIC_DATA] (Halim Intl) [PERSON_NAME] Unplanned Maint [GEO…" at bounding box center [893, 279] width 1348 height 424
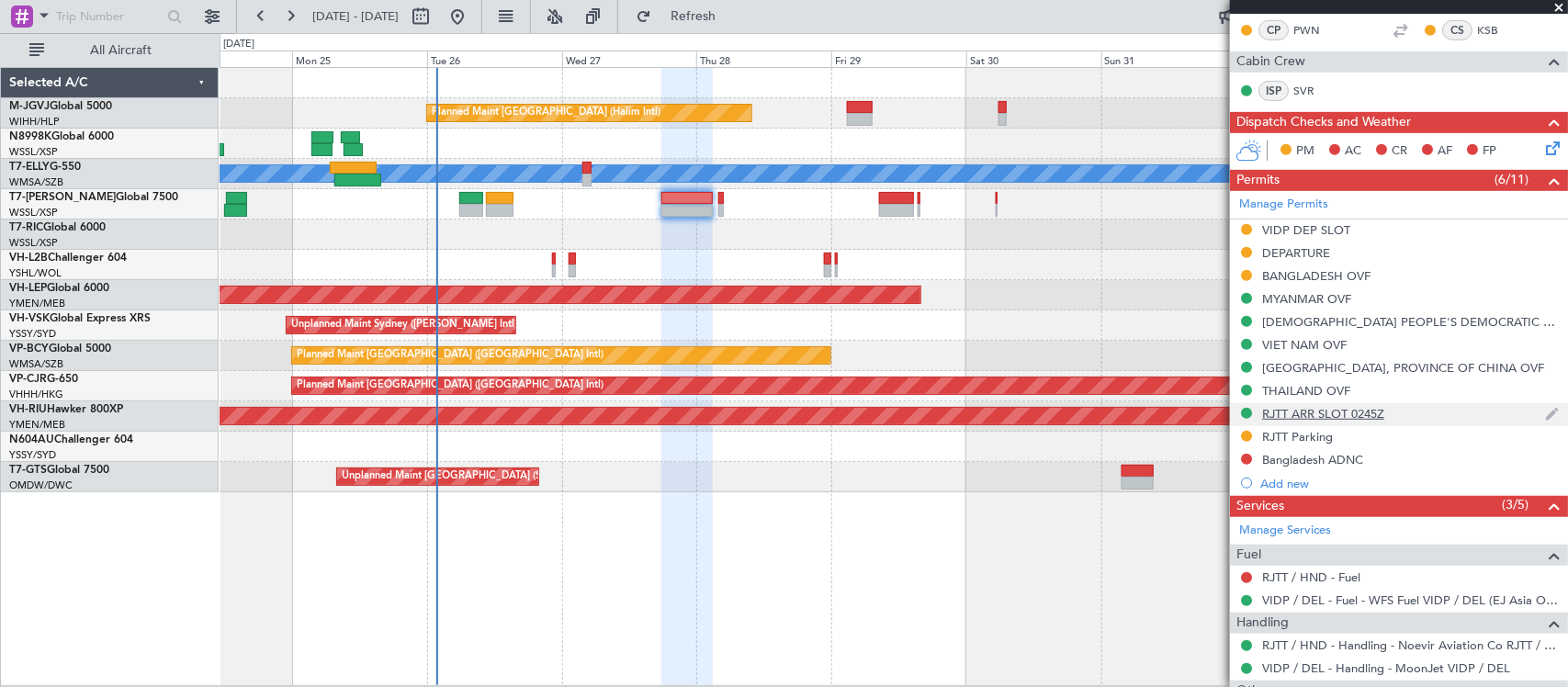
scroll to position [548, 0]
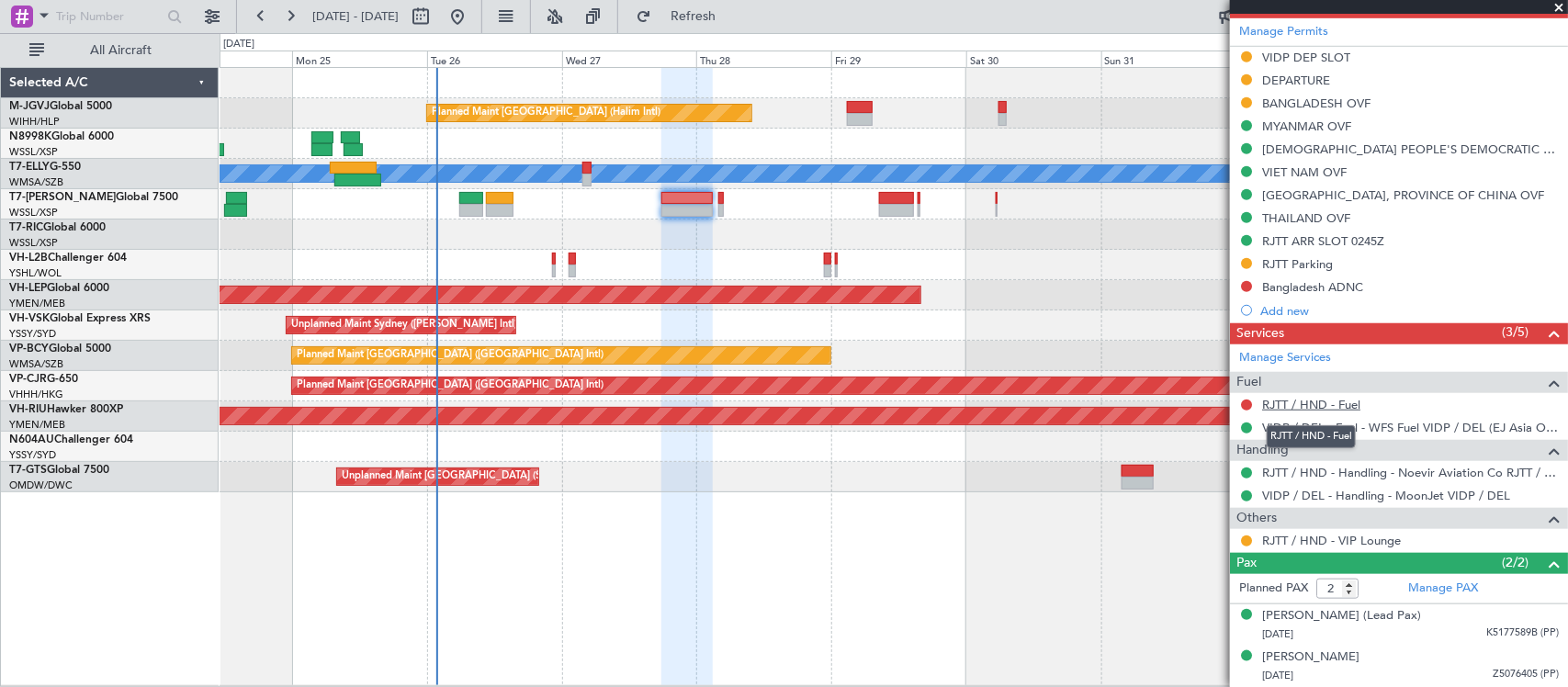
click at [1312, 406] on link "RJTT / HND - Fuel" at bounding box center [1312, 405] width 99 height 15
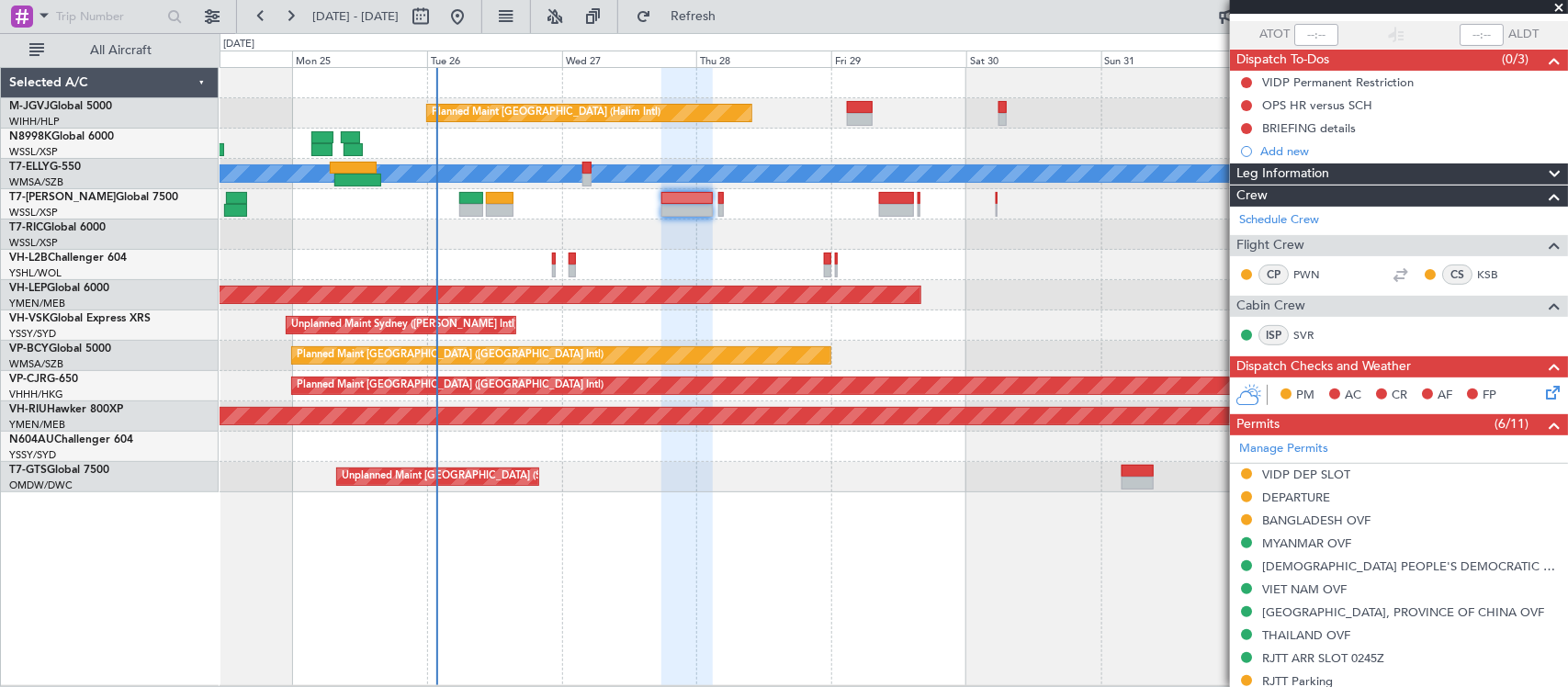
scroll to position [0, 0]
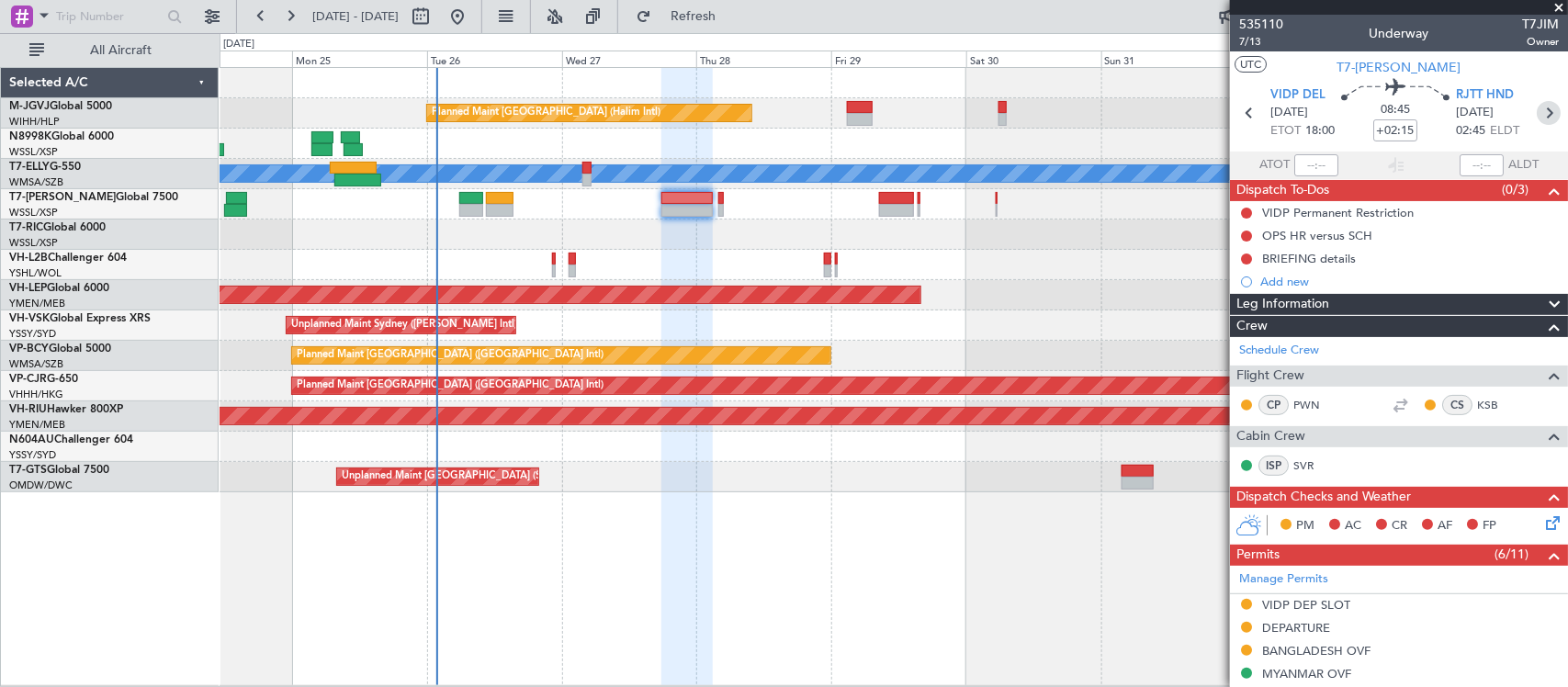
click at [1537, 111] on icon at bounding box center [1549, 113] width 24 height 24
type input "+00:05"
type input "0"
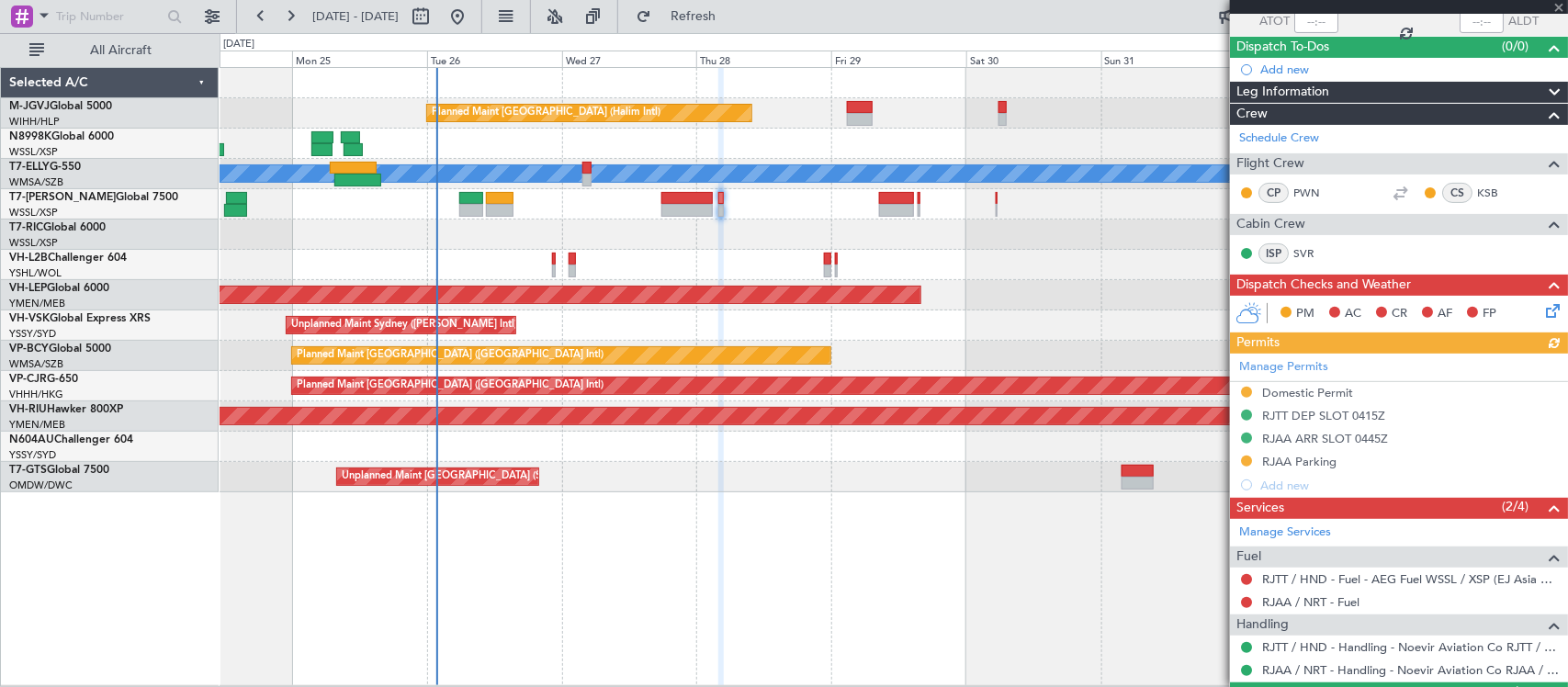
scroll to position [191, 0]
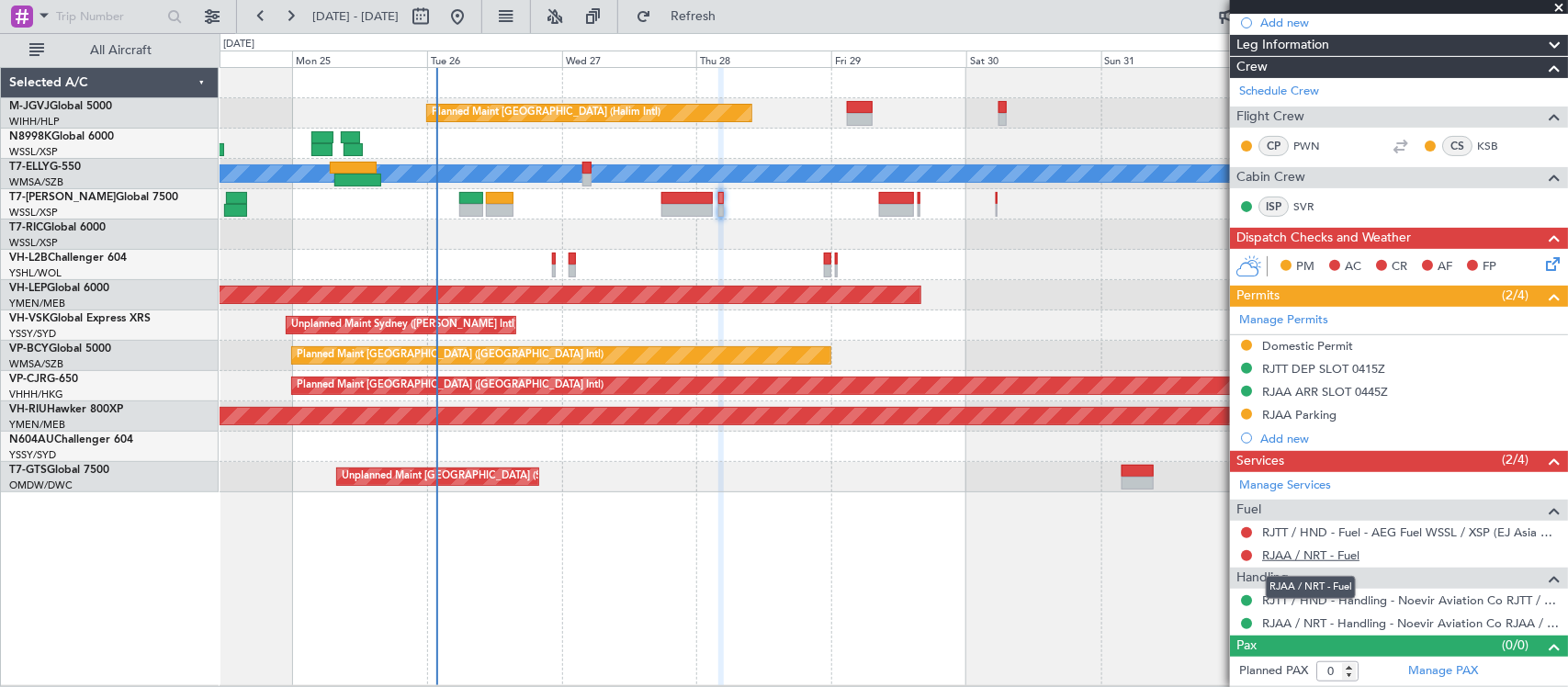
click at [1298, 554] on link "RJAA / NRT - Fuel" at bounding box center [1311, 555] width 98 height 15
click at [1323, 532] on link "RJTT / HND - Fuel - AEG Fuel WSSL / XSP (EJ Asia Only)" at bounding box center [1410, 532] width 297 height 15
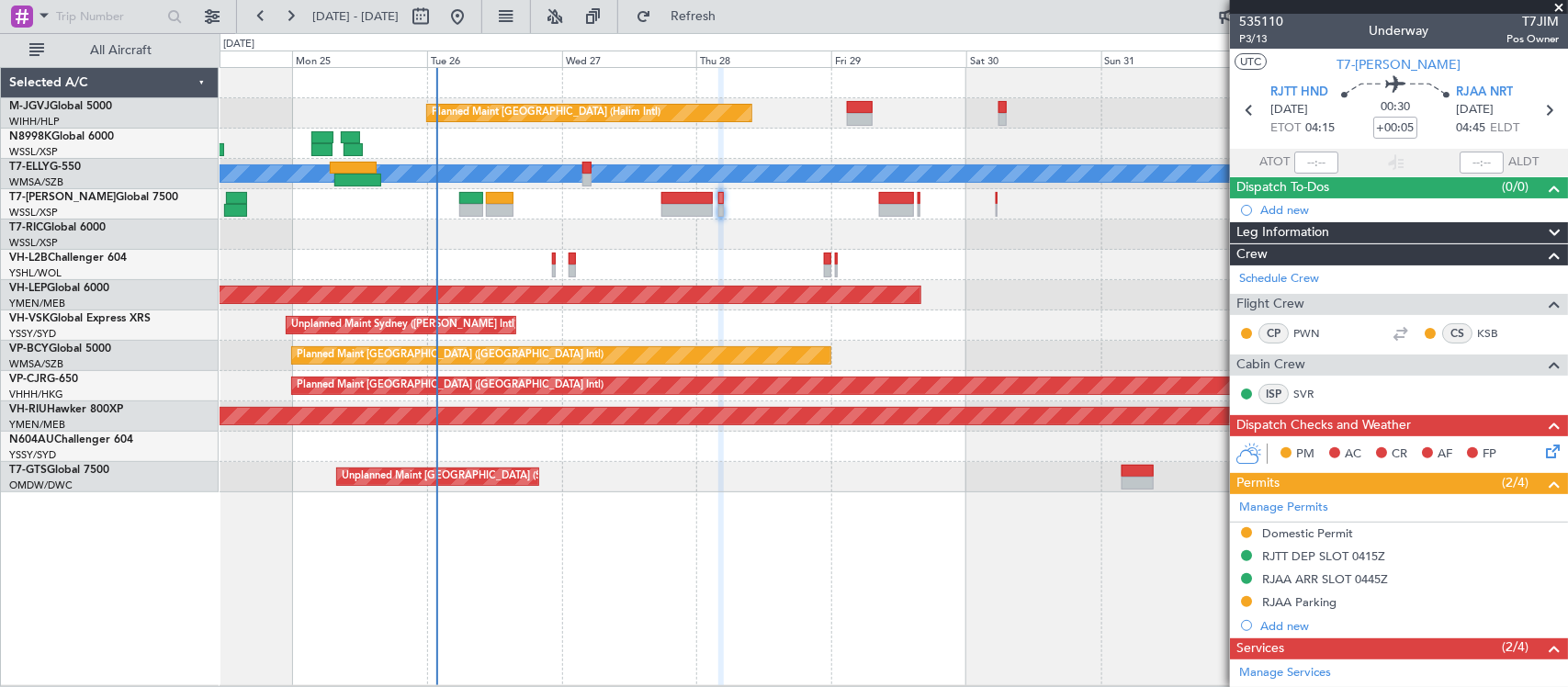
scroll to position [0, 0]
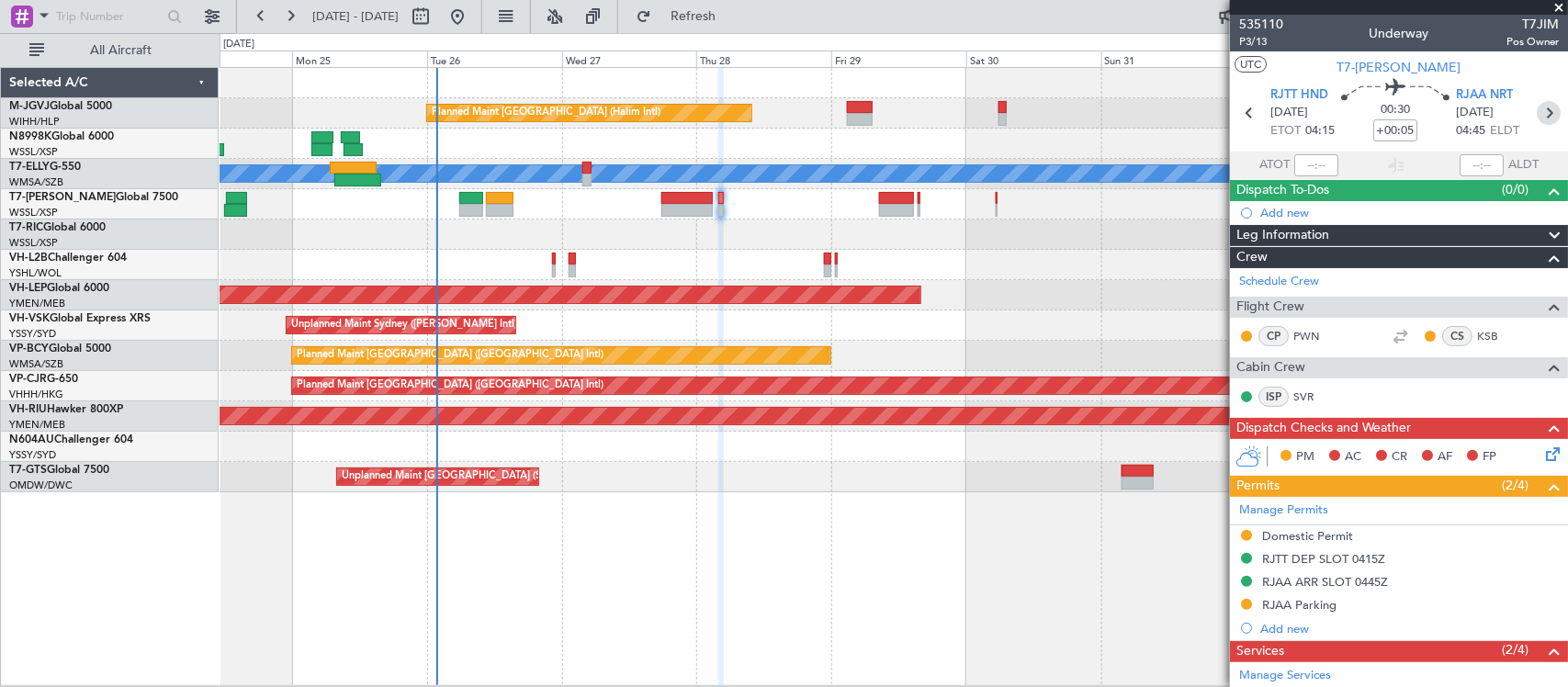
click at [1537, 110] on icon at bounding box center [1549, 113] width 24 height 24
type input "2"
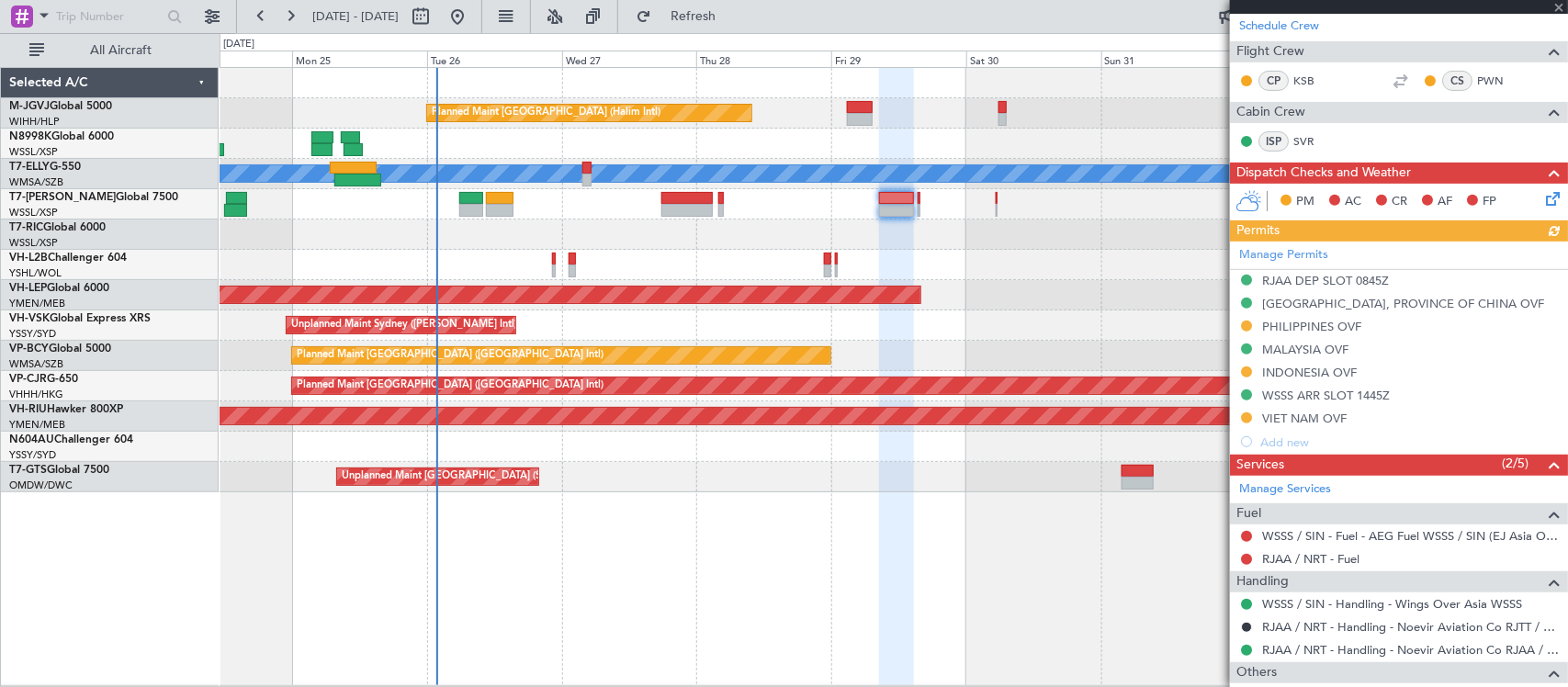
scroll to position [411, 0]
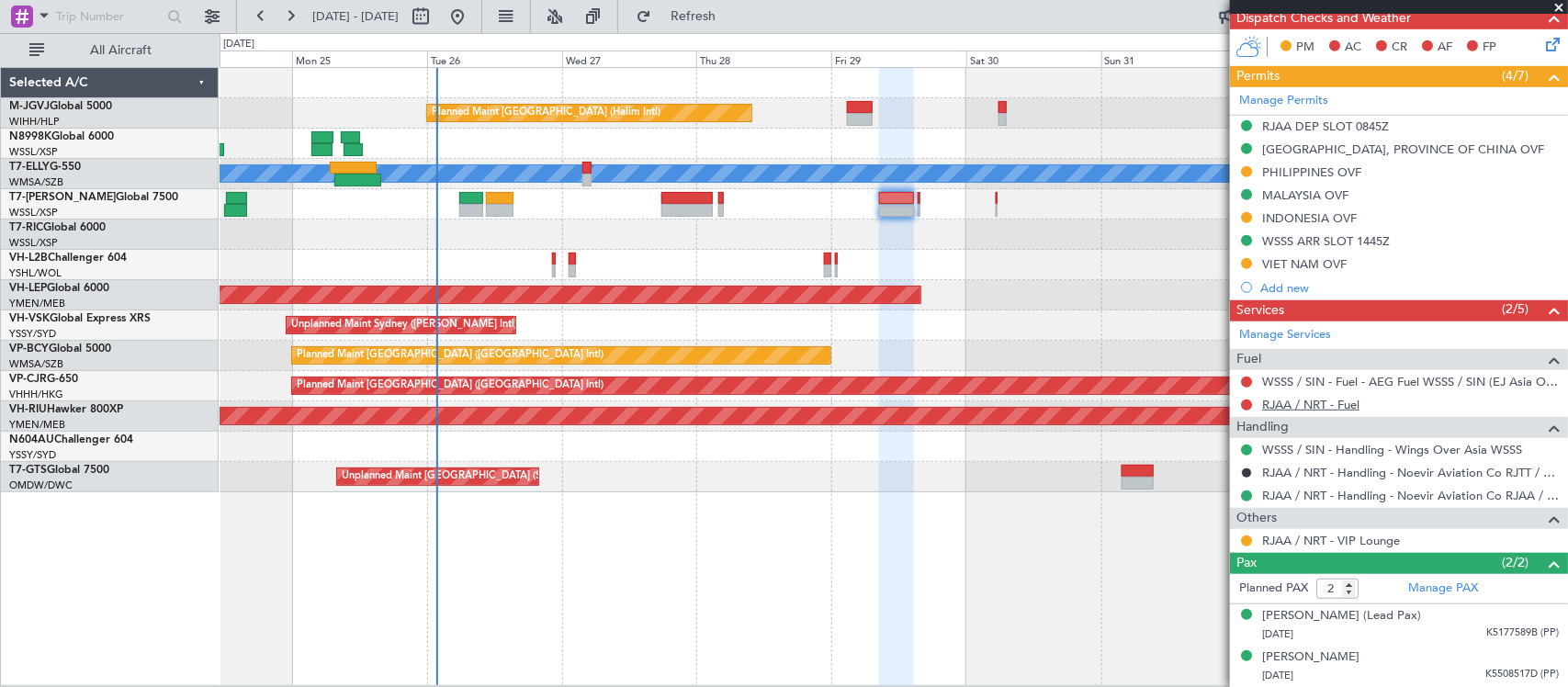
click at [1303, 406] on link "RJAA / NRT - Fuel" at bounding box center [1311, 405] width 98 height 15
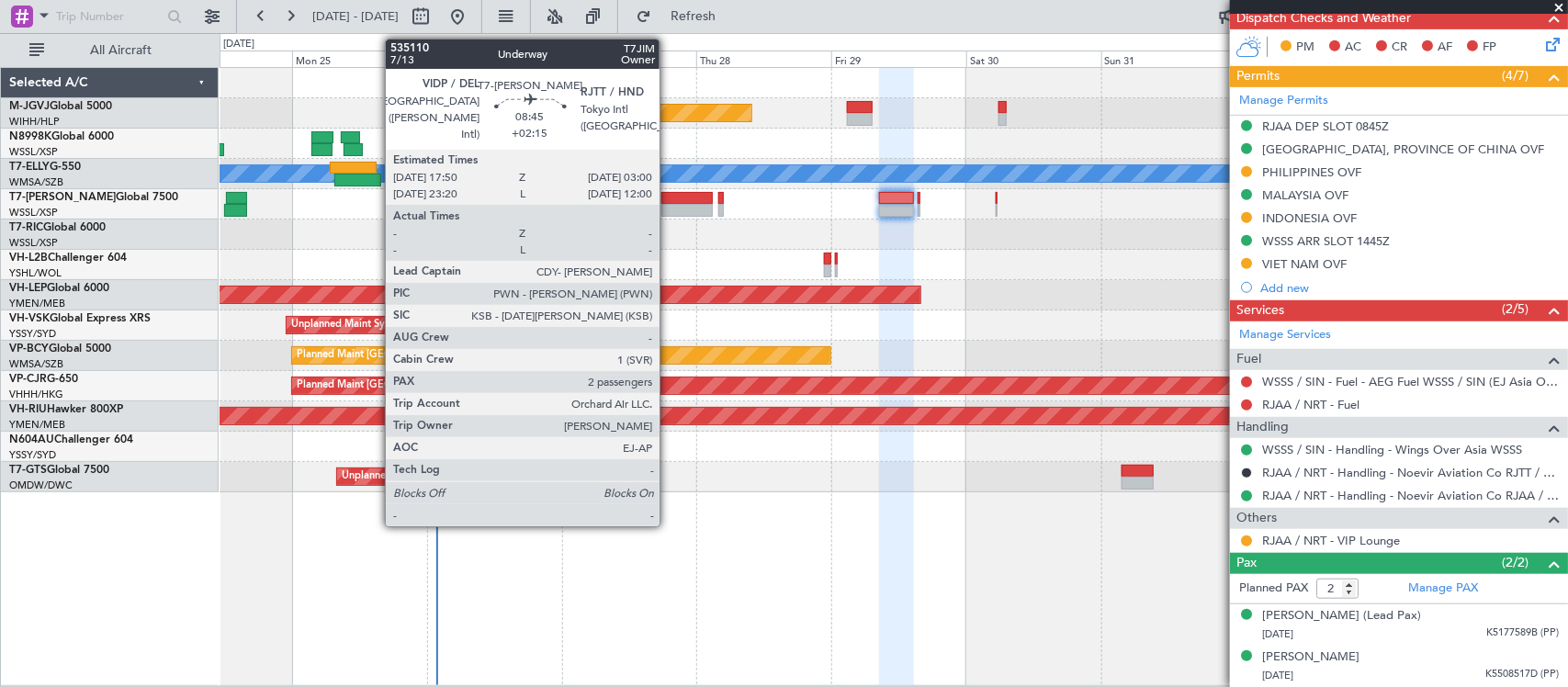
click at [669, 208] on div at bounding box center [687, 210] width 52 height 13
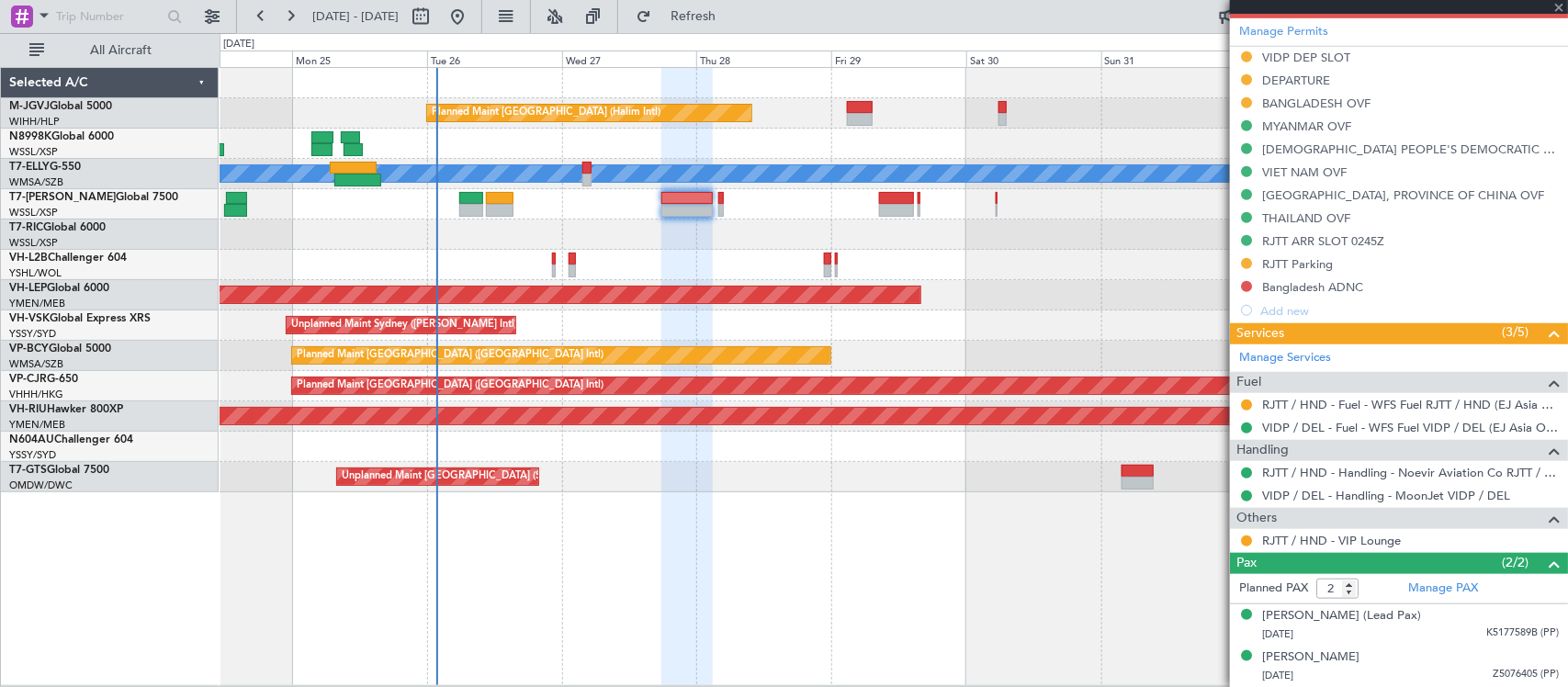
scroll to position [548, 0]
click at [1306, 28] on link "Manage Permits" at bounding box center [1284, 32] width 89 height 18
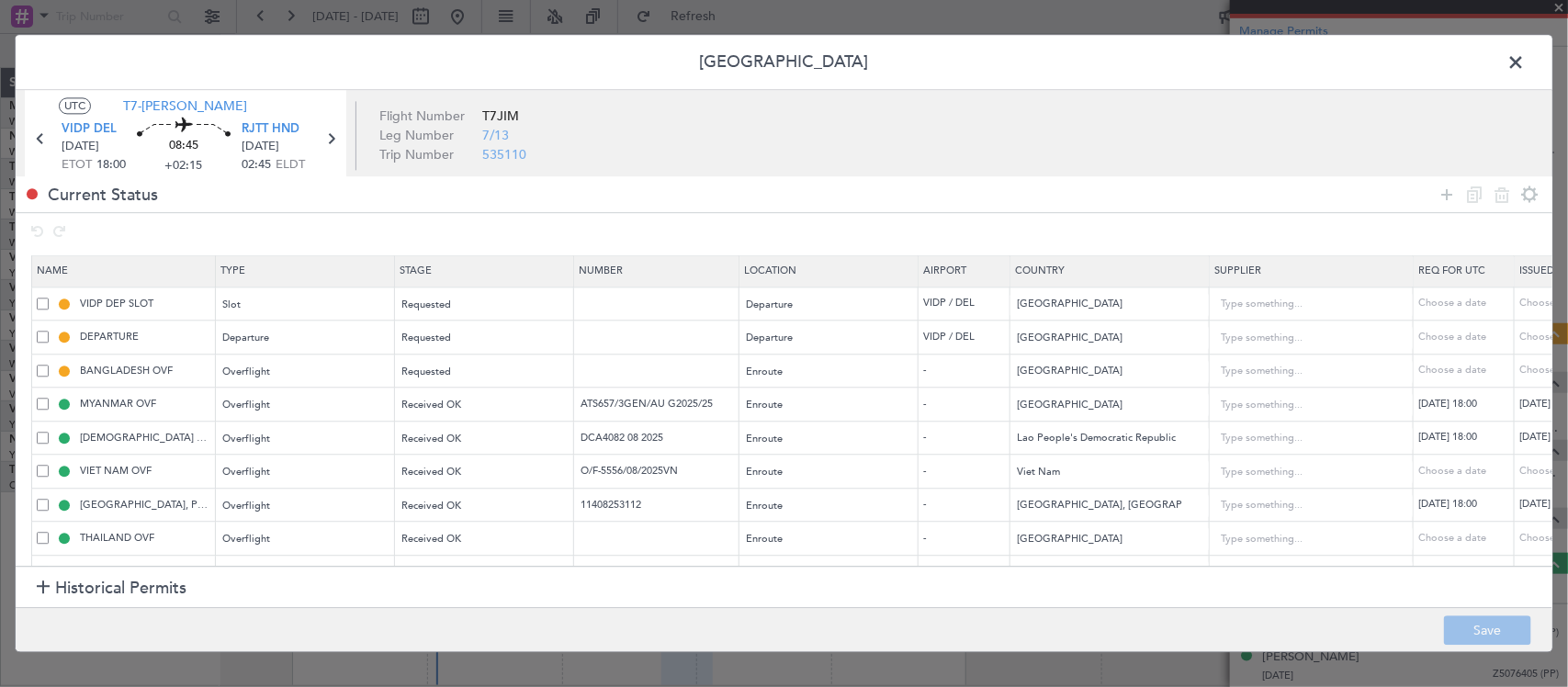
click at [1525, 53] on span at bounding box center [1525, 67] width 0 height 37
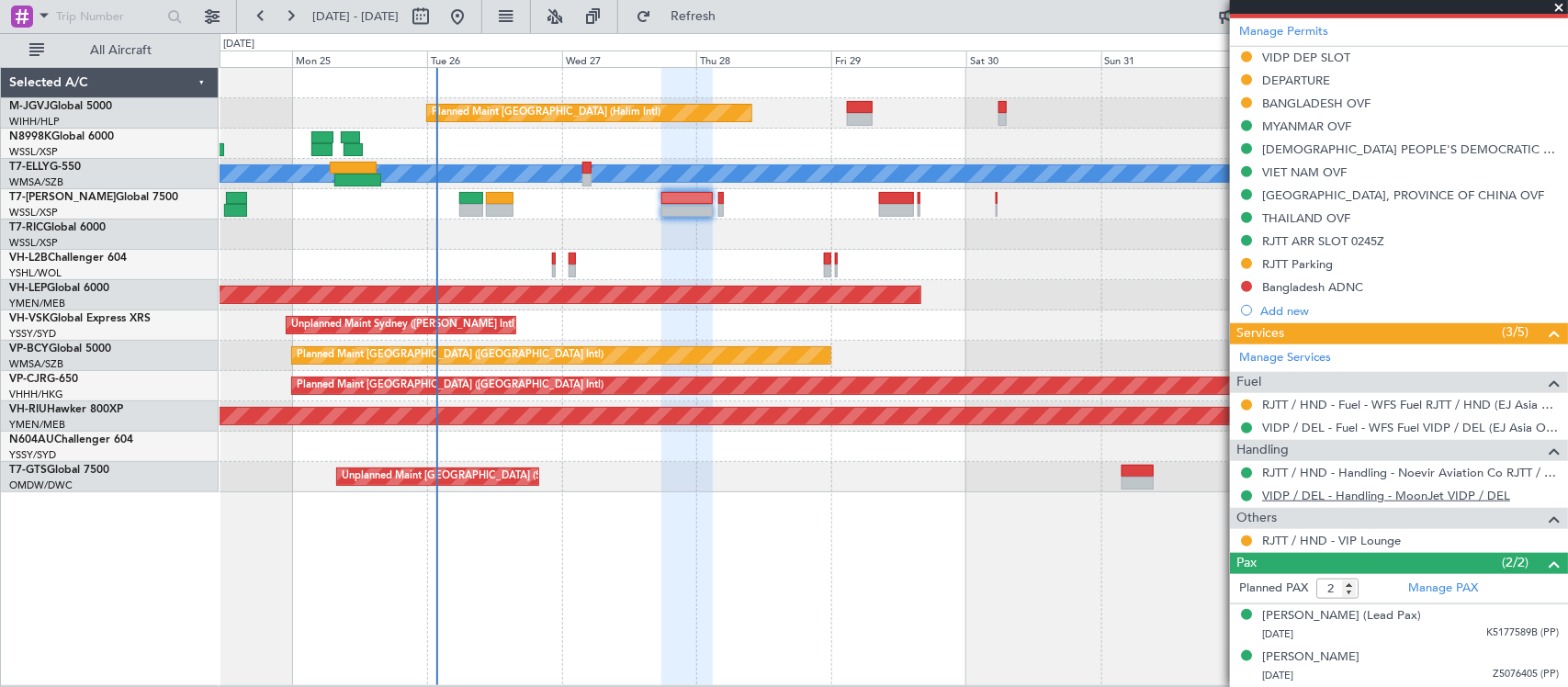
click at [1301, 497] on link "VIDP / DEL - Handling - MoonJet VIDP / DEL" at bounding box center [1386, 496] width 248 height 15
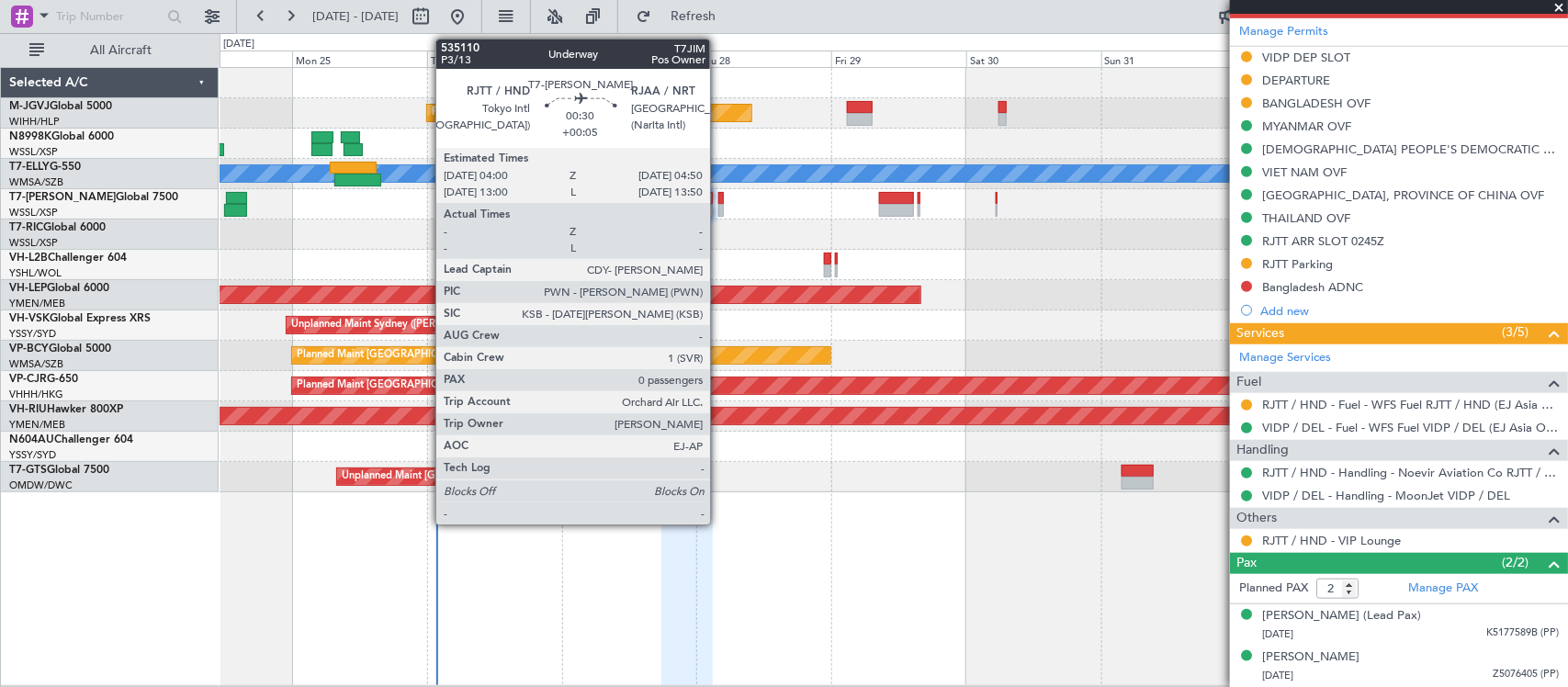
click at [721, 208] on div at bounding box center [721, 210] width 6 height 13
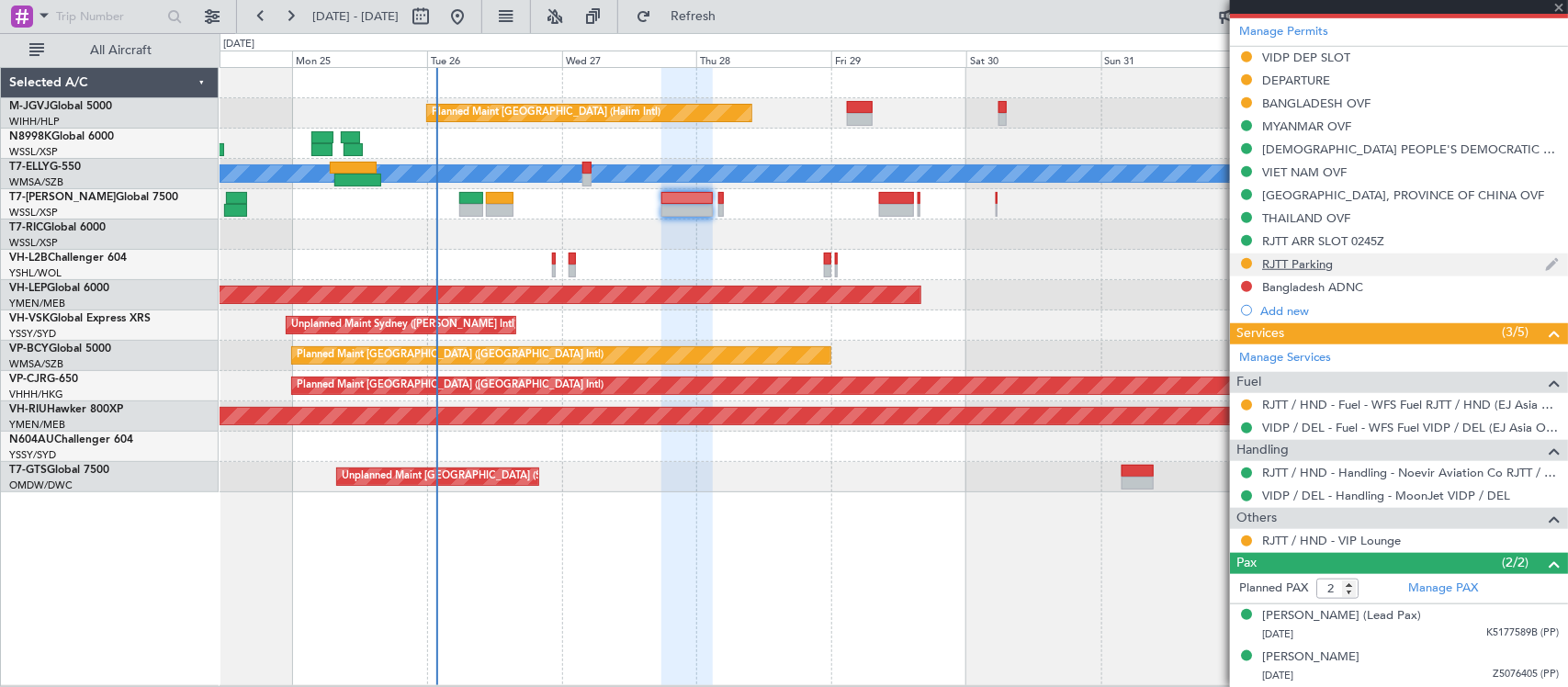
type input "+00:05"
type input "0"
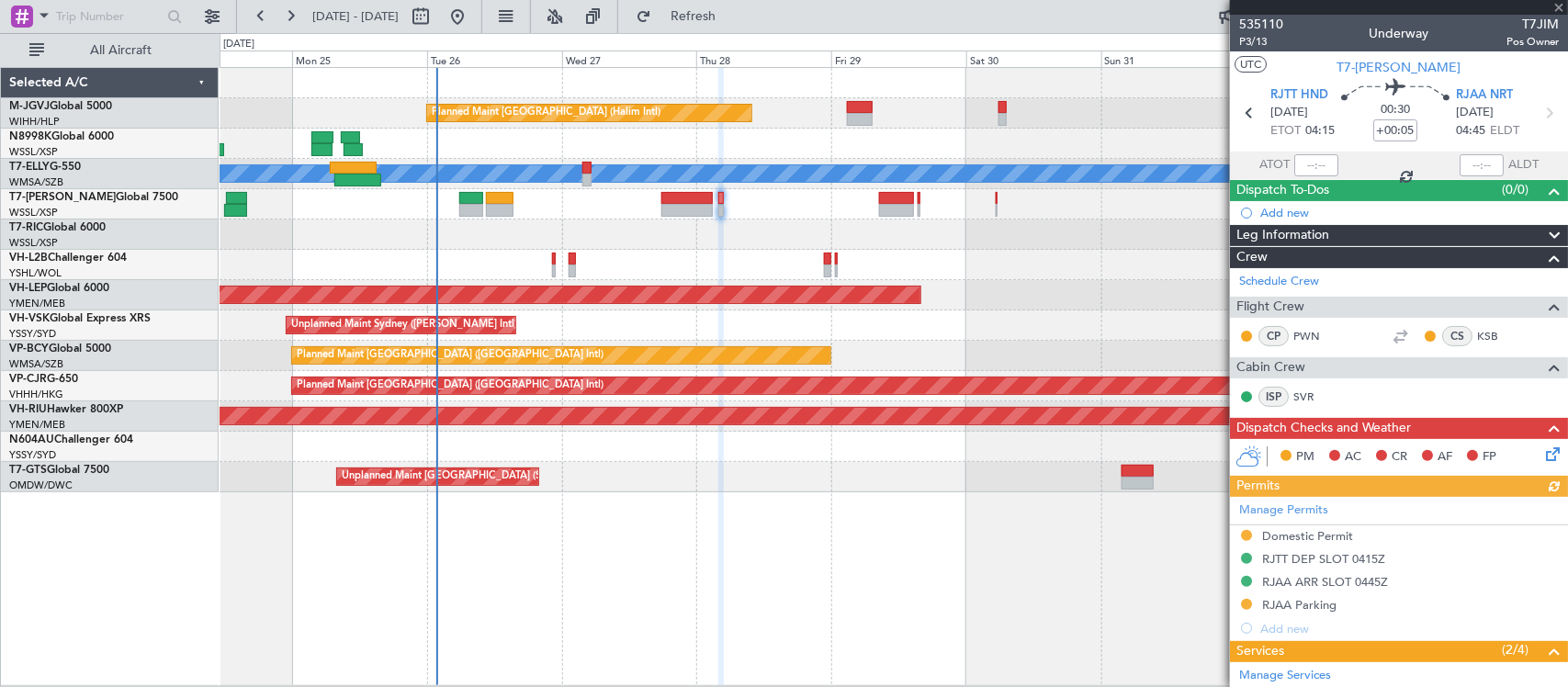
scroll to position [191, 0]
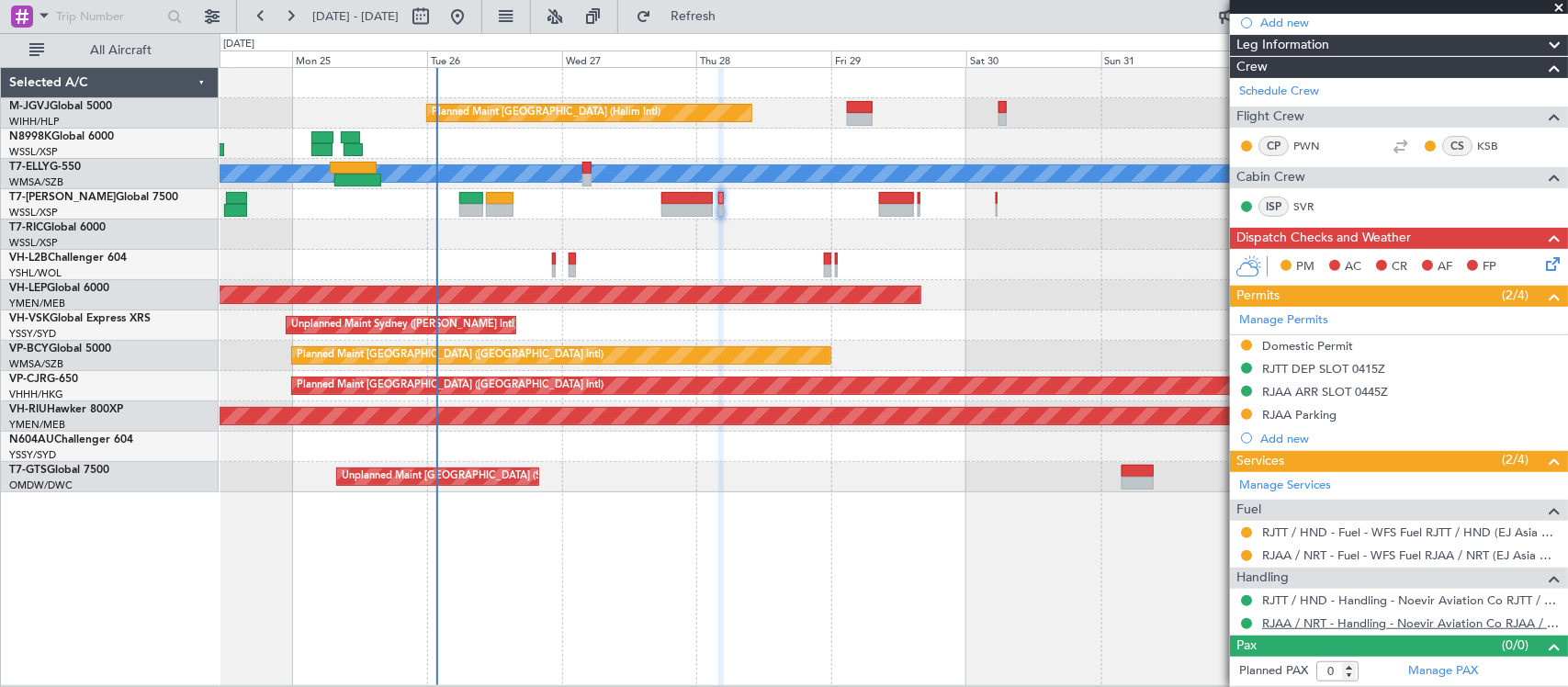
click at [1292, 626] on link "RJAA / NRT - Handling - Noevir Aviation Co RJAA / NRT" at bounding box center [1410, 623] width 297 height 15
click at [1278, 624] on link "RJAA / NRT - Handling - Noevir Aviation Co RJAA / NRT" at bounding box center [1410, 623] width 297 height 15
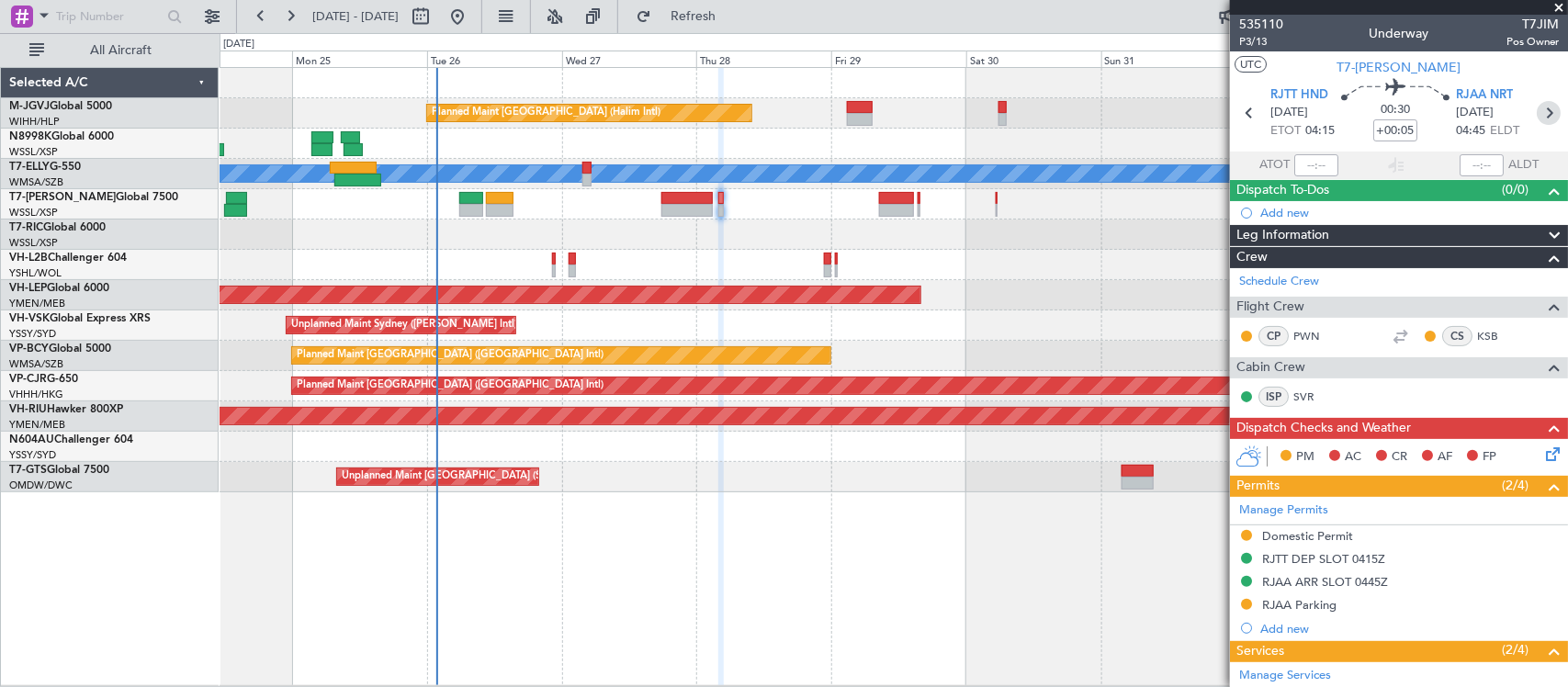
click at [1542, 110] on icon at bounding box center [1549, 113] width 24 height 24
type input "2"
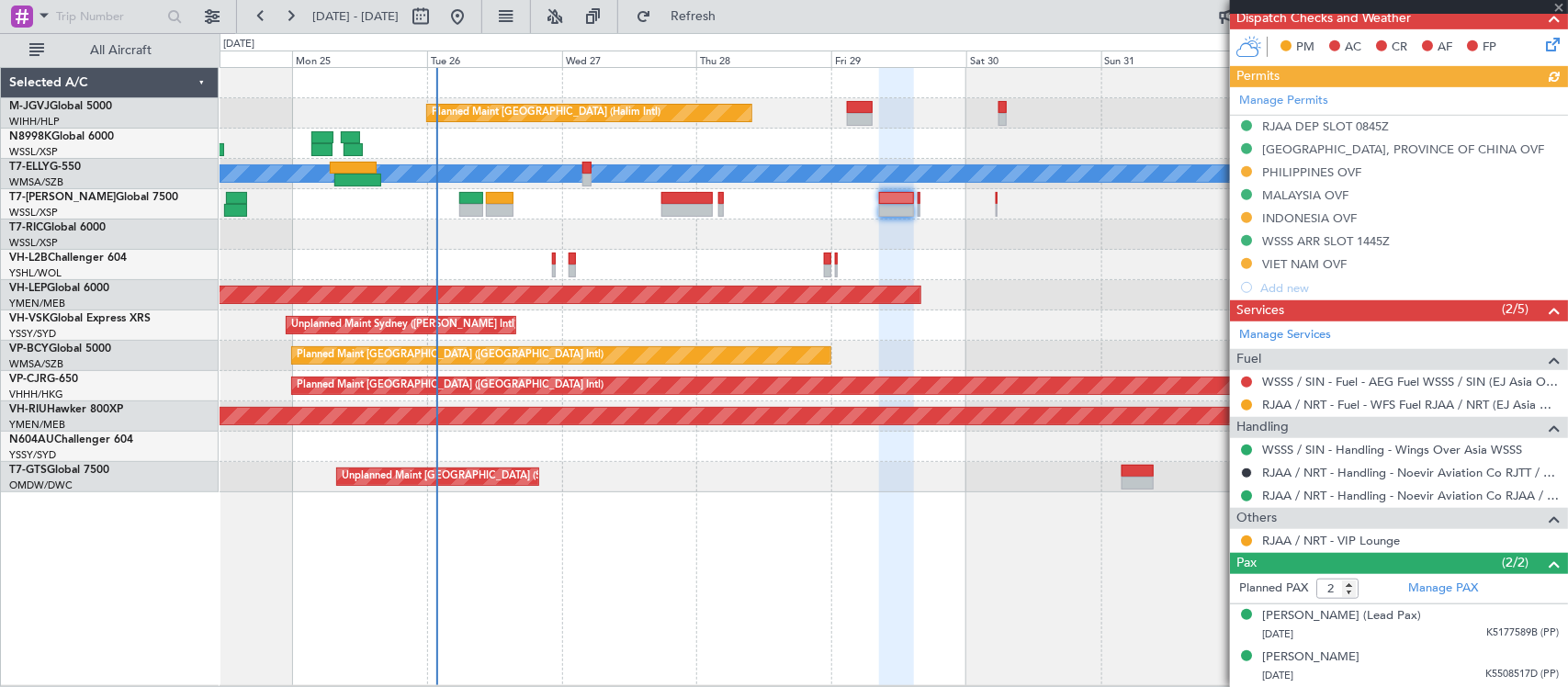
scroll to position [411, 0]
click at [1278, 496] on link "RJAA / NRT - Handling - Noevir Aviation Co RJAA / NRT" at bounding box center [1410, 496] width 297 height 15
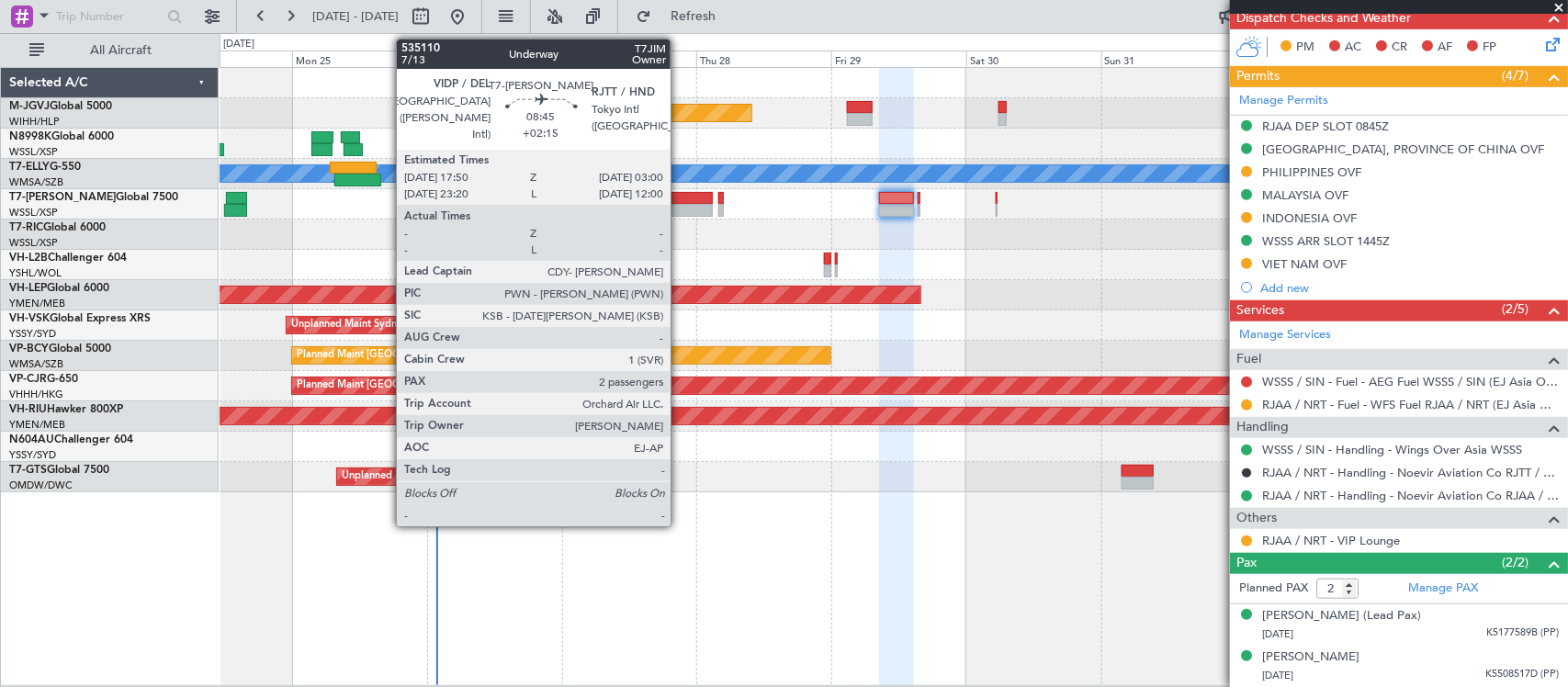
click at [680, 197] on div at bounding box center [687, 198] width 52 height 13
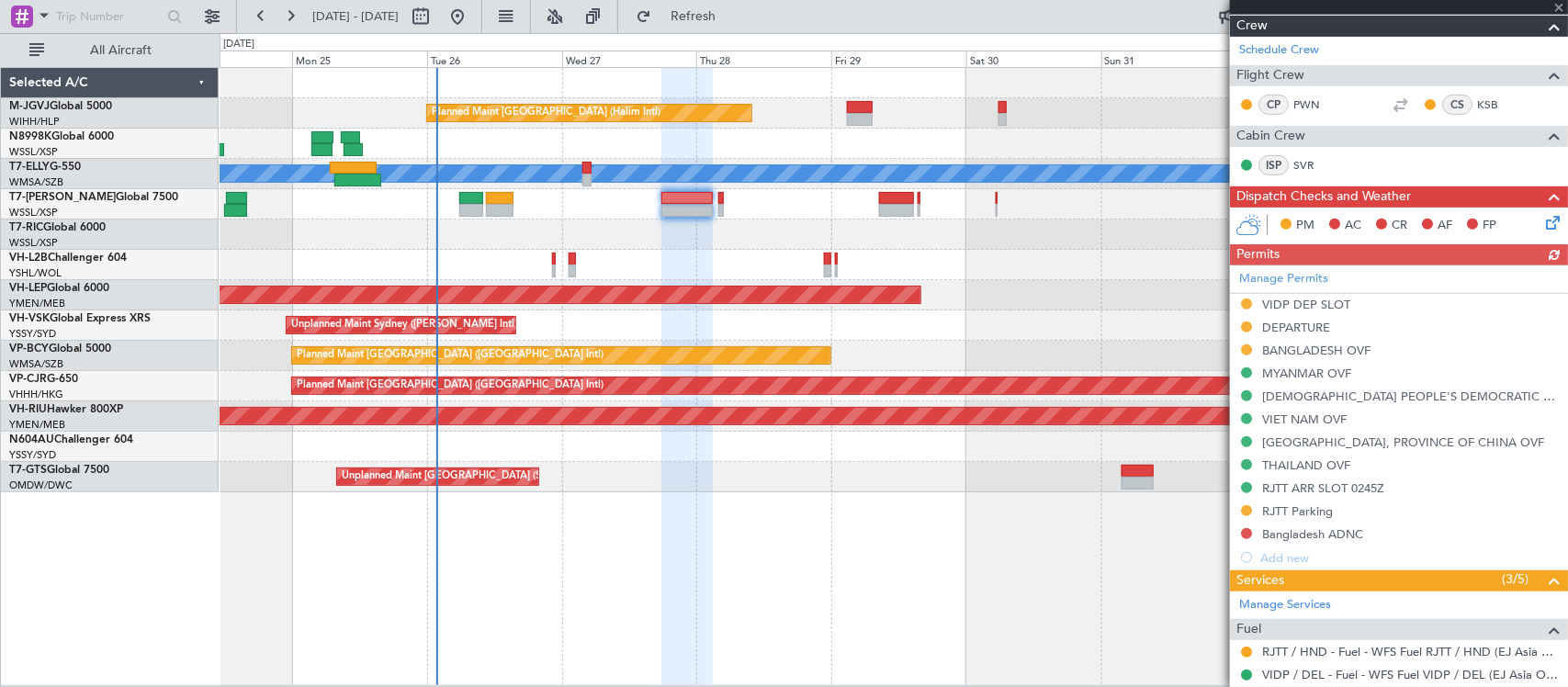
scroll to position [548, 0]
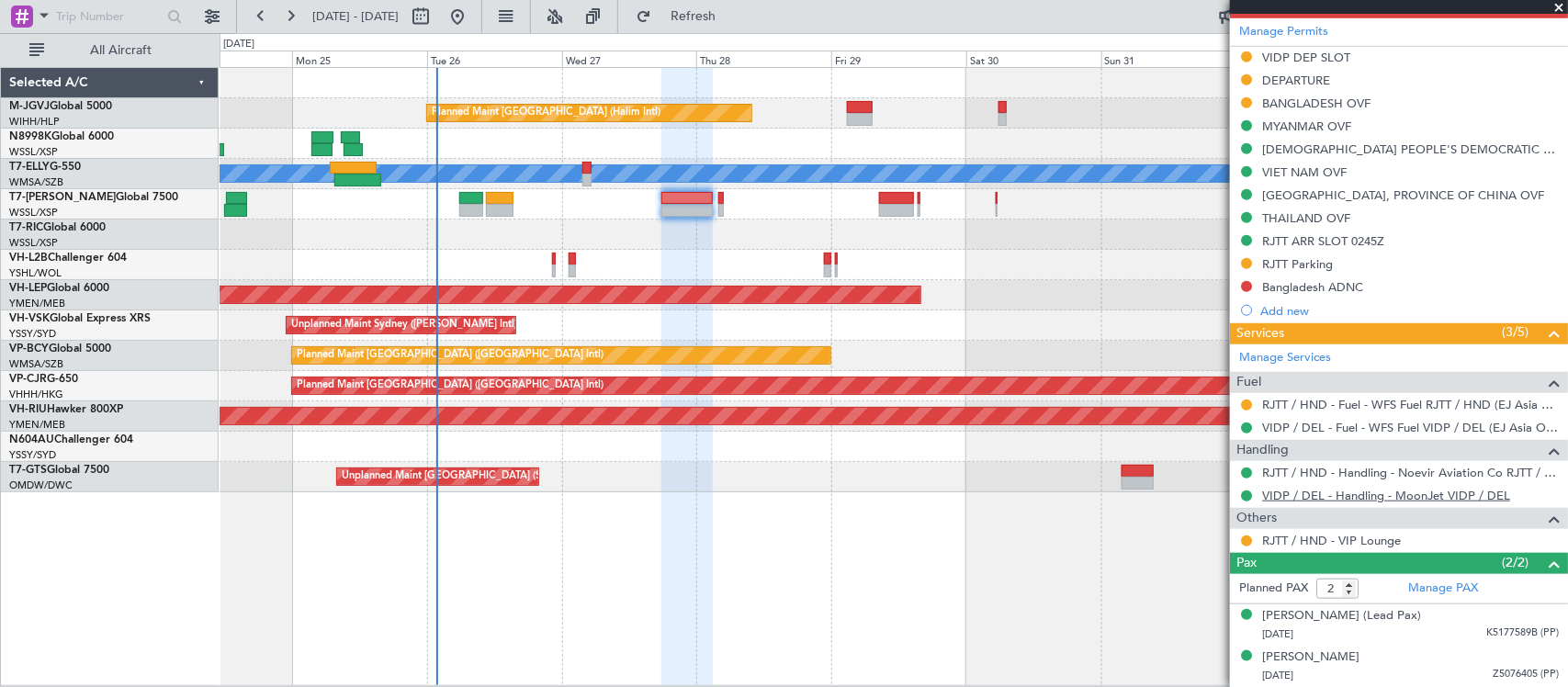
click at [1279, 498] on link "VIDP / DEL - Handling - MoonJet VIDP / DEL" at bounding box center [1386, 496] width 248 height 15
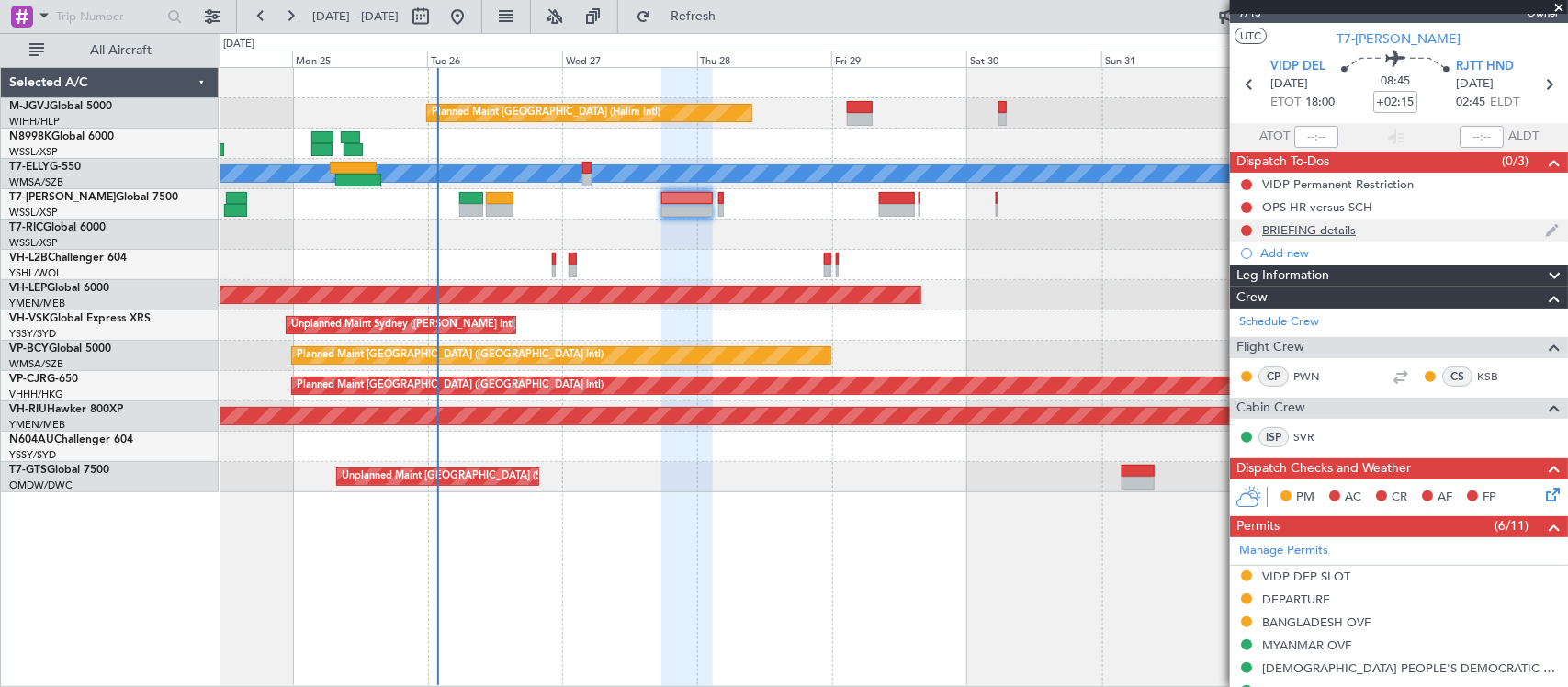
scroll to position [0, 0]
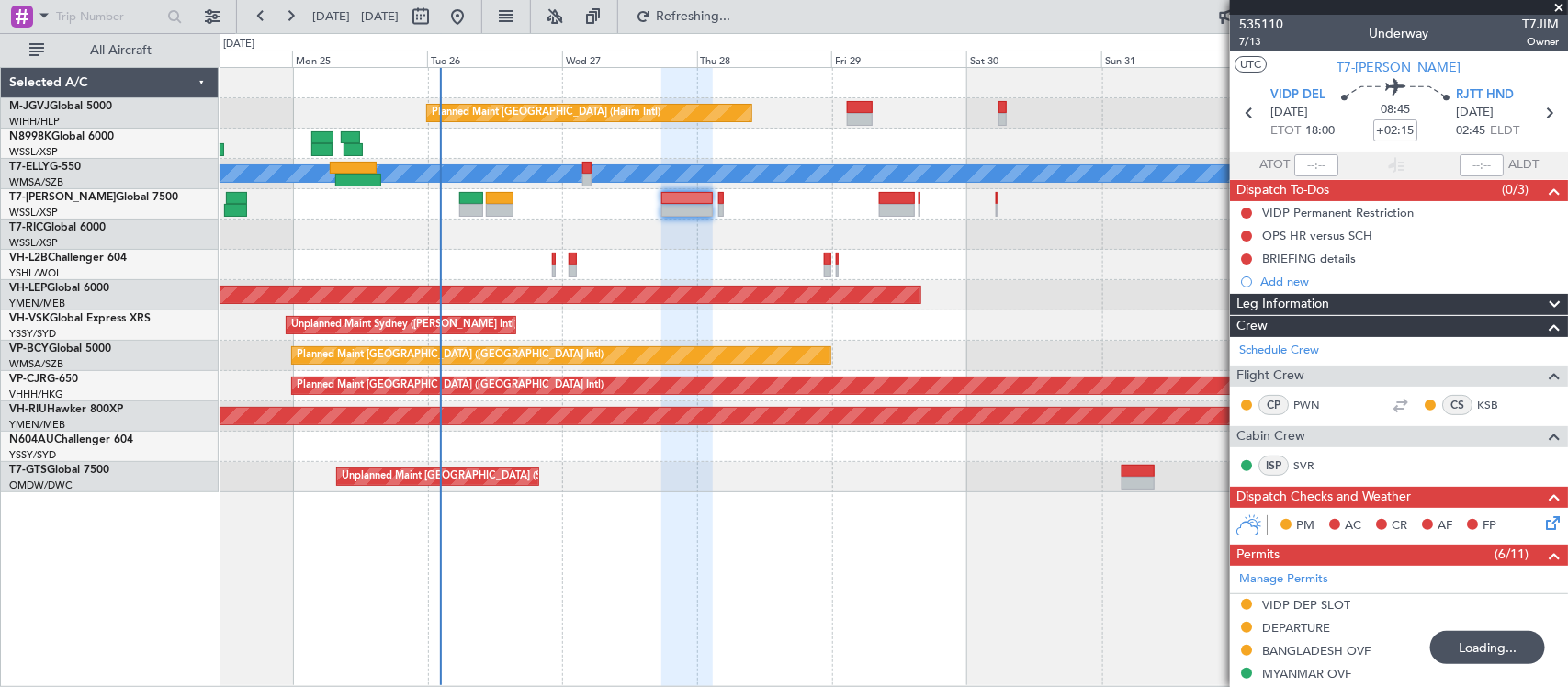
click at [577, 265] on div "Planned Maint [GEOGRAPHIC_DATA] (Halim Intl) [PERSON_NAME] Unplanned Maint Wich…" at bounding box center [893, 279] width 1348 height 424
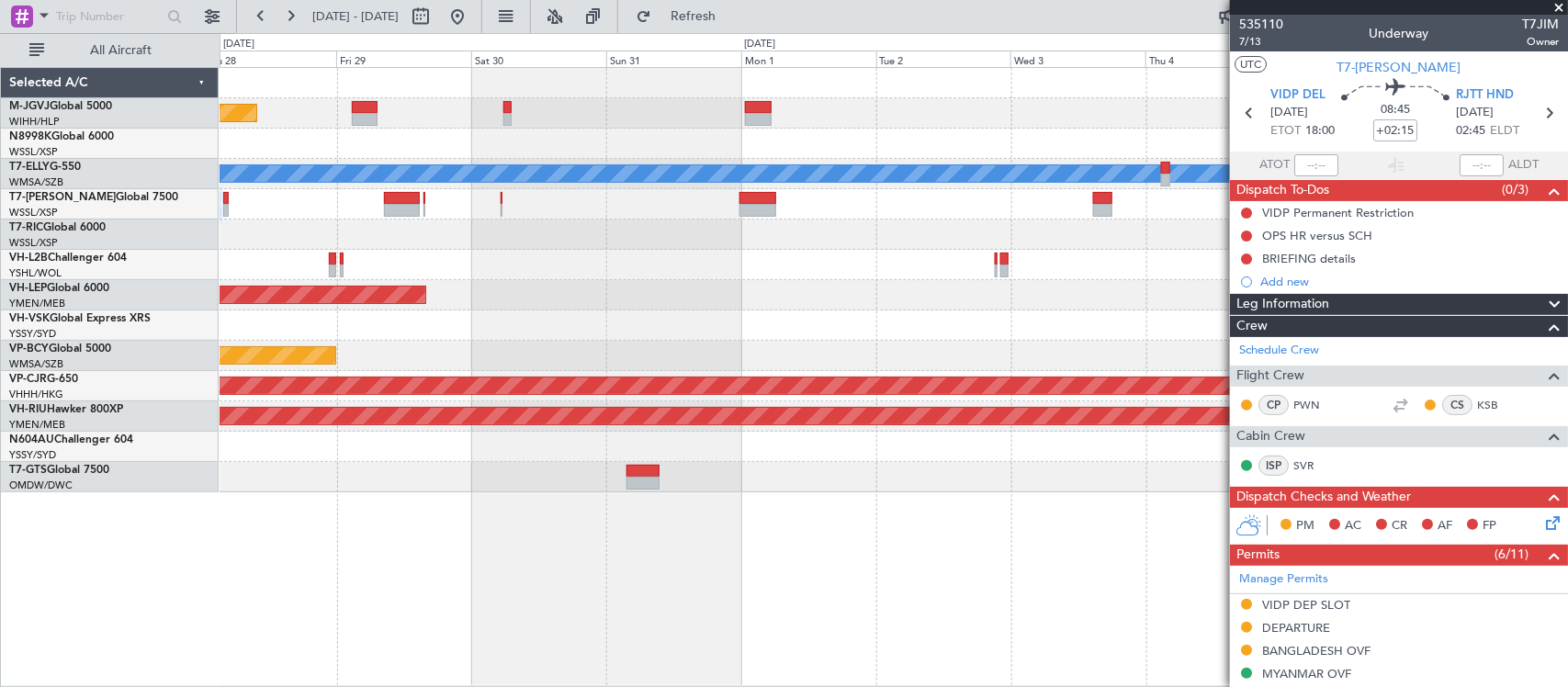
click at [604, 287] on div "Unplanned Maint Wichita (Wichita Mid-continent)" at bounding box center [893, 295] width 1348 height 30
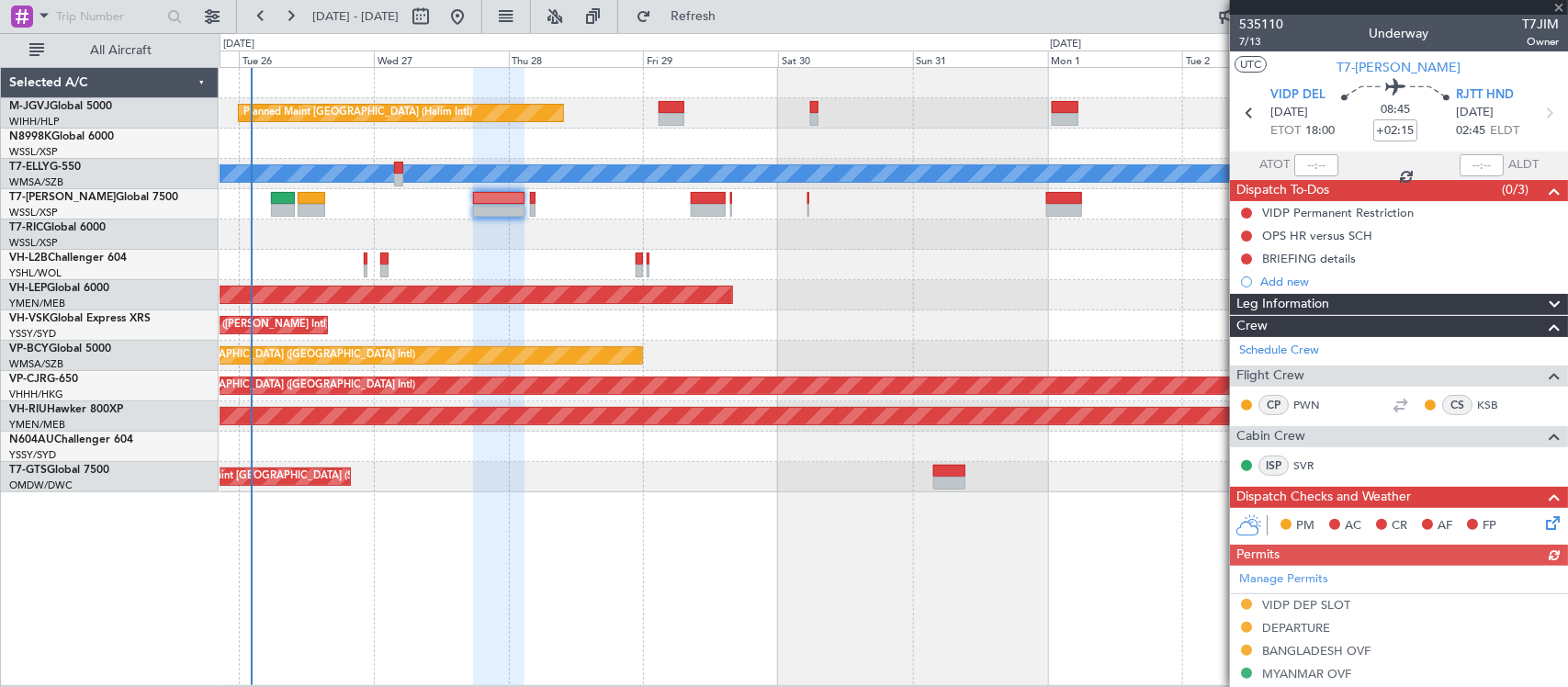
click at [931, 322] on div "Unplanned Maint Sydney ([PERSON_NAME] Intl)" at bounding box center [893, 325] width 1348 height 30
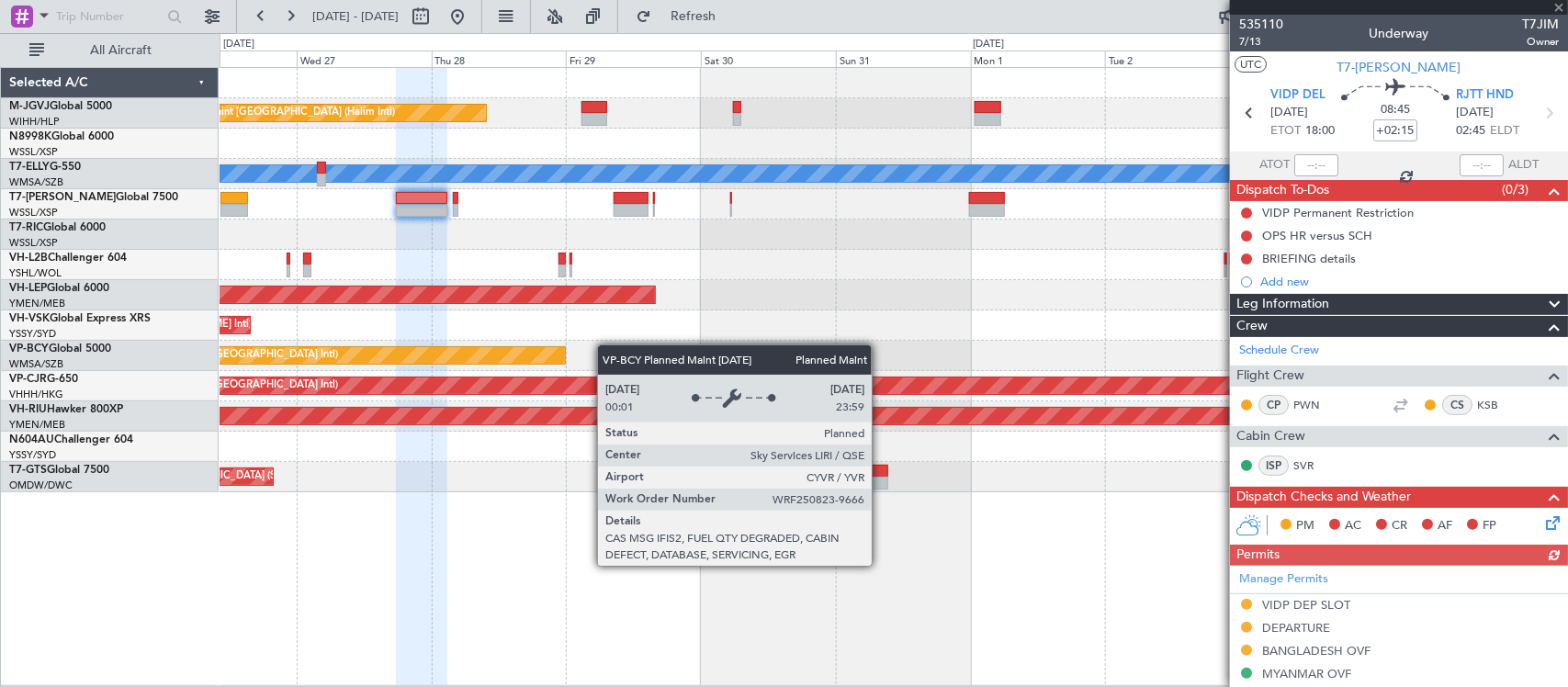
click at [423, 356] on div "Planned Maint [GEOGRAPHIC_DATA] (Halim Intl) [PERSON_NAME] Unplanned Maint Wich…" at bounding box center [893, 279] width 1348 height 424
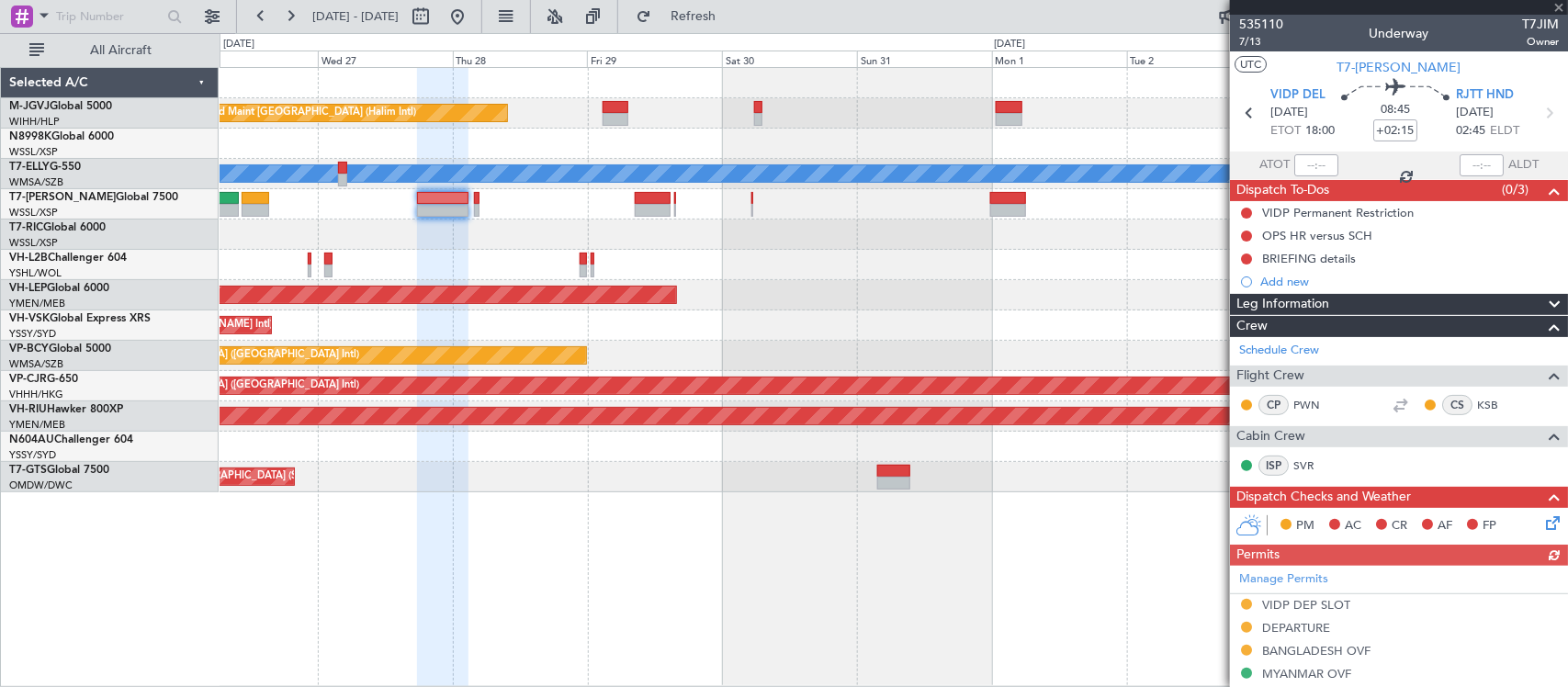
click at [913, 349] on div "Planned Maint [GEOGRAPHIC_DATA] ([GEOGRAPHIC_DATA] Intl) [PERSON_NAME] (Sultan …" at bounding box center [893, 356] width 1348 height 30
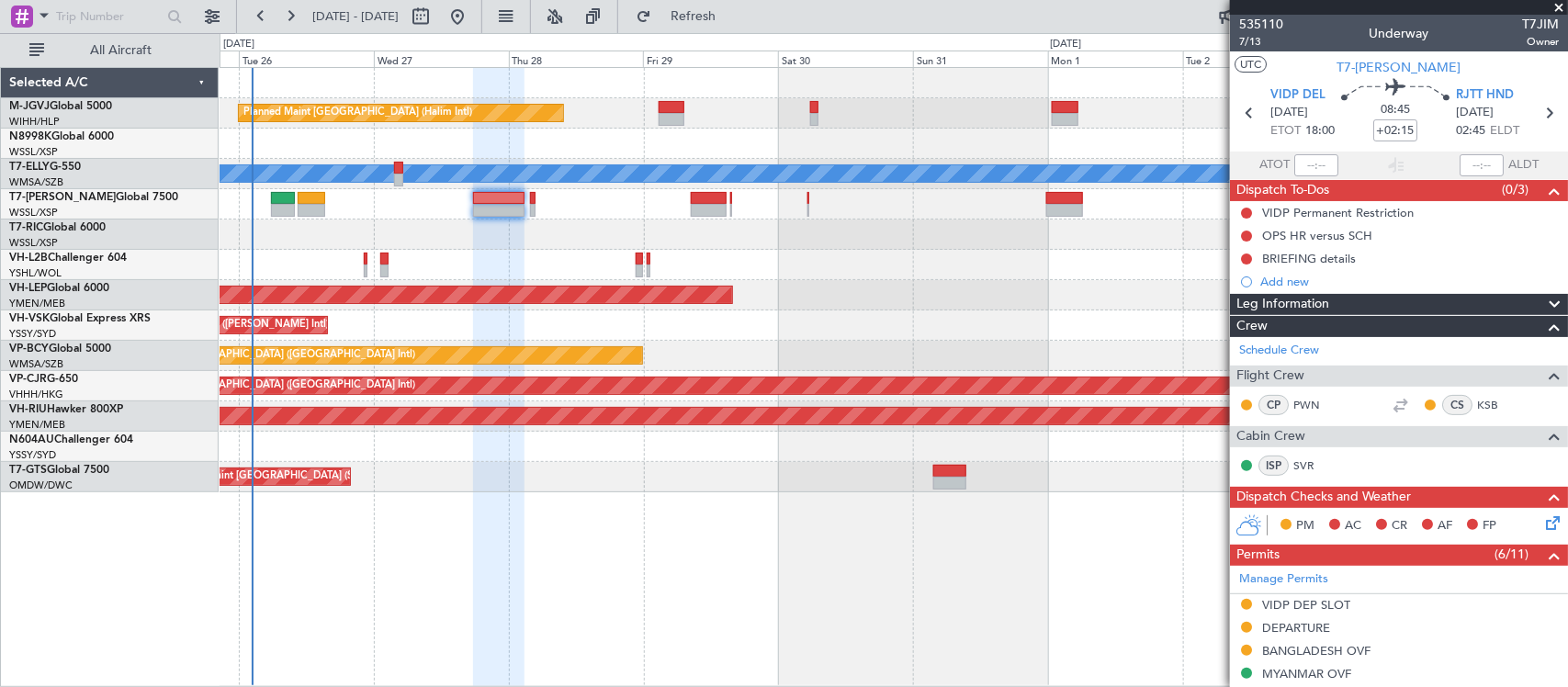
click at [740, 352] on div "Planned Maint [GEOGRAPHIC_DATA] ([GEOGRAPHIC_DATA] Intl) [PERSON_NAME] (Sultan …" at bounding box center [893, 356] width 1348 height 30
click at [529, 232] on div at bounding box center [893, 234] width 1348 height 30
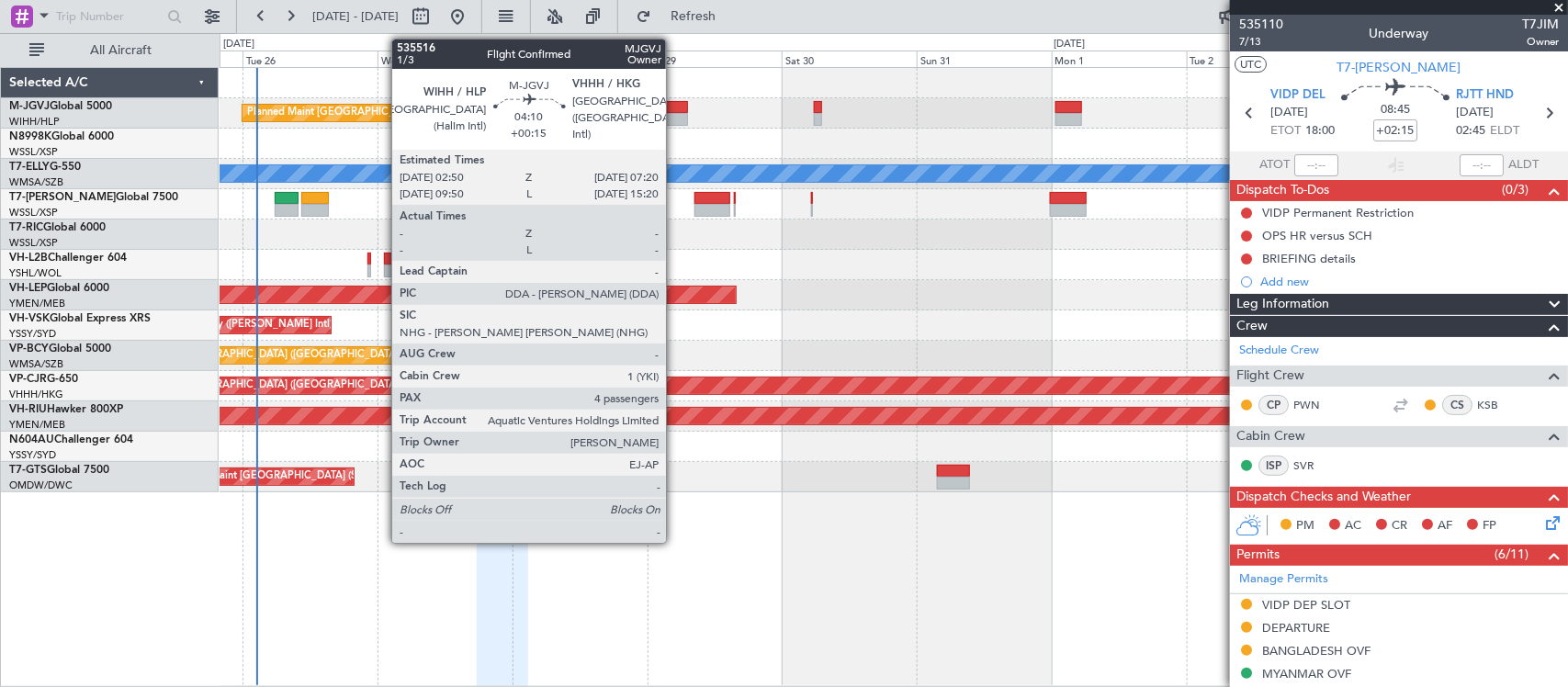
click at [676, 118] on div at bounding box center [675, 119] width 26 height 13
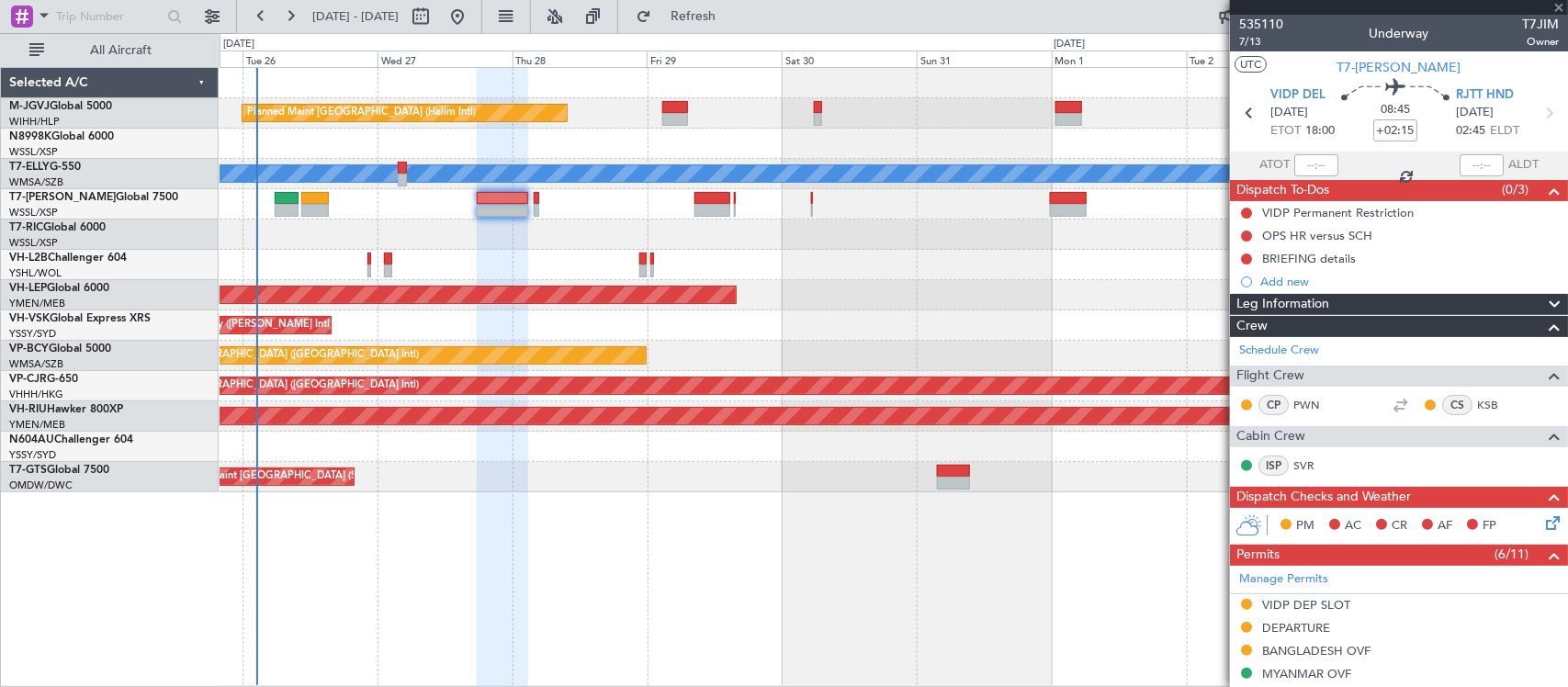
type input "+00:15"
type input "4"
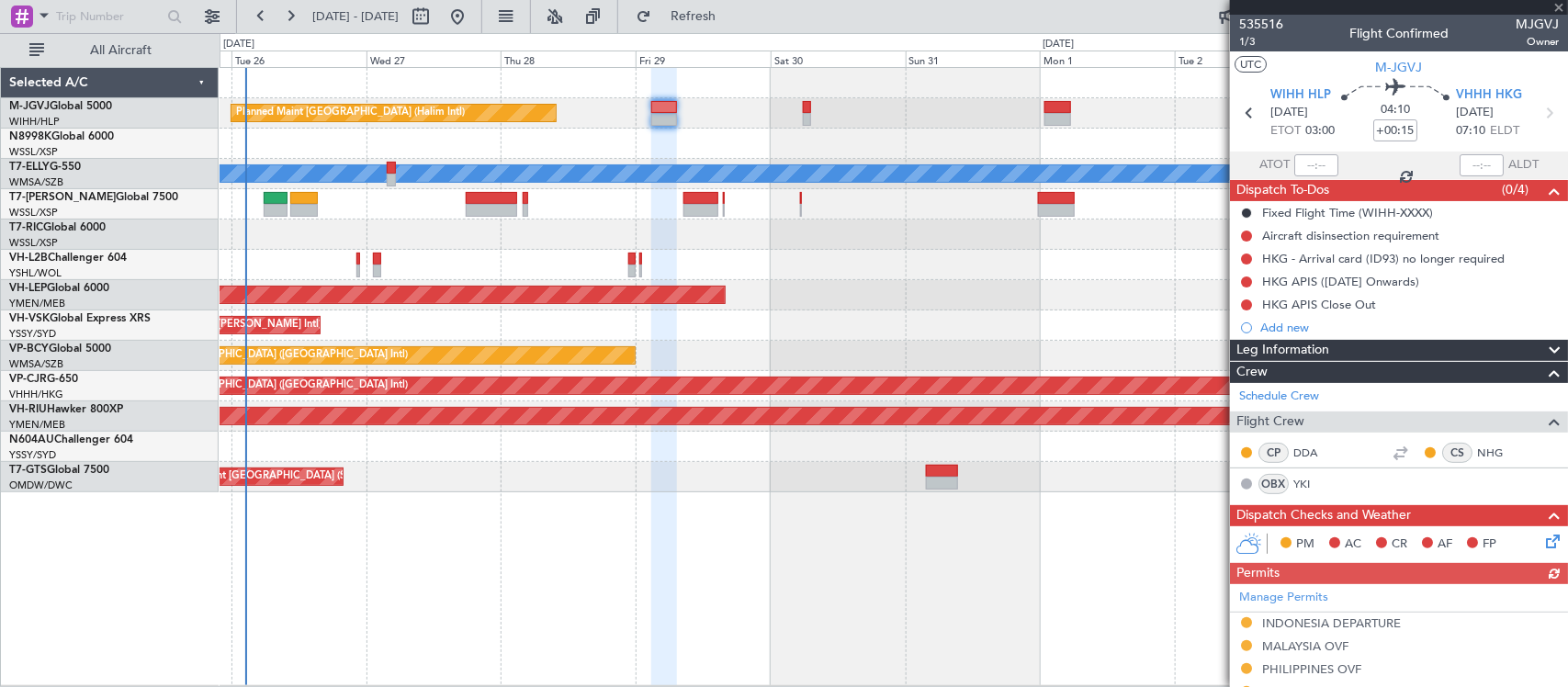
click at [1103, 308] on div "Unplanned Maint Wichita (Wichita Mid-continent)" at bounding box center [893, 295] width 1348 height 30
